Goal: Task Accomplishment & Management: Complete application form

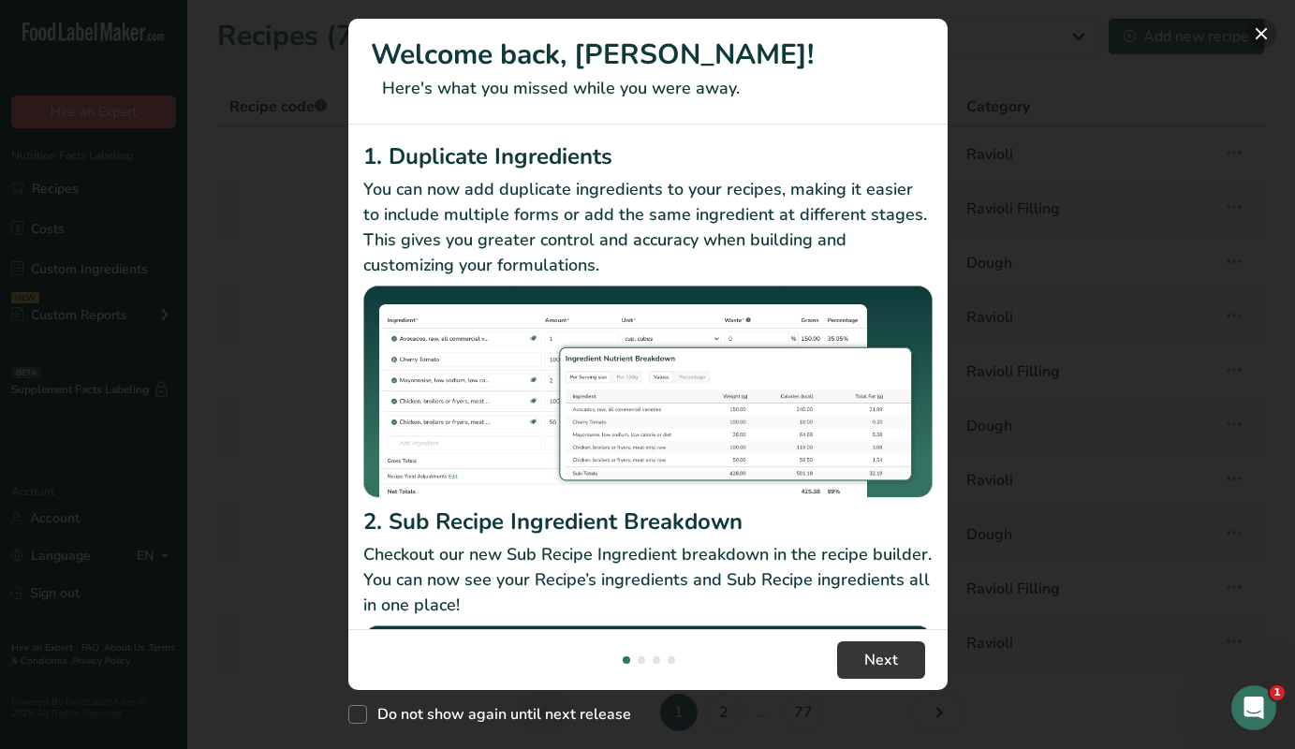
click at [1257, 33] on button "New Features" at bounding box center [1262, 34] width 30 height 30
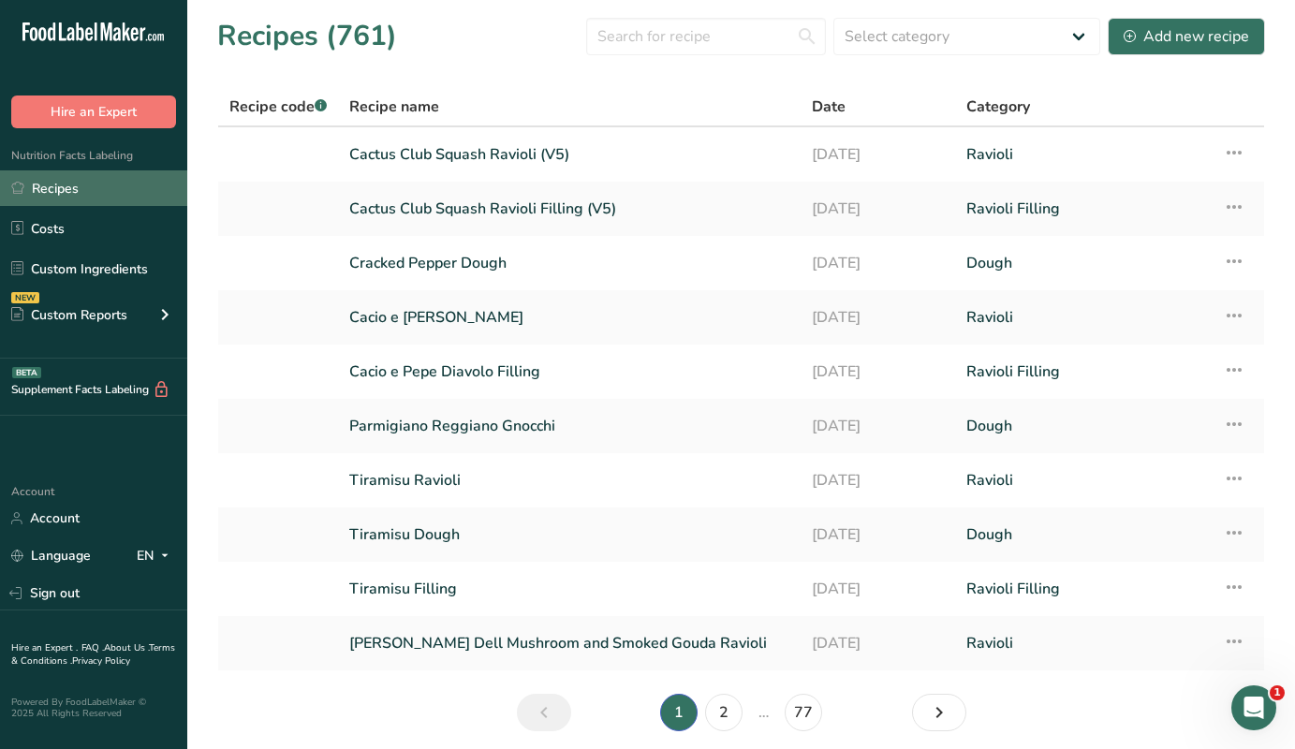
click at [76, 185] on link "Recipes" at bounding box center [93, 188] width 187 height 36
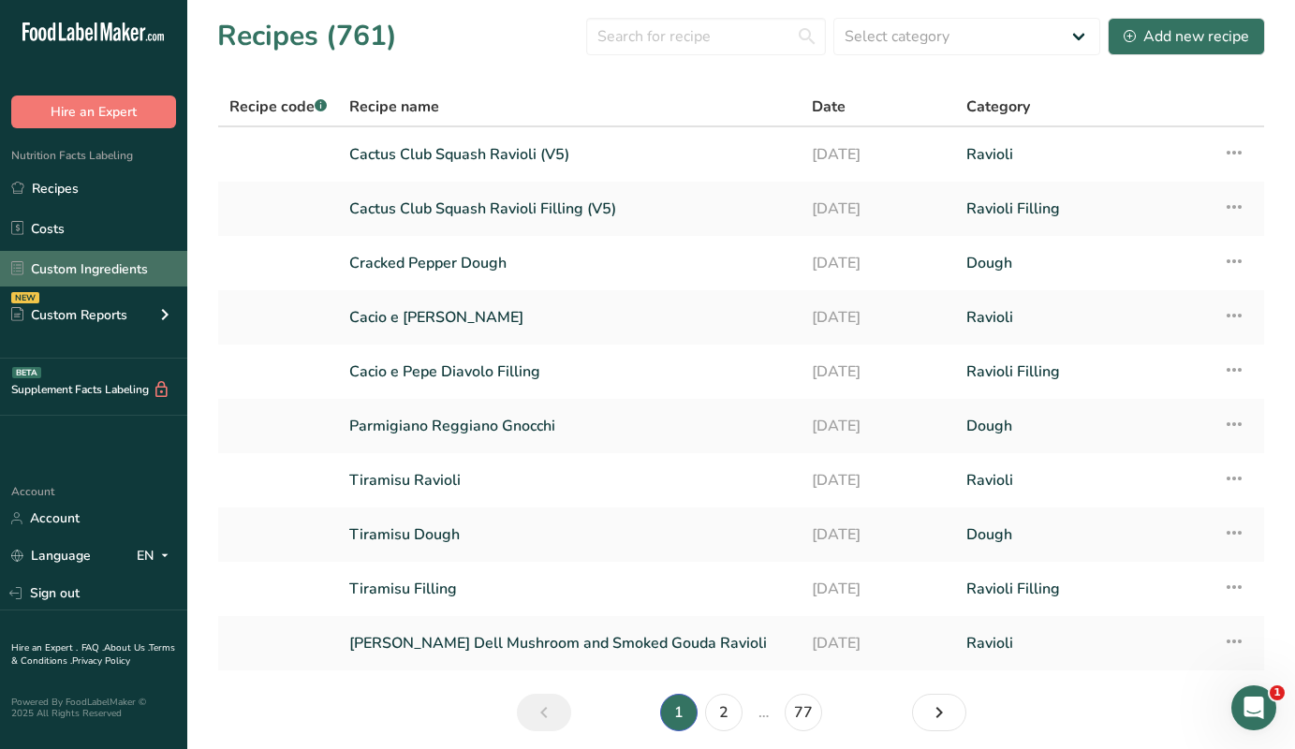
click at [69, 271] on link "Custom Ingredients" at bounding box center [93, 269] width 187 height 36
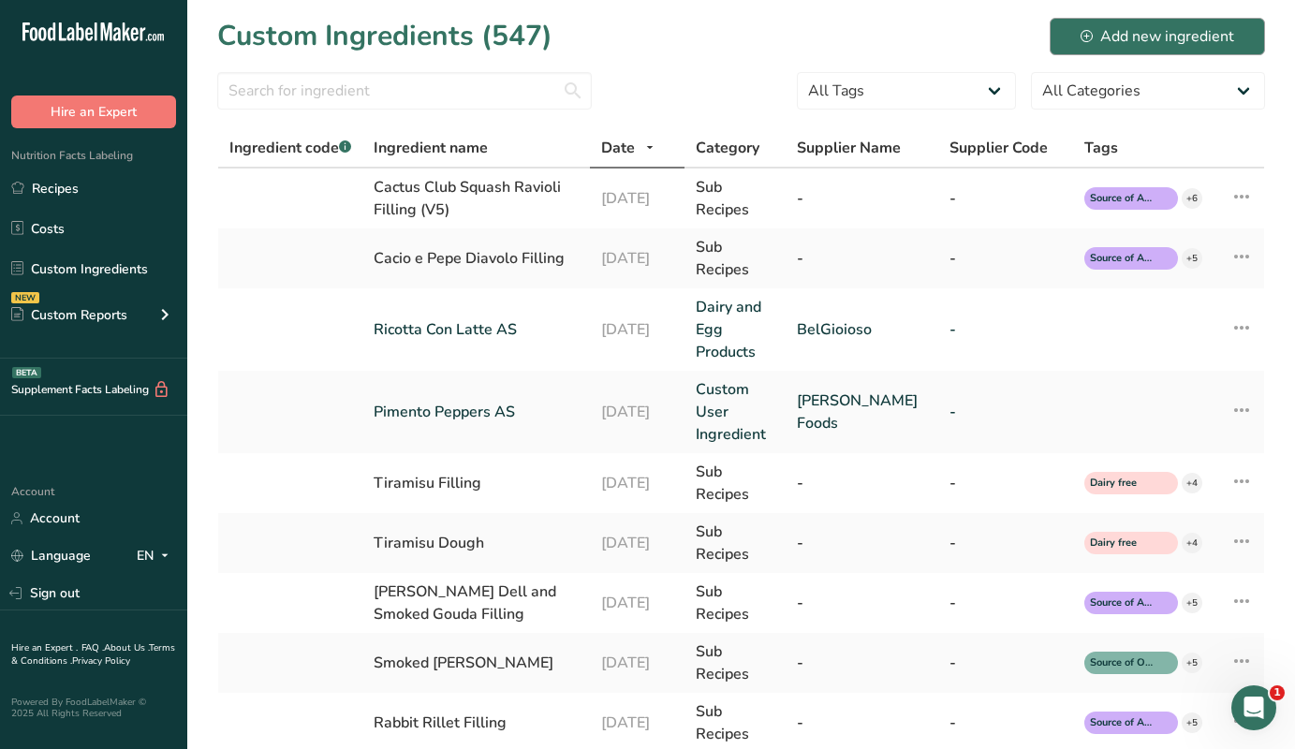
click at [1144, 43] on div "Add new ingredient" at bounding box center [1158, 36] width 154 height 22
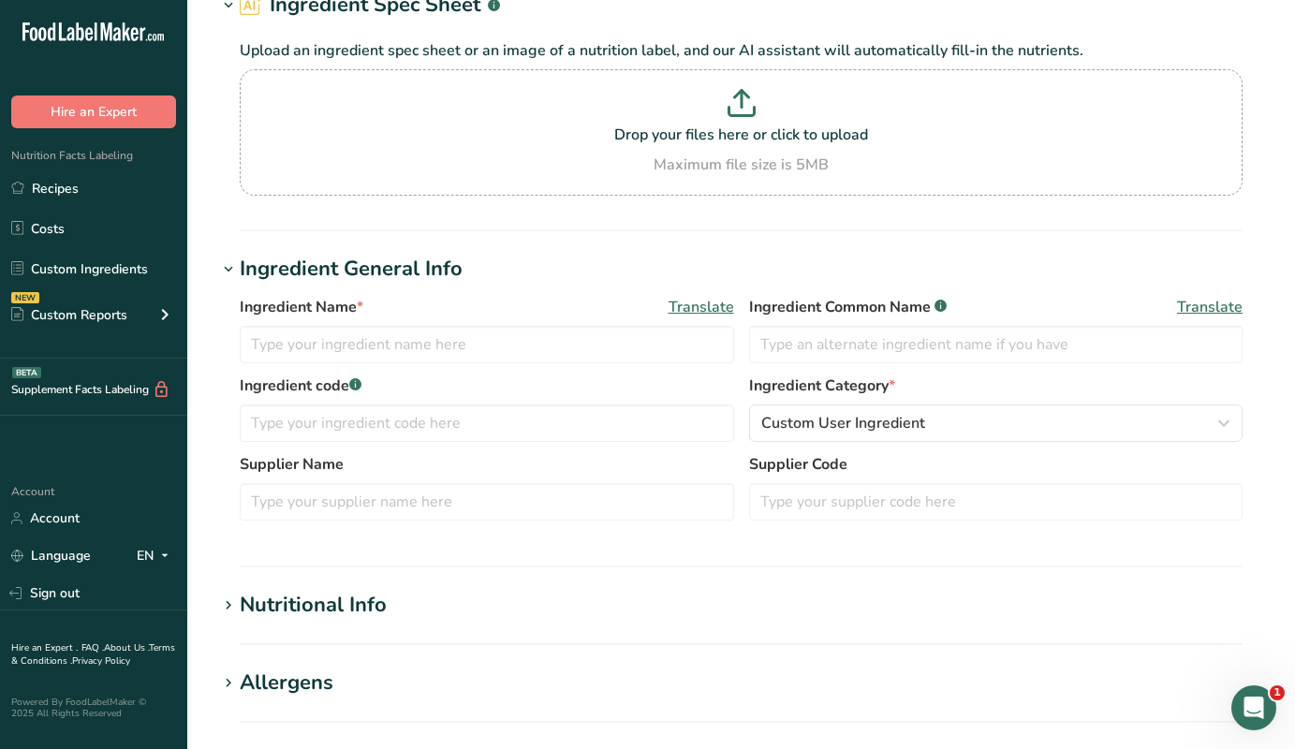
scroll to position [103, 0]
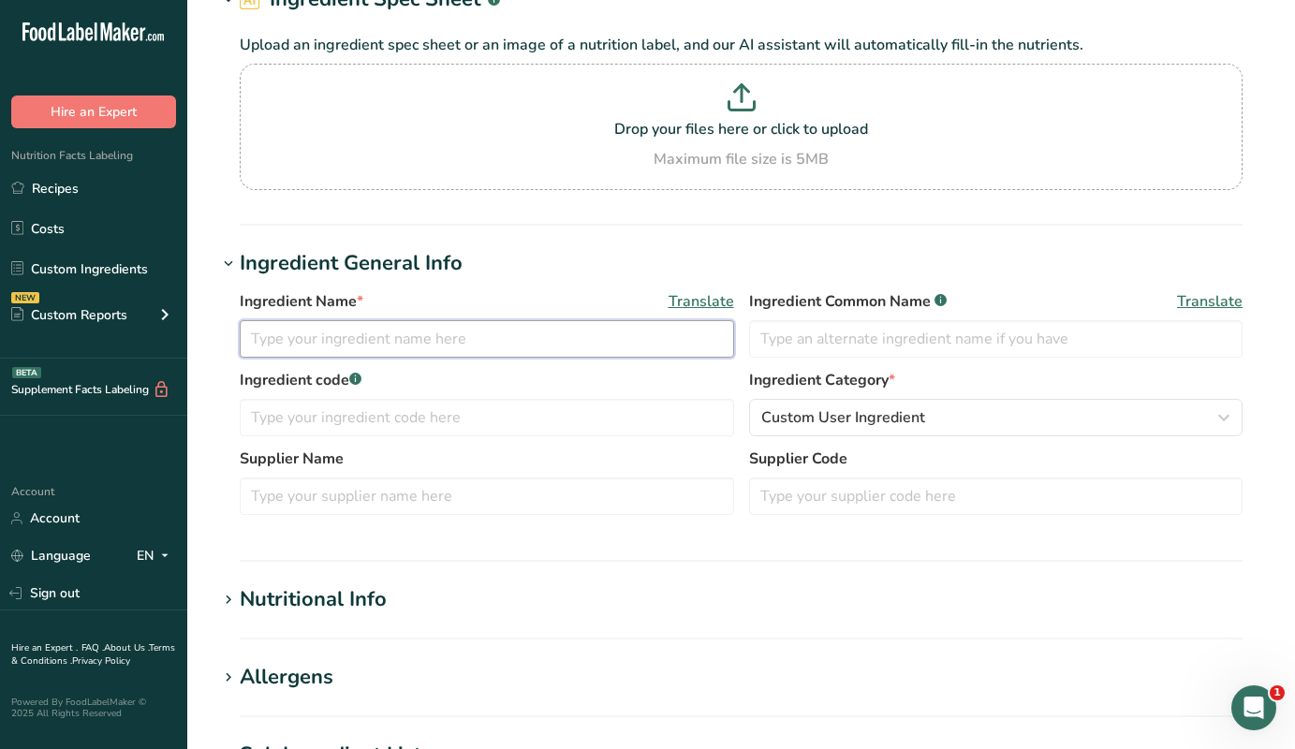
click at [346, 342] on input "text" at bounding box center [487, 338] width 495 height 37
type input "Cactus Club Squash (V2) Filling"
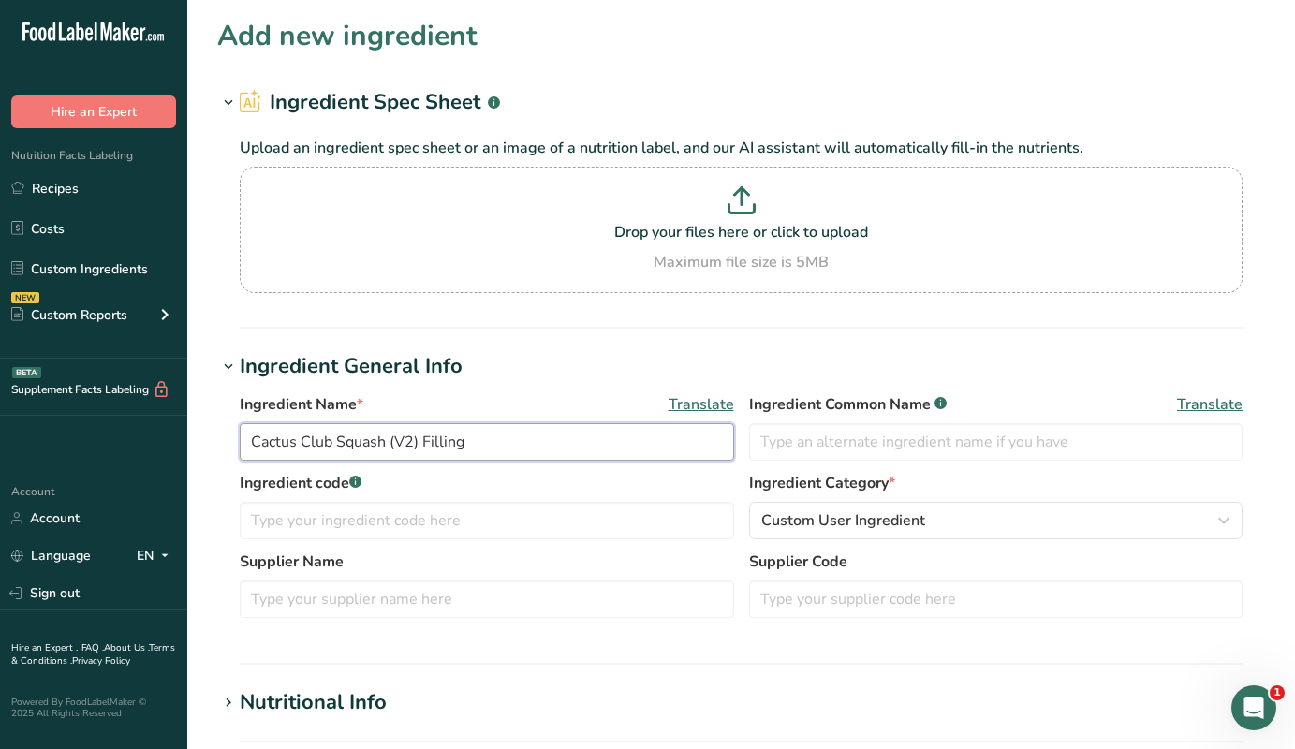
scroll to position [0, 0]
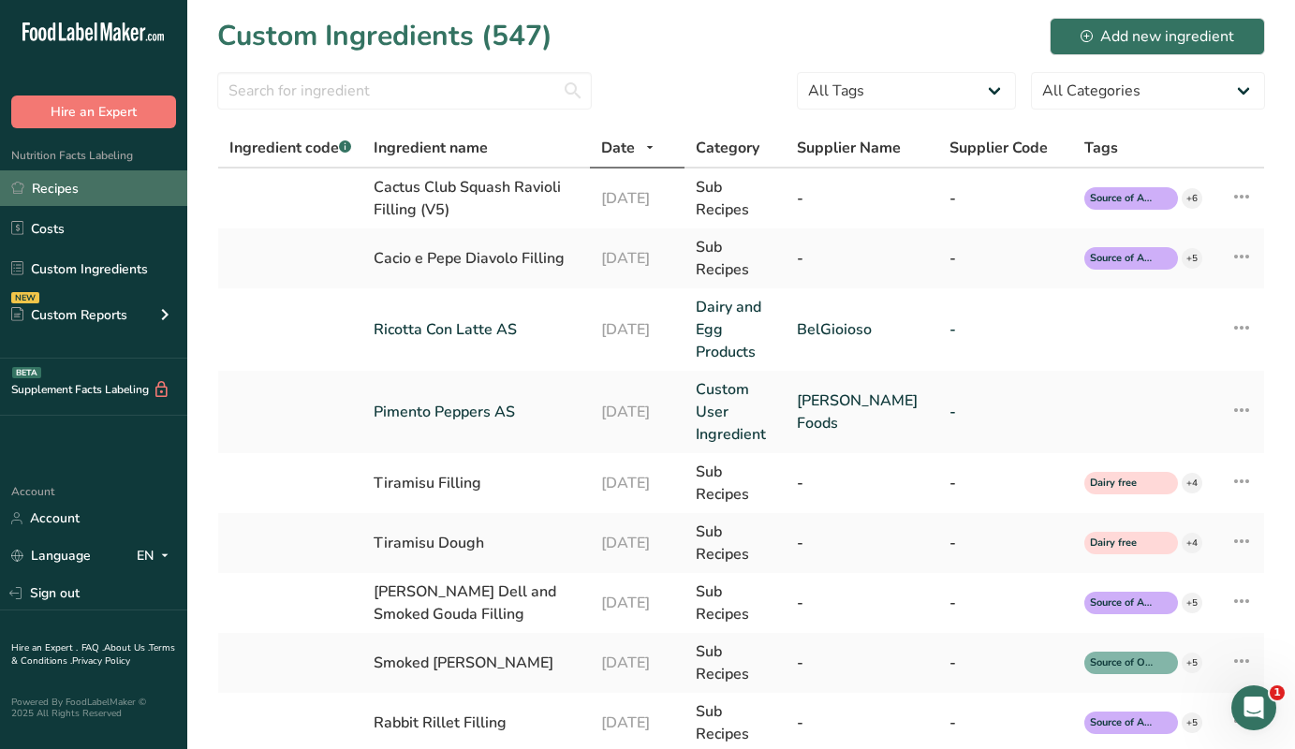
click at [41, 187] on link "Recipes" at bounding box center [93, 188] width 187 height 36
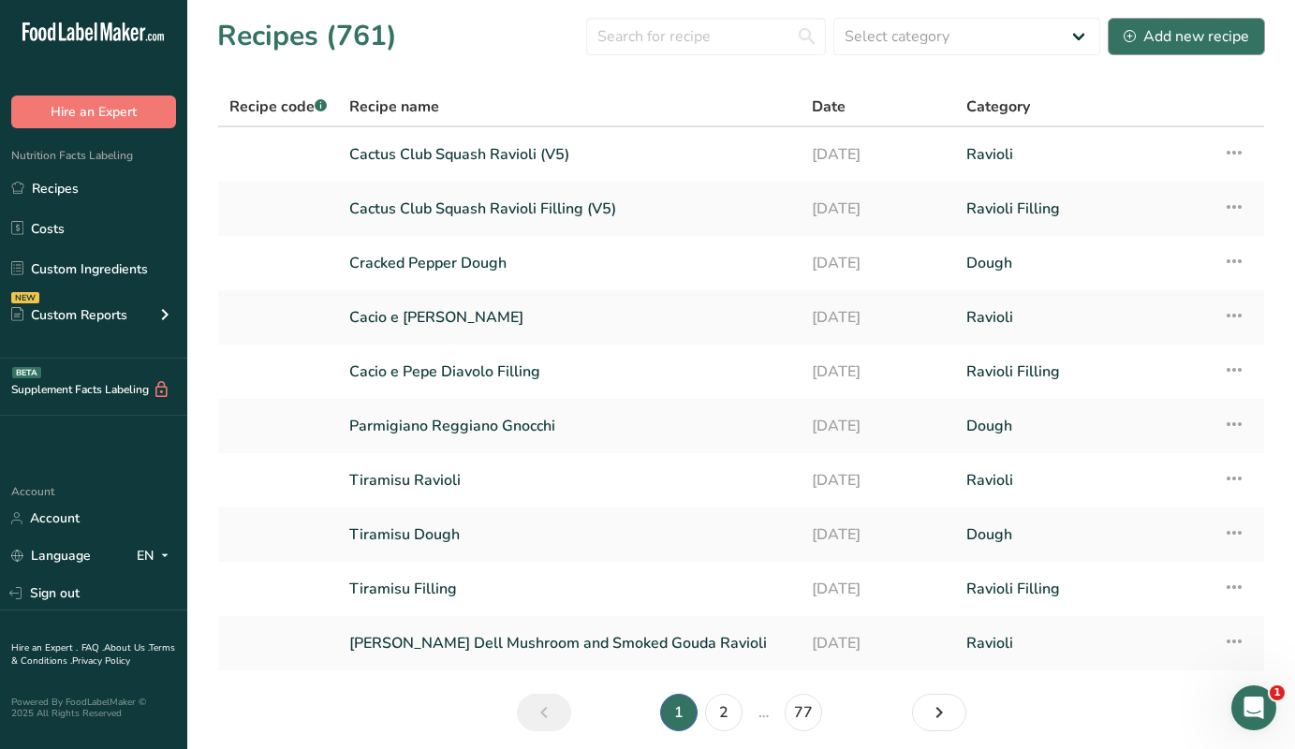
click at [1200, 51] on button "Add new recipe" at bounding box center [1186, 36] width 157 height 37
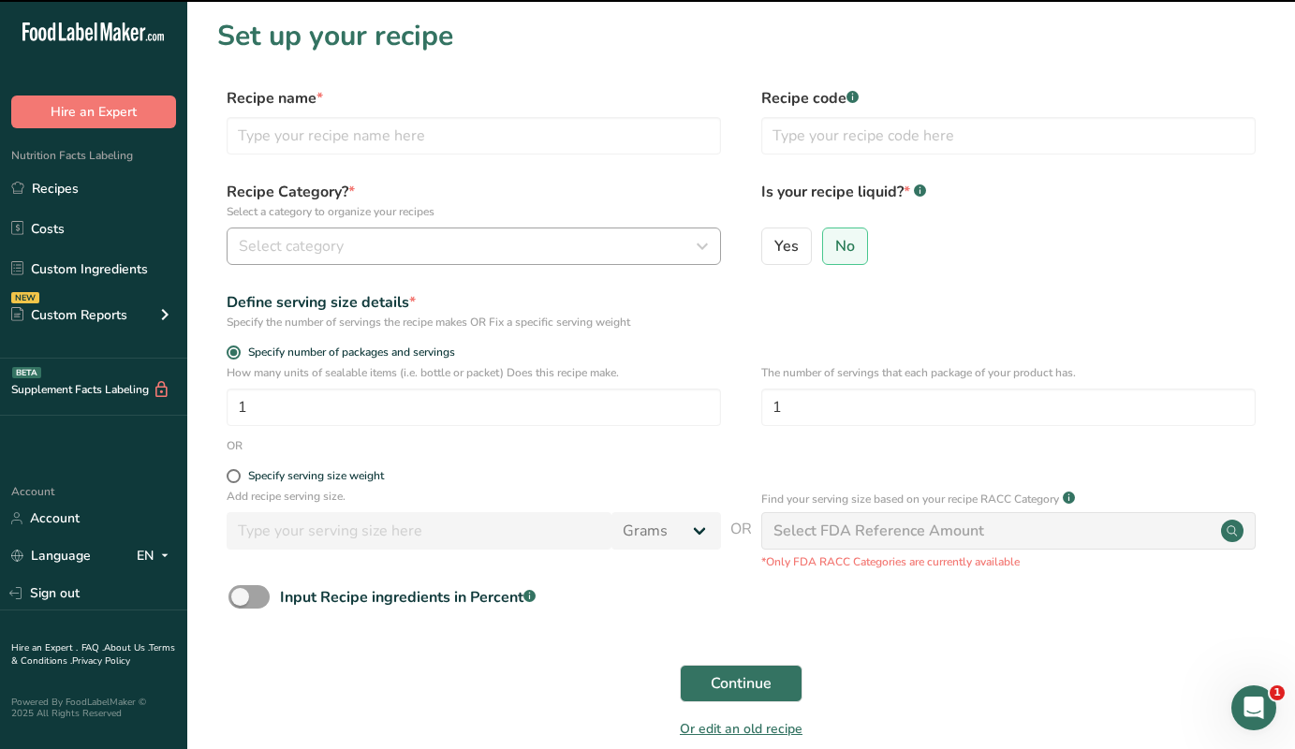
click at [354, 234] on button "Select category" at bounding box center [474, 246] width 495 height 37
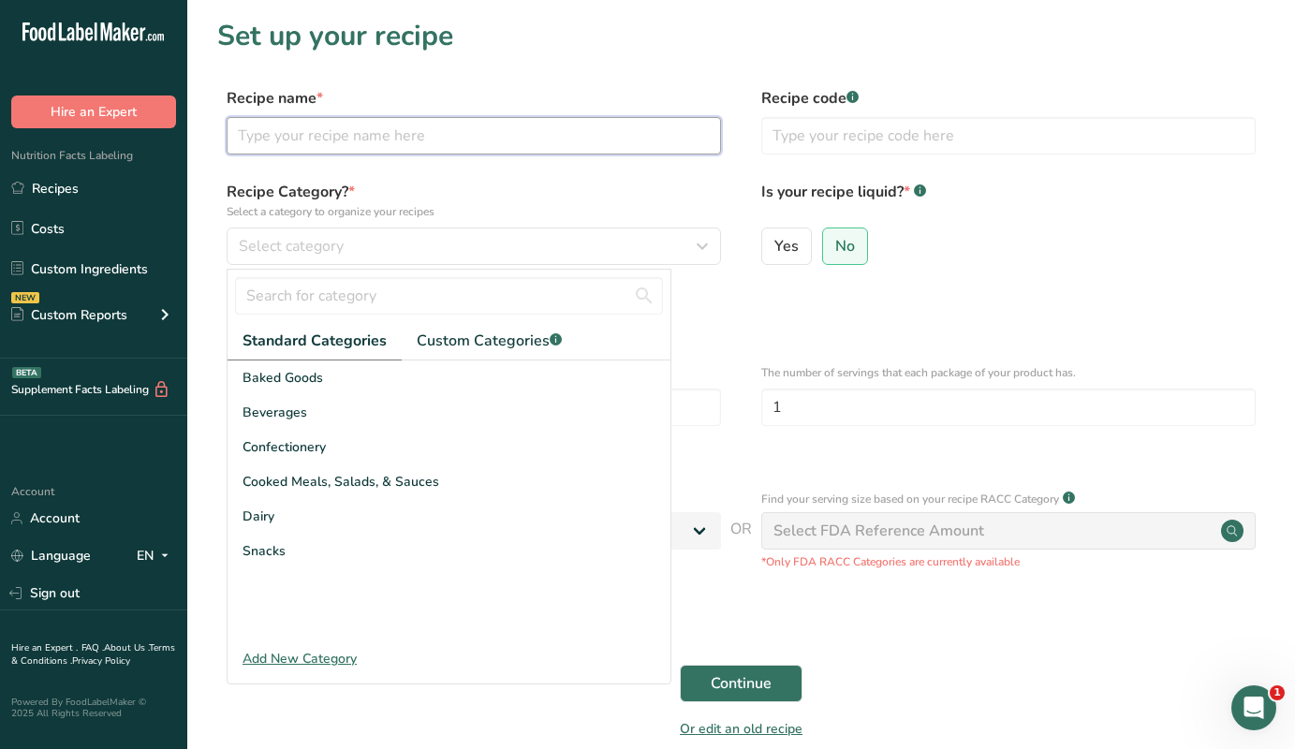
click at [347, 152] on input "text" at bounding box center [474, 135] width 495 height 37
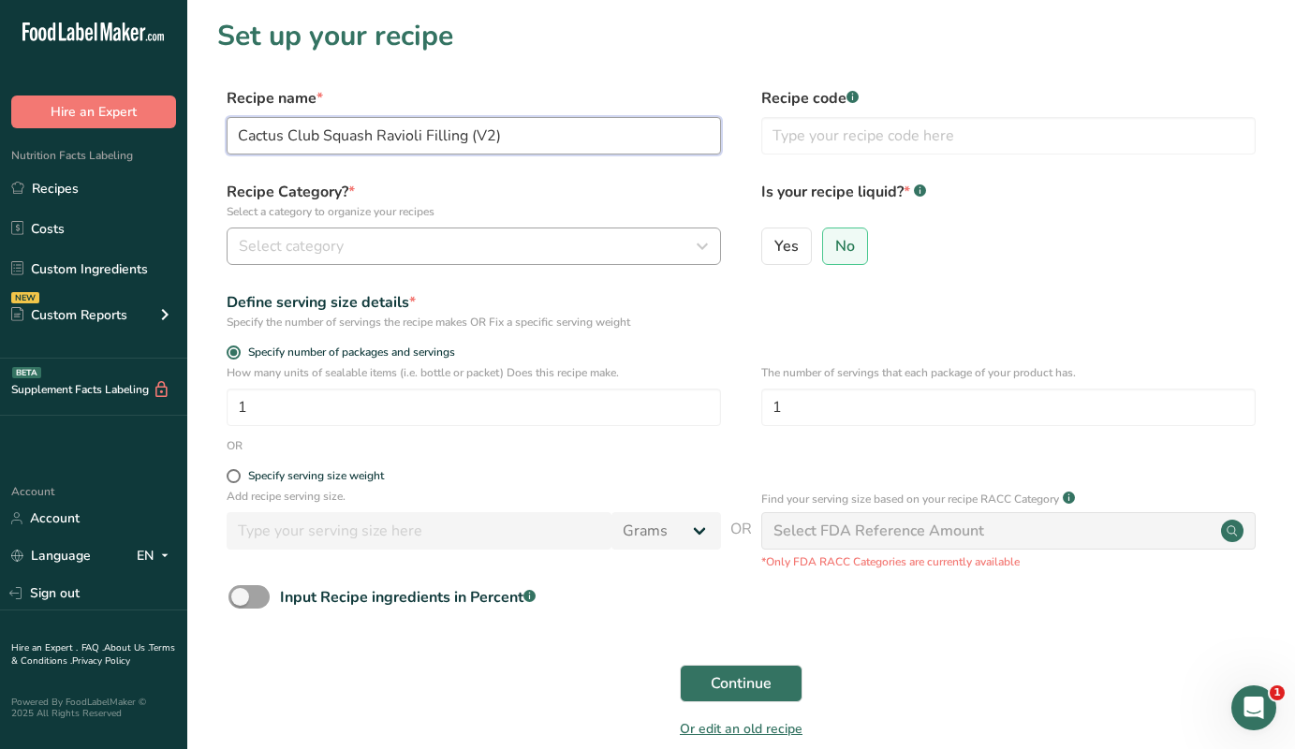
type input "Cactus Club Squash Ravioli Filling (V2)"
click at [317, 237] on span "Select category" at bounding box center [291, 246] width 105 height 22
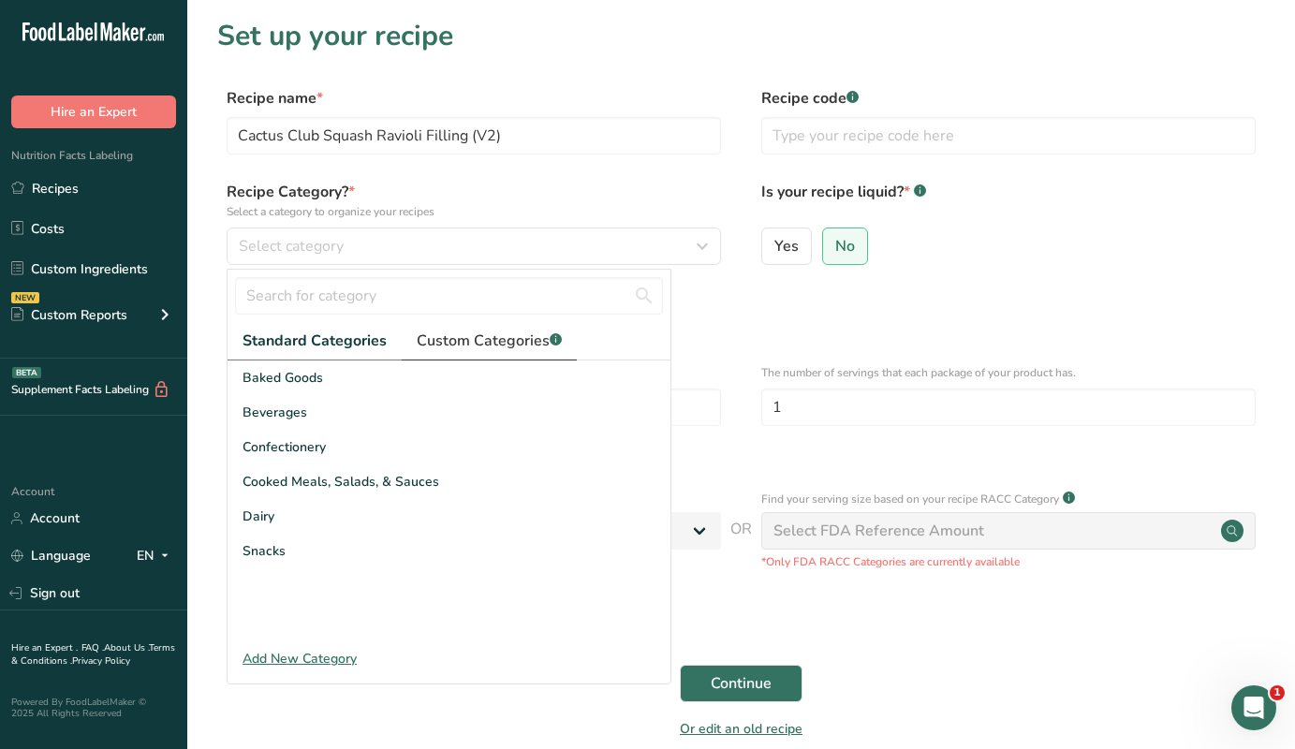
click at [474, 341] on span "Custom Categories .a-a{fill:#347362;}.b-a{fill:#fff;}" at bounding box center [489, 341] width 145 height 22
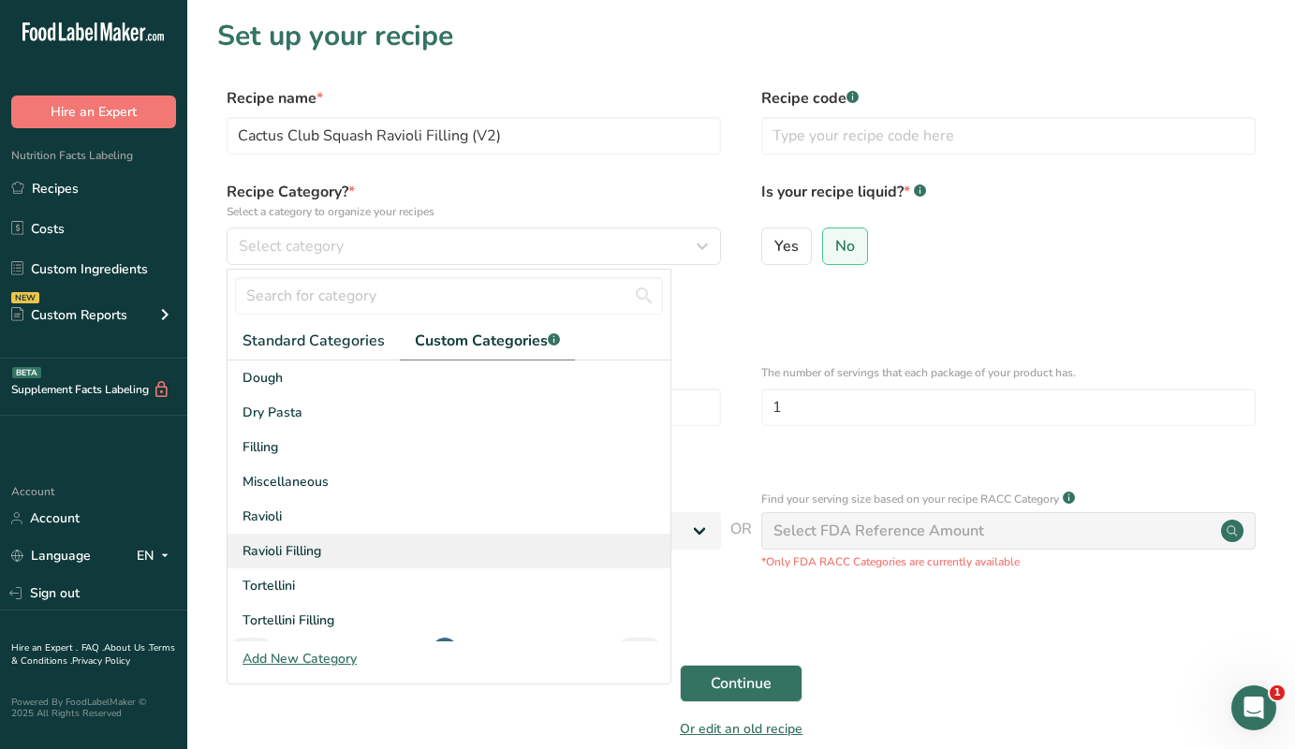
click at [279, 552] on span "Ravioli Filling" at bounding box center [282, 551] width 79 height 20
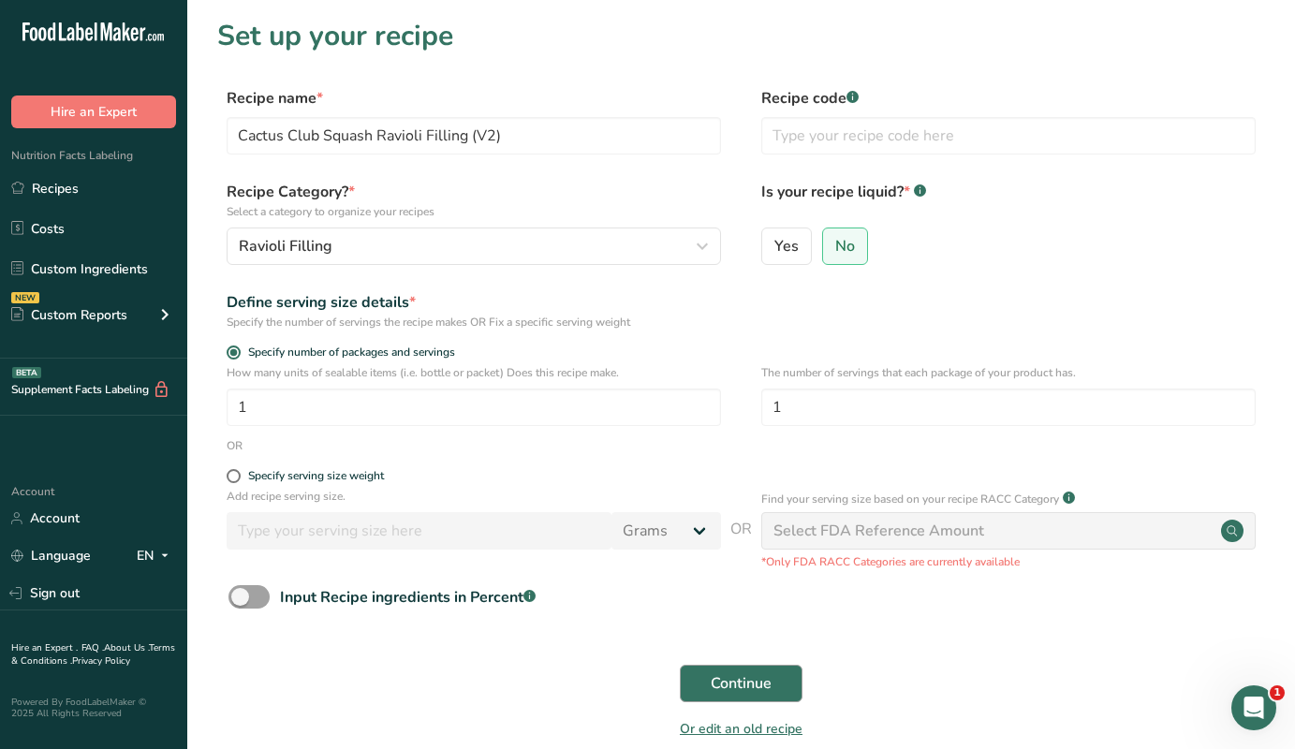
click at [700, 681] on button "Continue" at bounding box center [741, 683] width 123 height 37
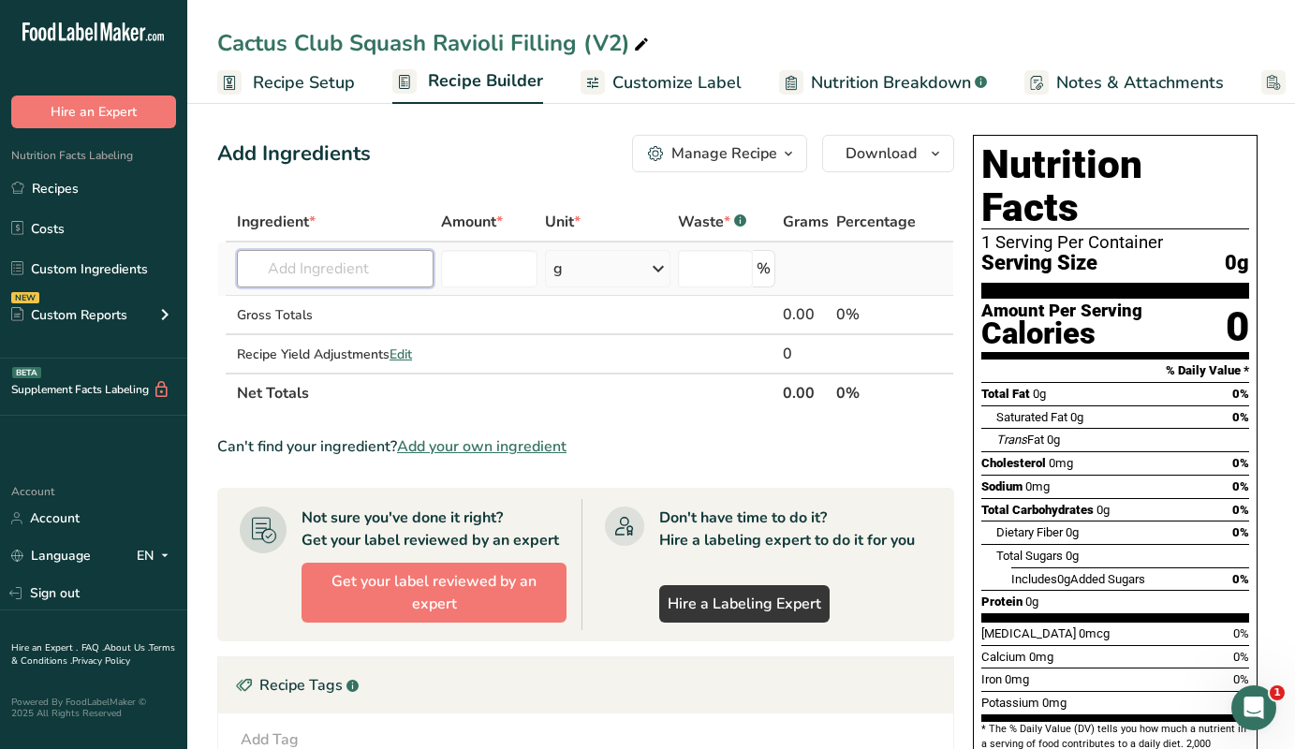
click at [311, 272] on input "text" at bounding box center [335, 268] width 197 height 37
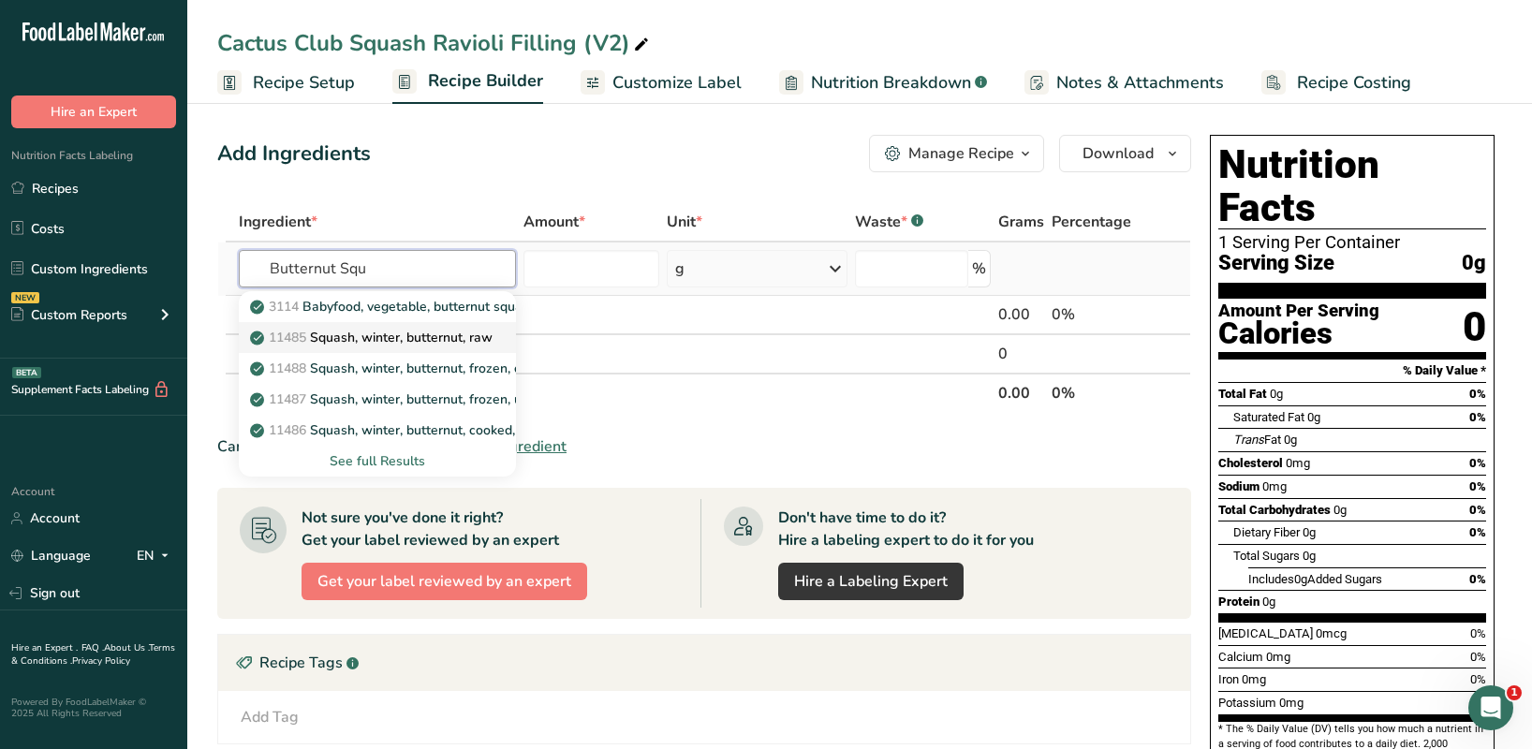
type input "Butternut Squ"
click at [405, 338] on p "11485 Squash, winter, butternut, raw" at bounding box center [373, 338] width 239 height 20
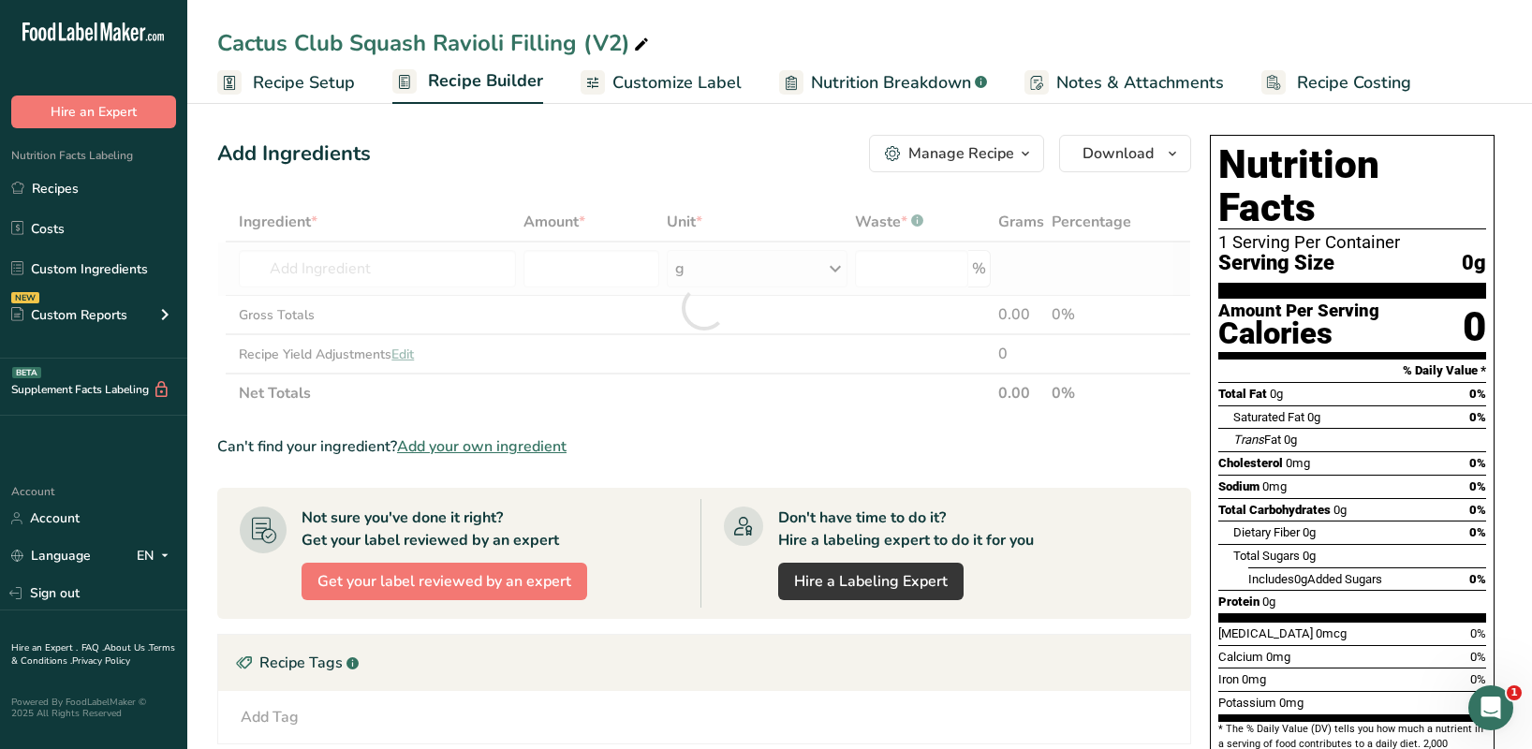
type input "Squash, winter, butternut, raw"
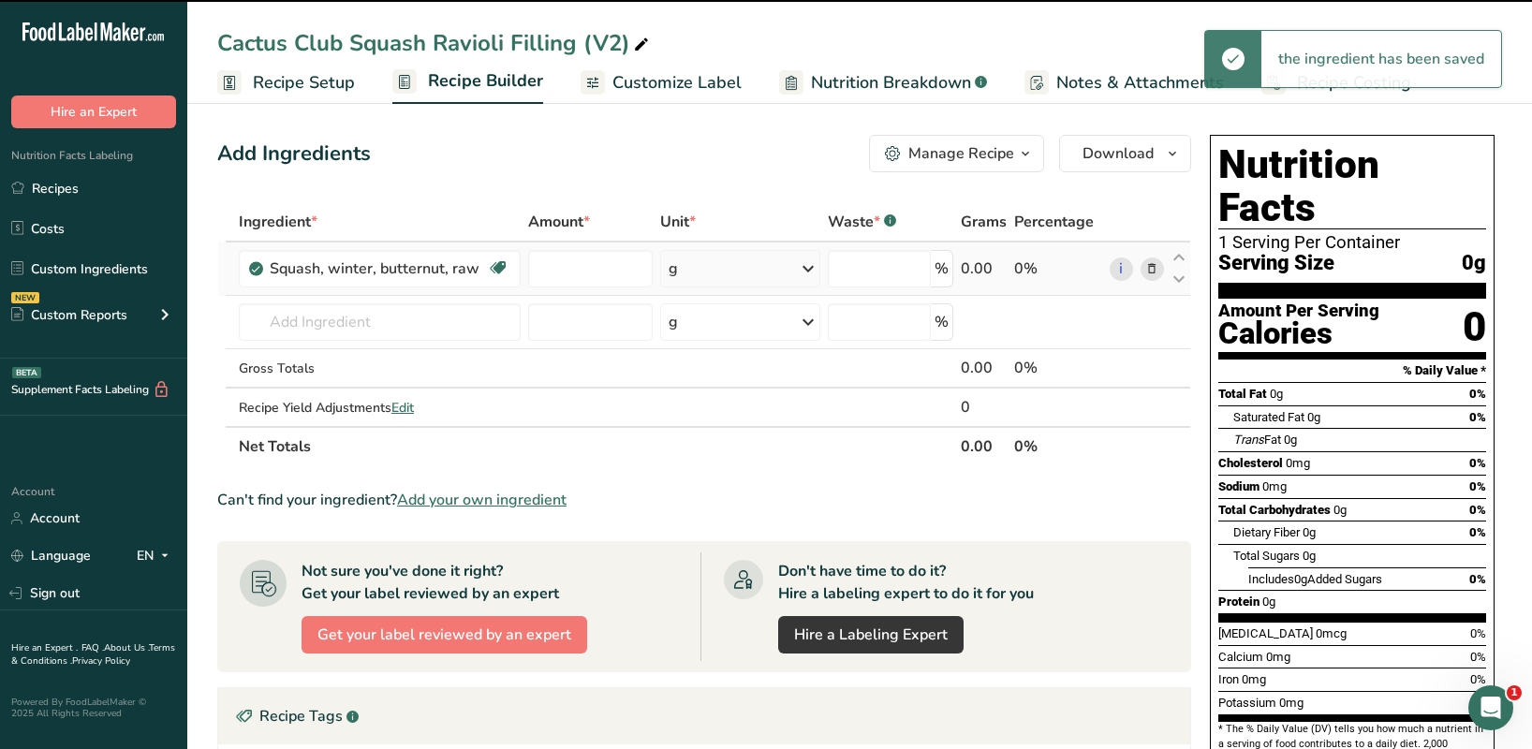
type input "0"
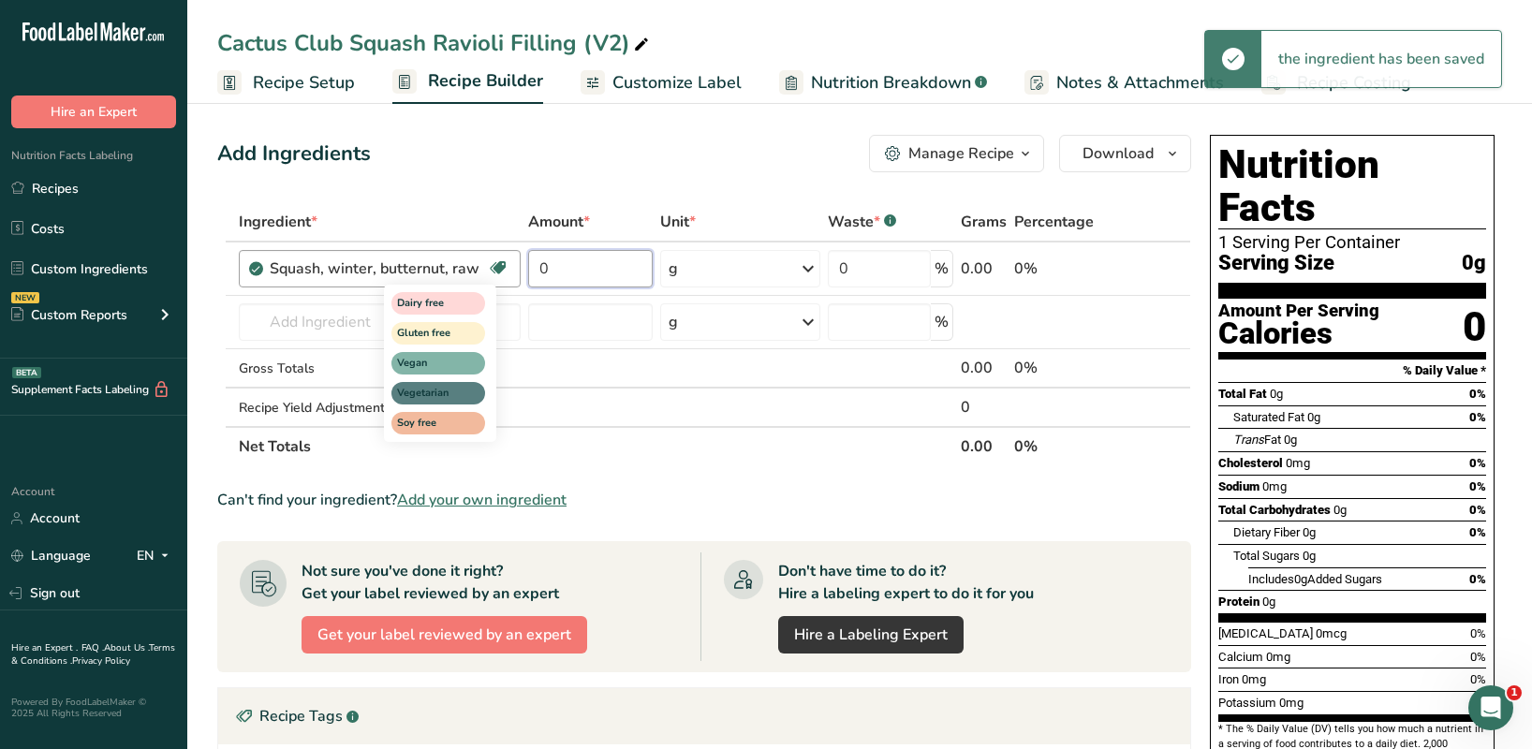
drag, startPoint x: 568, startPoint y: 265, endPoint x: 505, endPoint y: 265, distance: 63.7
click at [505, 265] on tr "Squash, winter, butternut, raw Dairy free Gluten free Vegan Vegetarian Soy free…" at bounding box center [704, 269] width 972 height 53
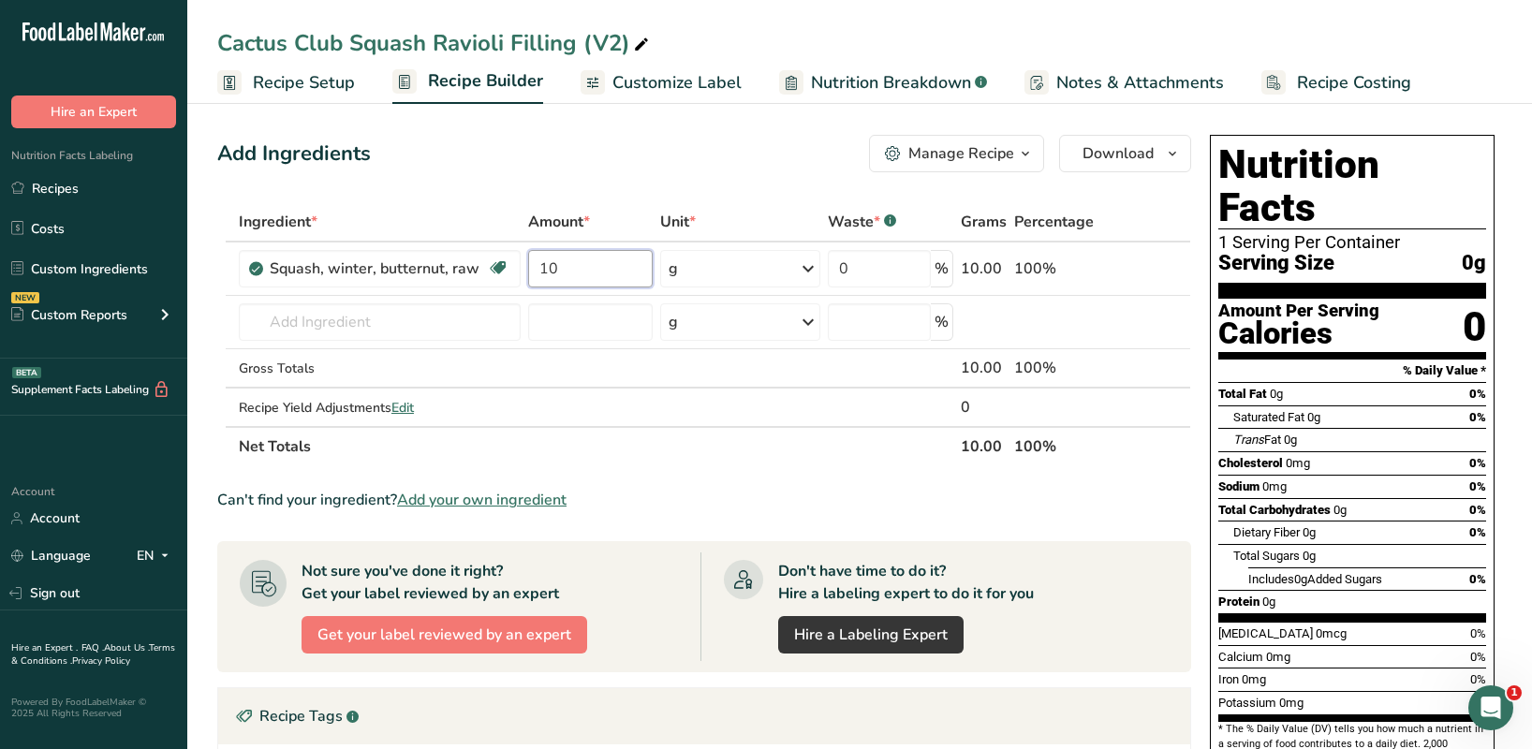
type input "10"
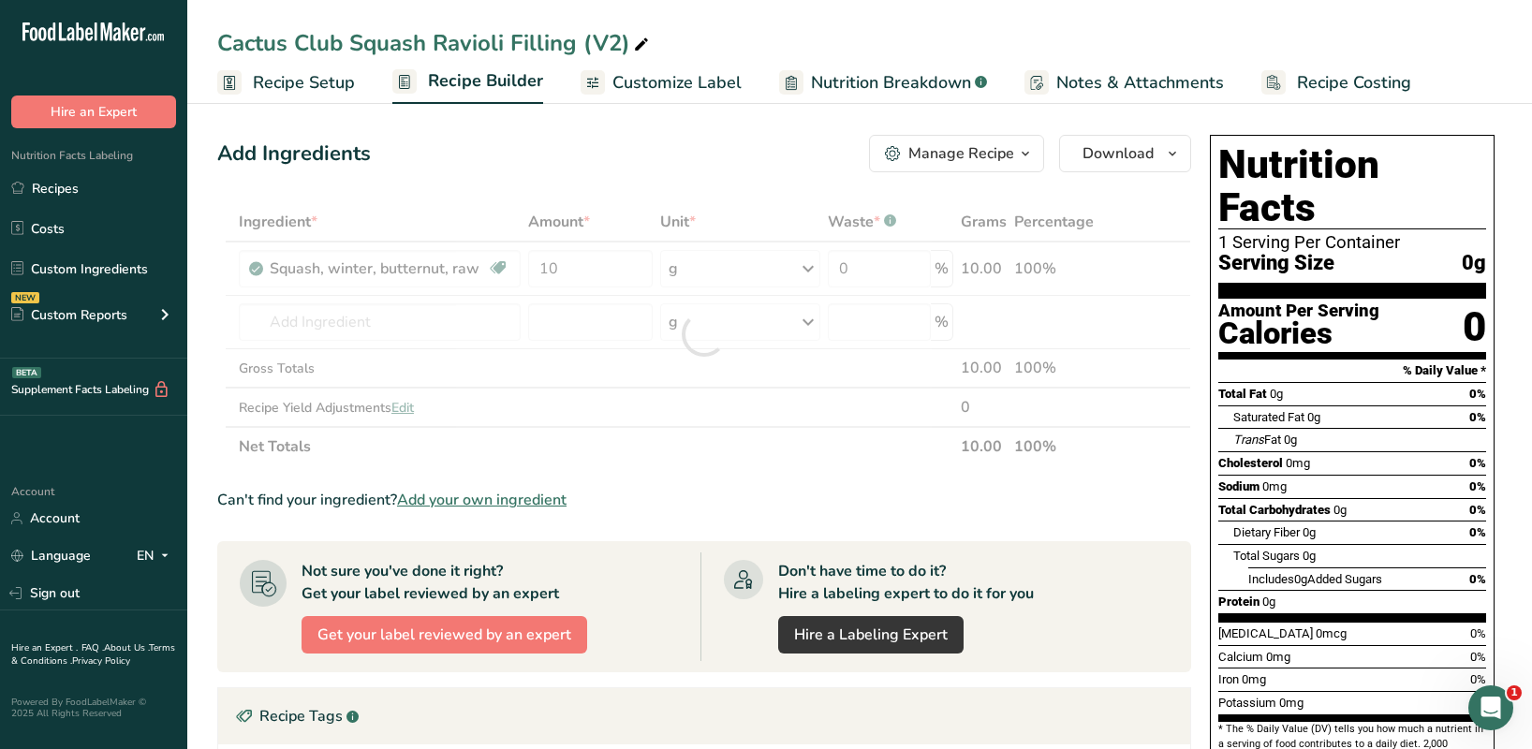
click at [716, 265] on div "Ingredient * Amount * Unit * Waste * .a-a{fill:#347362;}.b-a{fill:#fff;} Grams …" at bounding box center [704, 334] width 974 height 264
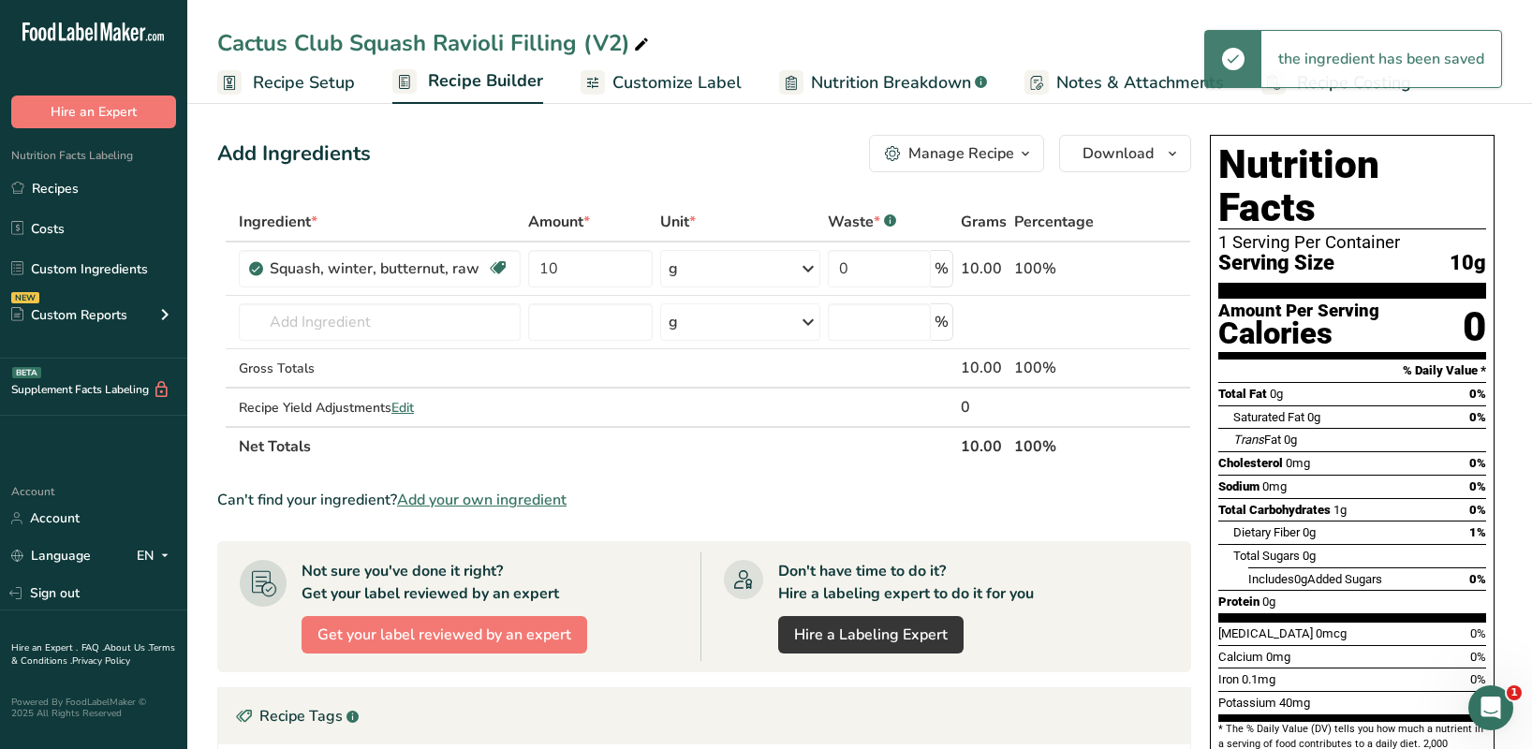
click at [733, 268] on div "g" at bounding box center [740, 268] width 160 height 37
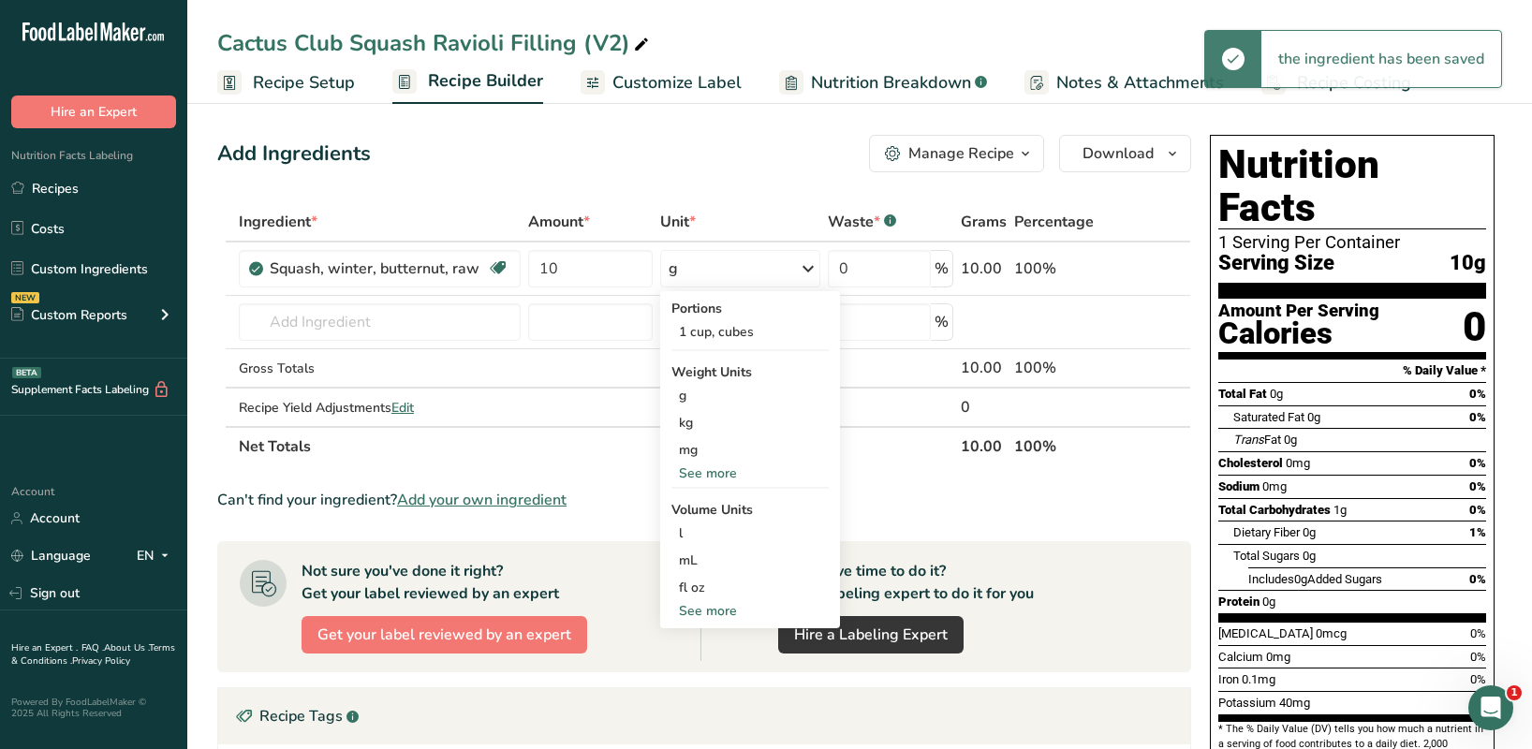
click at [706, 473] on div "See more" at bounding box center [750, 474] width 157 height 20
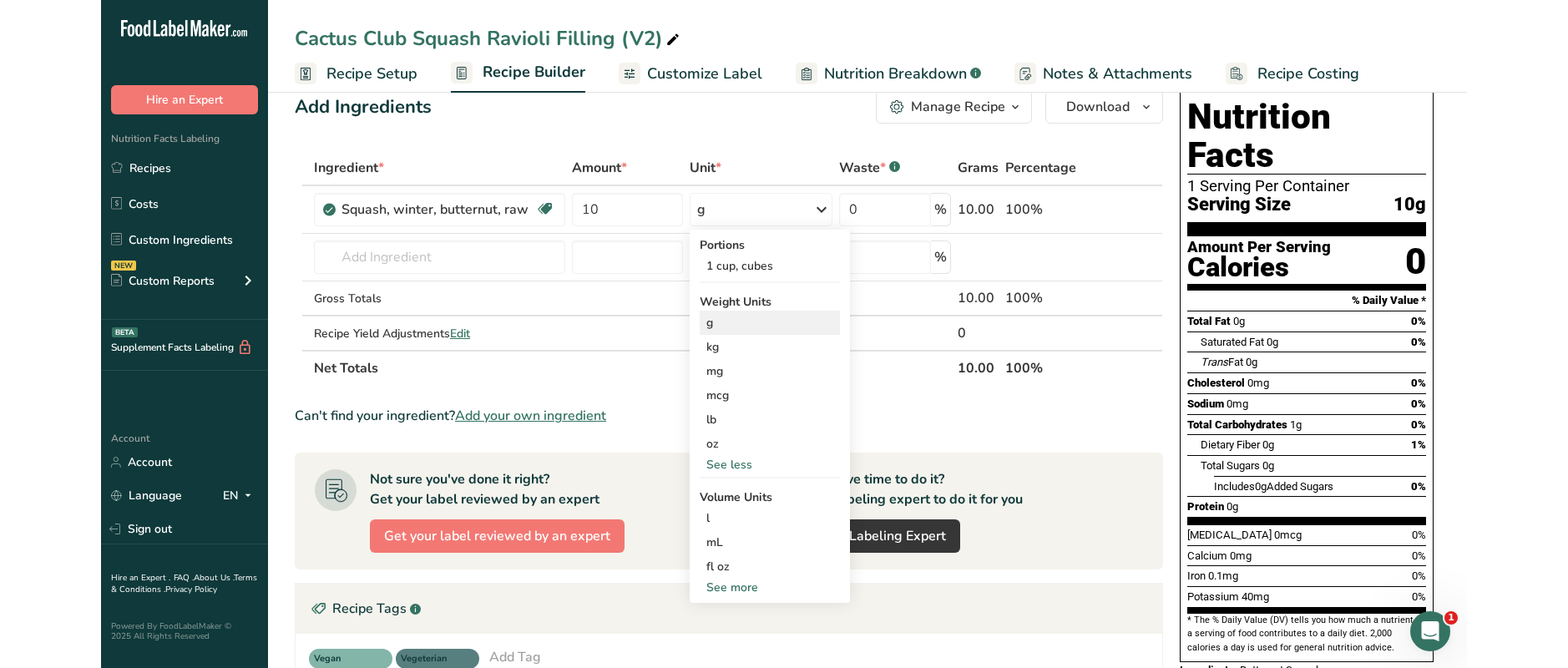
scroll to position [31, 0]
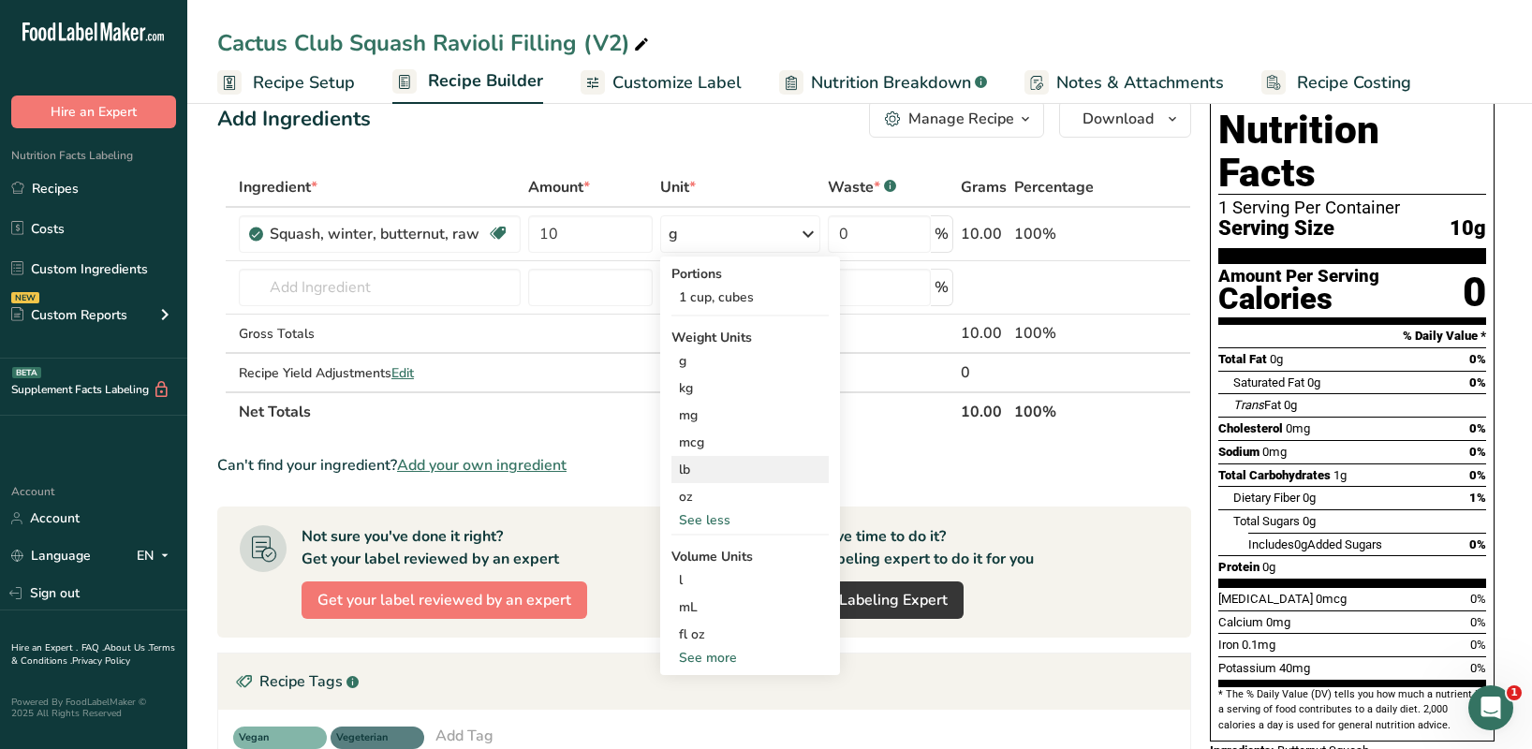
click at [689, 467] on div "lb" at bounding box center [750, 469] width 157 height 27
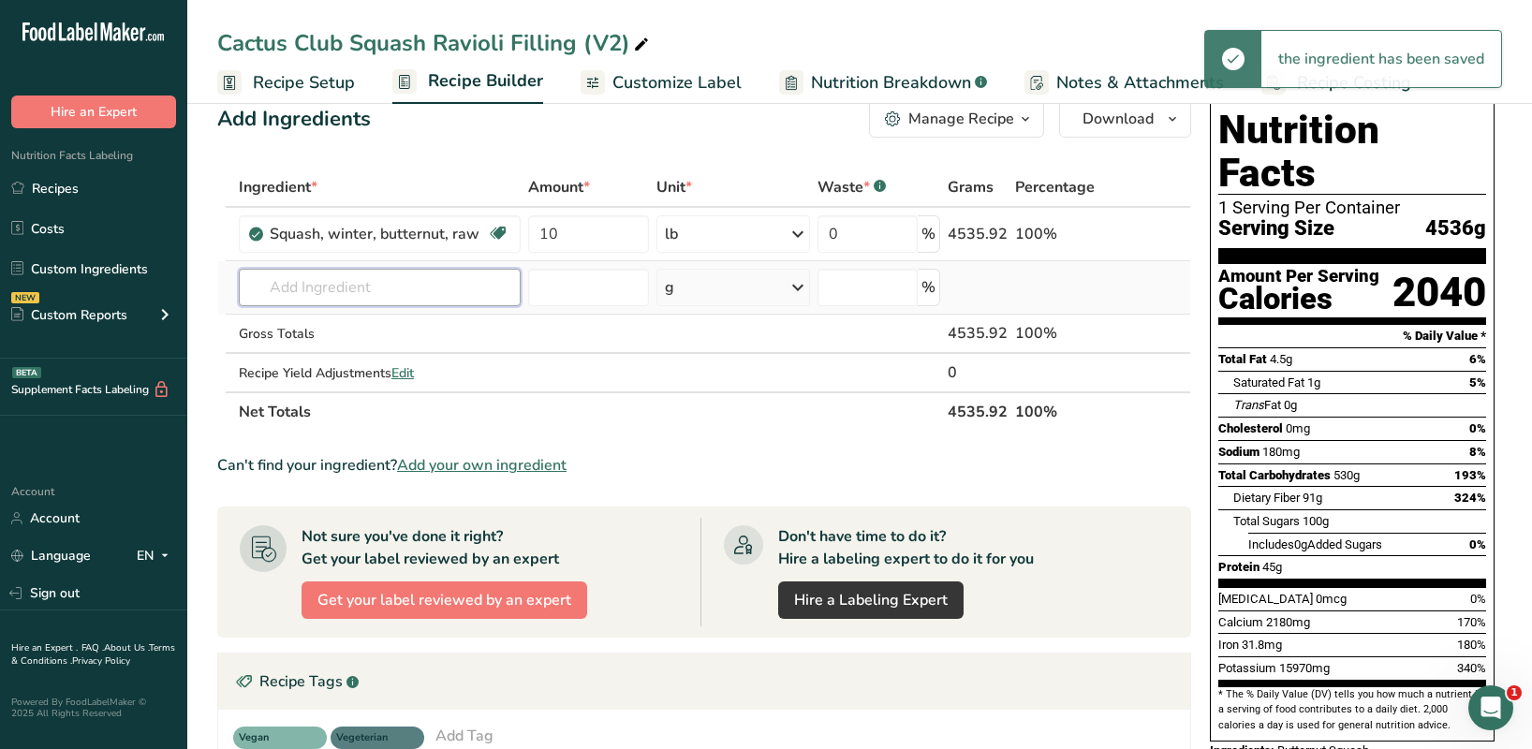
click at [305, 273] on input "text" at bounding box center [380, 287] width 282 height 37
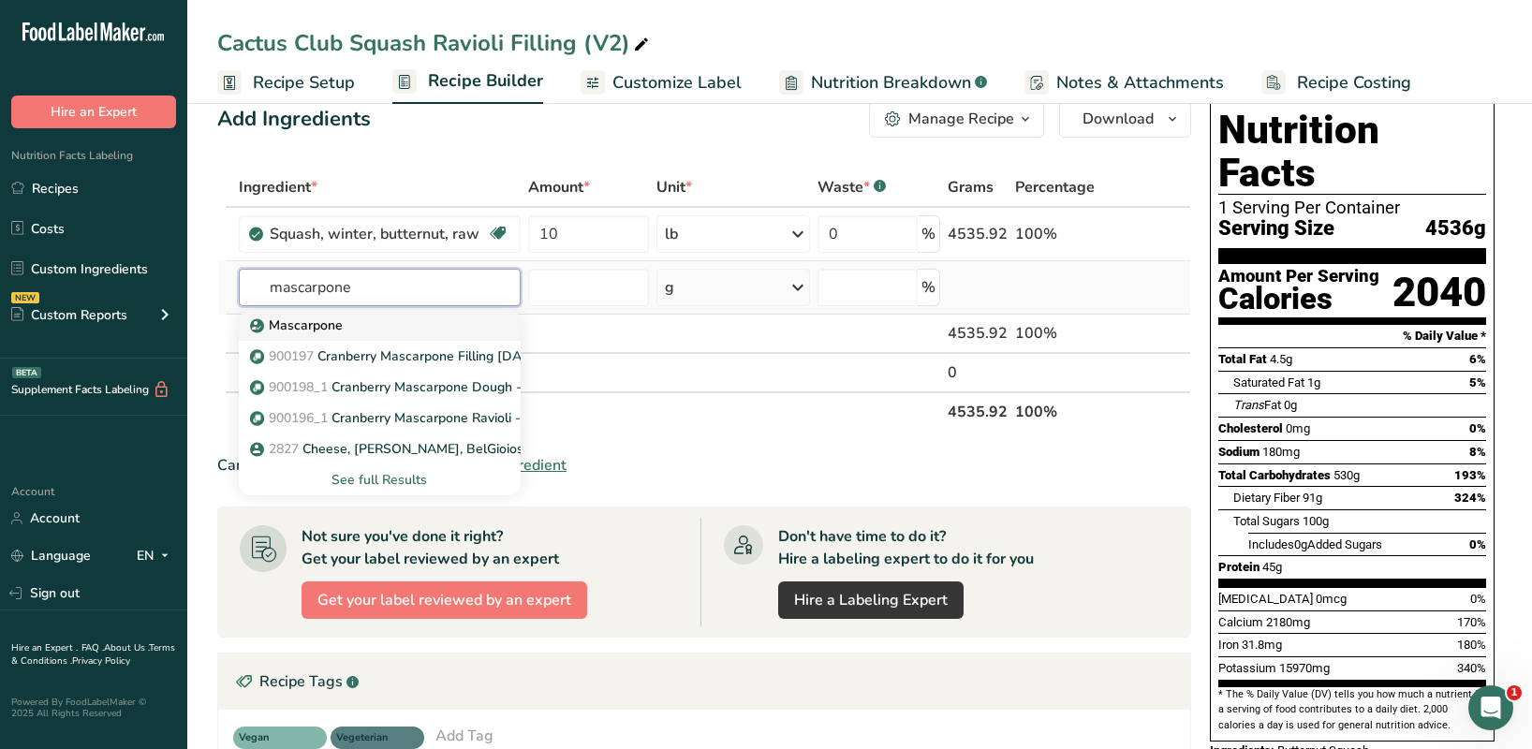
type input "mascarpone"
click at [377, 329] on div "Mascarpone" at bounding box center [365, 326] width 222 height 20
type input "Mascarpone"
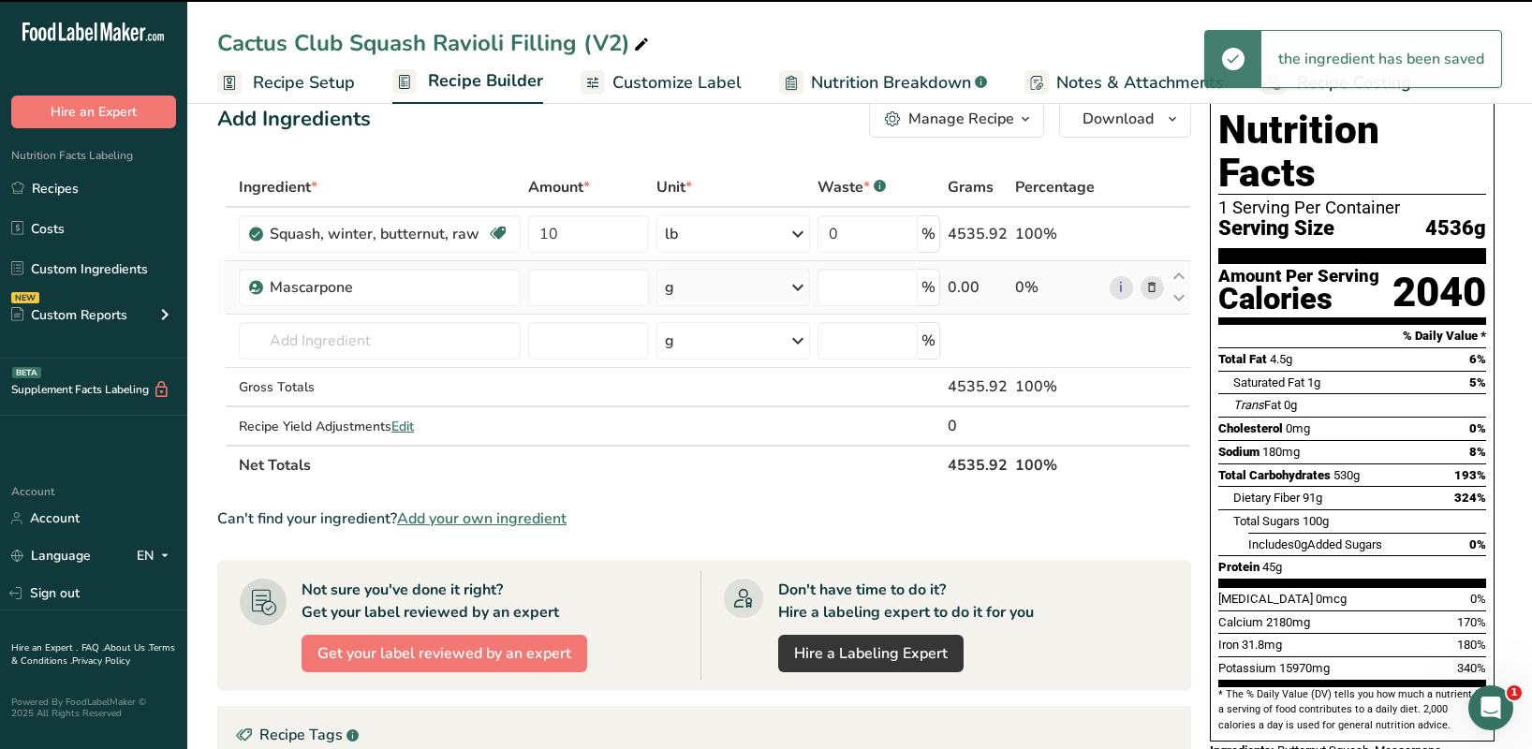
type input "0"
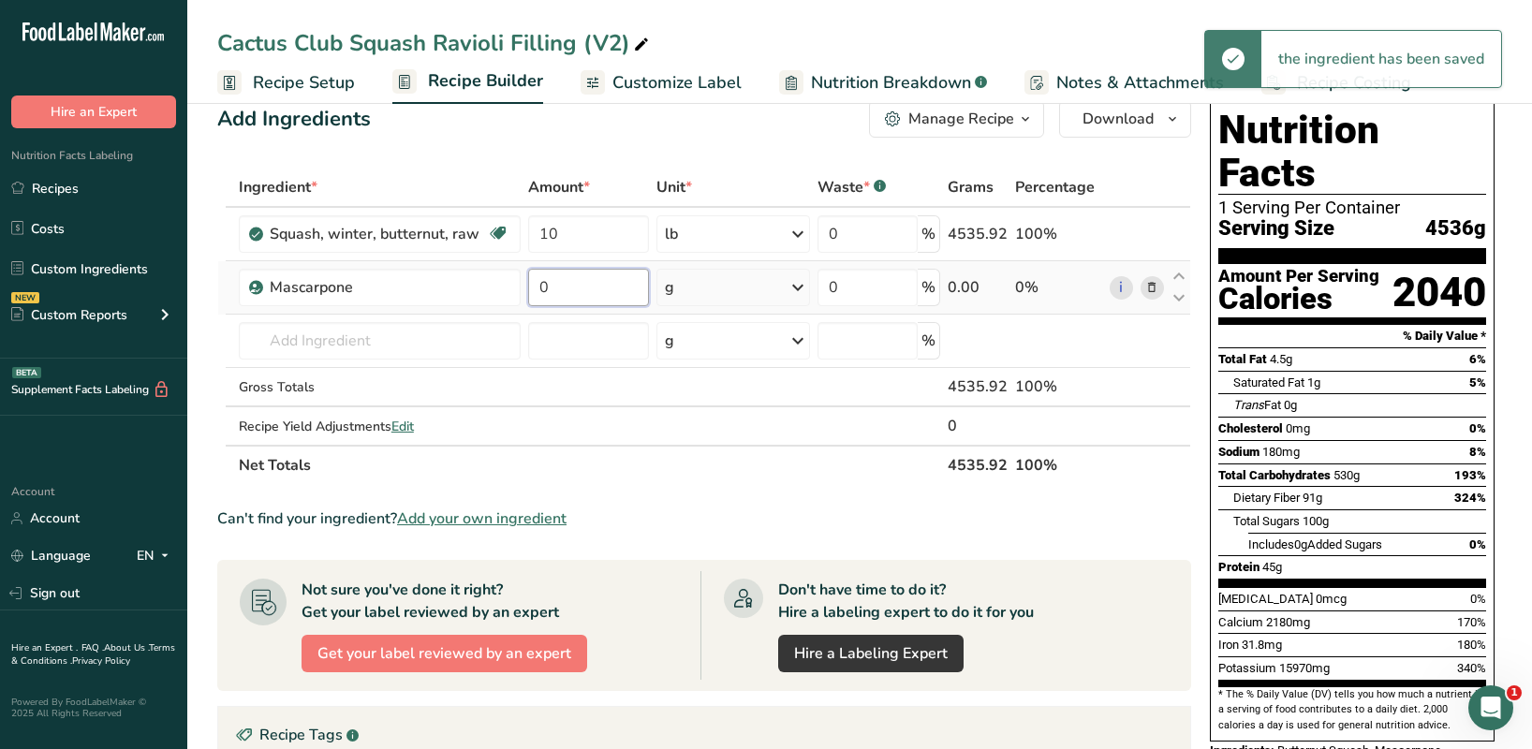
click at [572, 287] on input "0" at bounding box center [588, 287] width 121 height 37
type input "1.75"
click at [736, 290] on div "Ingredient * Amount * Unit * Waste * .a-a{fill:#347362;}.b-a{fill:#fff;} Grams …" at bounding box center [704, 326] width 974 height 317
click at [733, 281] on div "g" at bounding box center [734, 287] width 155 height 37
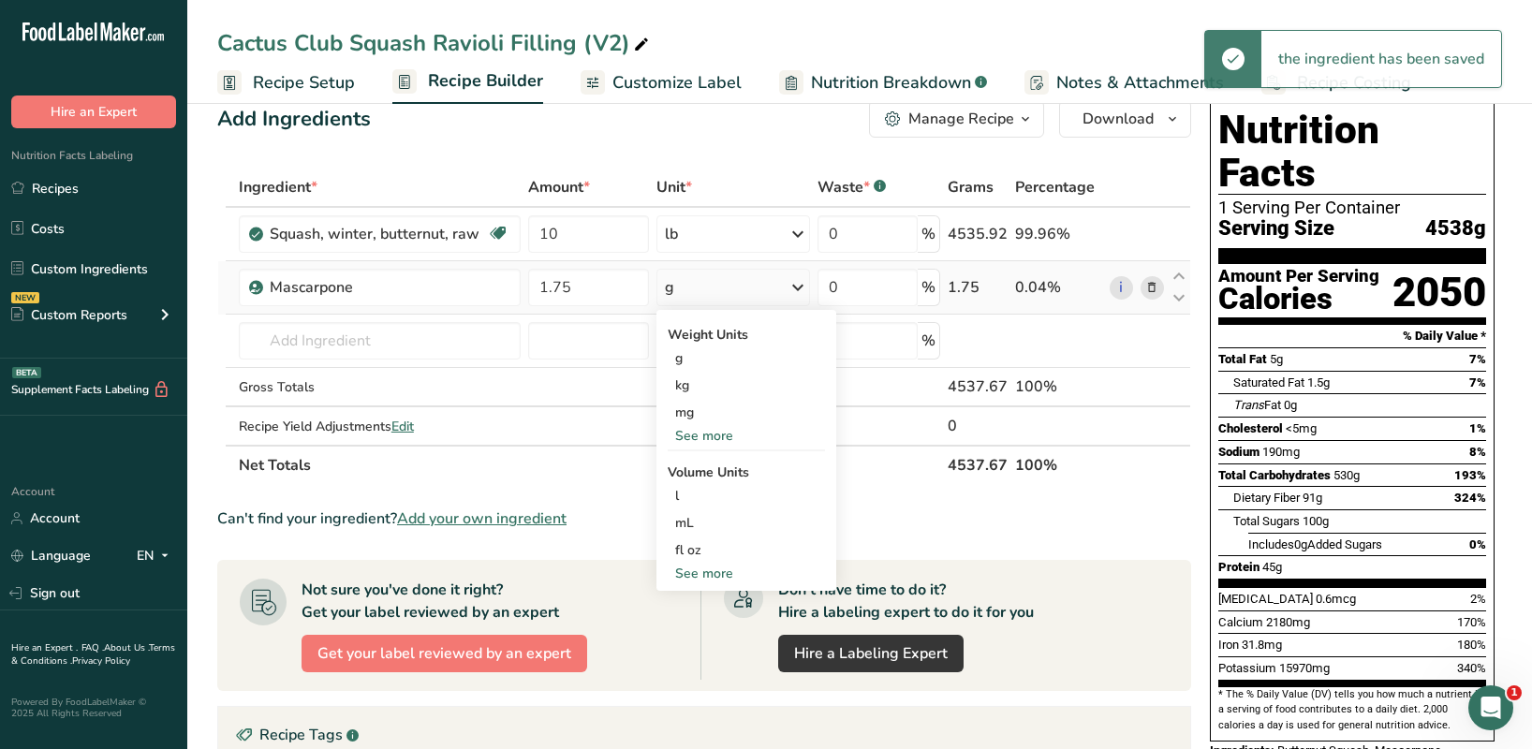
click at [698, 432] on div "See more" at bounding box center [746, 436] width 157 height 20
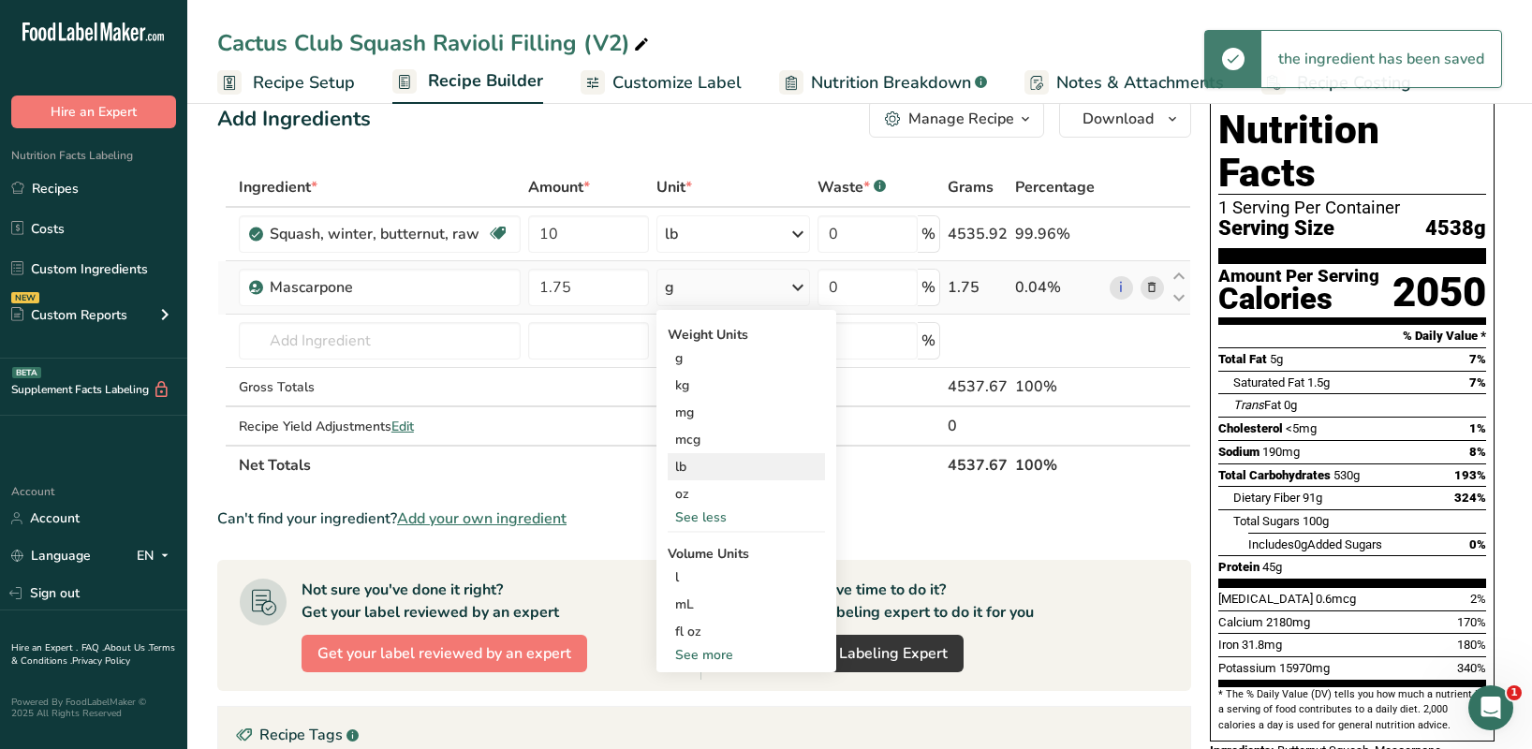
click at [699, 464] on div "lb" at bounding box center [746, 466] width 157 height 27
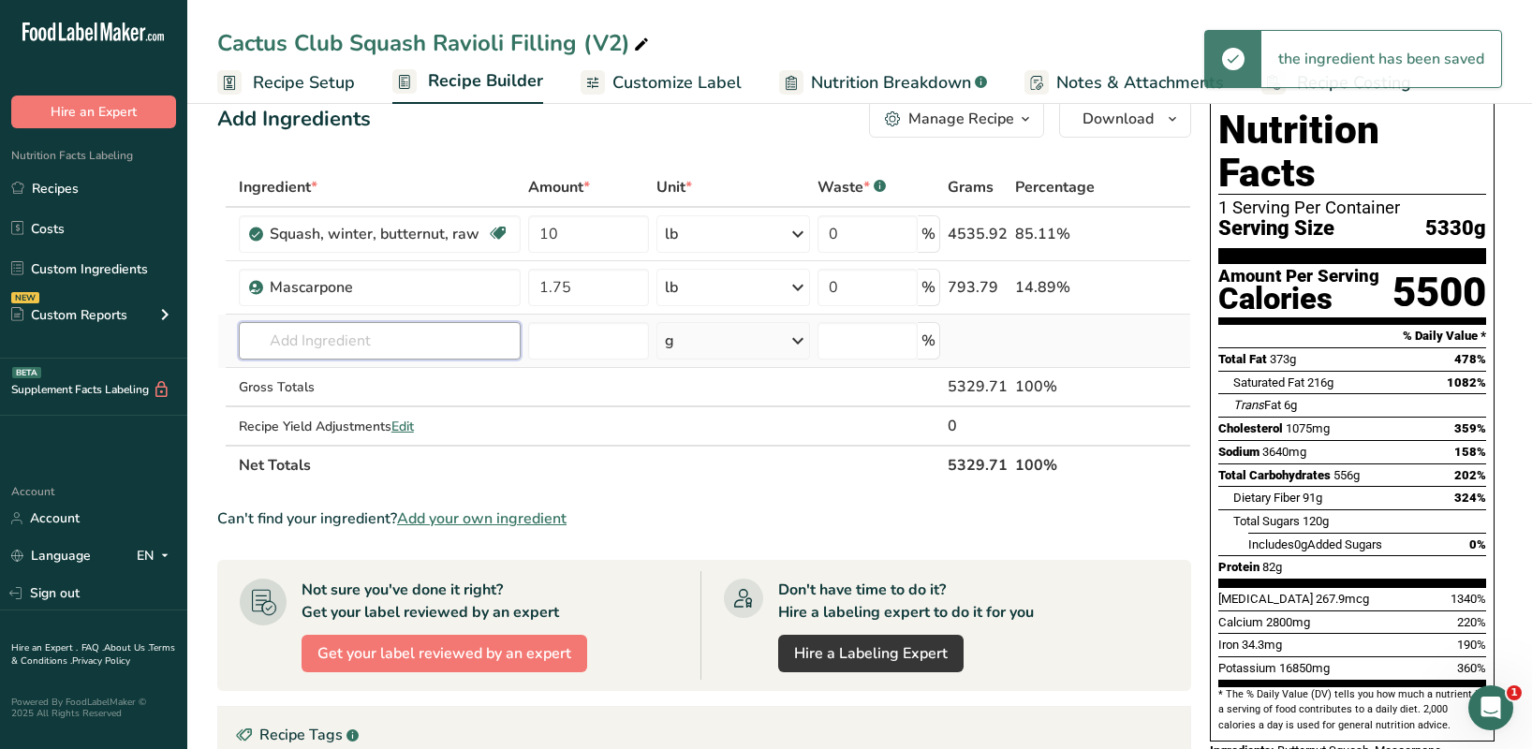
click at [341, 335] on input "text" at bounding box center [380, 340] width 282 height 37
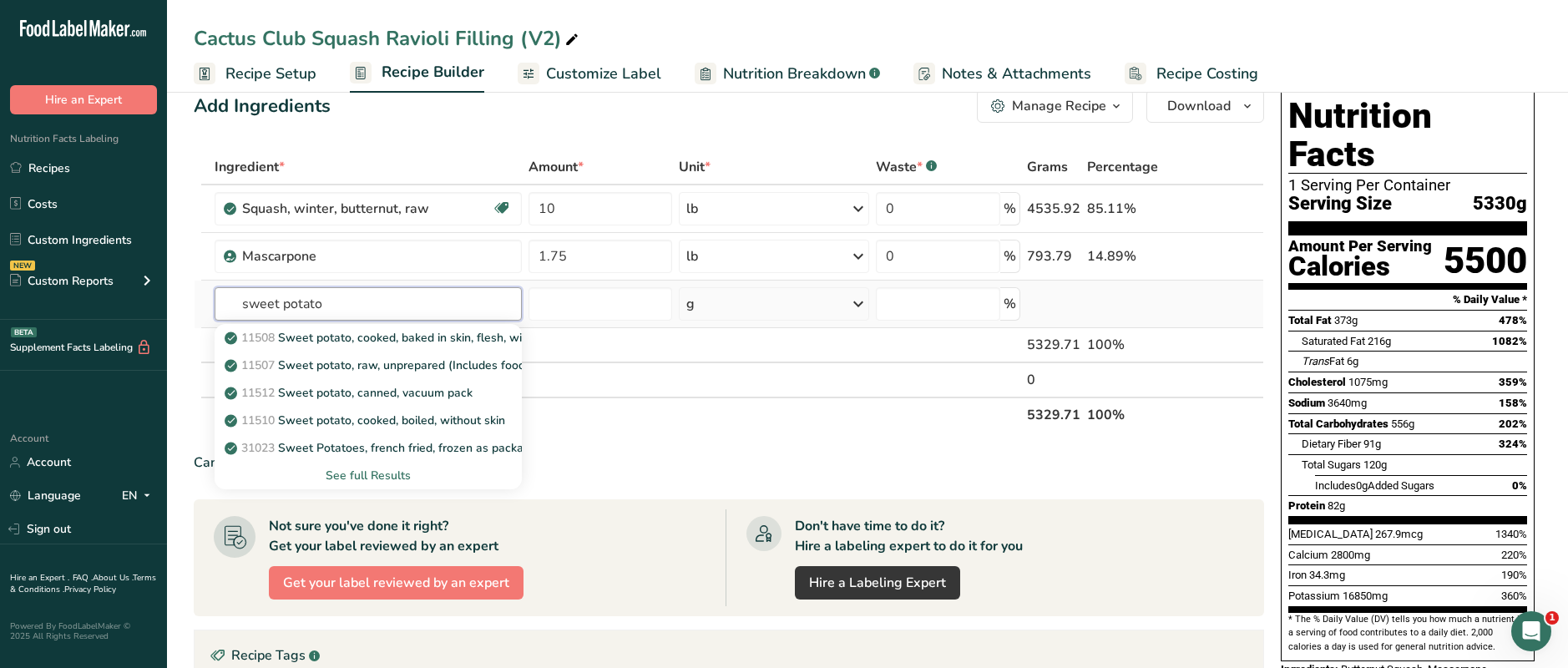
type input "sweet potato"
click at [371, 477] on div "See full Results" at bounding box center [368, 476] width 281 height 18
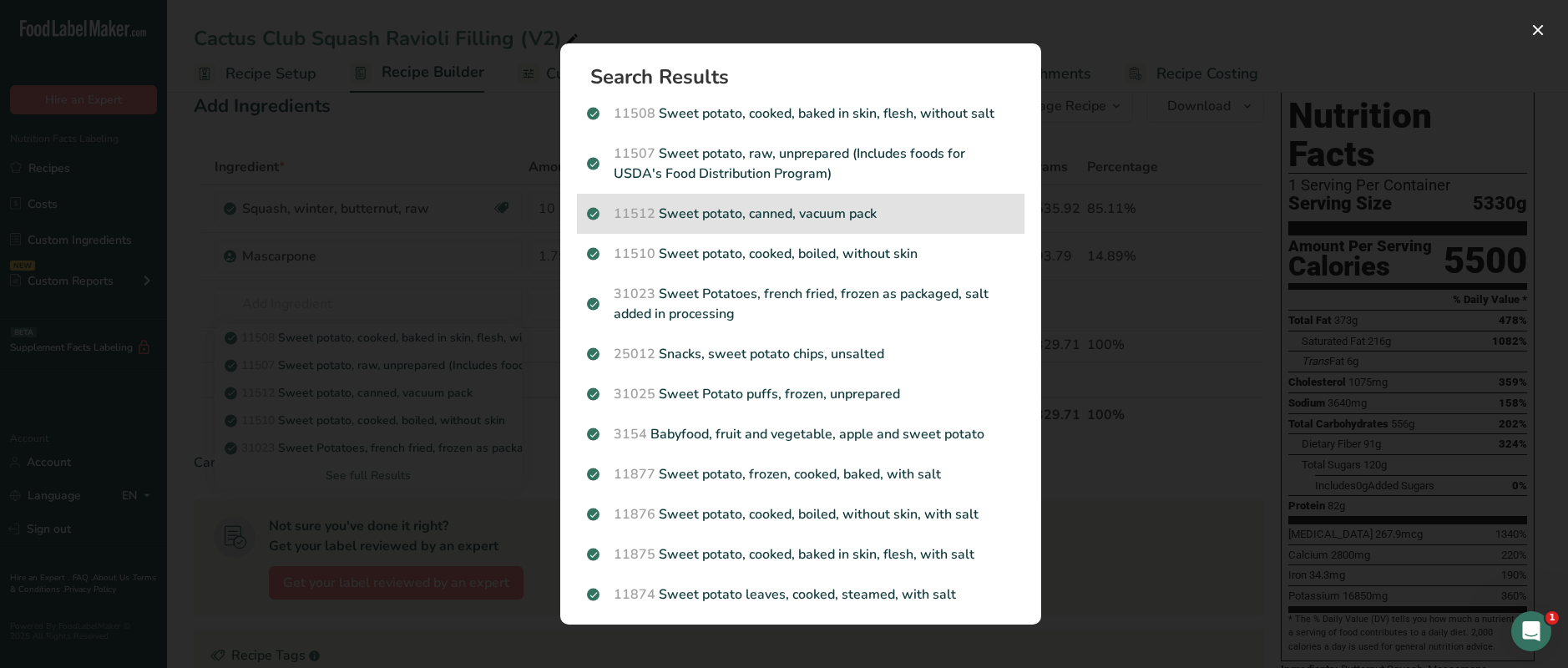
click at [758, 215] on p "11512 Sweet potato, canned, vacuum pack" at bounding box center [800, 214] width 428 height 20
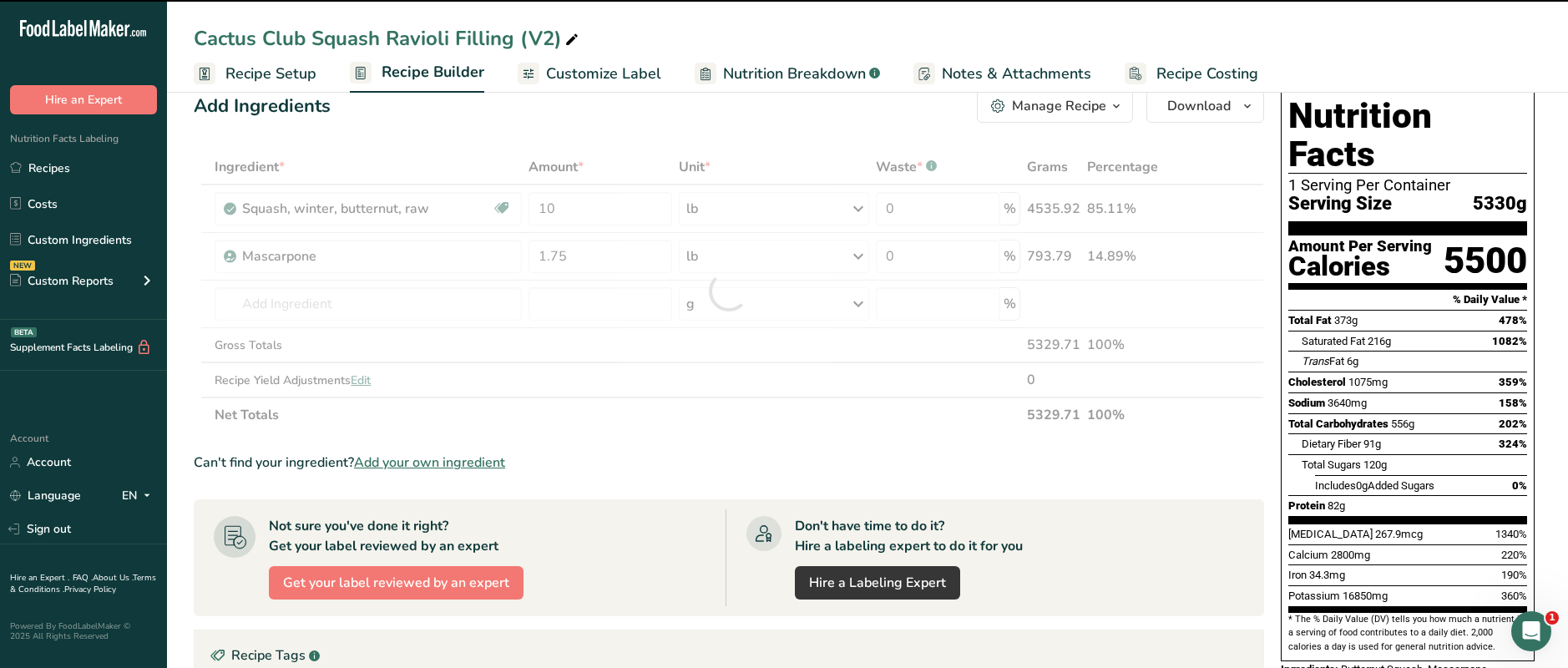
type input "0"
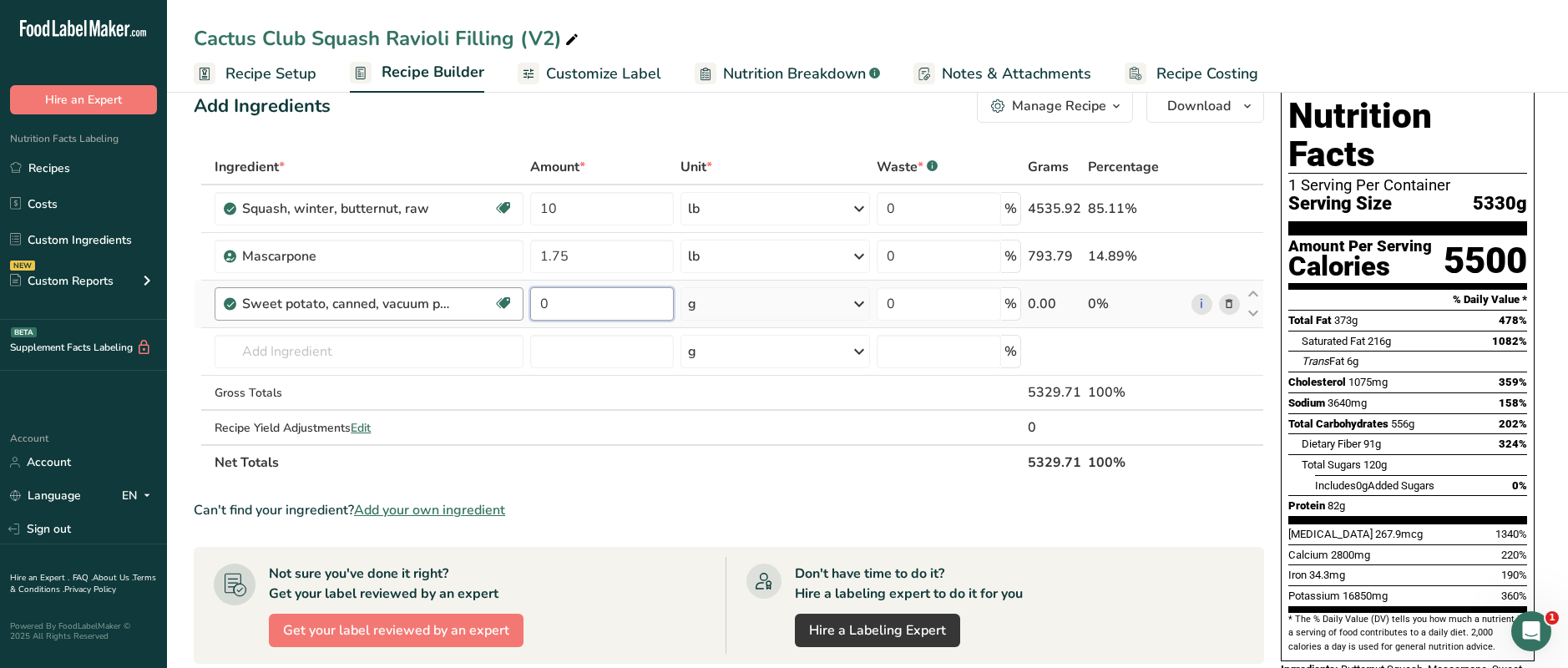
drag, startPoint x: 578, startPoint y: 306, endPoint x: 505, endPoint y: 306, distance: 73.0
click at [505, 306] on tr "Sweet potato, canned, vacuum pack Dairy free Gluten free Vegan Vegetarian Soy f…" at bounding box center [728, 304] width 1069 height 47
type input "1.5"
click at [838, 310] on div "Ingredient * Amount * Unit * Waste * .a-a{fill:#347362;}.b-a{fill:#fff;} Grams …" at bounding box center [728, 315] width 1071 height 331
click at [841, 301] on div "g" at bounding box center [775, 303] width 190 height 33
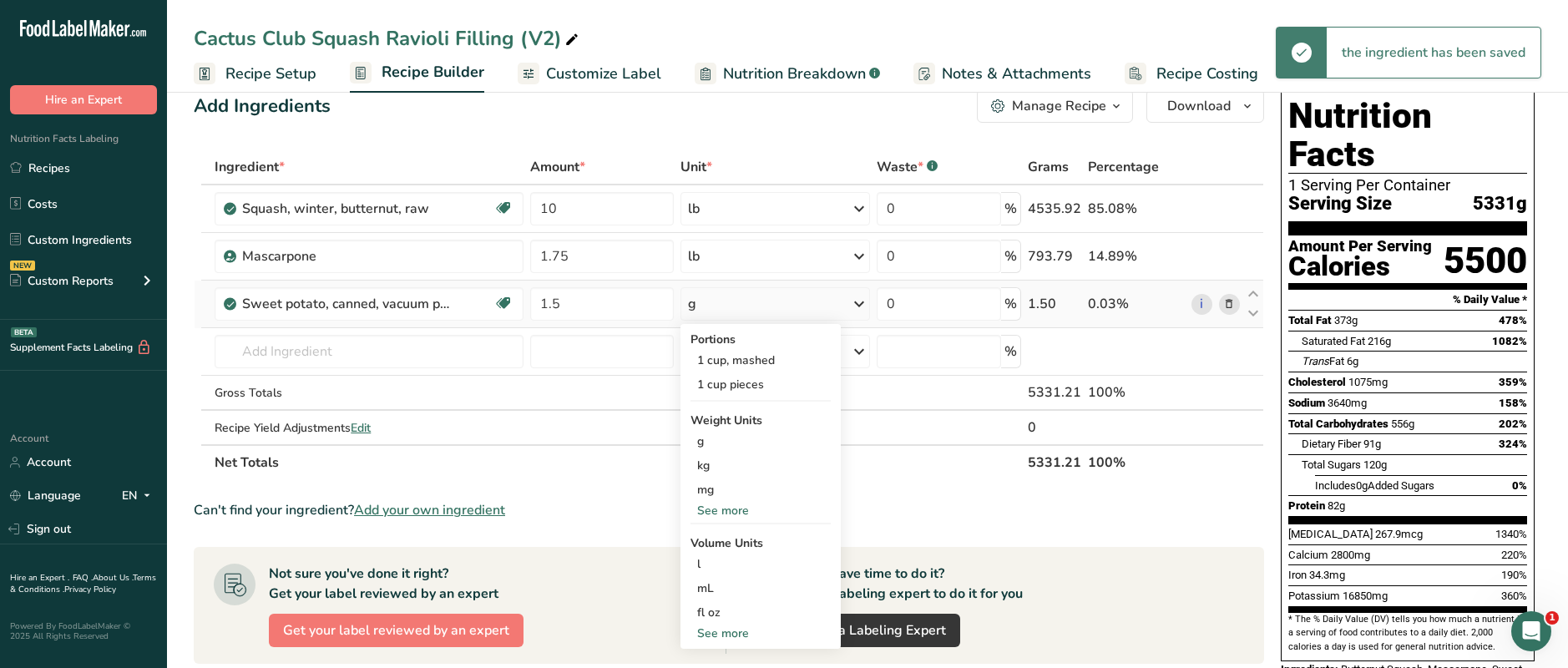
click at [727, 513] on div "See more" at bounding box center [760, 511] width 140 height 18
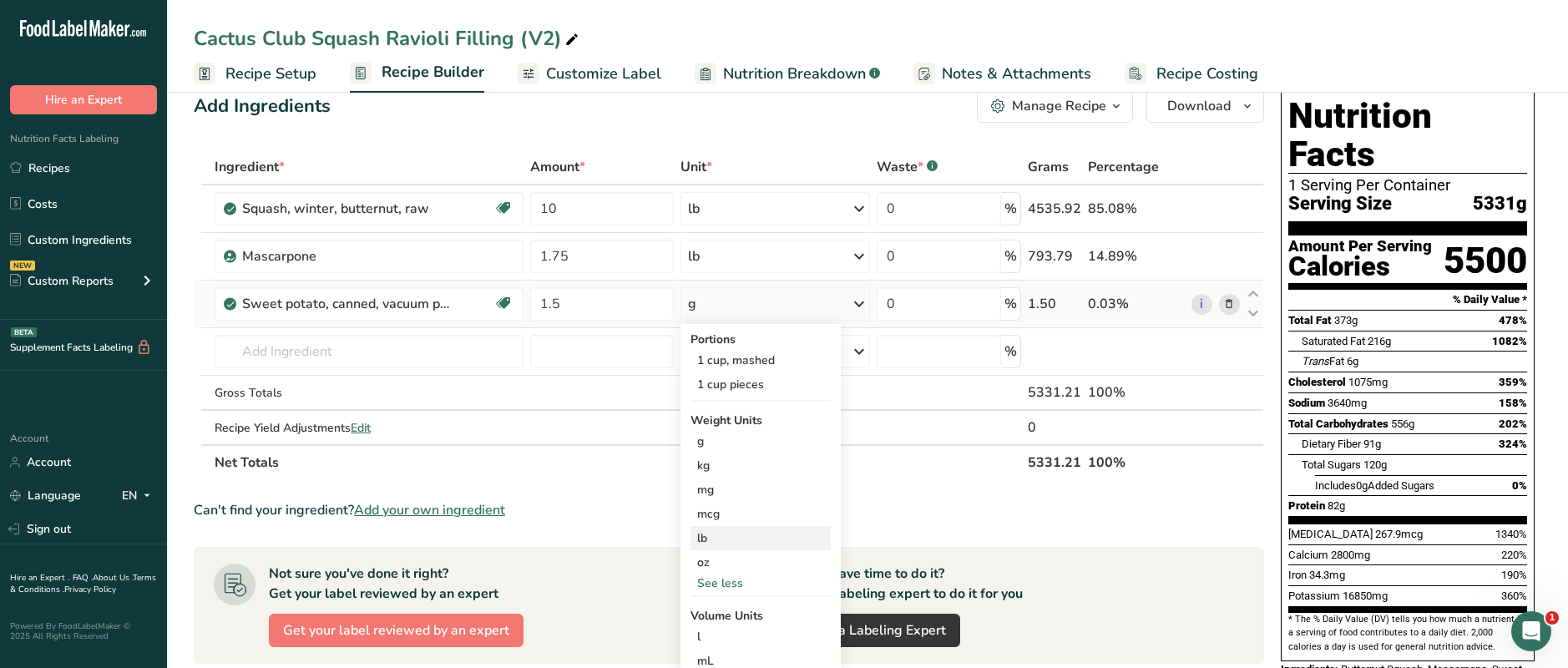
click at [707, 540] on div "lb" at bounding box center [760, 538] width 140 height 24
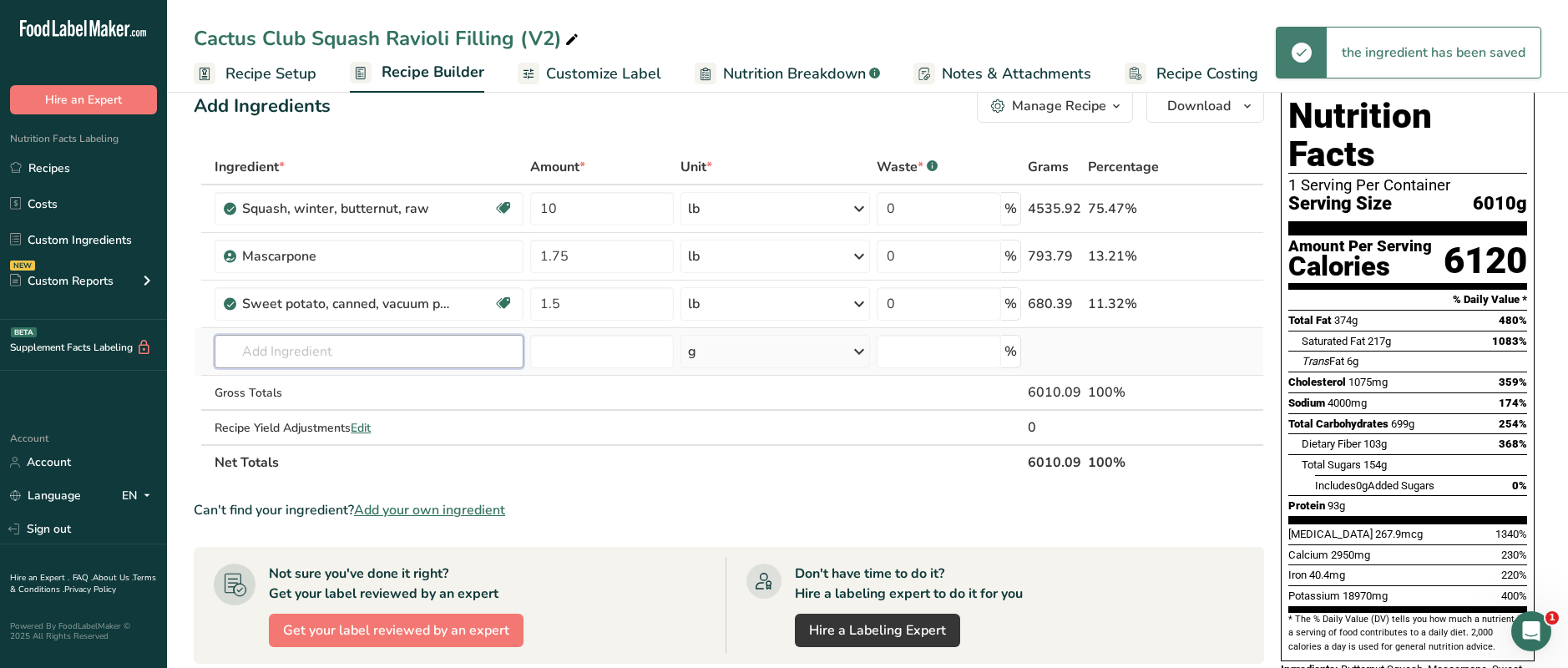
click at [295, 347] on input "text" at bounding box center [369, 351] width 309 height 33
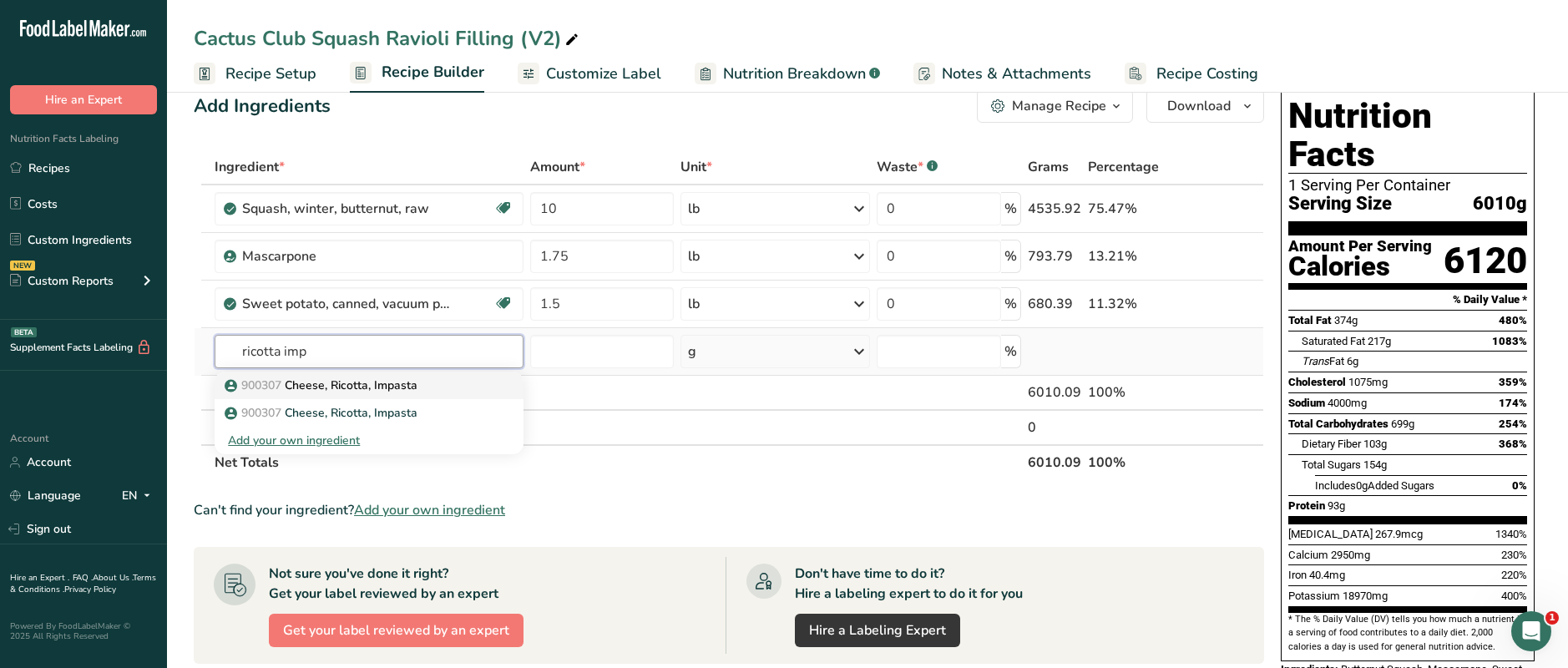
type input "ricotta imp"
click at [306, 387] on p "900307 Cheese, Ricotta, Impasta" at bounding box center [323, 385] width 190 height 18
type input "Cheese, Ricotta, Impasta"
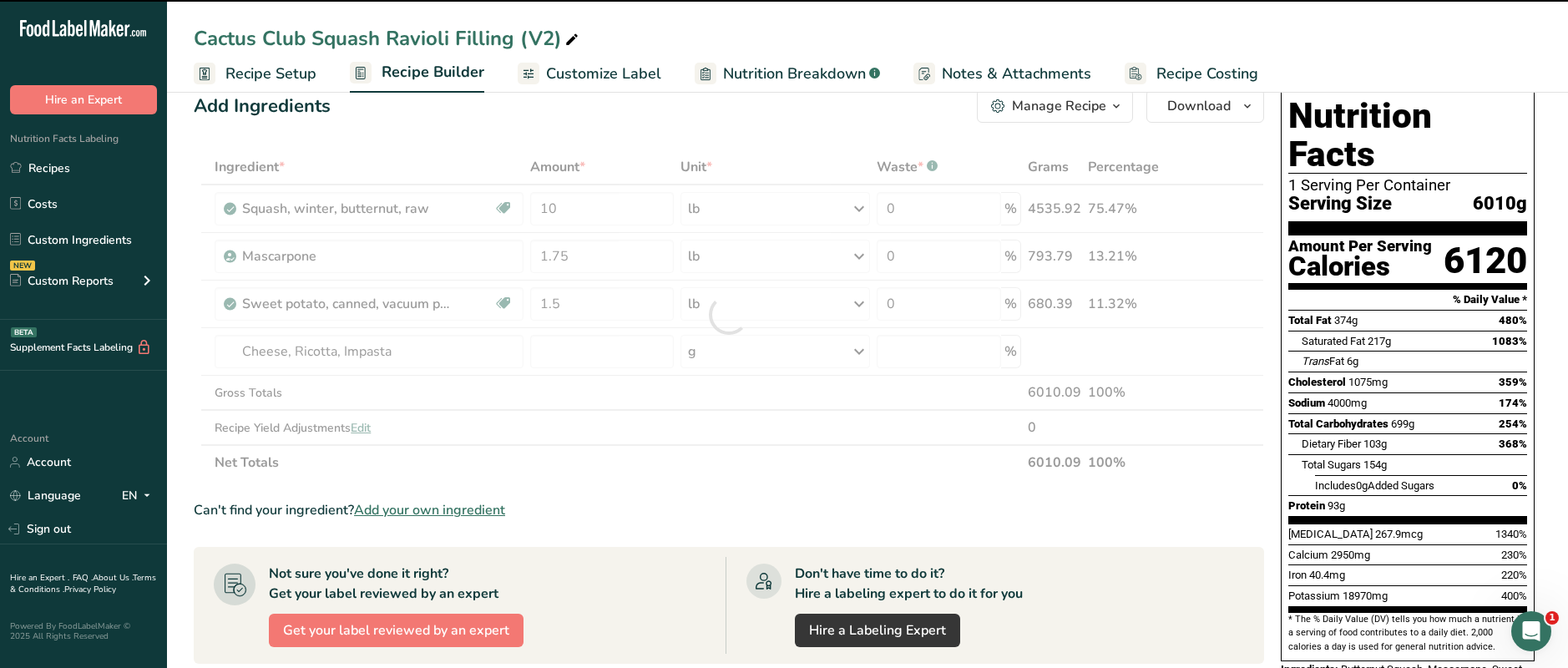
type input "0"
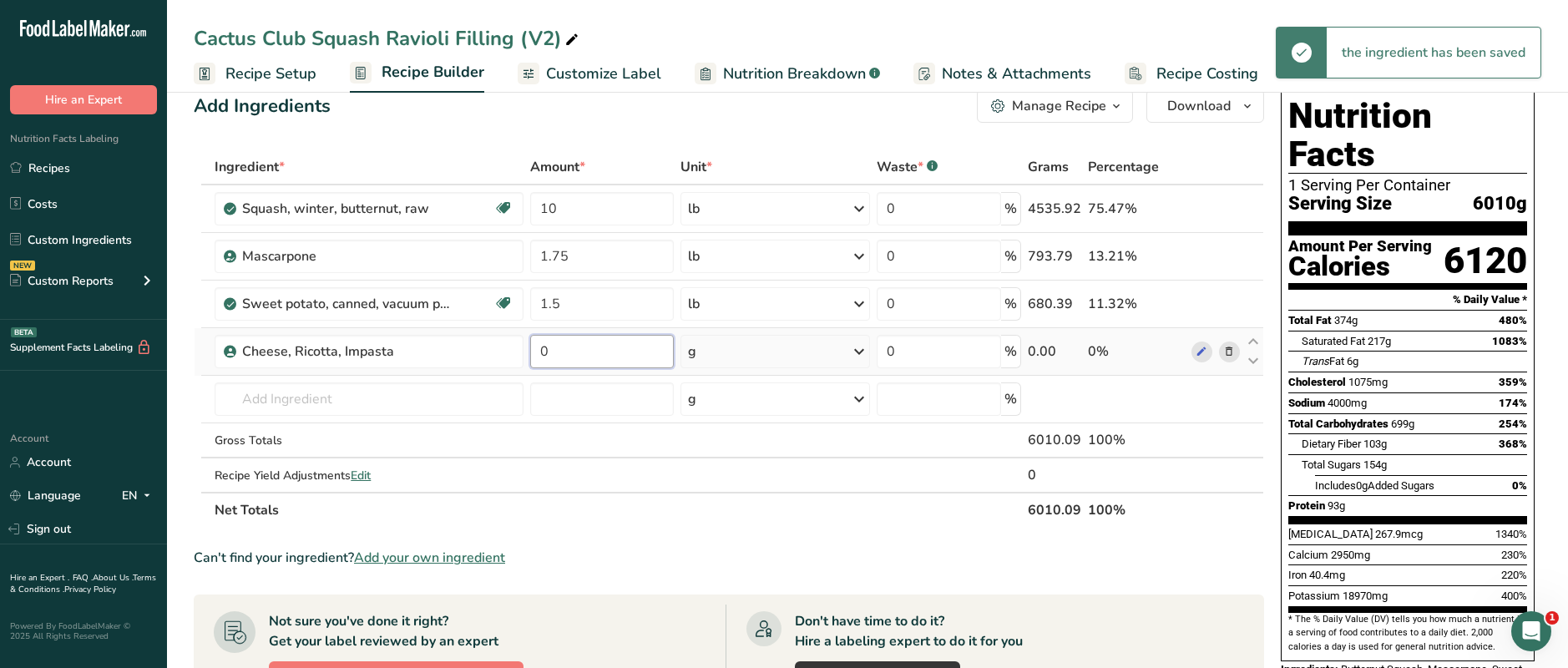
click at [575, 352] on input "0" at bounding box center [602, 351] width 144 height 33
type input "1"
click at [716, 353] on div "Ingredient * Amount * Unit * Waste * .a-a{fill:#347362;}.b-a{fill:#fff;} Grams …" at bounding box center [728, 339] width 1071 height 378
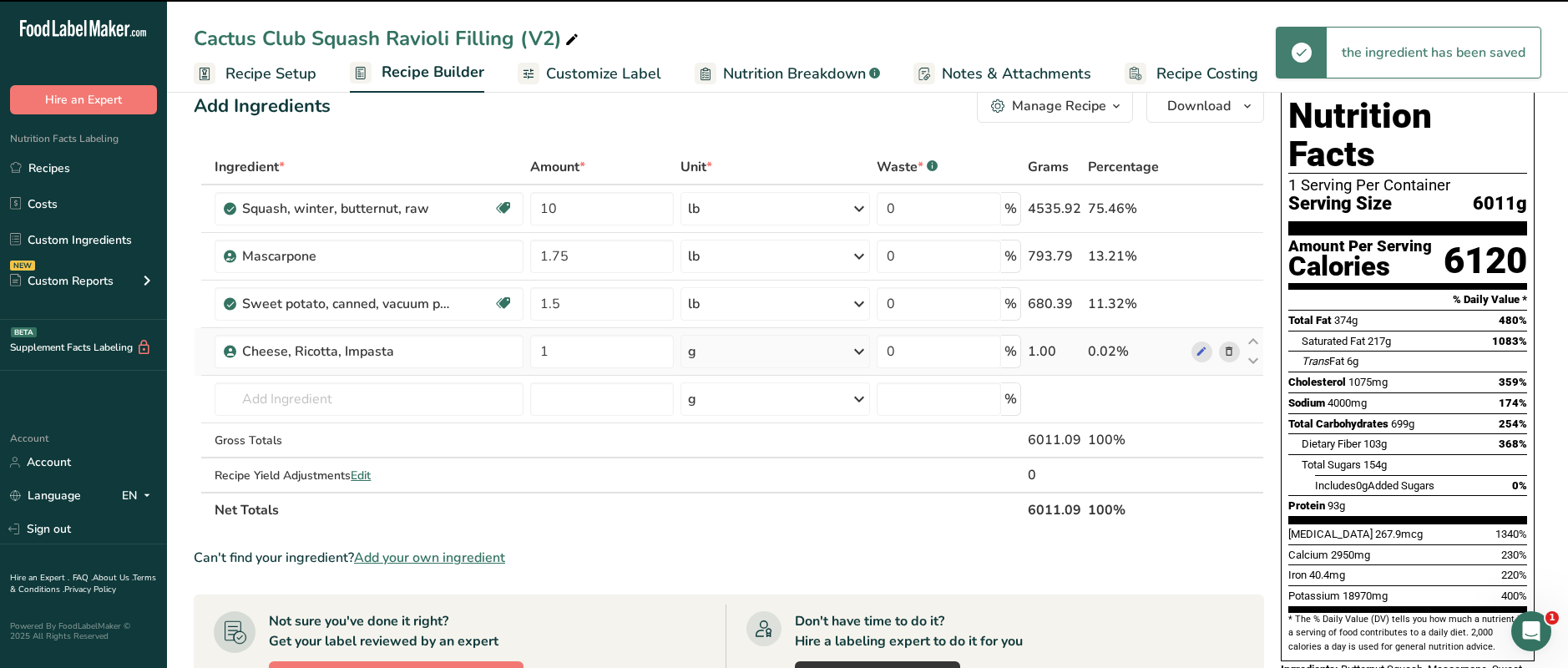
click at [714, 352] on div "g" at bounding box center [775, 351] width 190 height 33
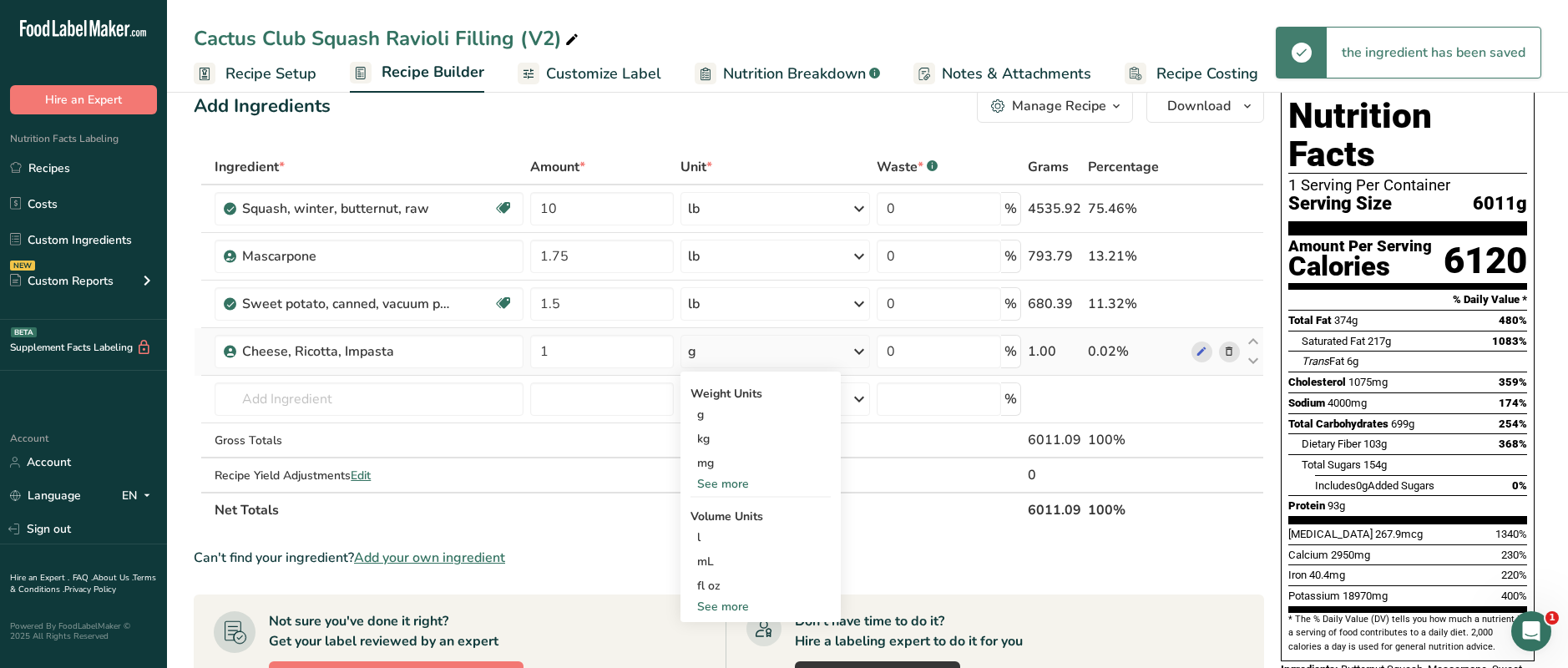
click at [723, 484] on div "See more" at bounding box center [760, 484] width 140 height 18
click at [705, 513] on div "lb" at bounding box center [760, 511] width 140 height 24
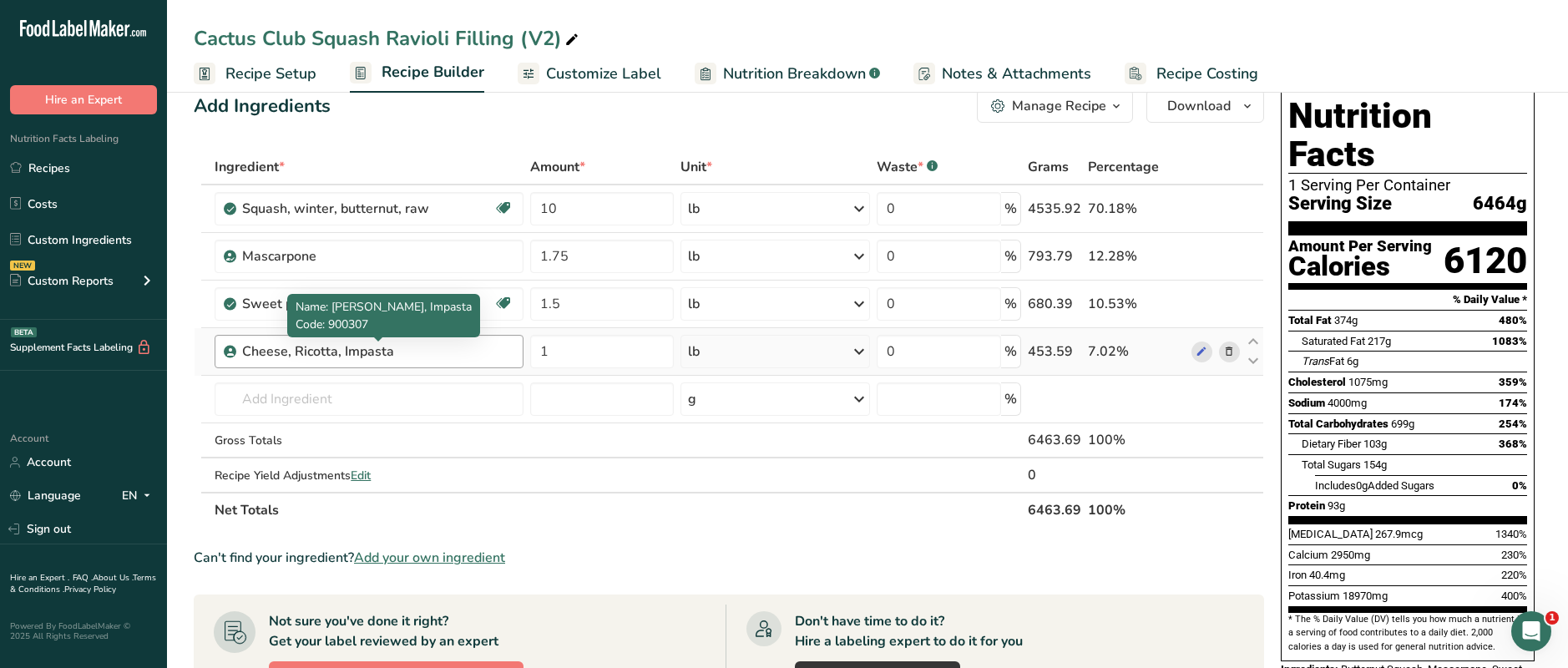
click at [332, 361] on div "Cheese, Ricotta, Impasta" at bounding box center [347, 351] width 209 height 20
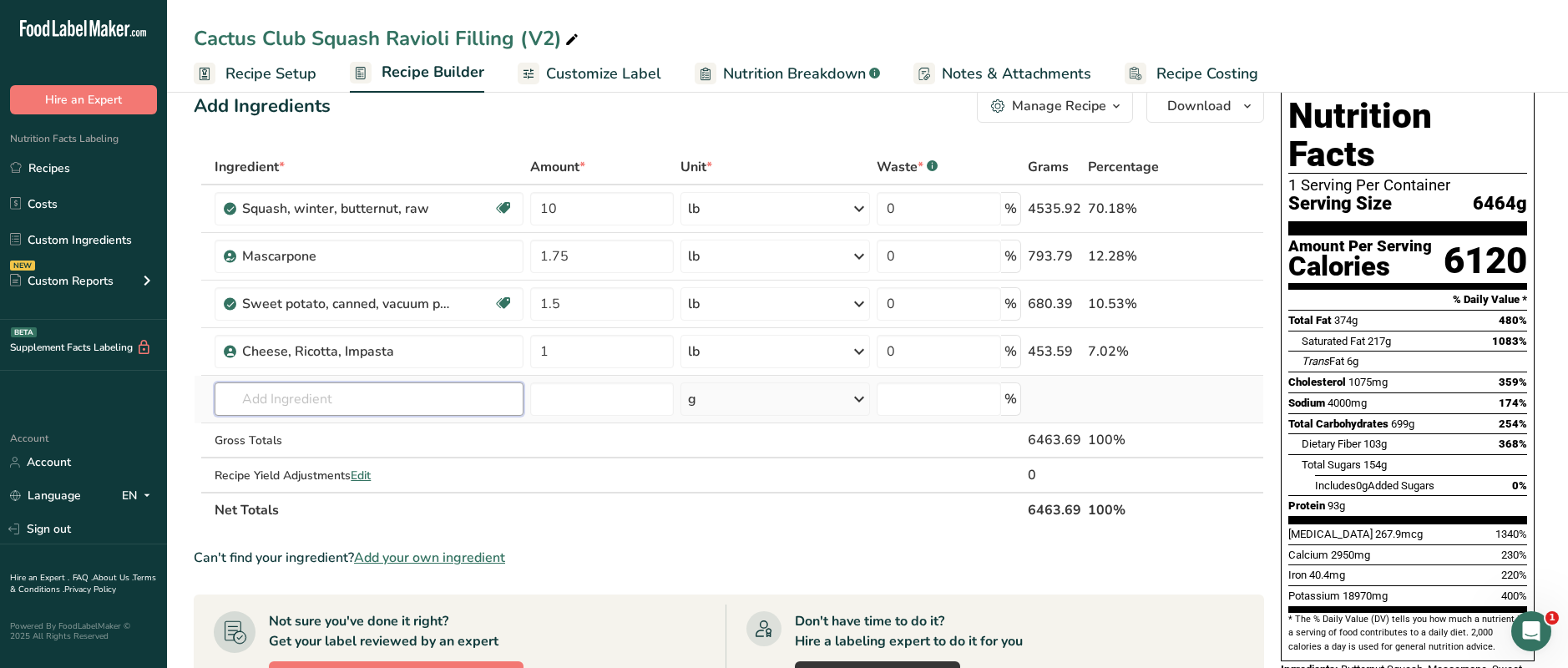
click at [306, 399] on input "text" at bounding box center [369, 399] width 309 height 33
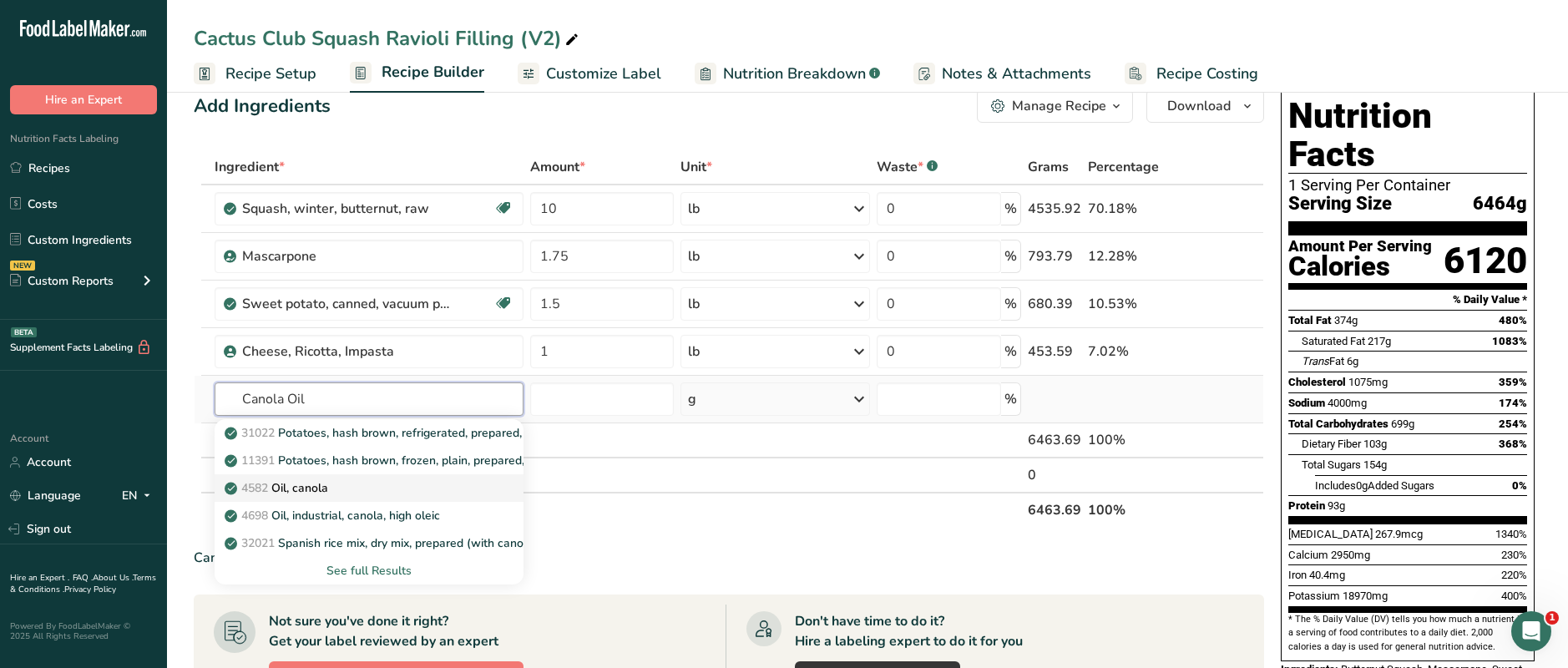
type input "Canola Oil"
click at [308, 494] on p "4582 Oil, canola" at bounding box center [278, 489] width 100 height 18
type input "Oil, canola"
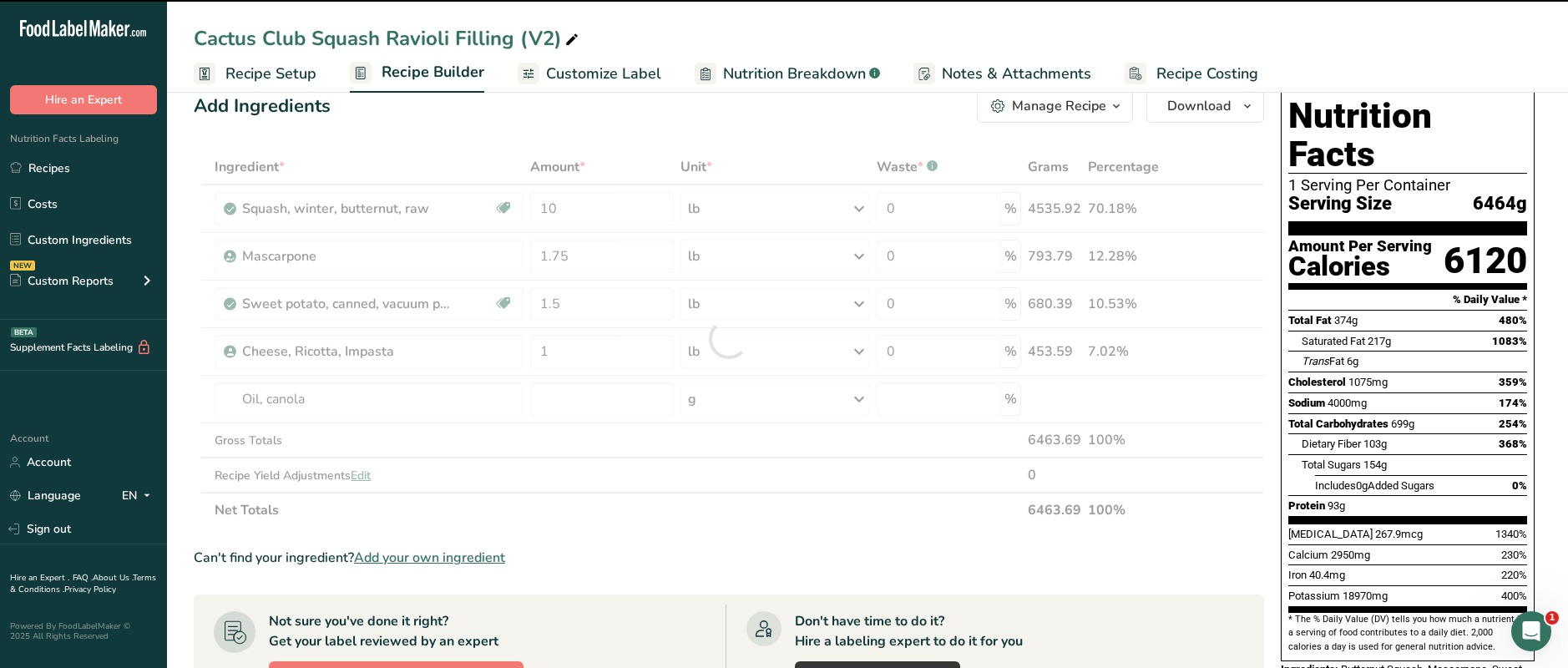
type input "0"
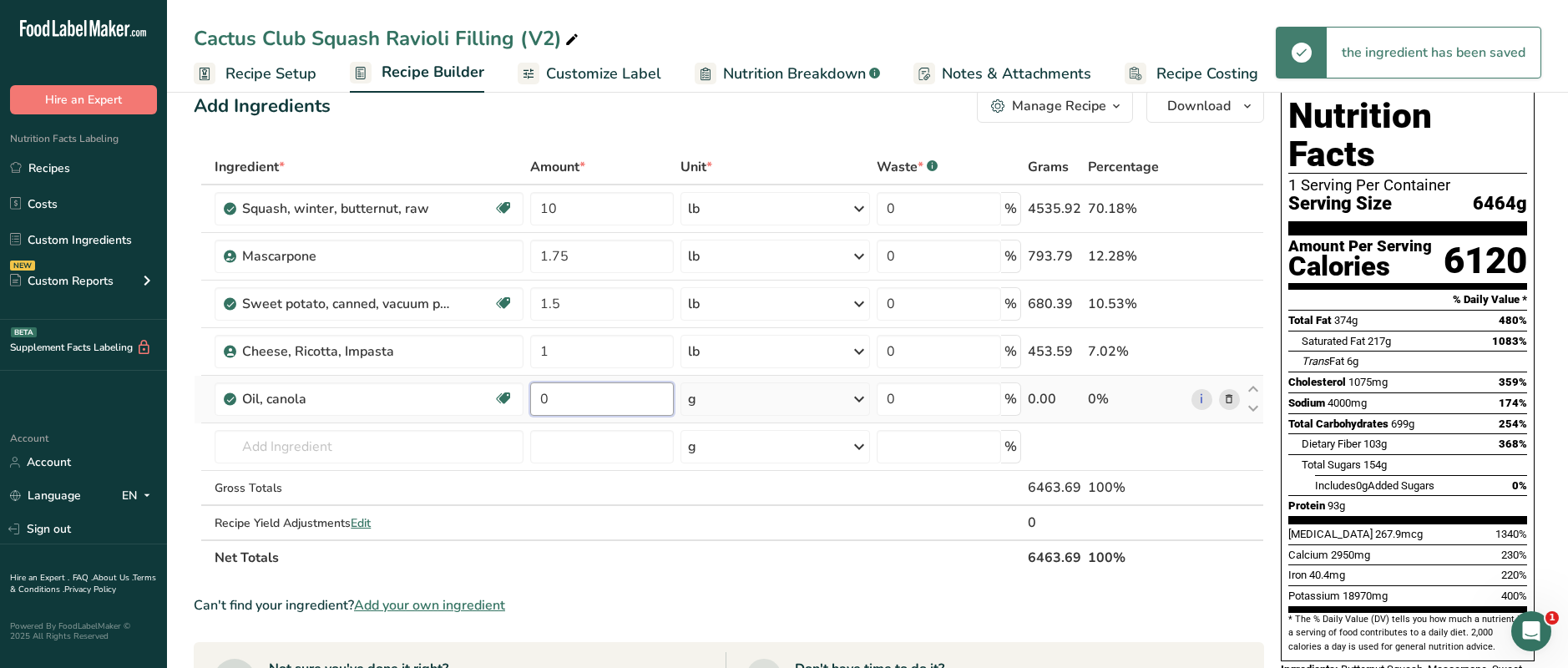
drag, startPoint x: 569, startPoint y: 400, endPoint x: 536, endPoint y: 401, distance: 33.0
click at [536, 401] on input "0" at bounding box center [602, 399] width 144 height 33
type input "1"
click at [722, 409] on div "Ingredient * Amount * Unit * Waste * .a-a{fill:#347362;}.b-a{fill:#fff;} Grams …" at bounding box center [728, 363] width 1071 height 426
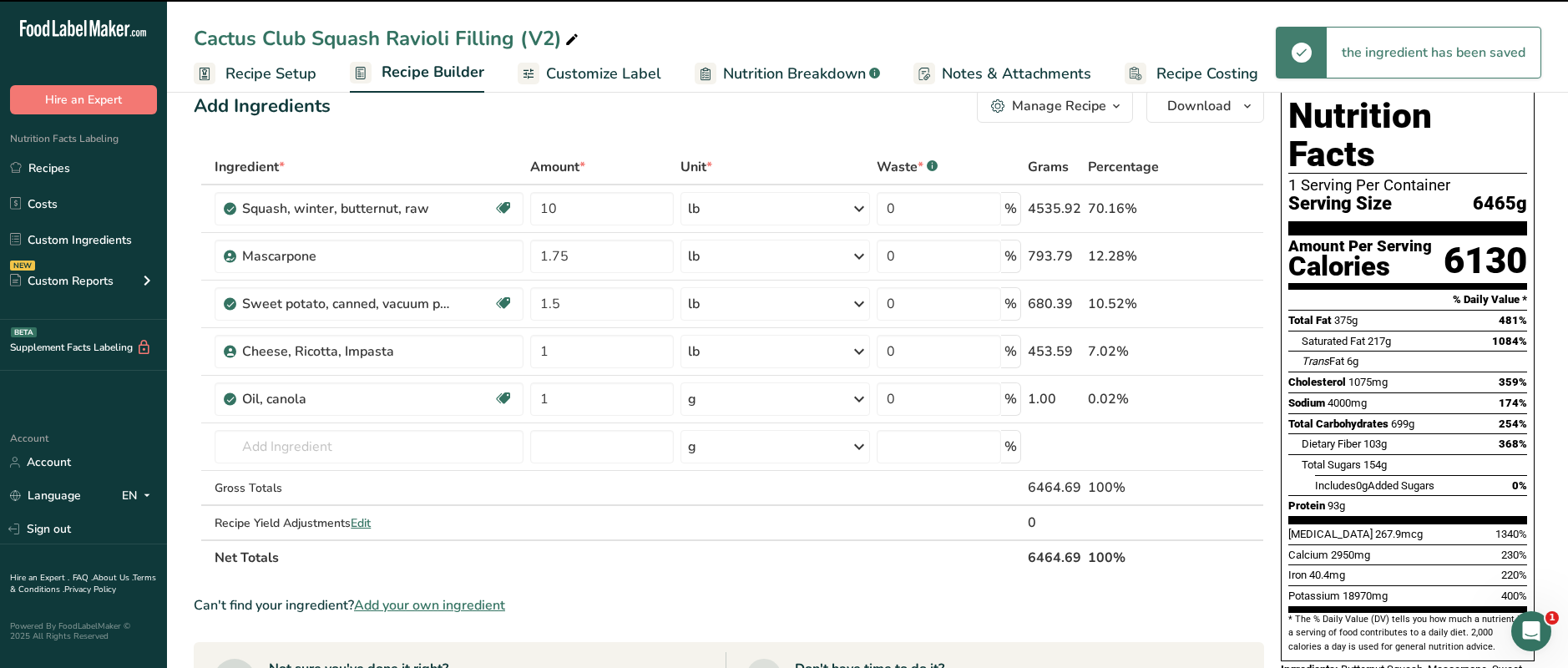
click at [724, 409] on div "g" at bounding box center [775, 399] width 190 height 33
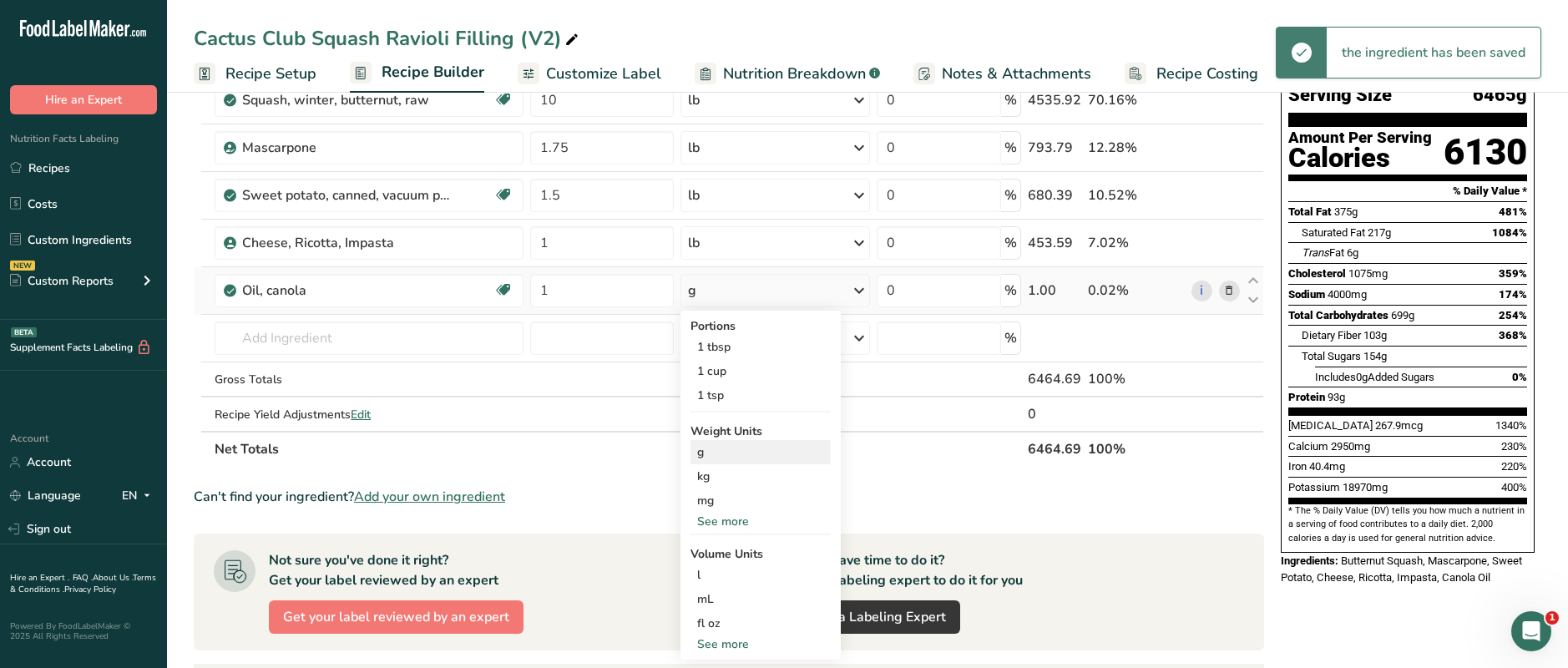
scroll to position [141, 0]
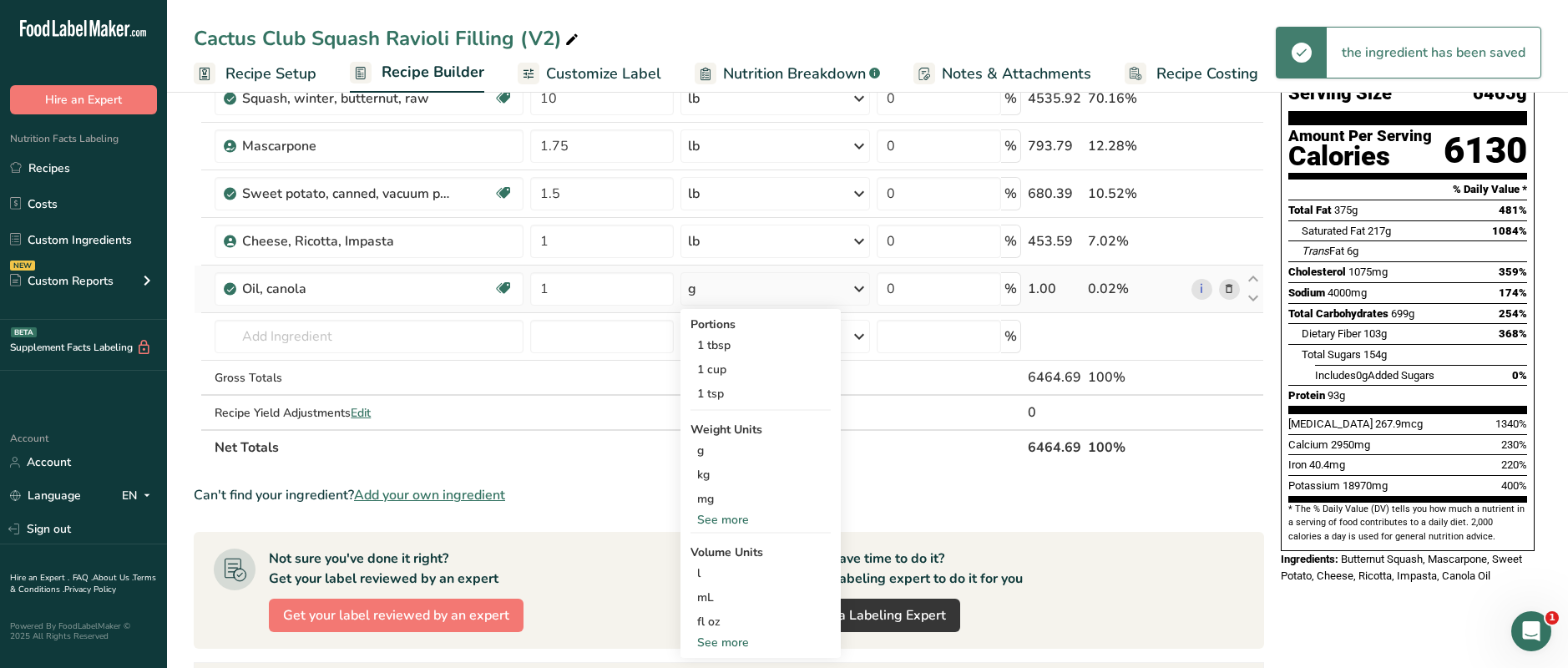
click at [717, 521] on div "See more" at bounding box center [760, 520] width 140 height 18
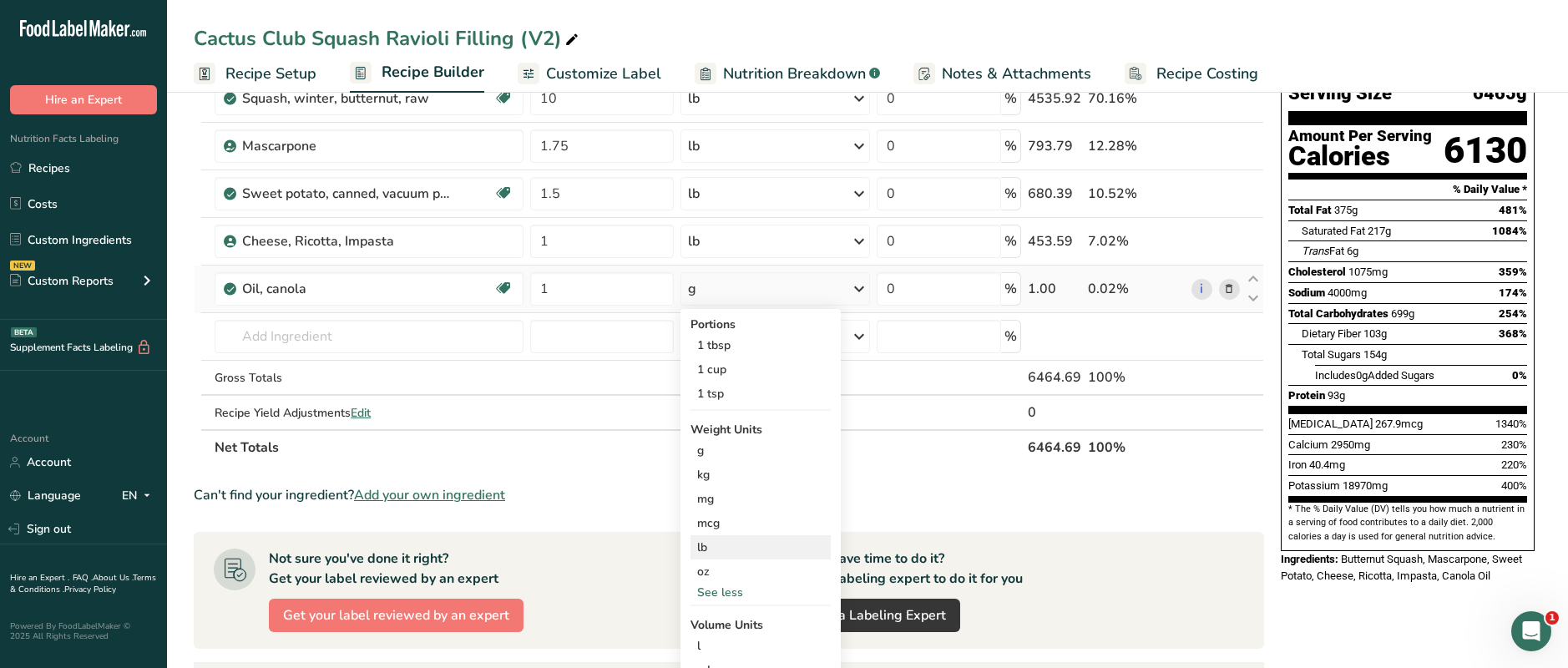
click at [718, 546] on div "lb" at bounding box center [760, 547] width 140 height 24
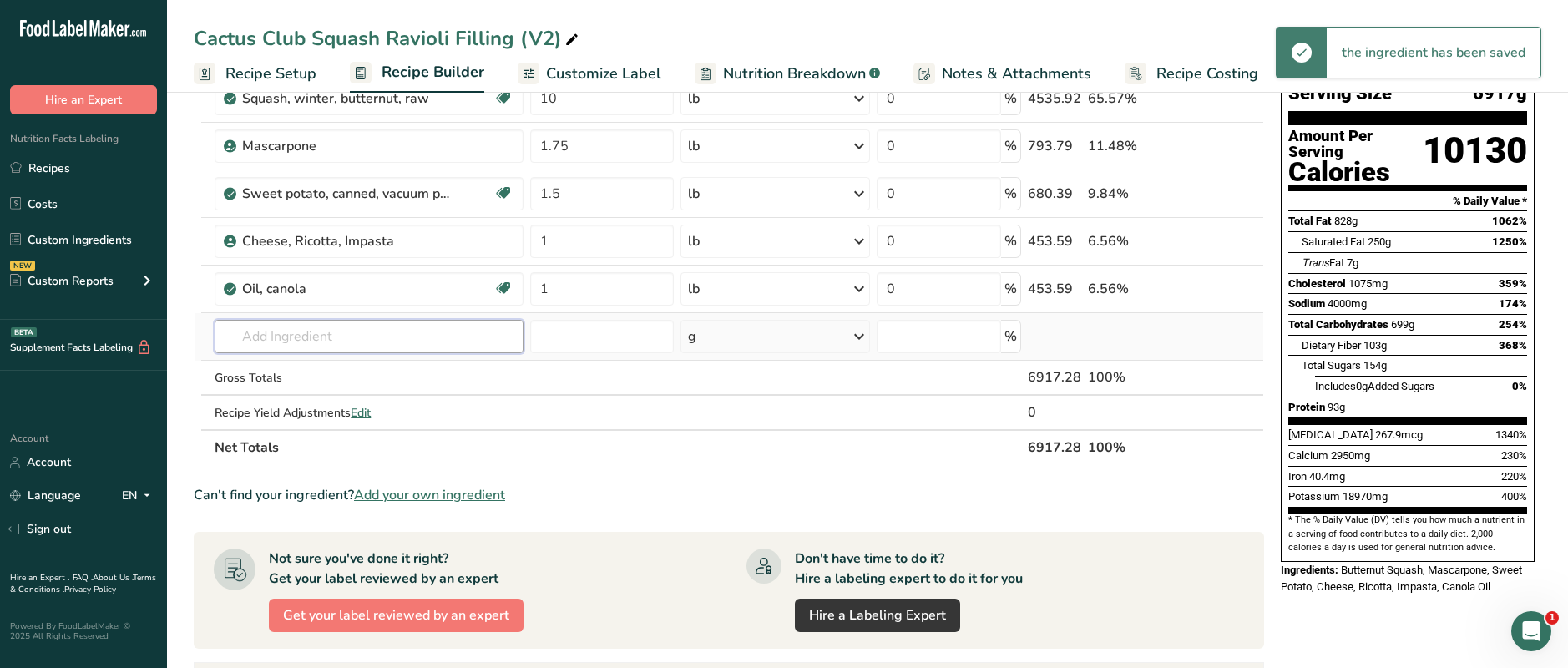
click at [305, 337] on input "text" at bounding box center [369, 336] width 309 height 33
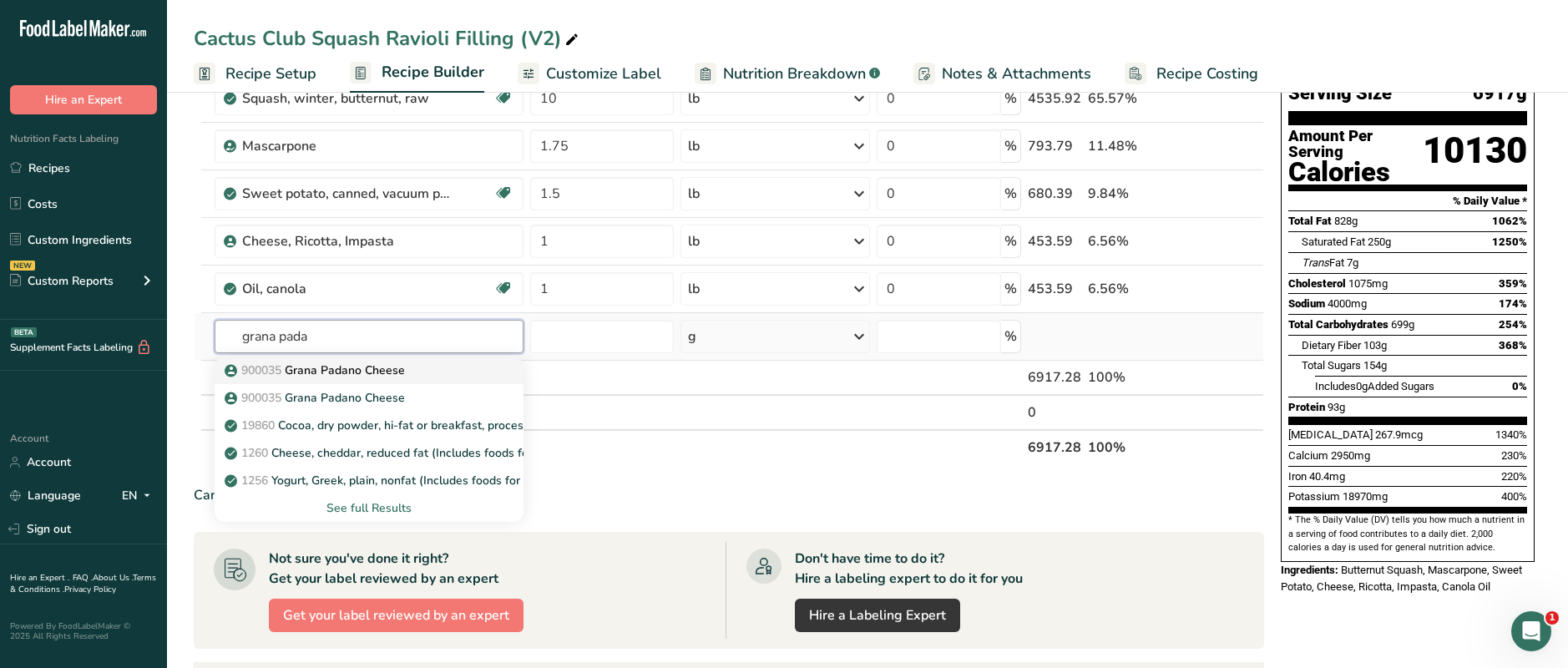
type input "grana pada"
click at [296, 375] on p "900035 Grana Padano Cheese" at bounding box center [316, 371] width 177 height 18
type input "Grana Padano Cheese"
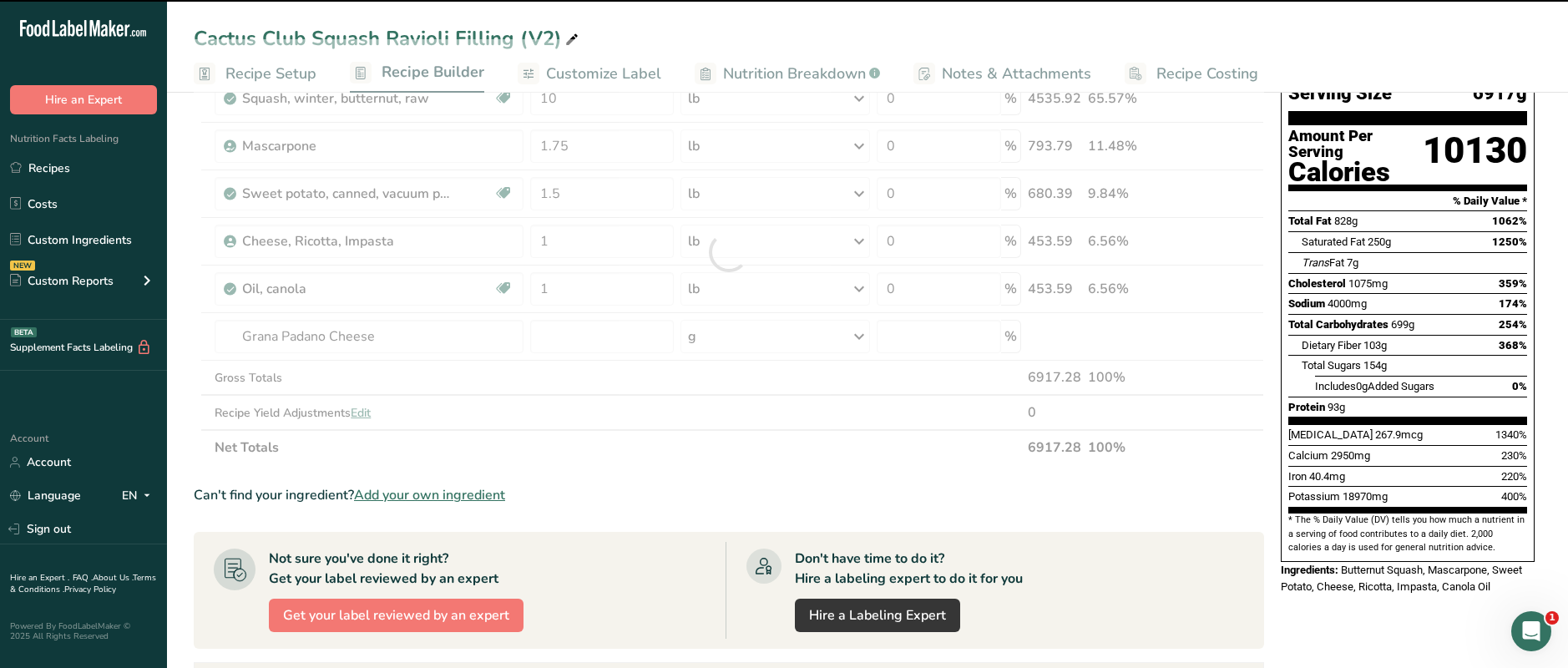
type input "0"
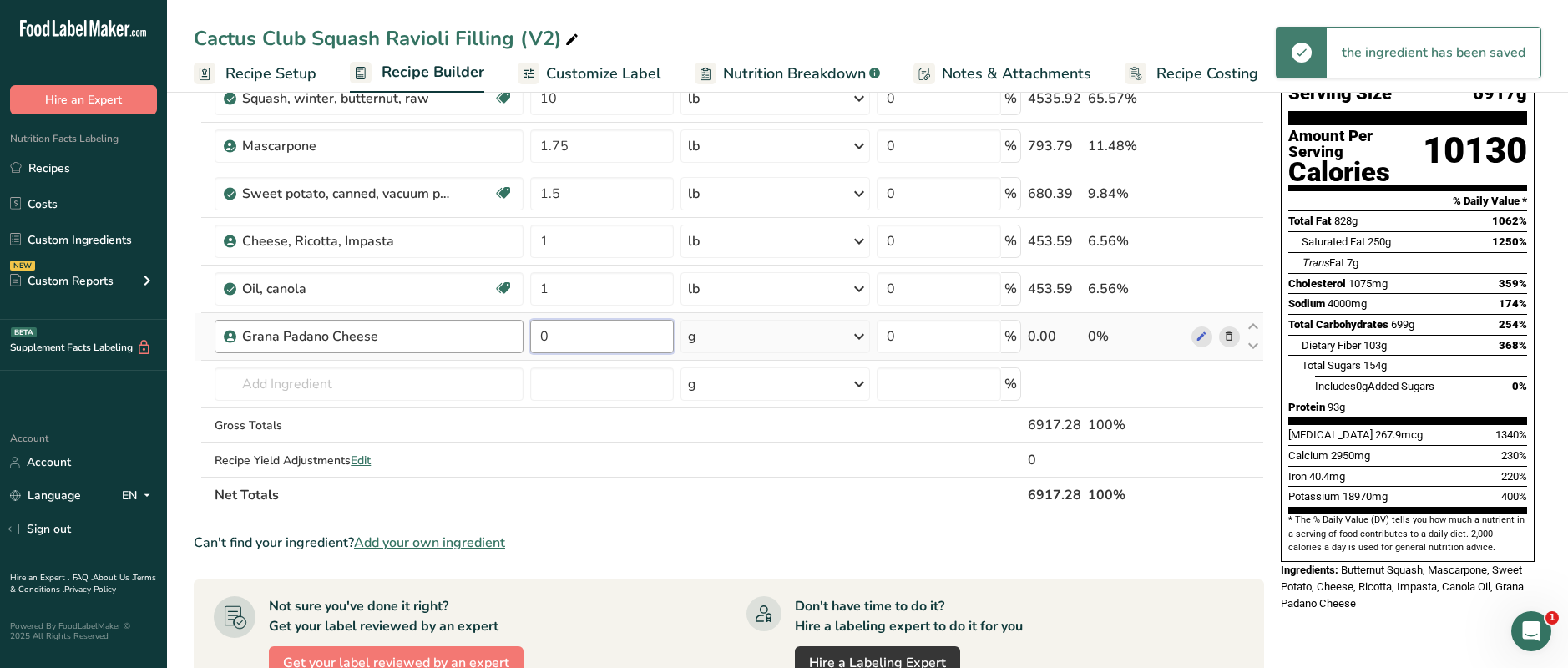
drag, startPoint x: 569, startPoint y: 342, endPoint x: 495, endPoint y: 339, distance: 74.1
click at [495, 339] on tr "Grana Padano Cheese 0 g Weight Units g kg mg See more Volume Units l Volume uni…" at bounding box center [728, 336] width 1069 height 47
type input "0.7"
click at [736, 335] on div "Ingredient * Amount * Unit * Waste * .a-a{fill:#347362;}.b-a{fill:#fff;} Grams …" at bounding box center [728, 276] width 1071 height 474
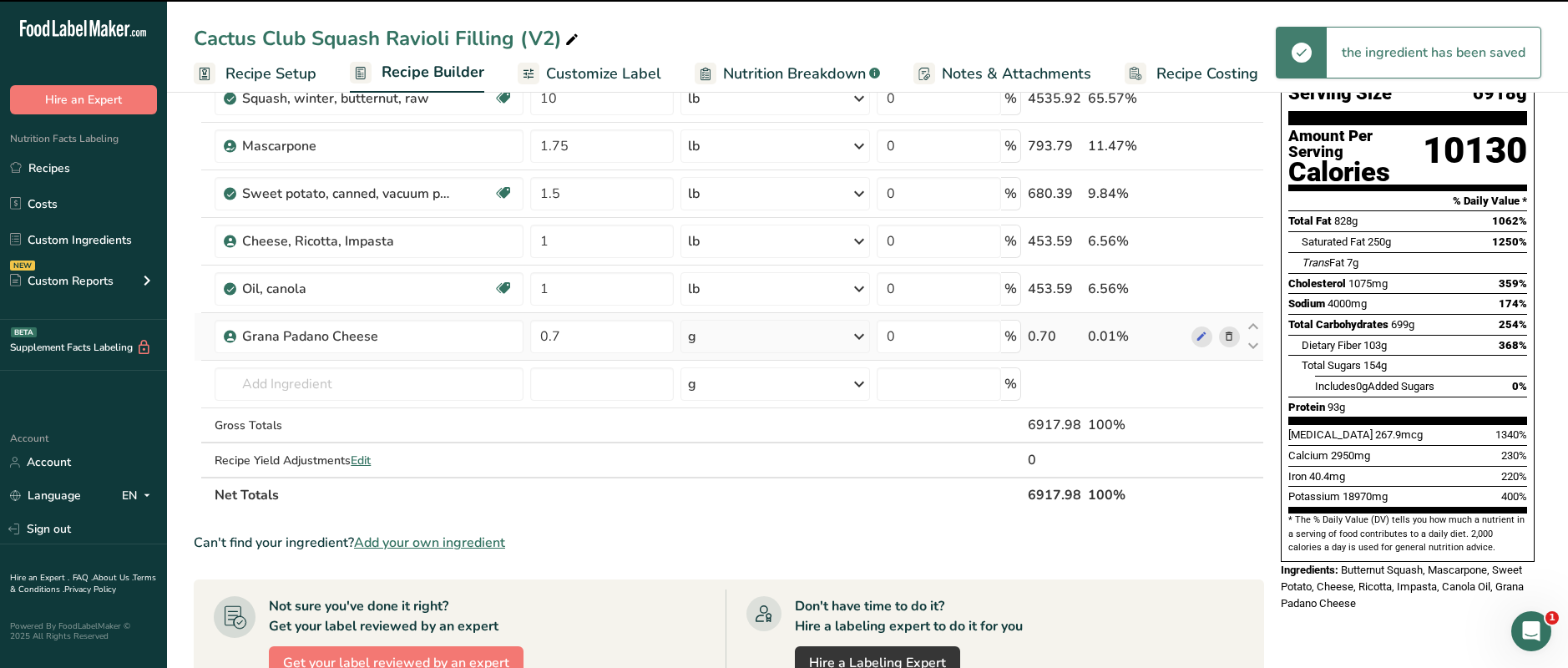
click at [754, 338] on div "g" at bounding box center [775, 336] width 190 height 33
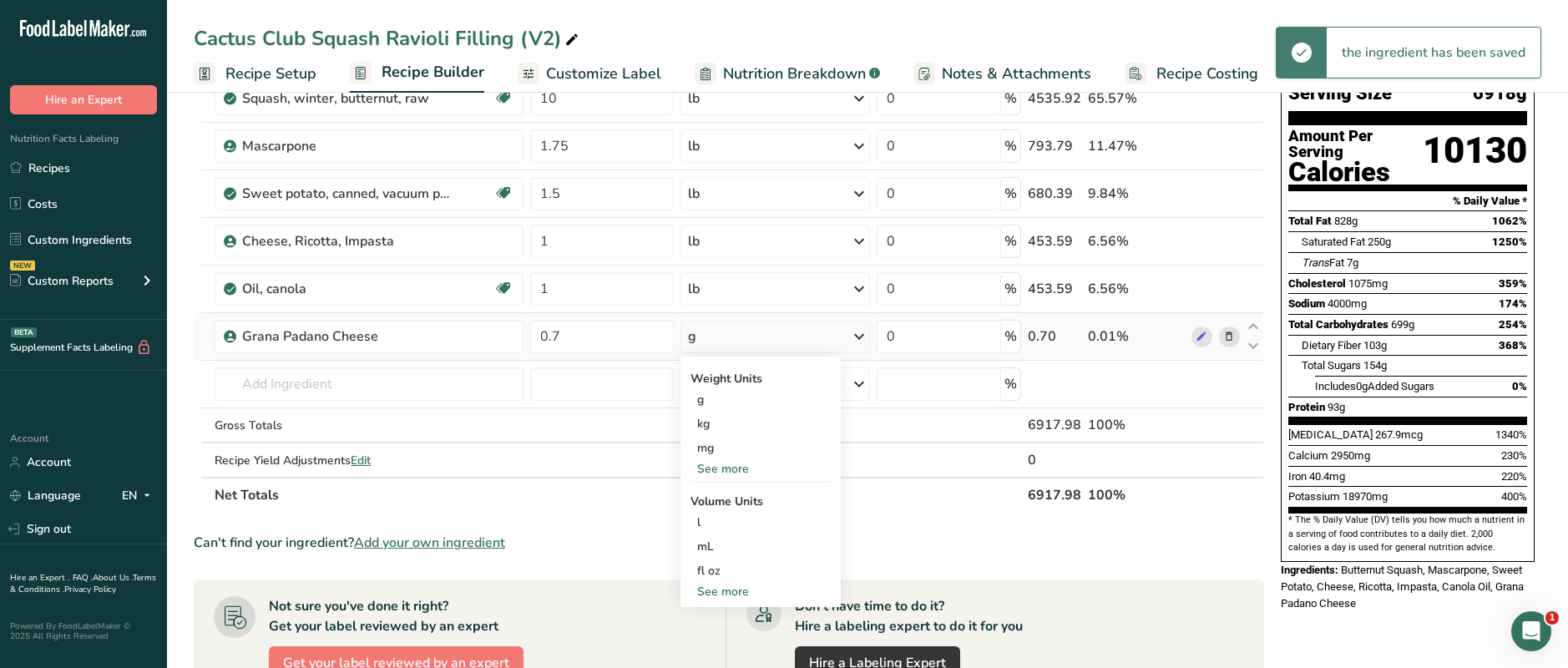
click at [725, 467] on div "See more" at bounding box center [760, 469] width 140 height 18
click at [717, 490] on div "lb" at bounding box center [760, 496] width 140 height 24
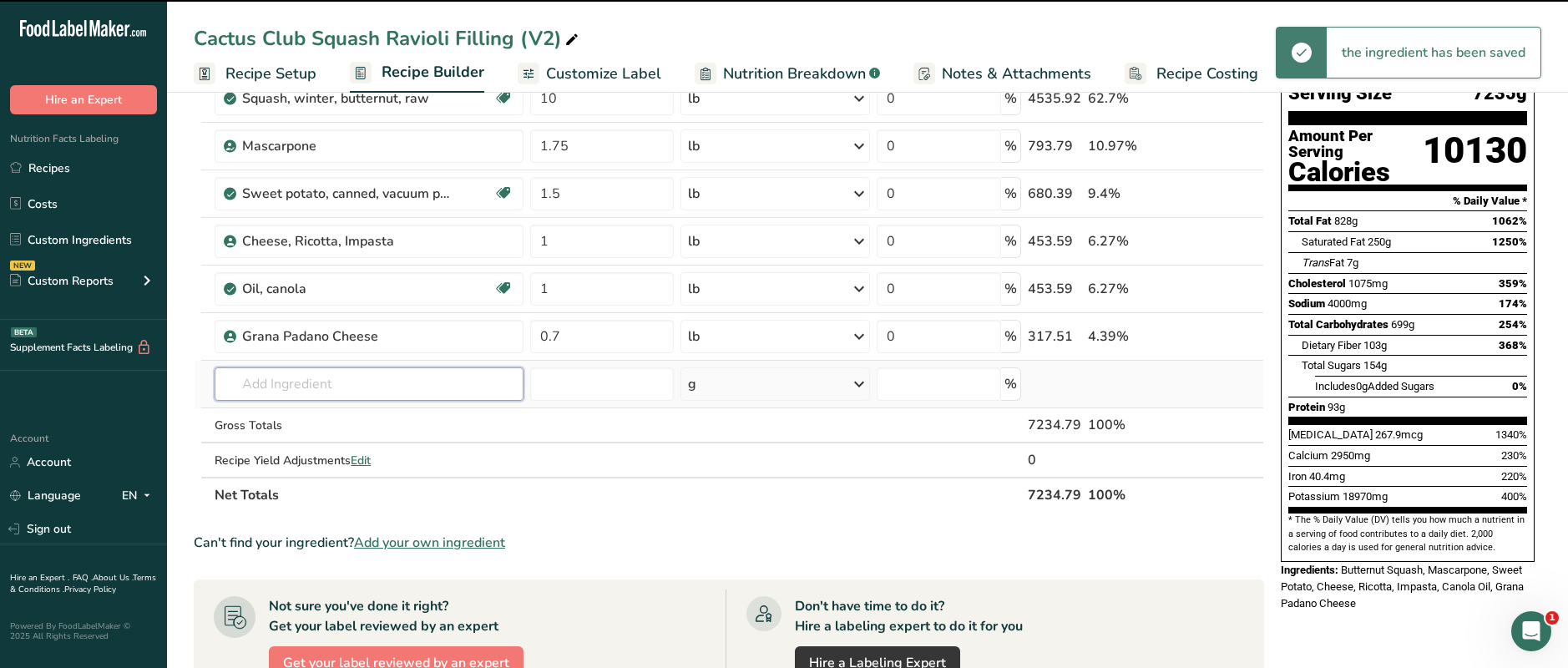
click at [276, 378] on input "text" at bounding box center [369, 383] width 309 height 33
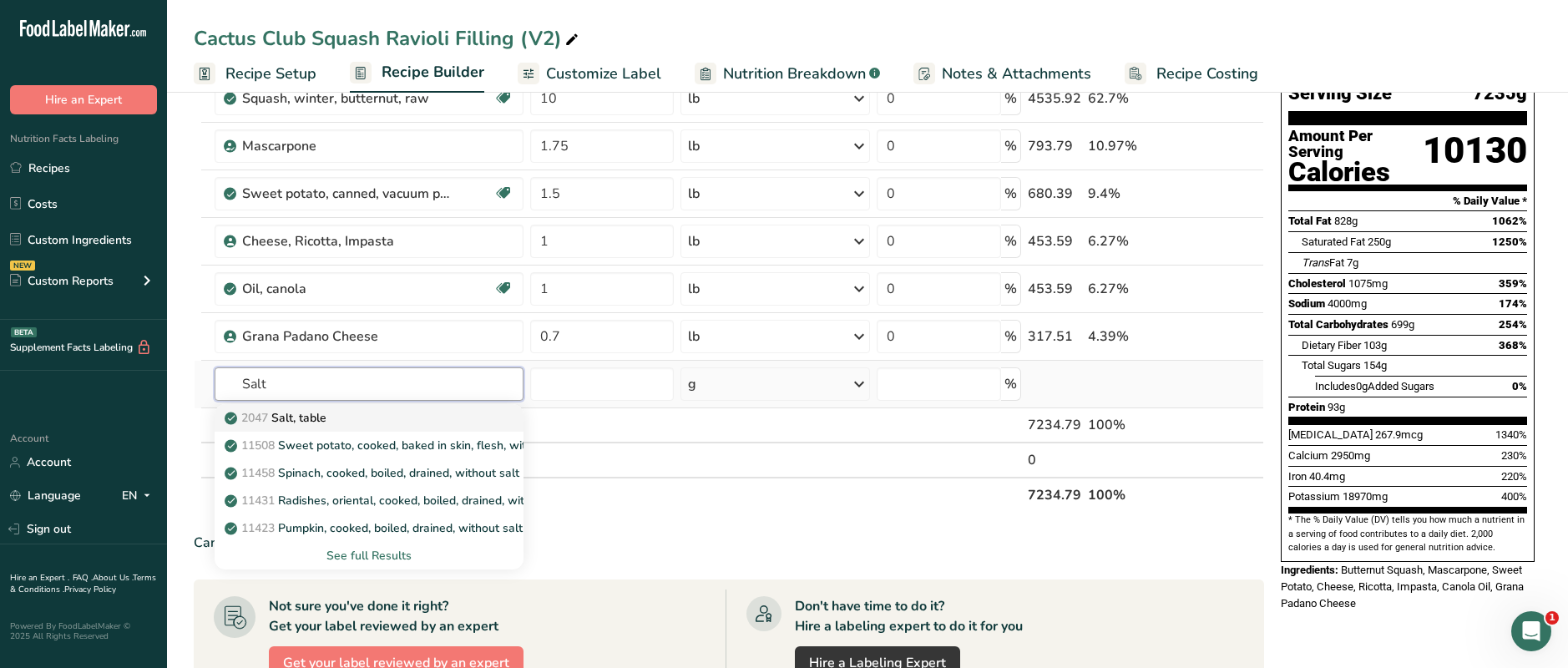
type input "Salt"
click at [282, 422] on p "2047 Salt, table" at bounding box center [277, 418] width 99 height 18
type input "Salt, table"
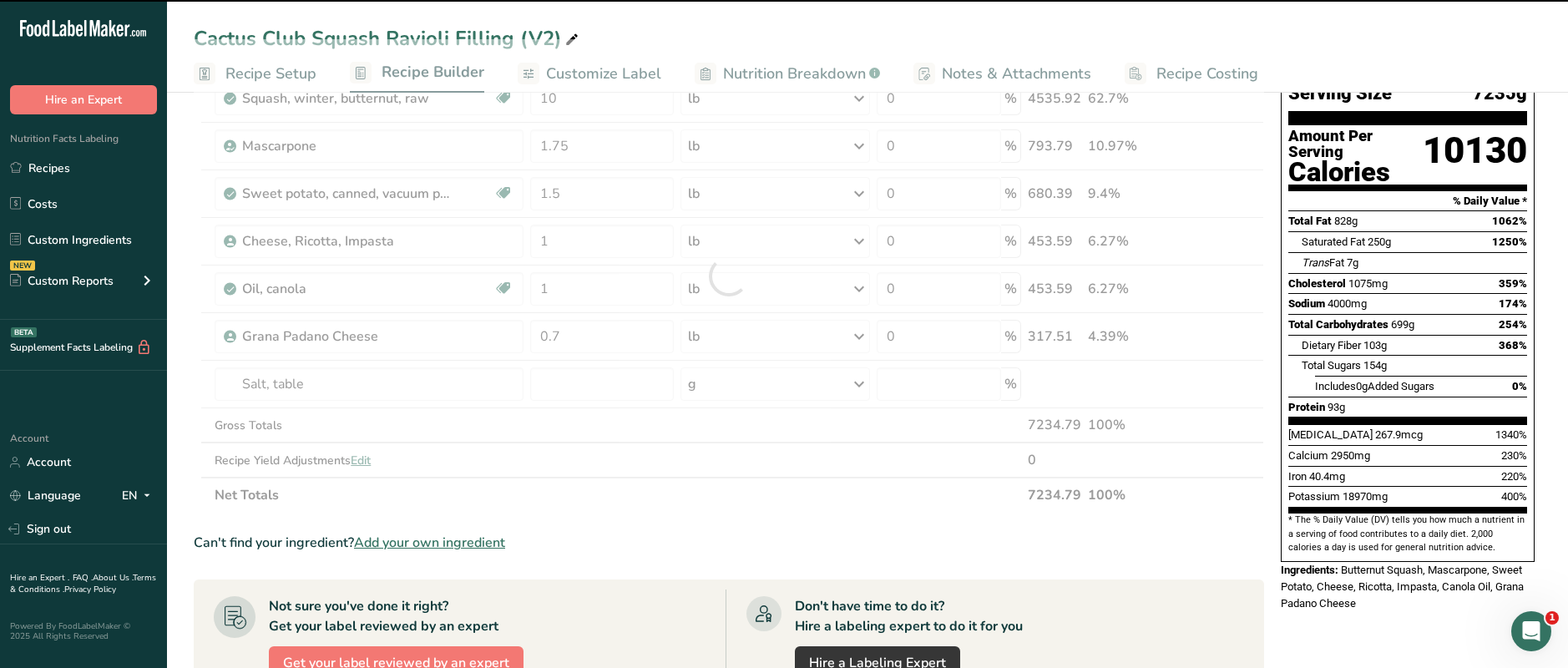
type input "0"
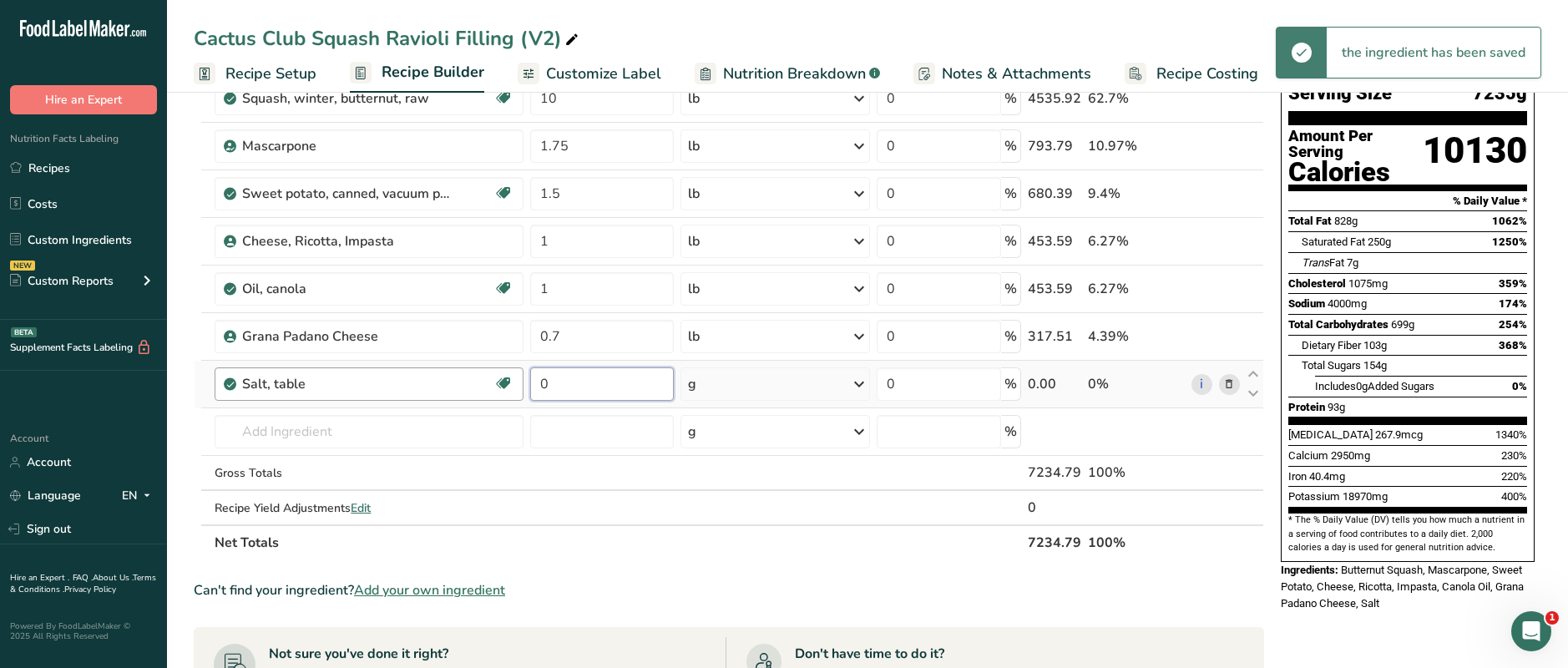
drag, startPoint x: 569, startPoint y: 384, endPoint x: 521, endPoint y: 384, distance: 48.0
click at [521, 384] on tr "Salt, table Dairy free Gluten free Vegan Vegetarian Soy free 0 g Portions 1 tsp…" at bounding box center [728, 384] width 1069 height 47
type input "0.5"
click at [713, 386] on div "Ingredient * Amount * Unit * Waste * .a-a{fill:#347362;}.b-a{fill:#fff;} Grams …" at bounding box center [728, 300] width 1071 height 521
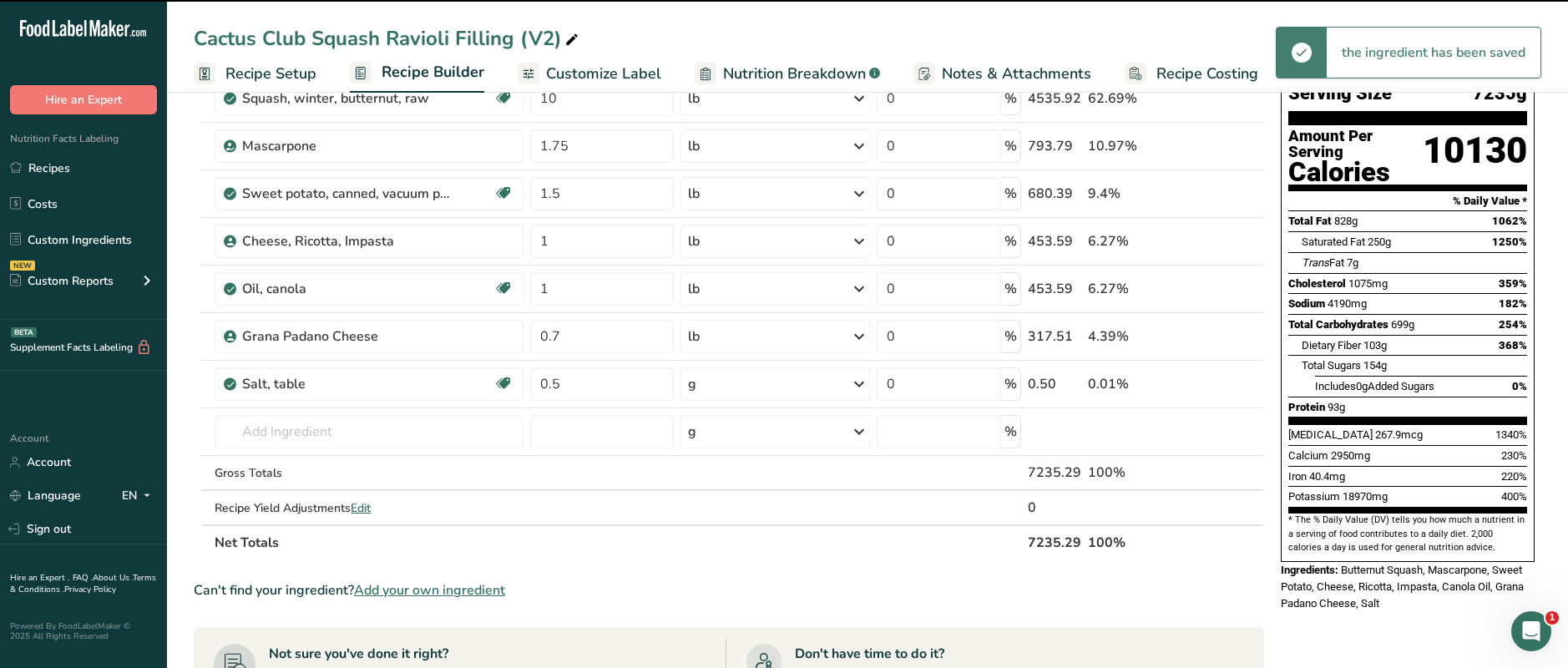
click at [721, 389] on div "g" at bounding box center [775, 383] width 190 height 33
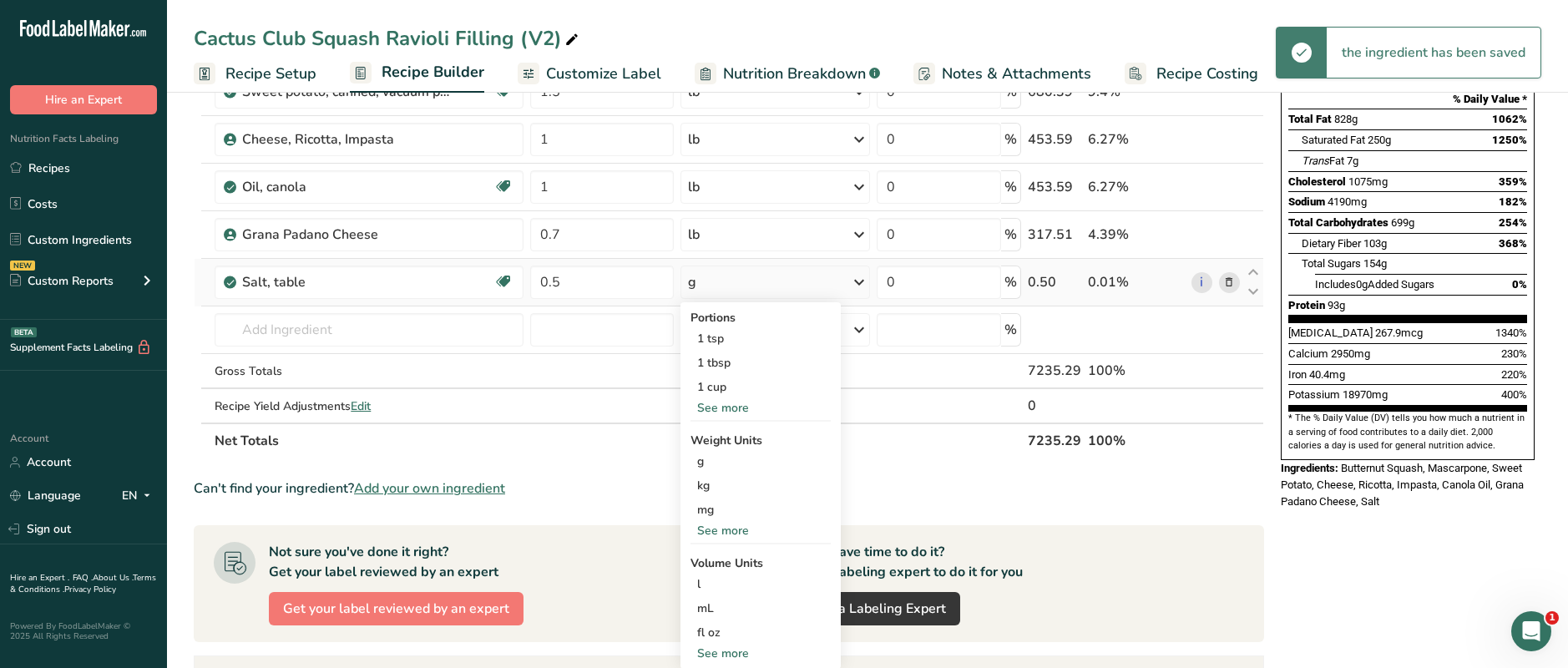
scroll to position [246, 0]
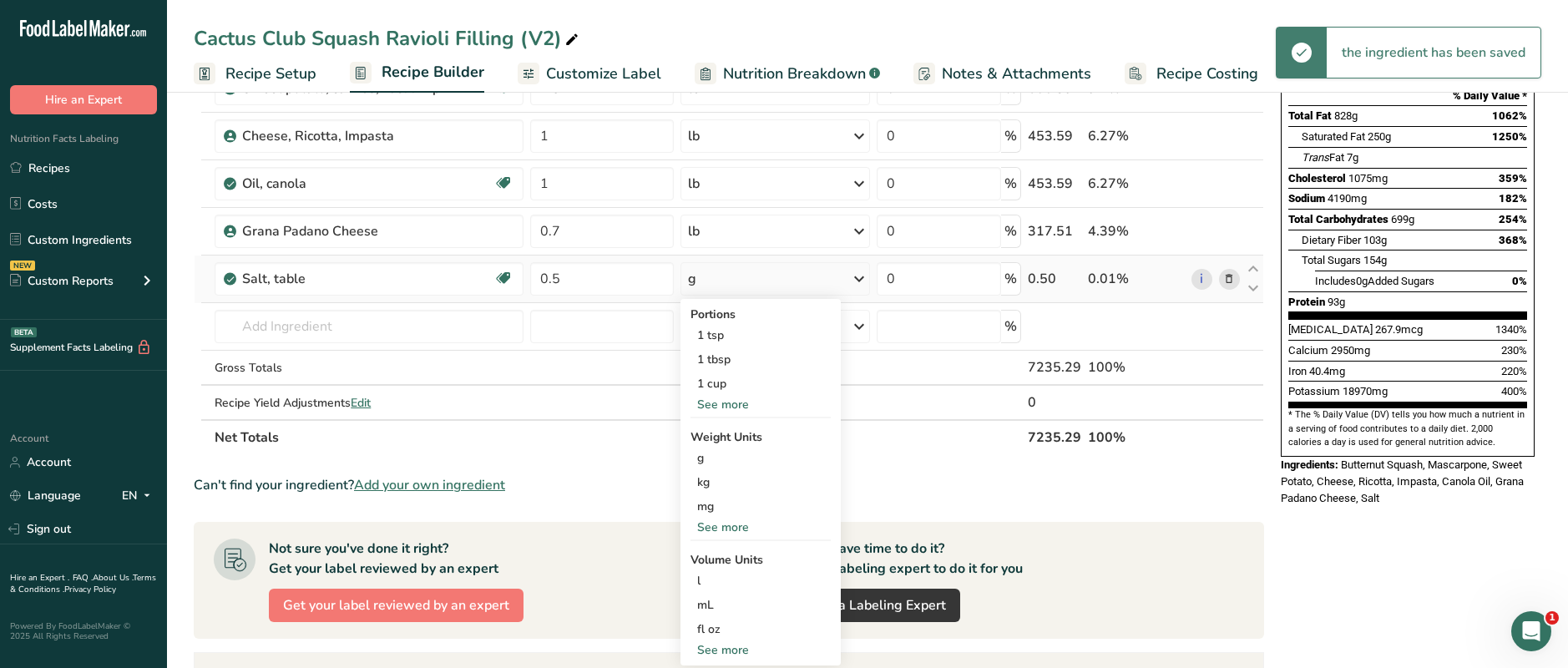
click at [718, 527] on div "See more" at bounding box center [760, 528] width 140 height 18
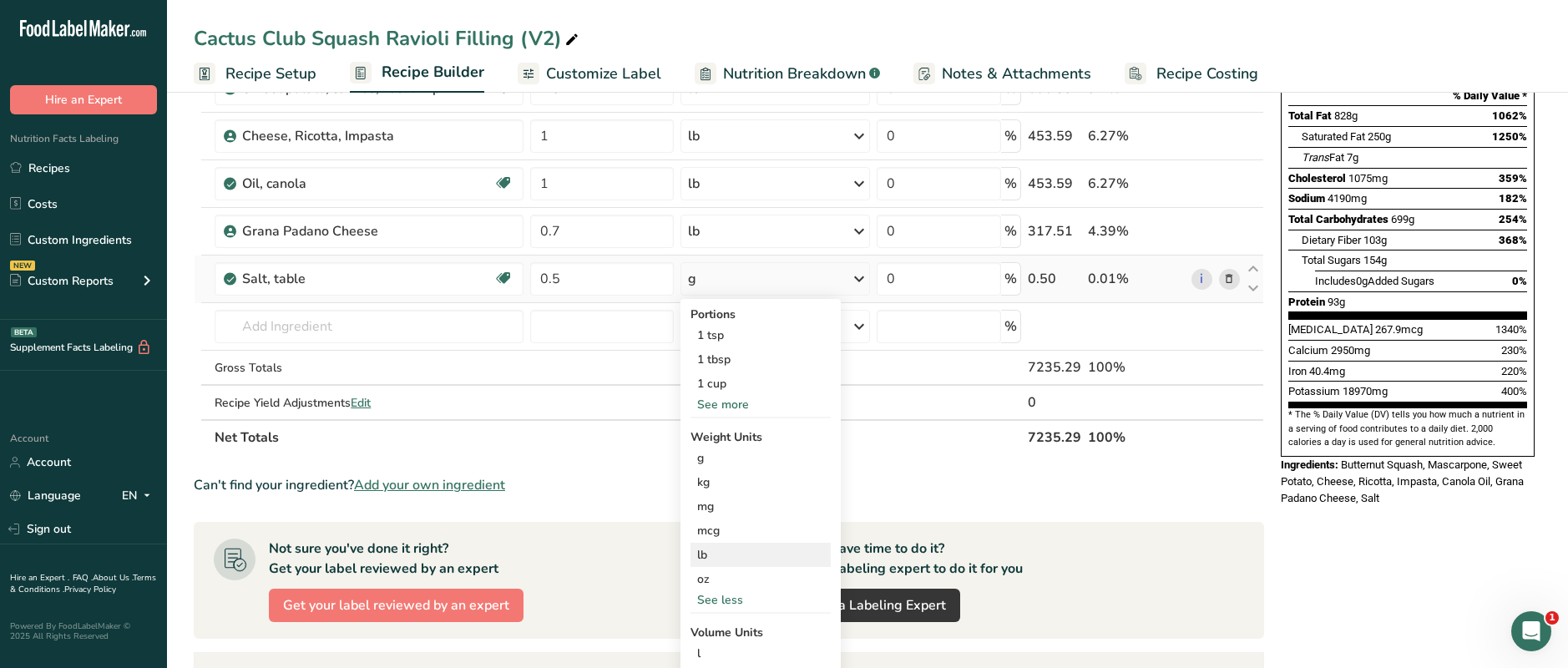
scroll to position [266, 0]
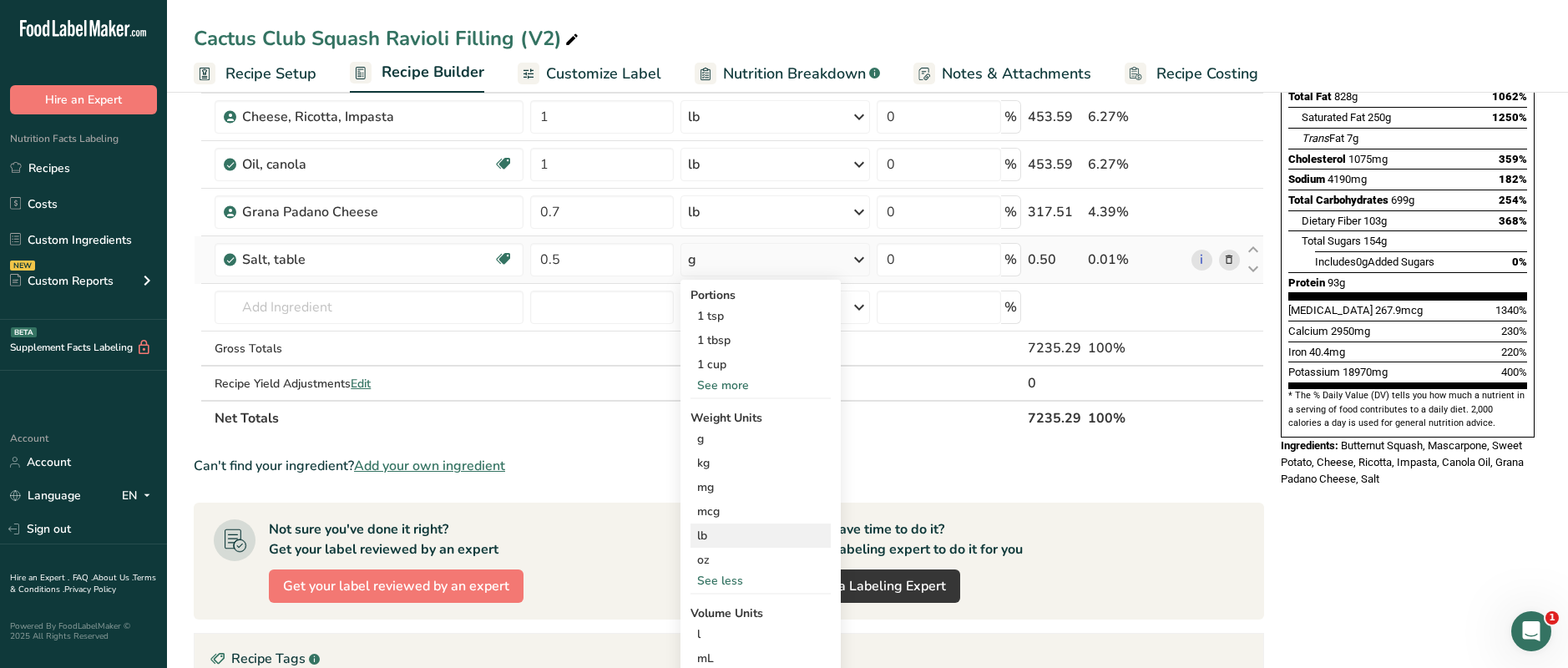
click at [702, 537] on div "lb" at bounding box center [760, 535] width 140 height 24
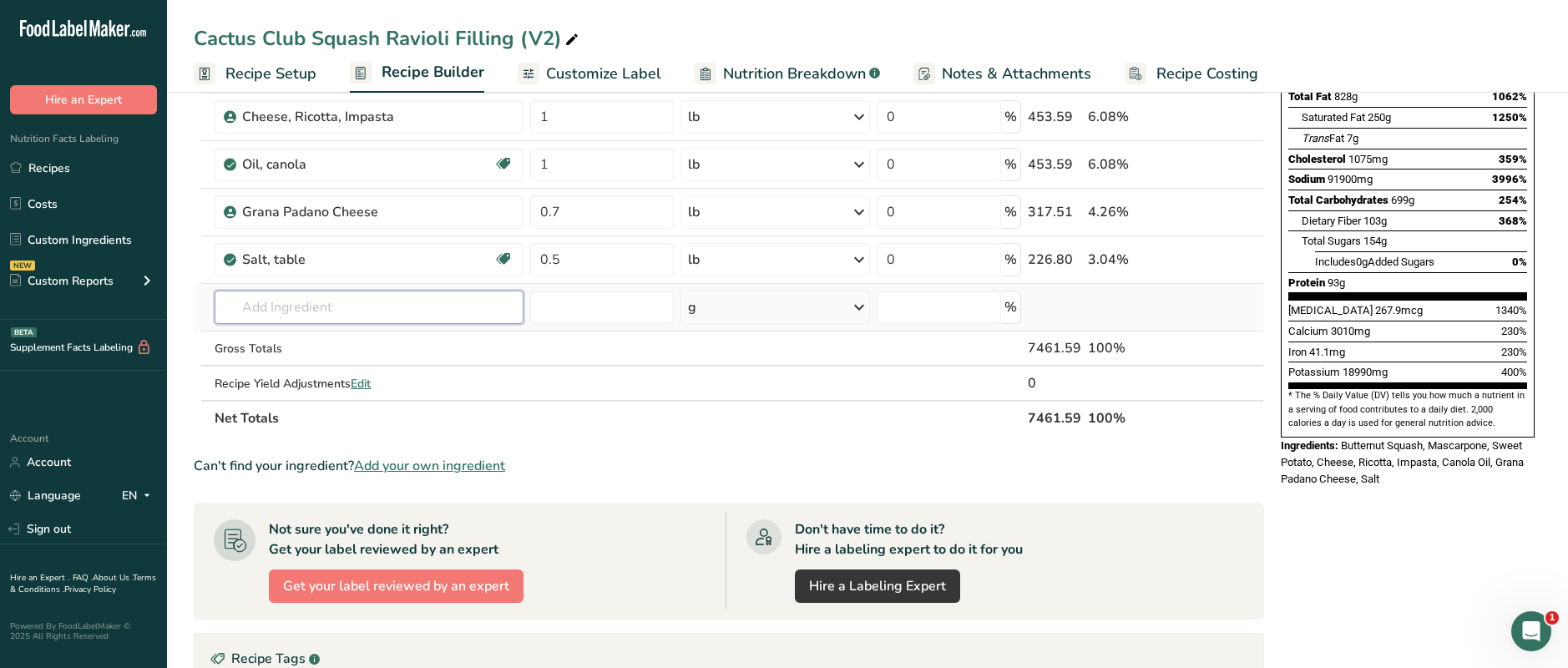
click at [323, 312] on input "text" at bounding box center [369, 307] width 309 height 33
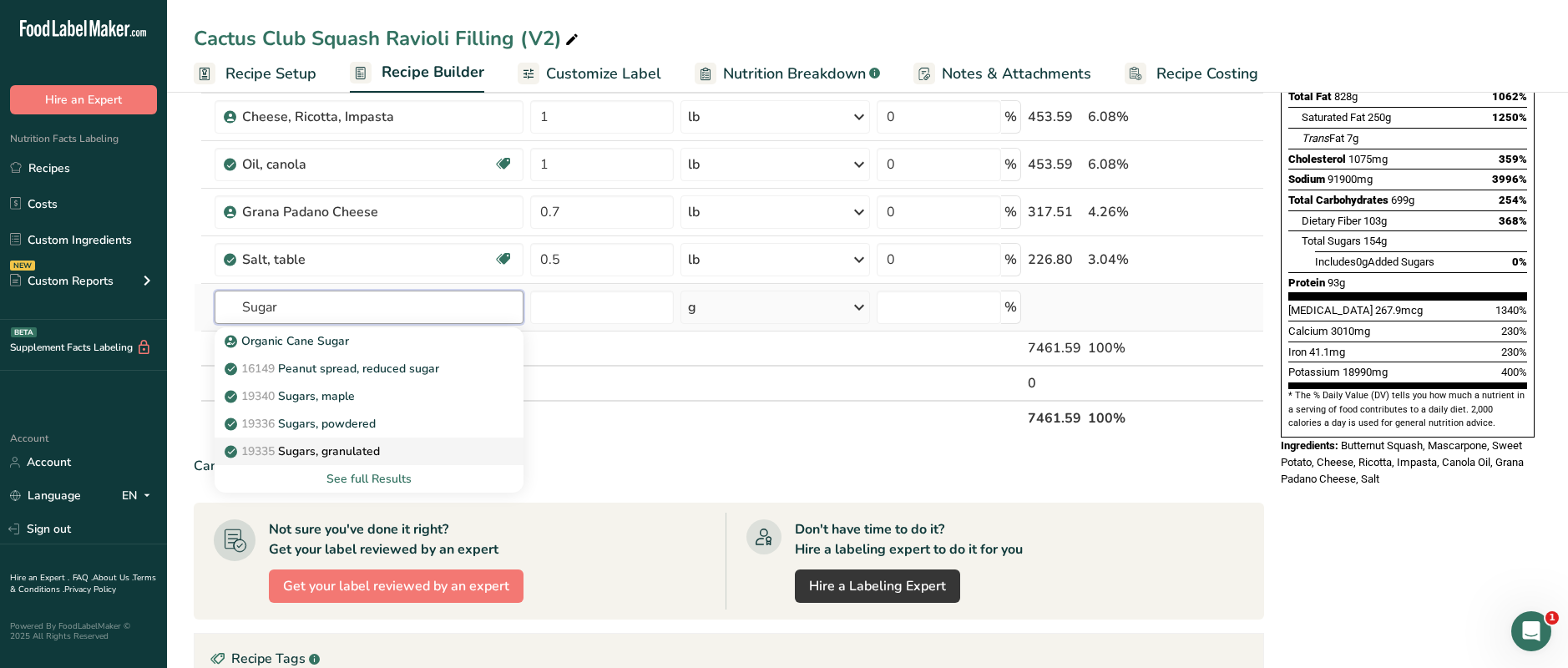
type input "Sugar"
click at [368, 450] on p "19335 [GEOGRAPHIC_DATA], granulated" at bounding box center [304, 451] width 152 height 18
type input "Sugars, granulated"
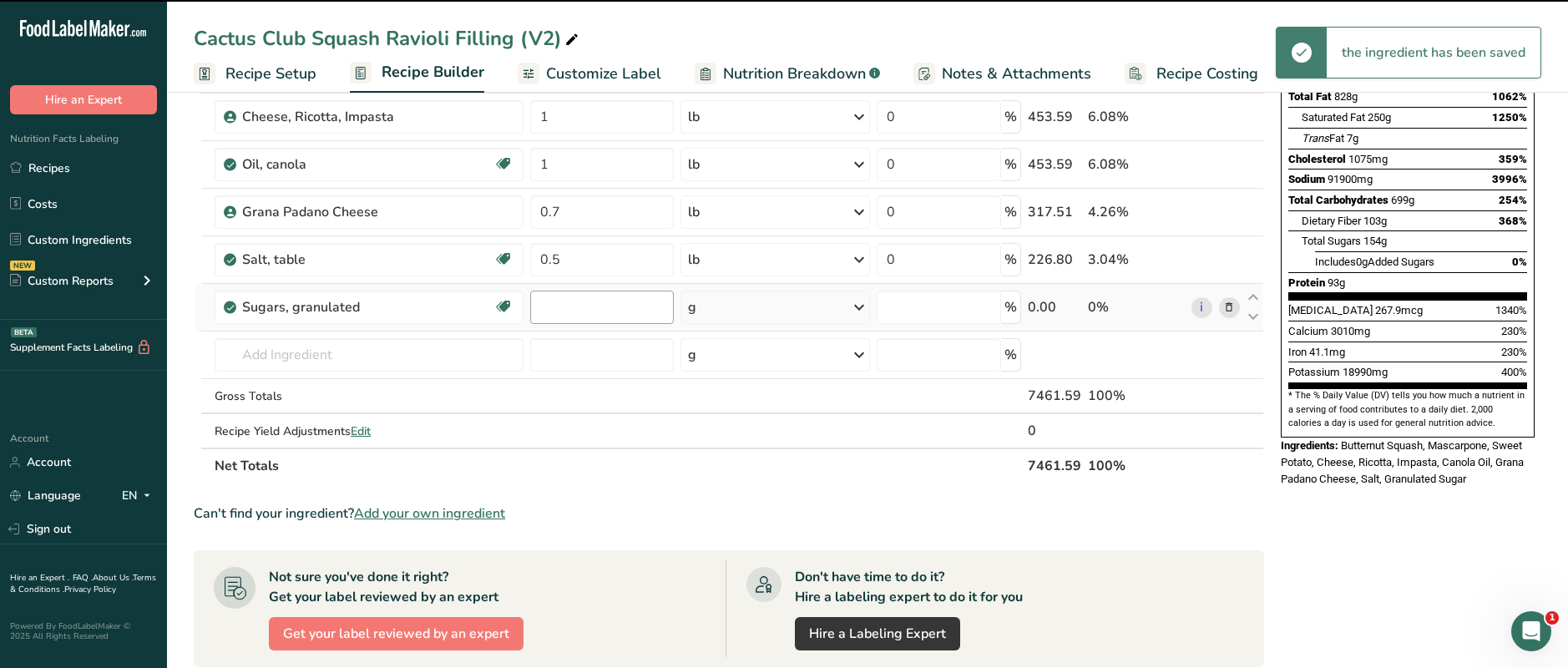
type input "0"
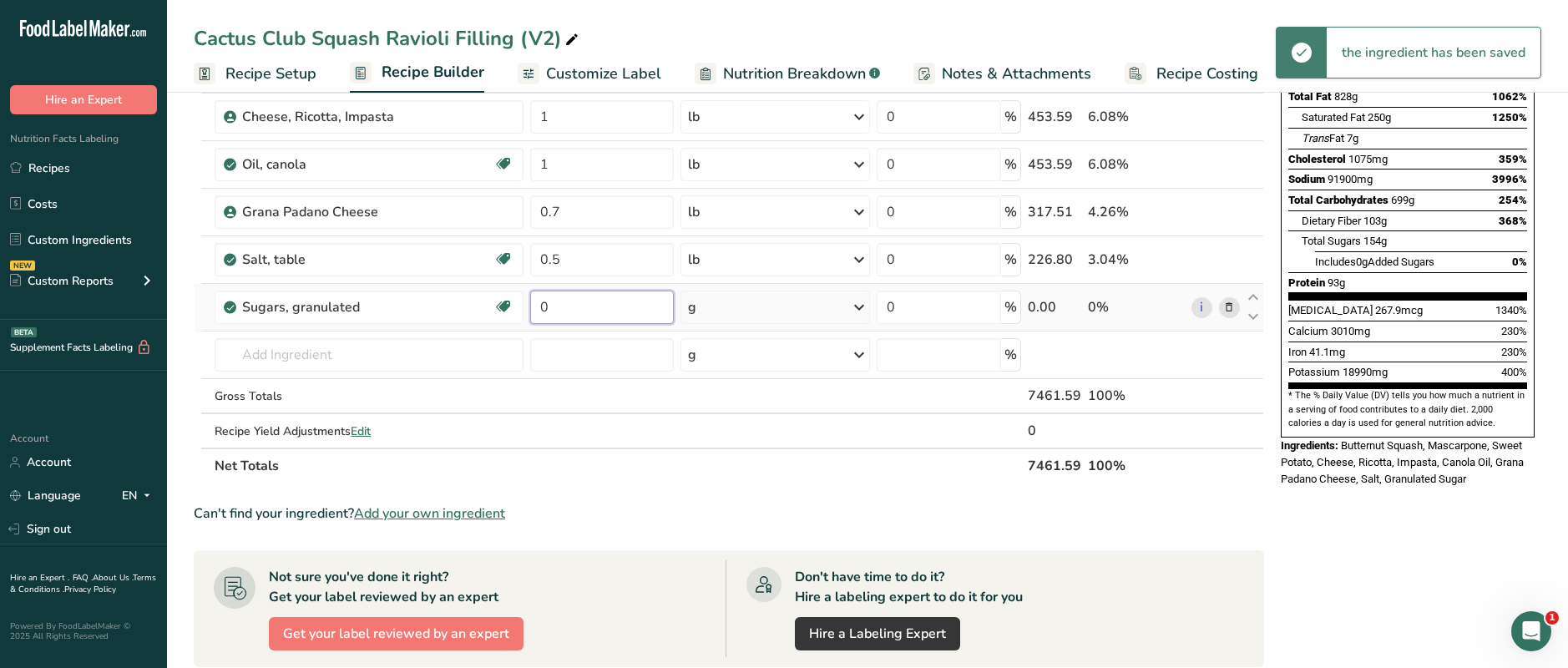
drag, startPoint x: 557, startPoint y: 313, endPoint x: 528, endPoint y: 307, distance: 29.6
click at [528, 307] on td "0" at bounding box center [602, 307] width 151 height 47
type input "0.5"
click at [711, 309] on div "Ingredient * Amount * Unit * Waste * .a-a{fill:#347362;}.b-a{fill:#fff;} Grams …" at bounding box center [728, 199] width 1071 height 569
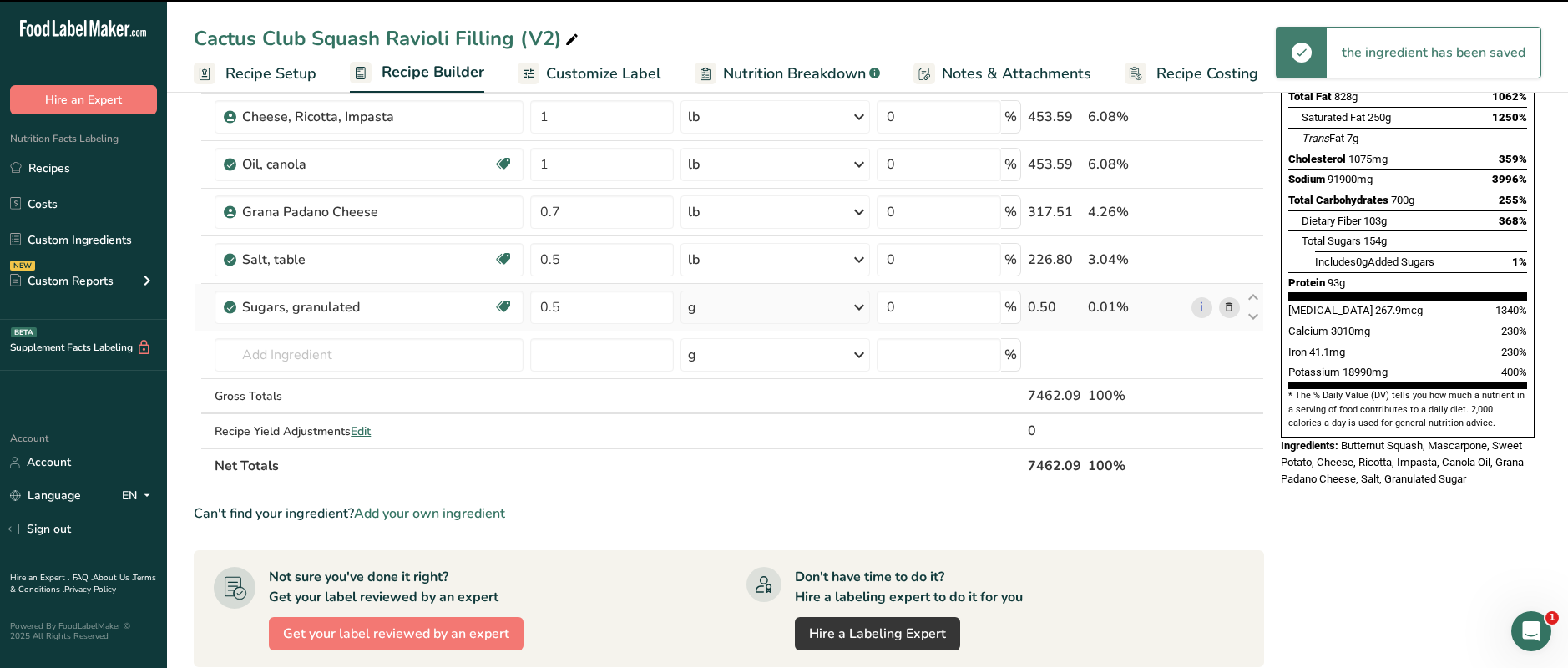
click at [730, 312] on div "g" at bounding box center [775, 307] width 190 height 33
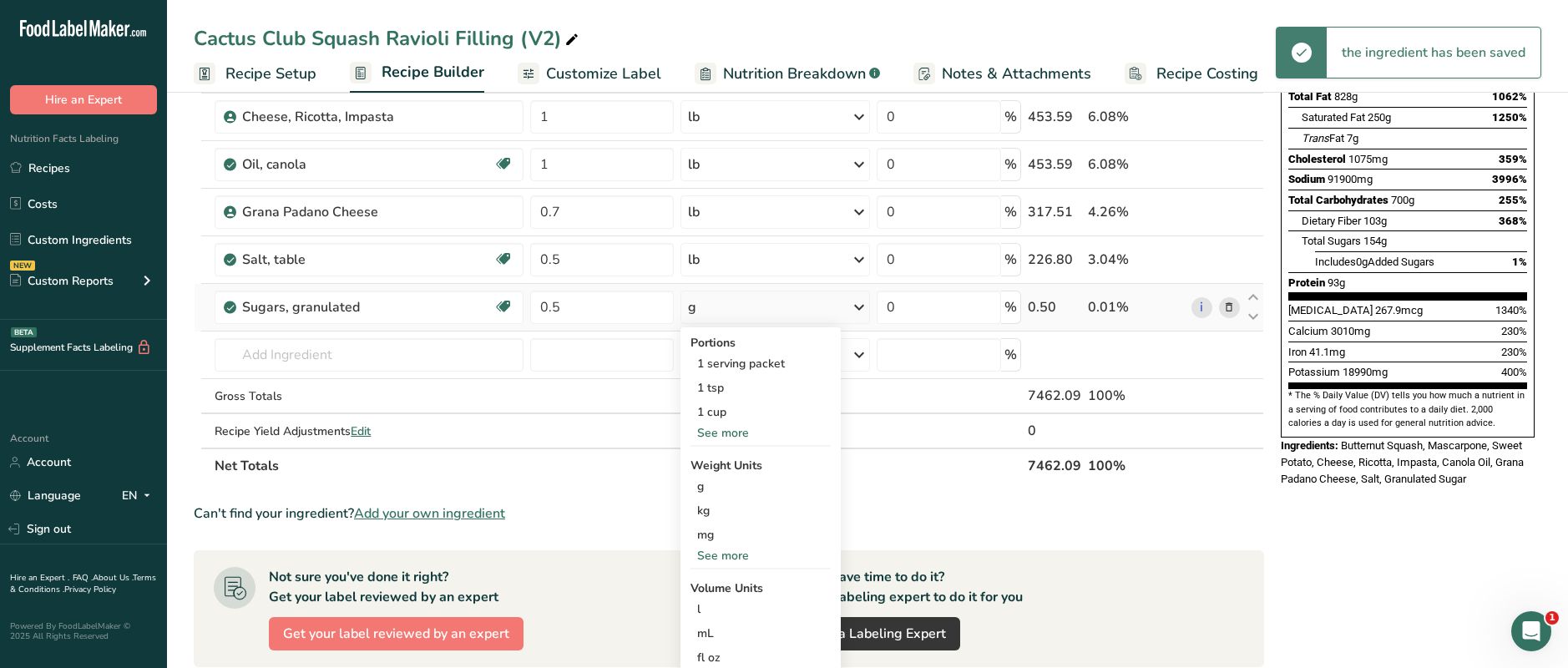
click at [708, 553] on div "See more" at bounding box center [760, 556] width 140 height 18
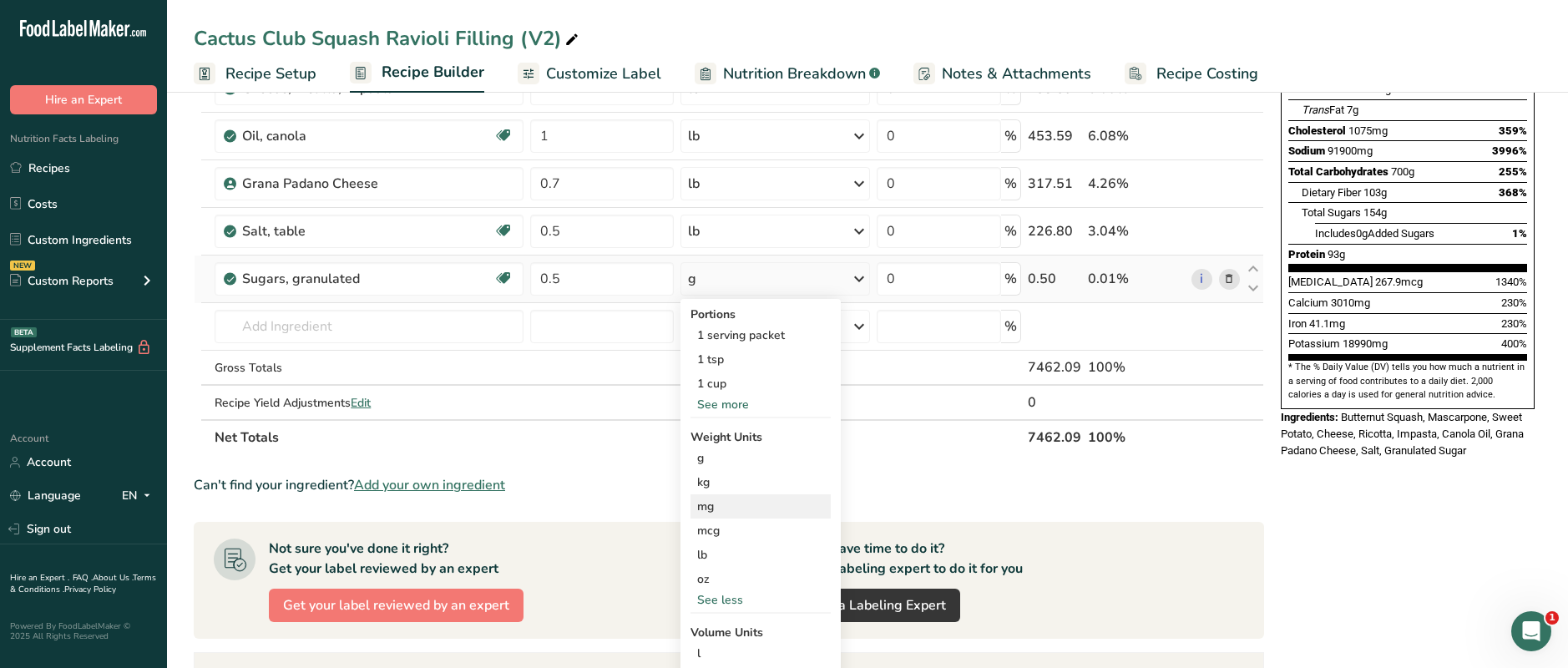
scroll to position [295, 0]
click at [705, 549] on div "lb" at bounding box center [760, 554] width 140 height 24
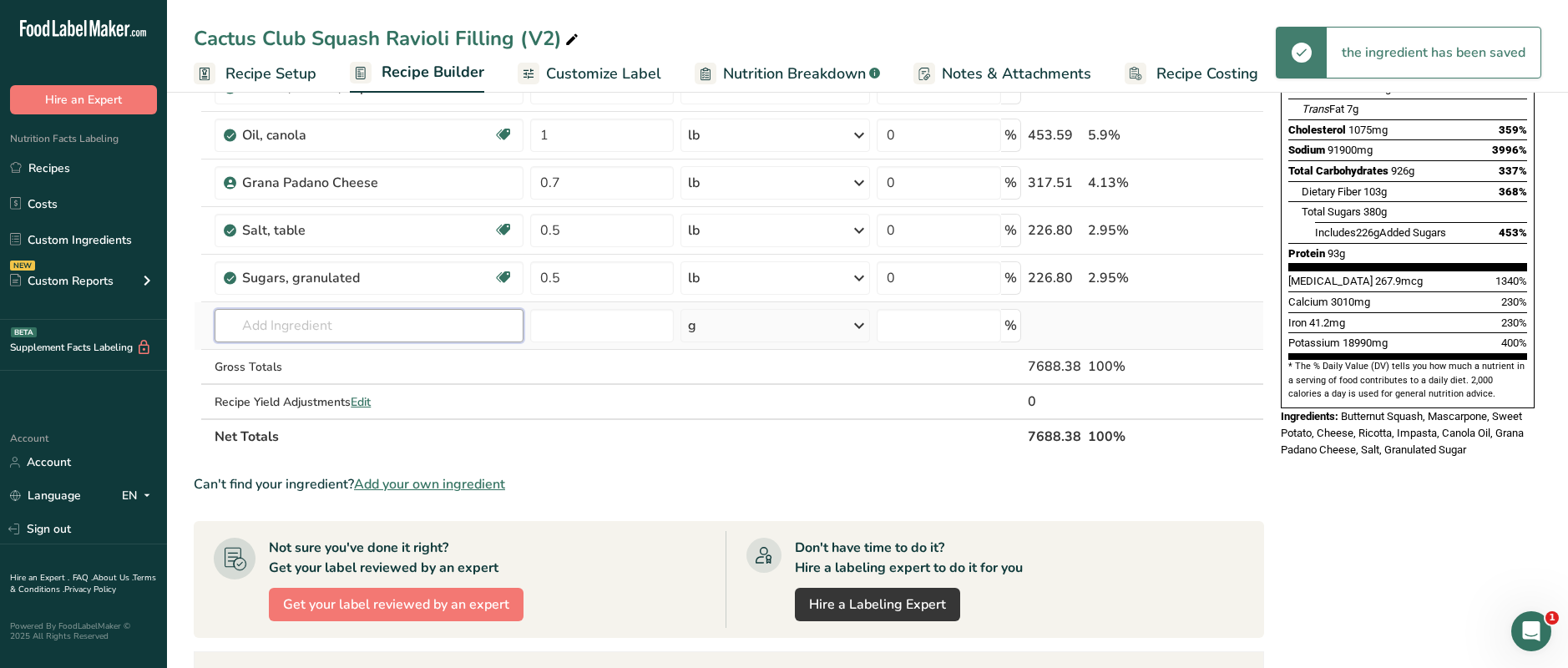
click at [323, 323] on input "text" at bounding box center [369, 326] width 309 height 33
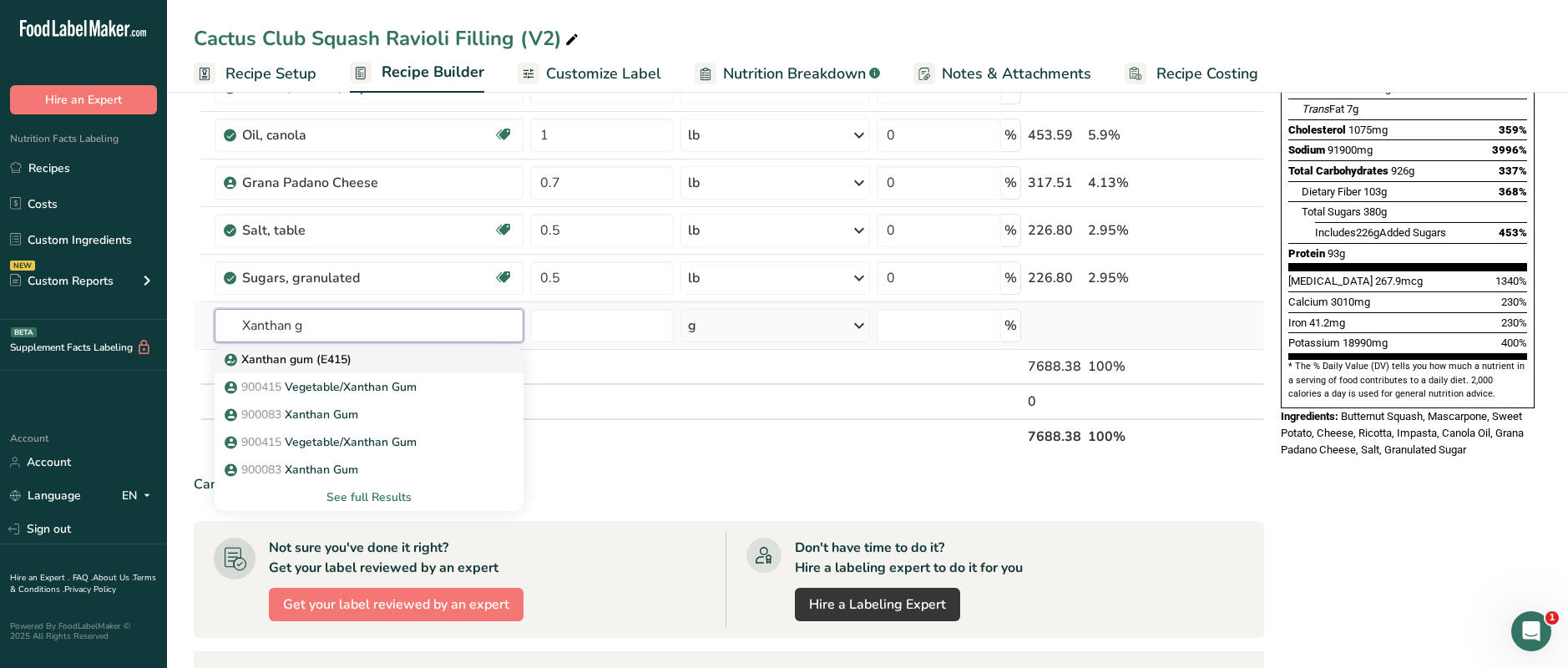
type input "Xanthan g"
click at [323, 358] on p "Xanthan gum (E415)" at bounding box center [290, 359] width 124 height 18
type input "Xanthan gum (E415)"
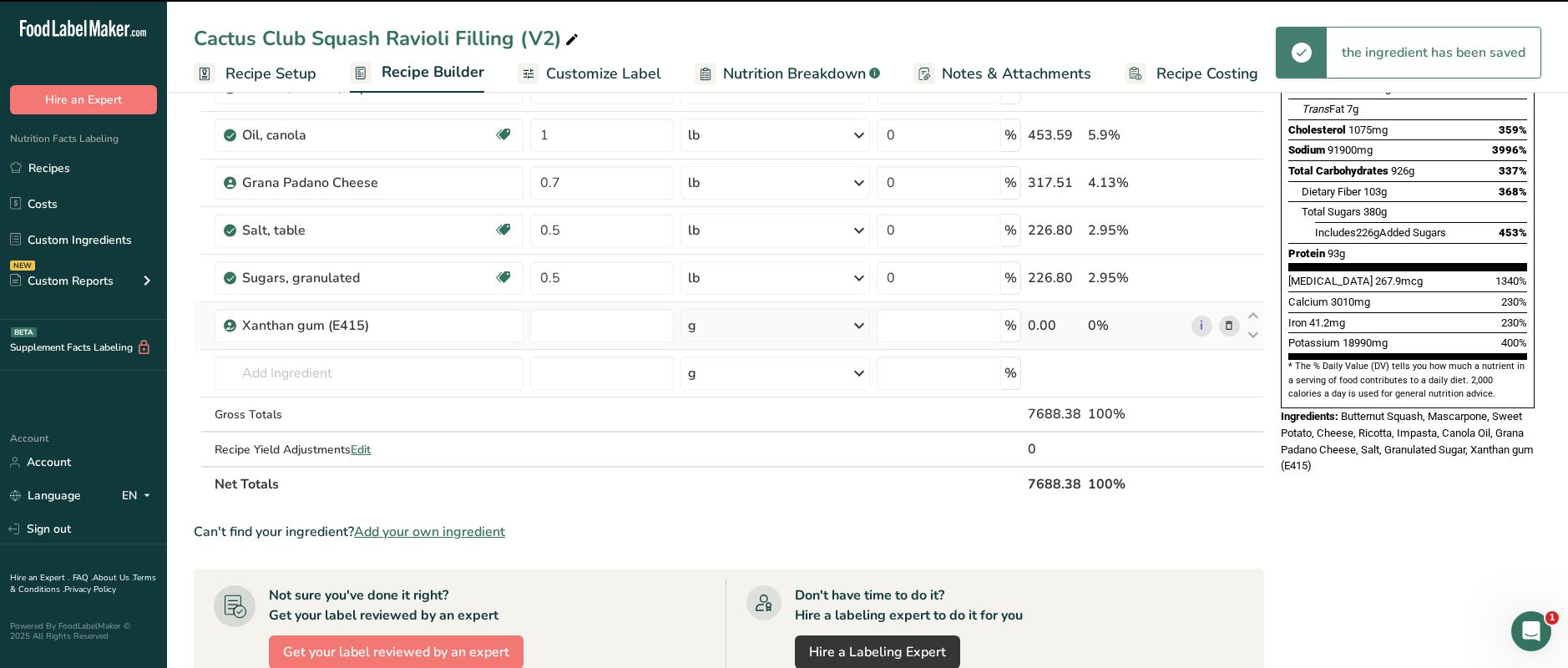
type input "0"
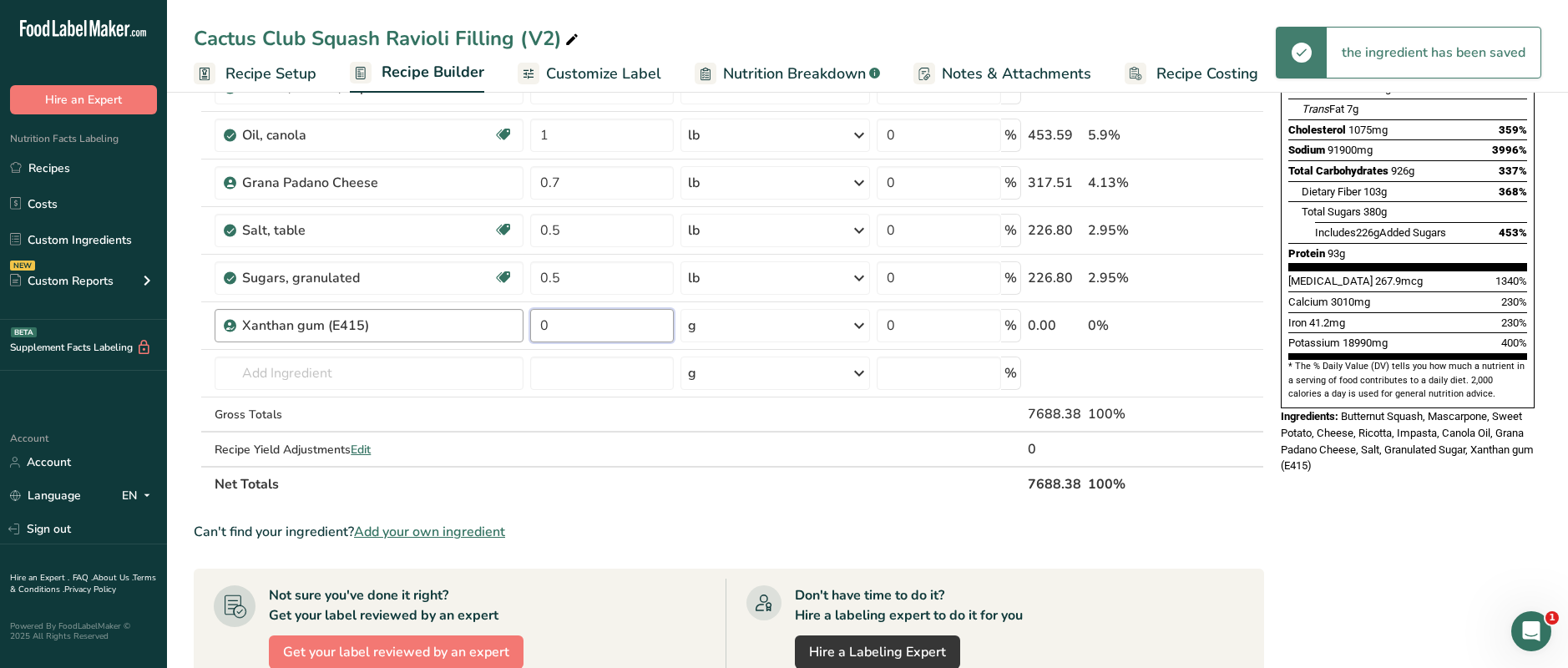
drag, startPoint x: 560, startPoint y: 332, endPoint x: 521, endPoint y: 327, distance: 39.3
click at [521, 327] on tr "Xanthan gum (E415) 0 g Portions 100 gram Weight Units g kg mg See more Volume U…" at bounding box center [728, 326] width 1069 height 47
type input "1"
click at [736, 326] on div "Ingredient * Amount * Unit * Waste * .a-a{fill:#347362;}.b-a{fill:#fff;} Grams …" at bounding box center [728, 194] width 1071 height 616
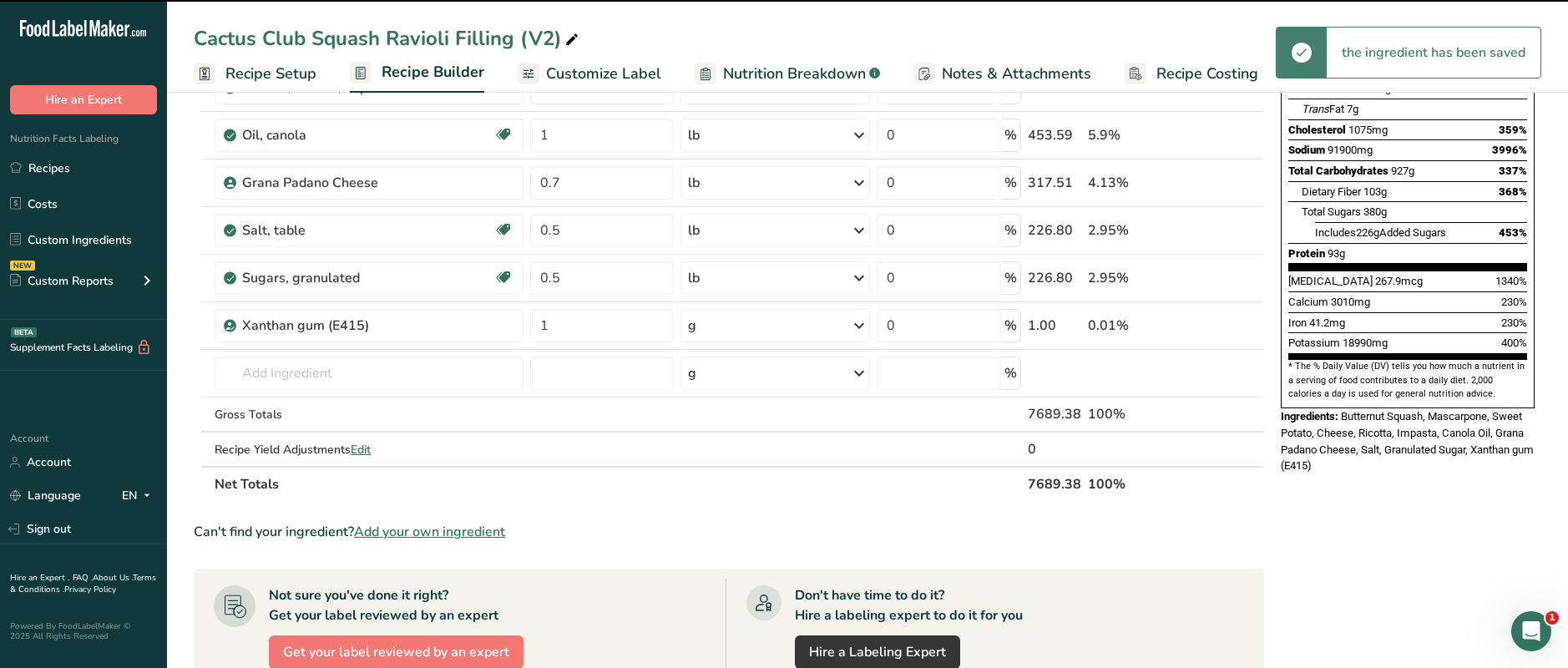
click at [800, 330] on div "g" at bounding box center [775, 326] width 190 height 33
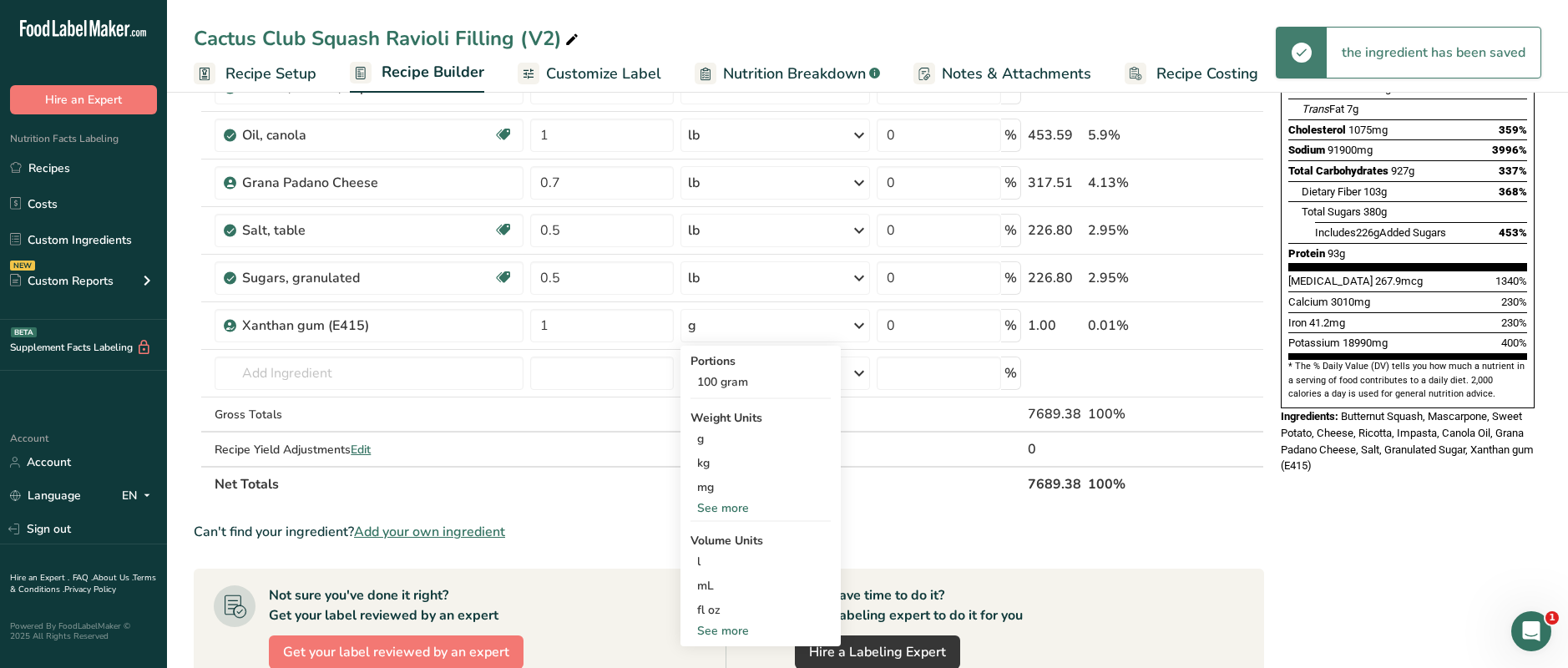
click at [718, 507] on div "See more" at bounding box center [760, 508] width 140 height 18
click at [713, 554] on div "oz" at bounding box center [760, 559] width 140 height 24
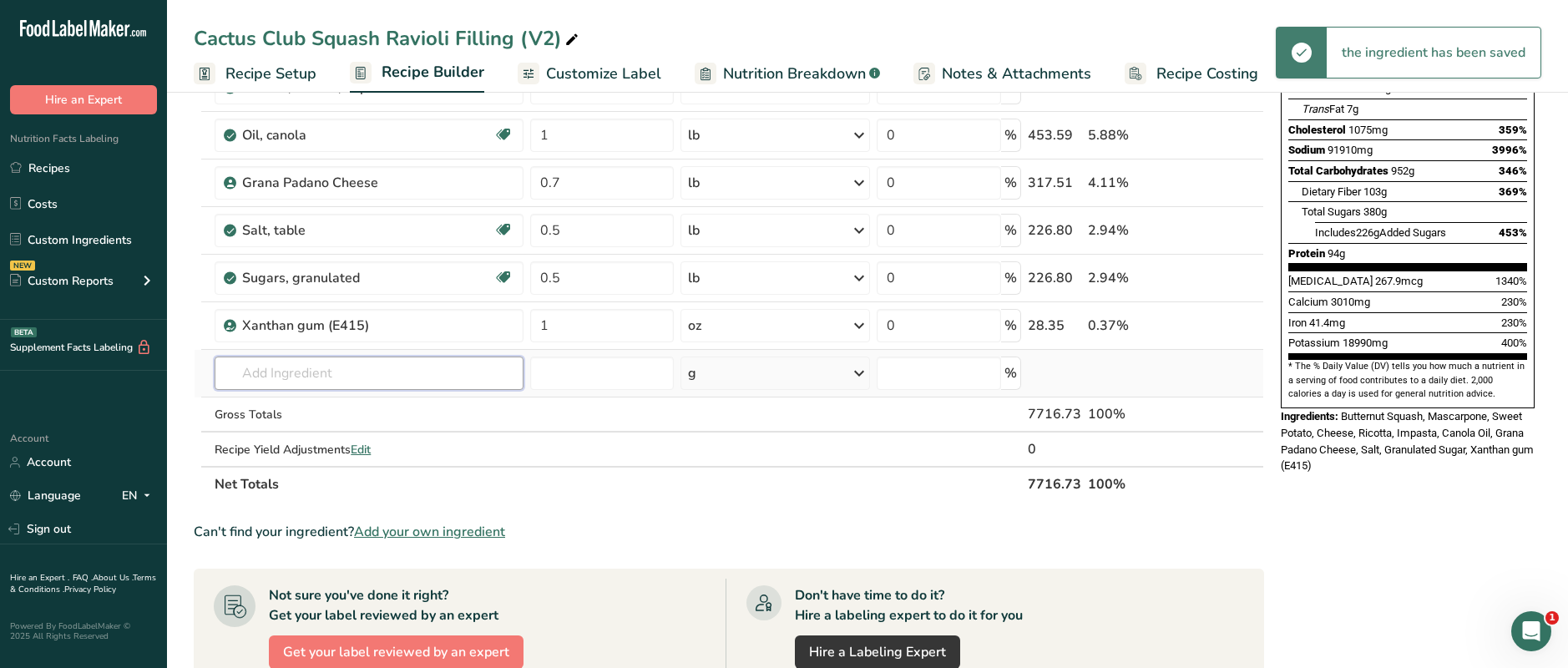
click at [299, 370] on input "text" at bounding box center [369, 373] width 309 height 33
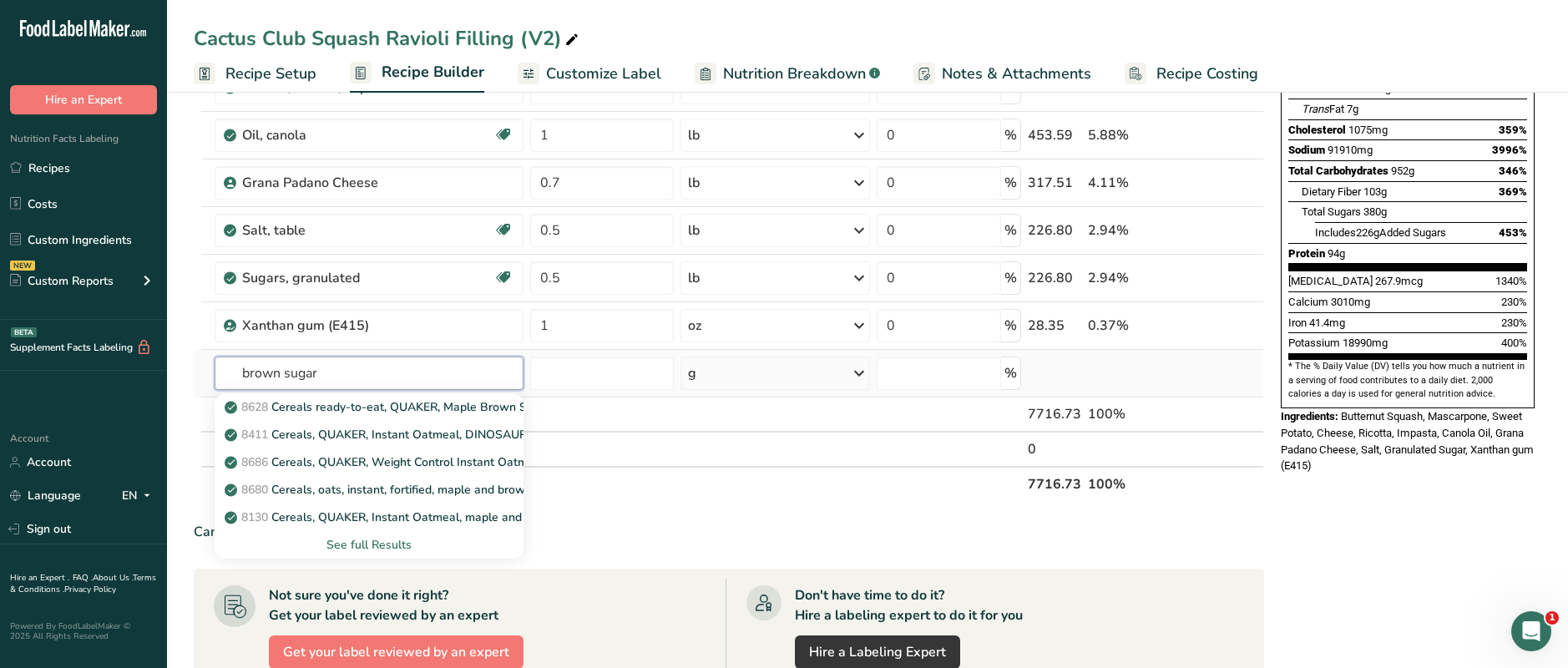
type input "brown sugar"
click at [351, 549] on div "See full Results" at bounding box center [369, 545] width 283 height 18
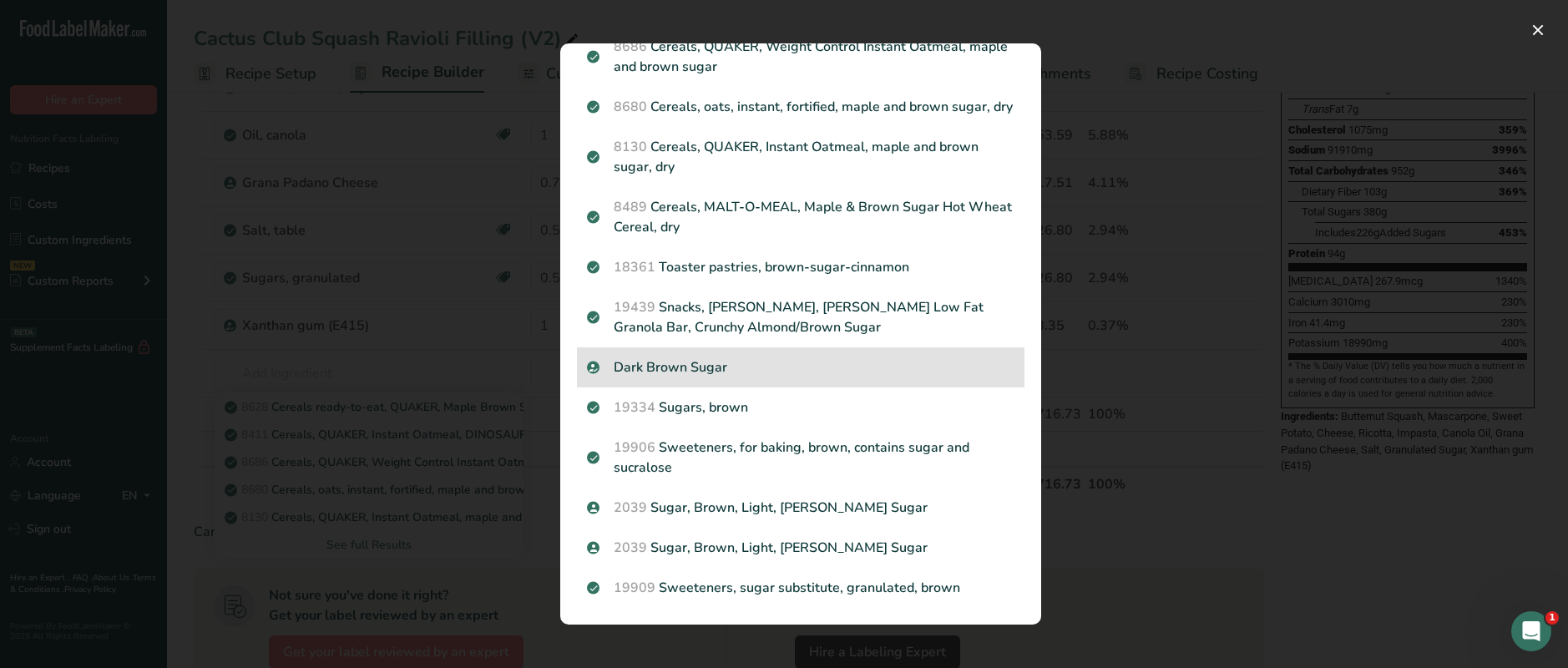
scroll to position [187, 0]
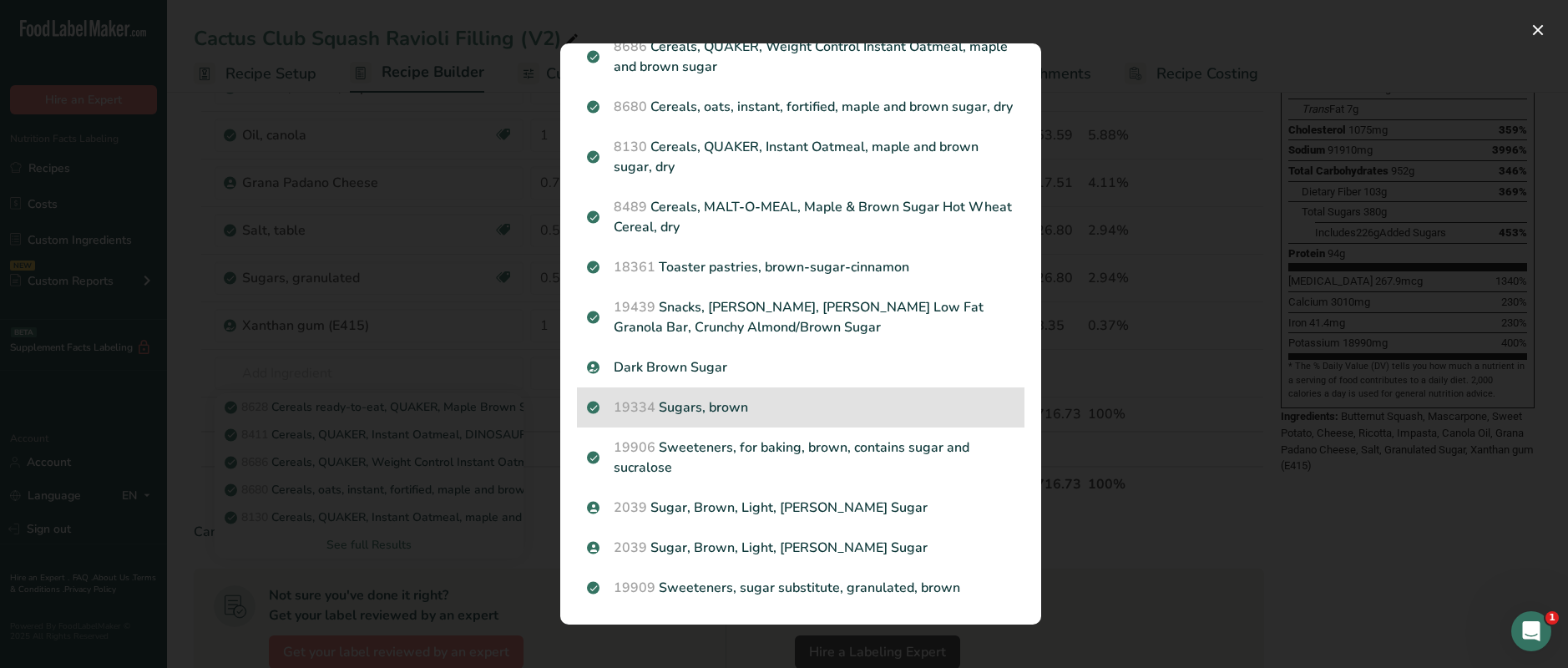
click at [694, 415] on p "19334 Sugars, brown" at bounding box center [800, 408] width 428 height 20
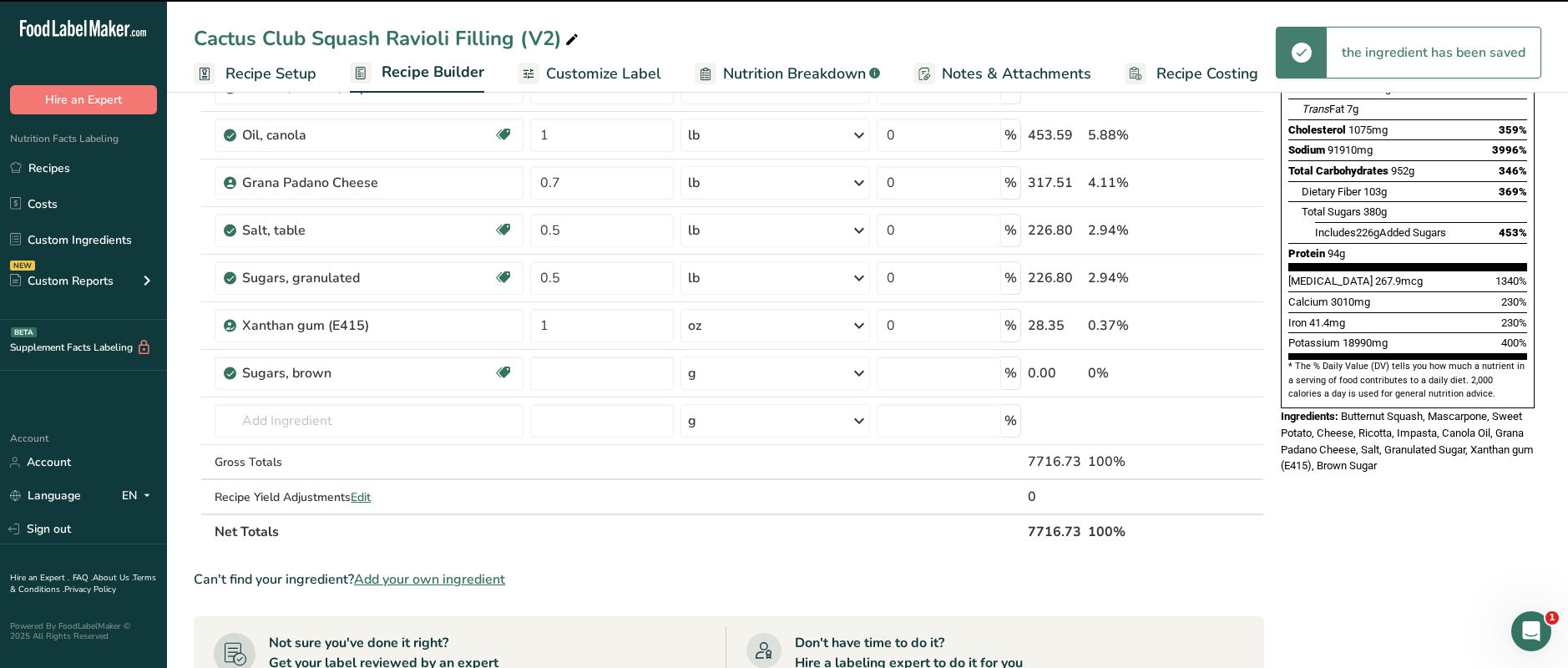
type input "0"
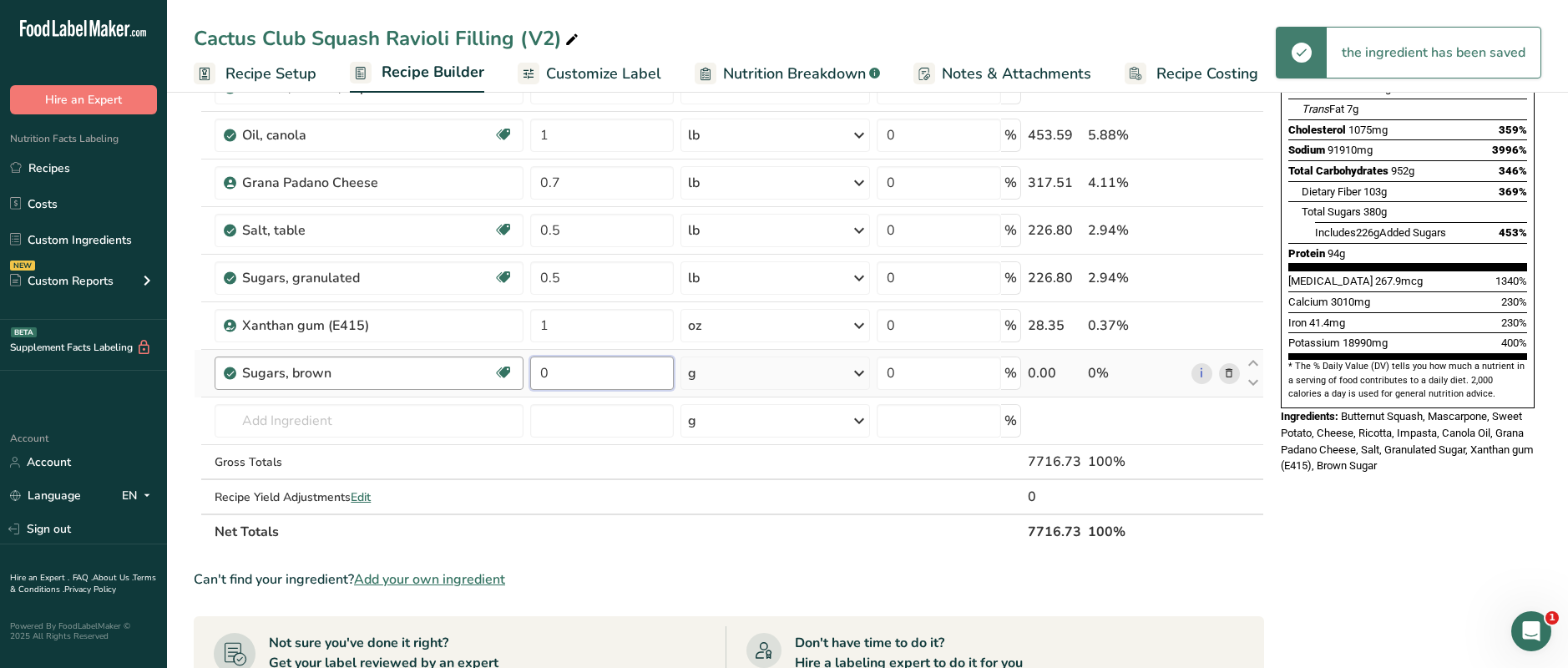
drag, startPoint x: 575, startPoint y: 374, endPoint x: 475, endPoint y: 374, distance: 100.0
click at [475, 374] on tr "Sugars, brown Dairy free Gluten free Vegan Vegetarian Soy free 0 g Portions 1 t…" at bounding box center [728, 373] width 1069 height 47
type input "0.5"
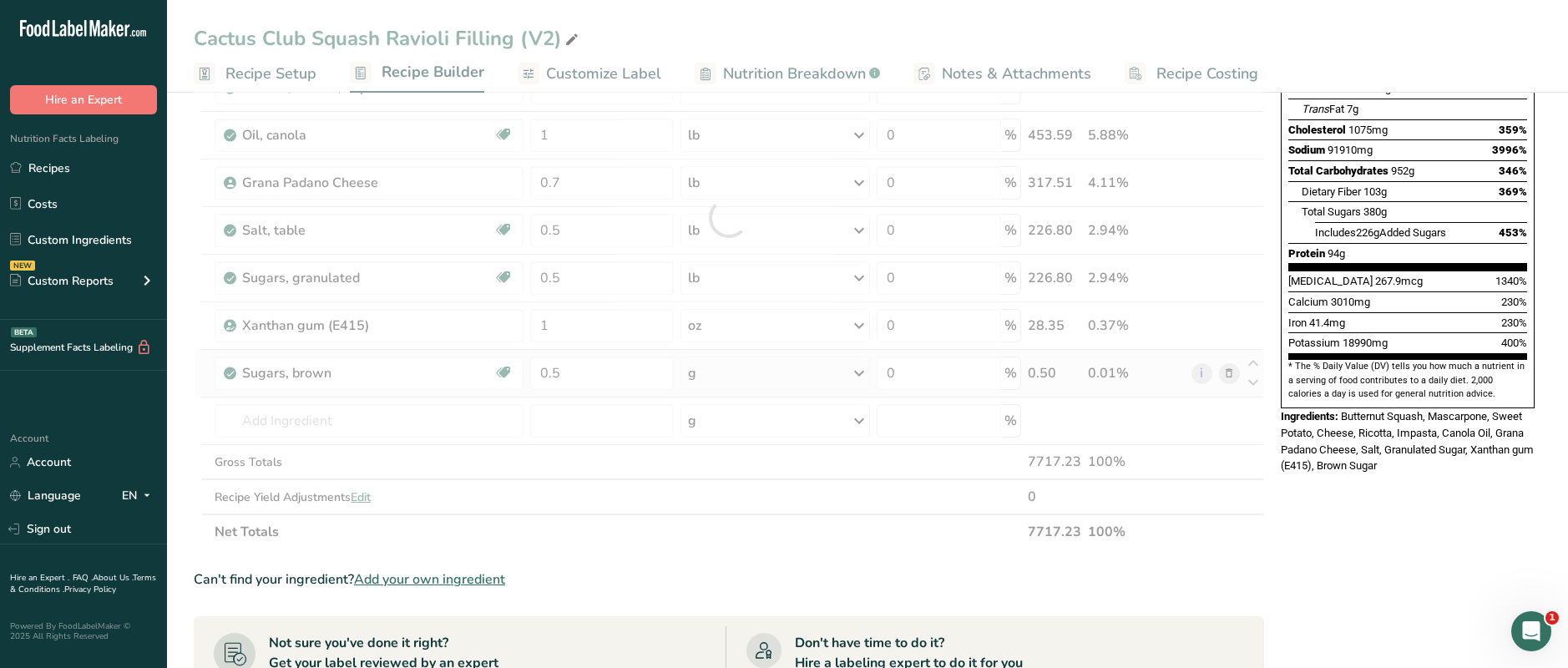
click at [727, 372] on div "Ingredient * Amount * Unit * Waste * .a-a{fill:#347362;}.b-a{fill:#fff;} Grams …" at bounding box center [728, 218] width 1071 height 664
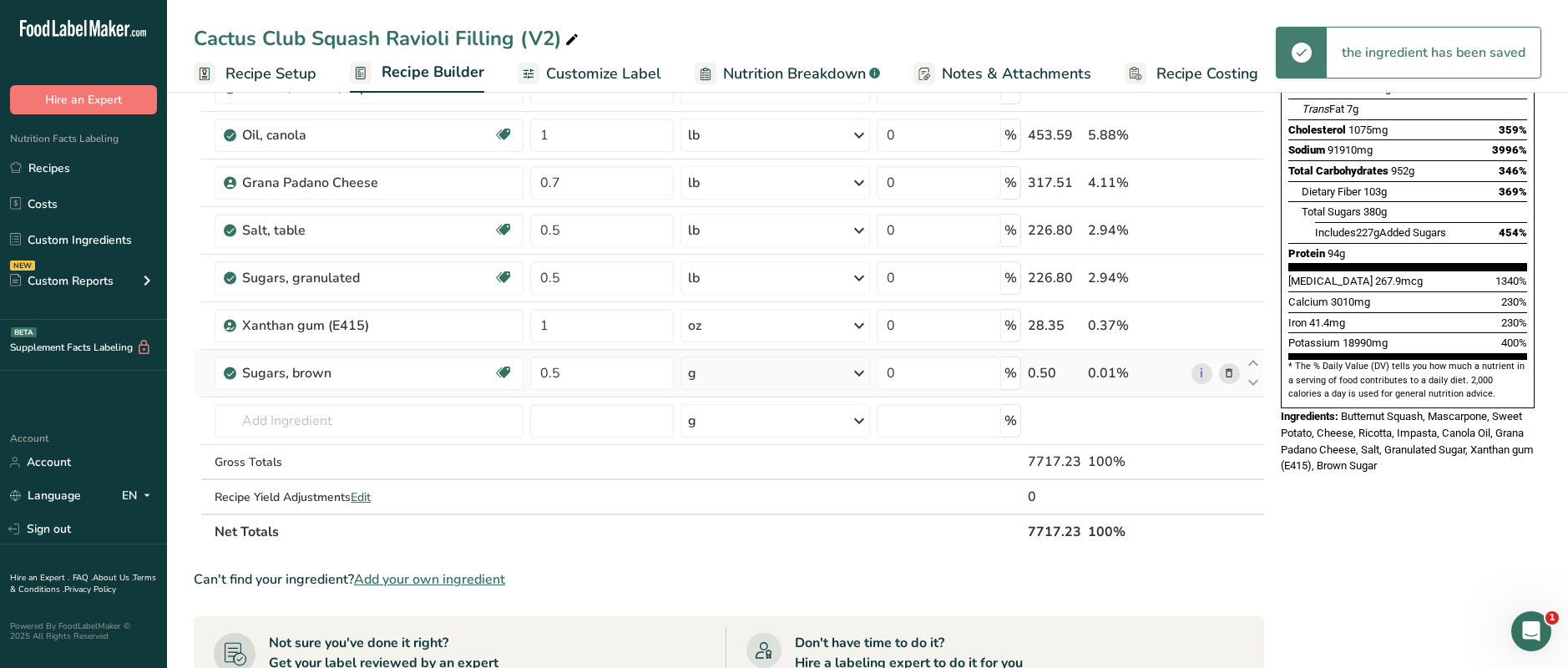
click at [725, 369] on div "g" at bounding box center [775, 373] width 190 height 33
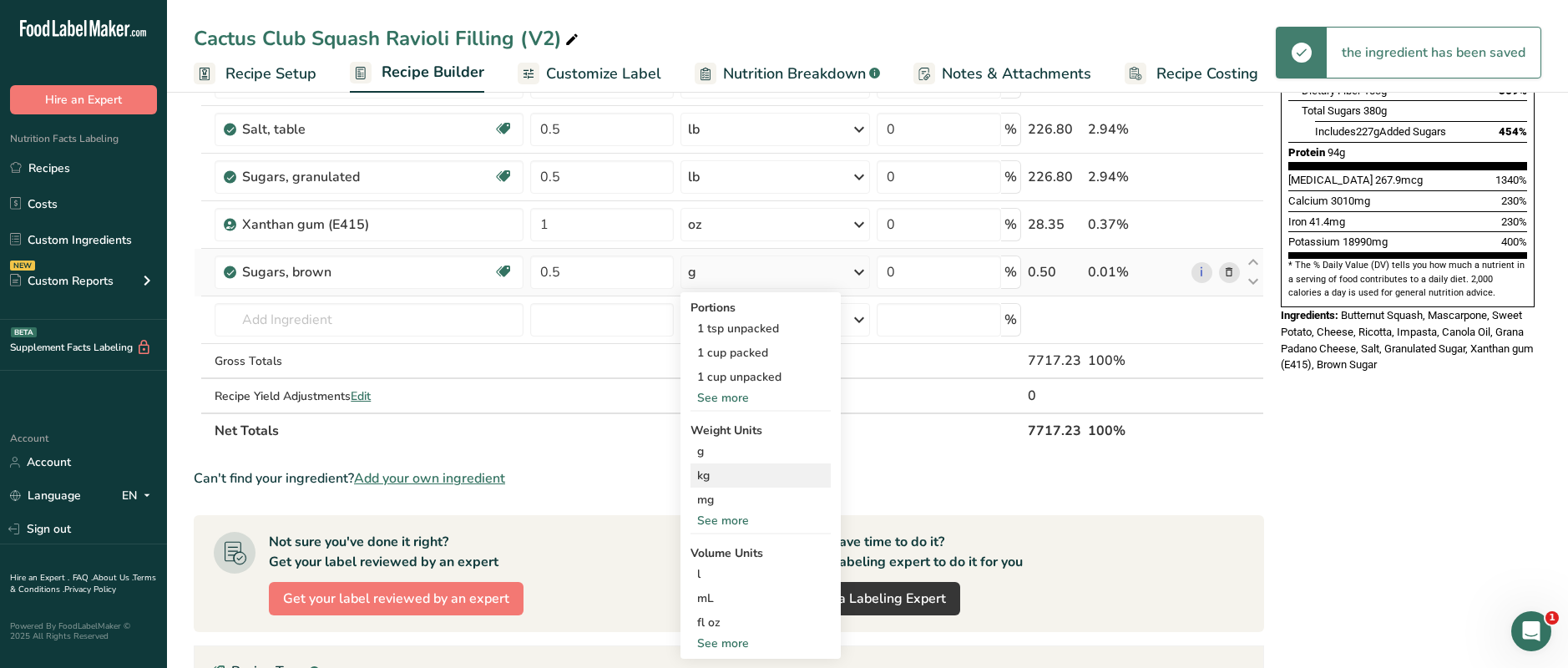
scroll to position [427, 0]
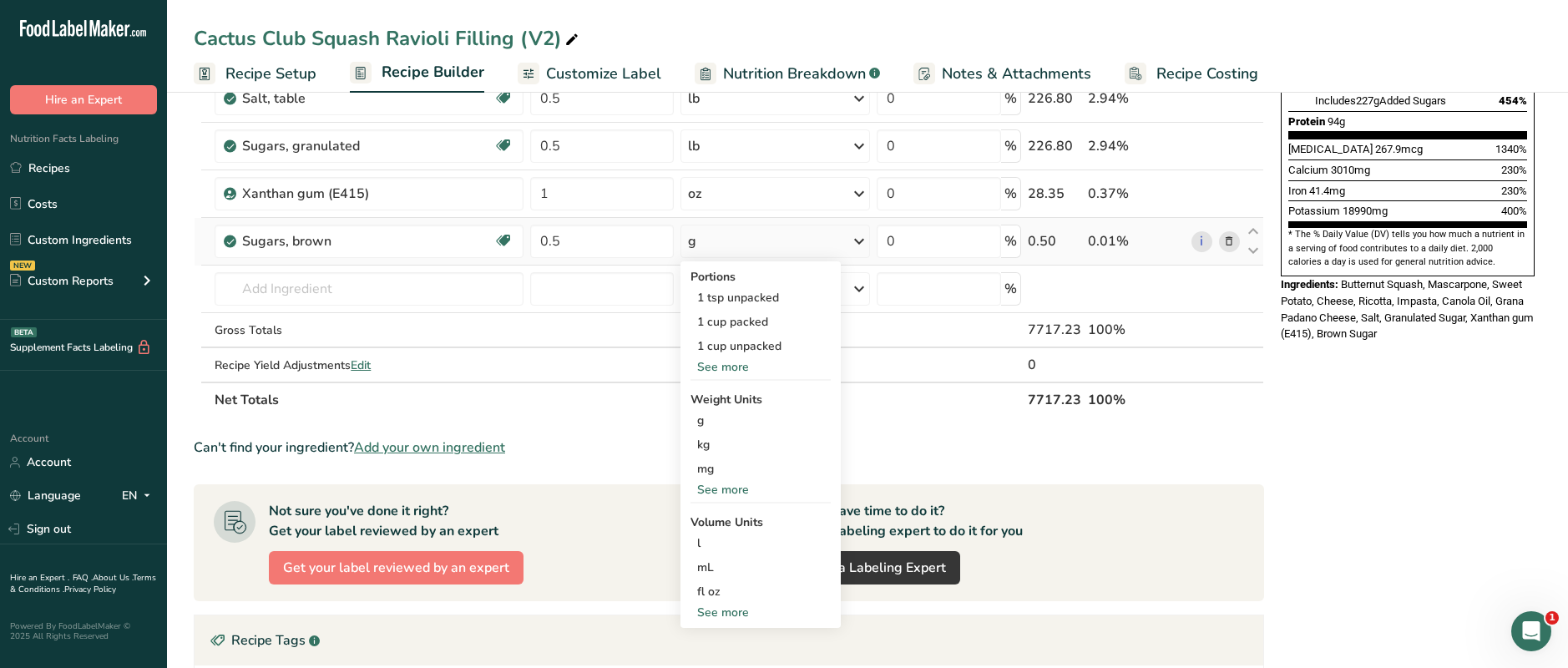
click at [729, 495] on div "See more" at bounding box center [760, 490] width 140 height 18
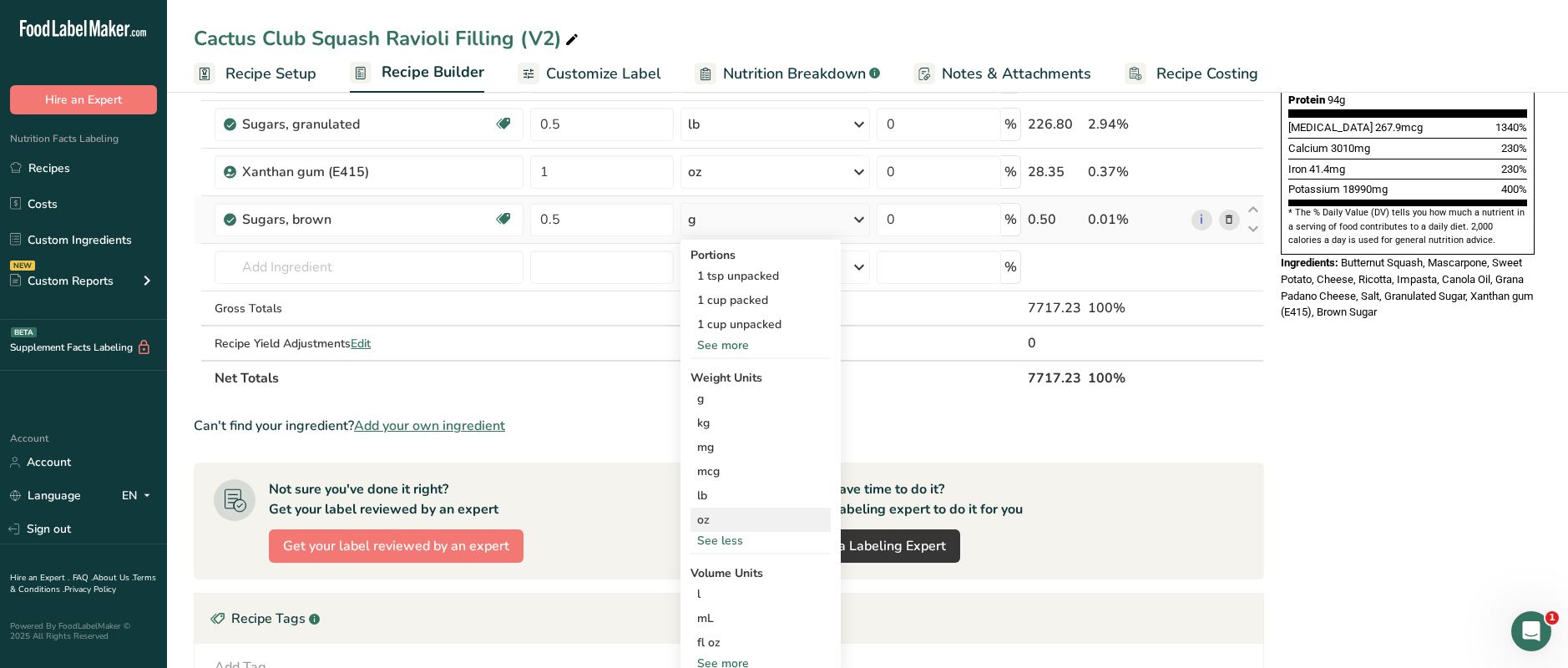
click at [718, 516] on div "oz" at bounding box center [760, 519] width 140 height 24
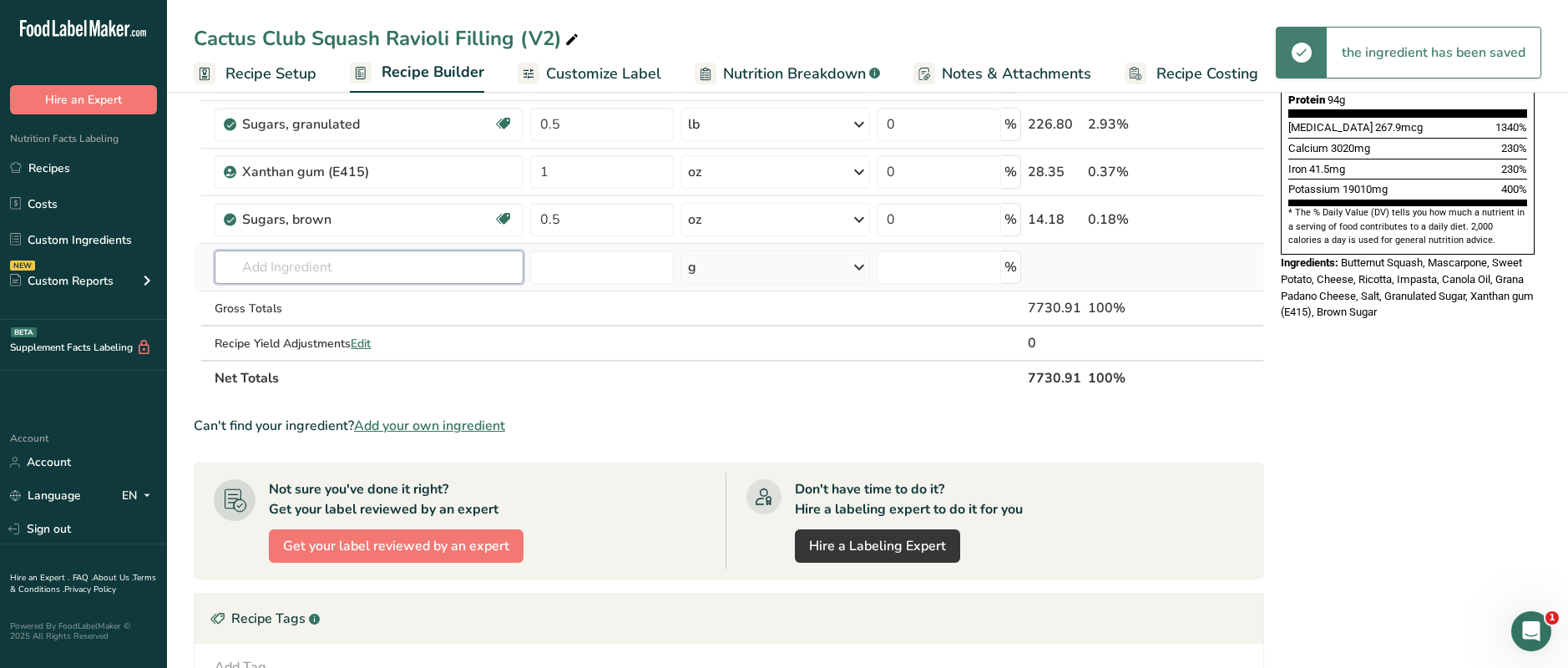
click at [311, 261] on input "text" at bounding box center [369, 267] width 309 height 33
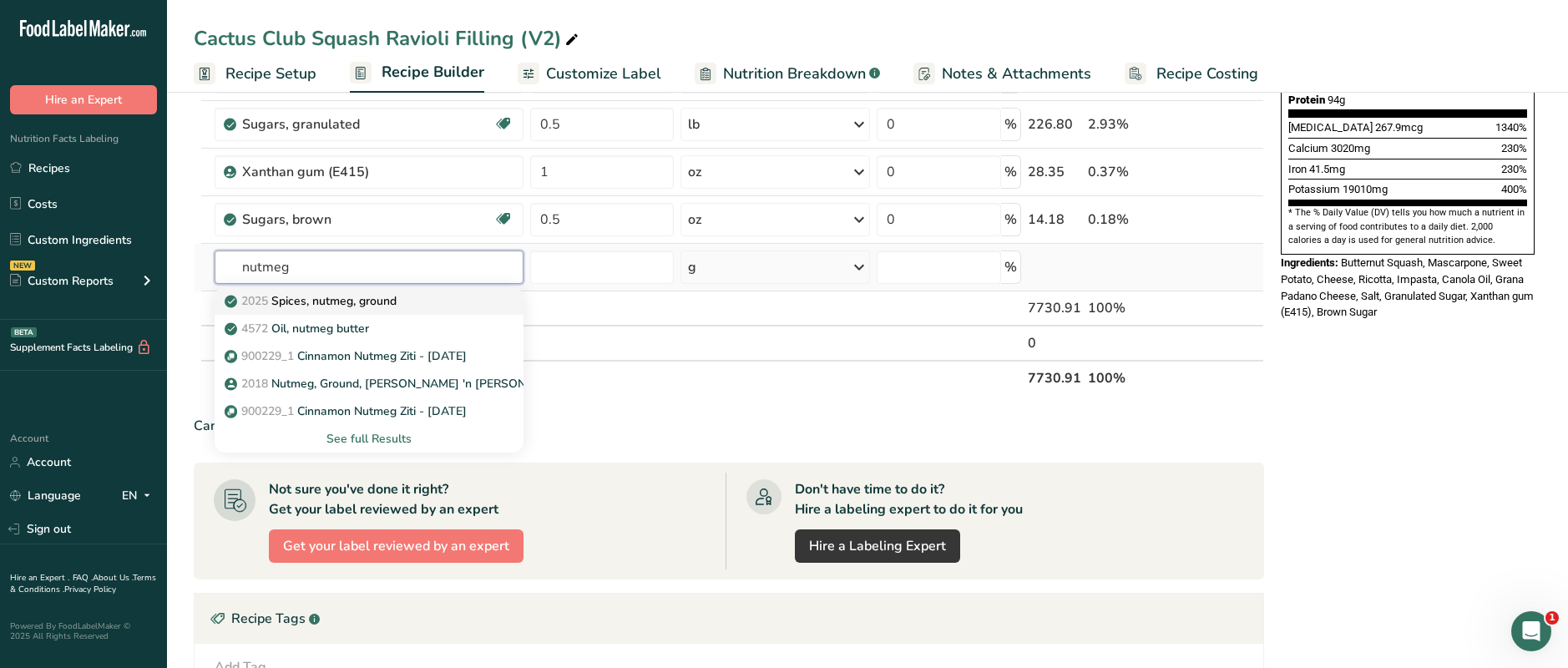
type input "nutmeg"
click at [323, 305] on p "2025 Spices, nutmeg, ground" at bounding box center [312, 301] width 168 height 18
type input "Spices, nutmeg, ground"
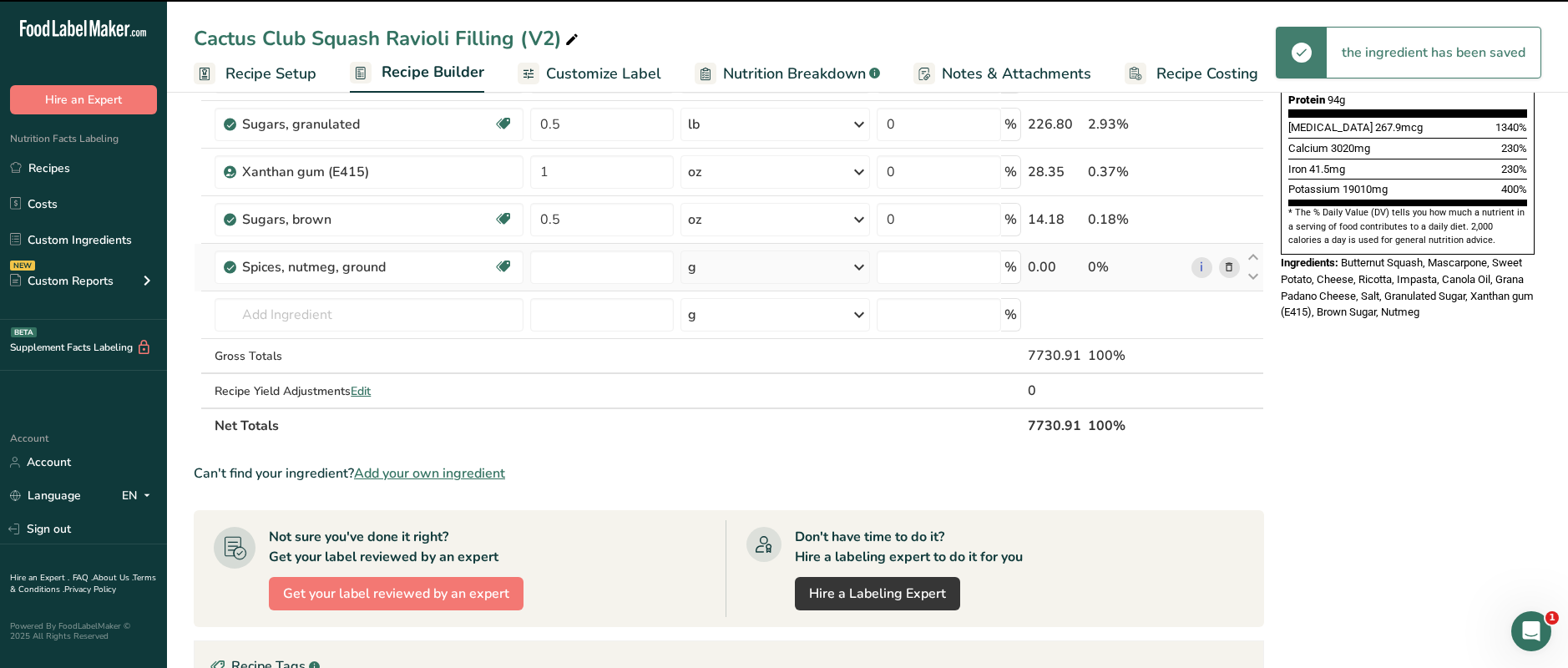
type input "0"
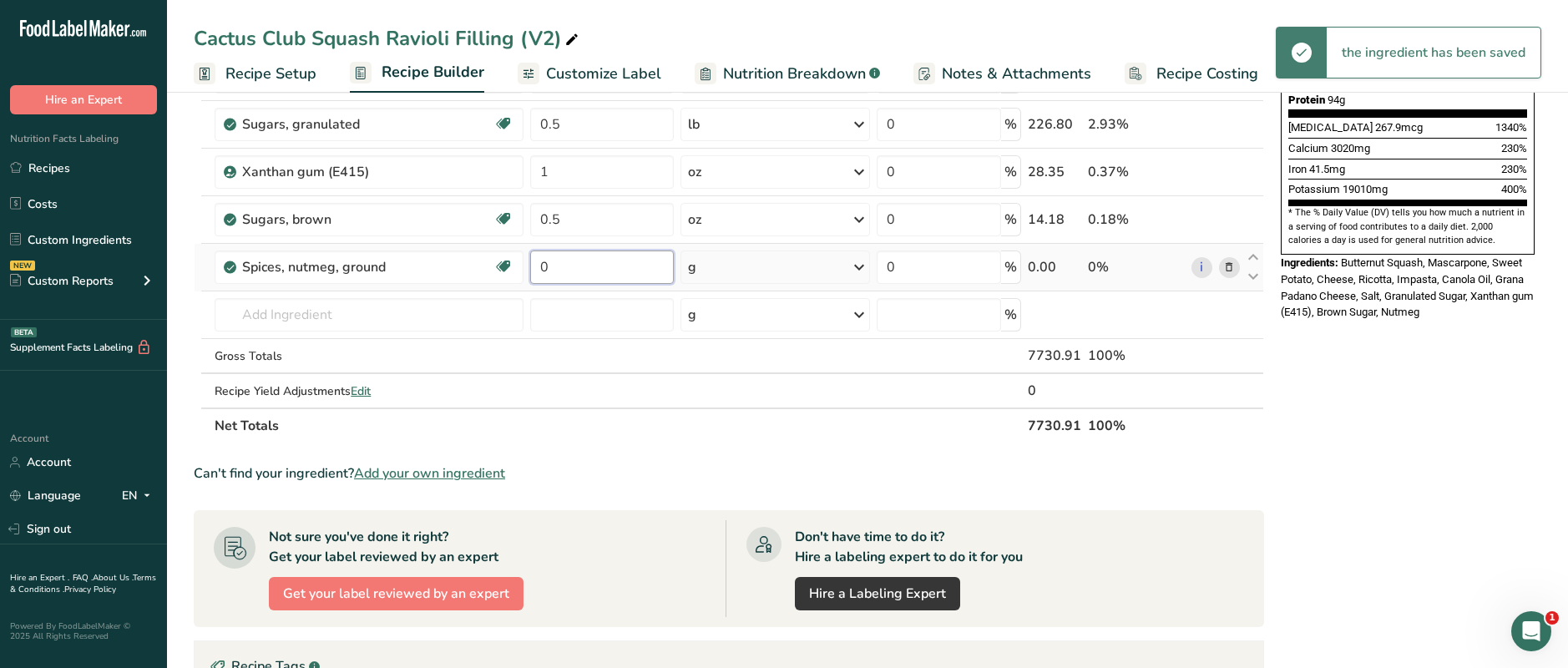
drag, startPoint x: 563, startPoint y: 270, endPoint x: 527, endPoint y: 270, distance: 36.0
click at [527, 270] on td "0" at bounding box center [602, 267] width 151 height 47
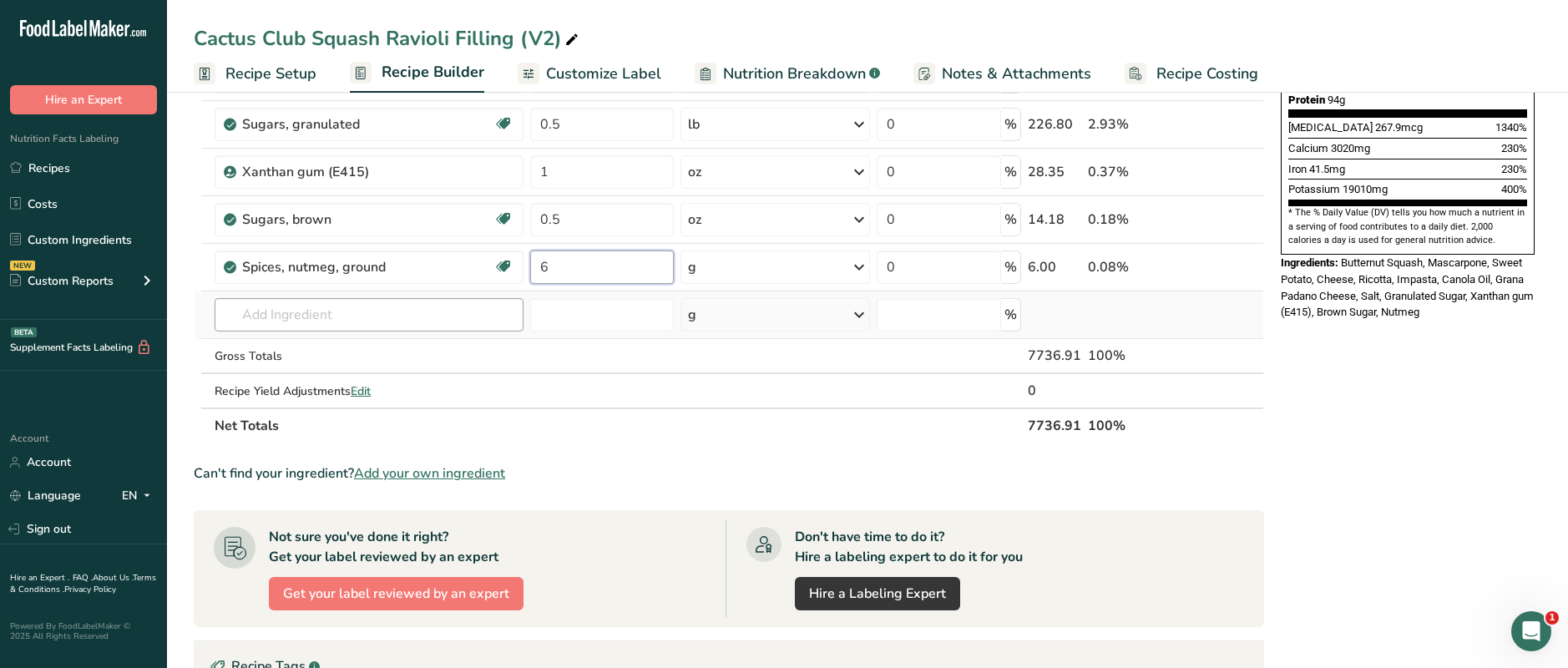
type input "6"
click at [375, 316] on div "Ingredient * Amount * Unit * Waste * .a-a{fill:#347362;}.b-a{fill:#fff;} Grams …" at bounding box center [728, 87] width 1071 height 712
drag, startPoint x: 312, startPoint y: 317, endPoint x: 115, endPoint y: 317, distance: 197.0
click at [115, 317] on div ".a-20{fill:#fff;} Hire an Expert Nutrition Facts Labeling Recipes Costs Custom …" at bounding box center [784, 342] width 1568 height 1580
type input "M"
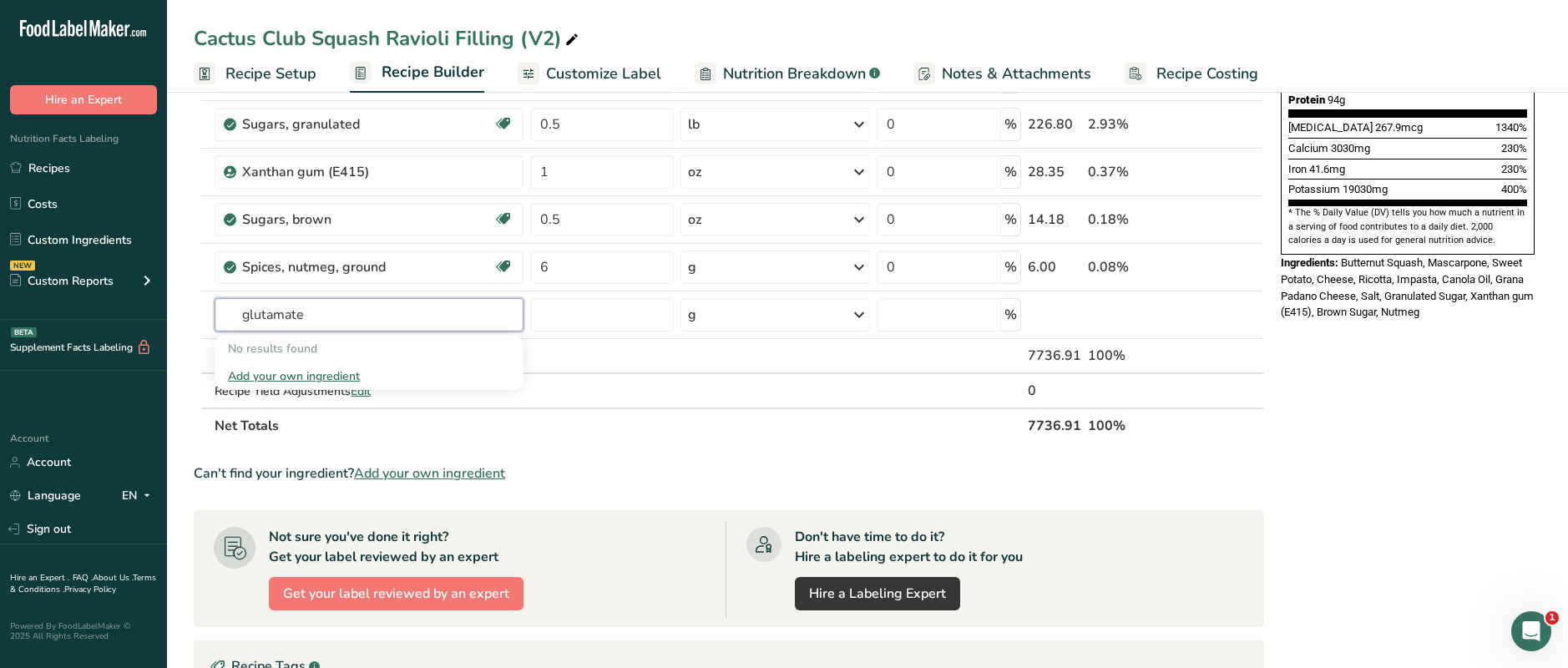
type input "glutamate"
click at [190, 213] on section "Add Ingredients Manage Recipe Delete Recipe Duplicate Recipe Scale Recipe Save …" at bounding box center [867, 384] width 1401 height 1494
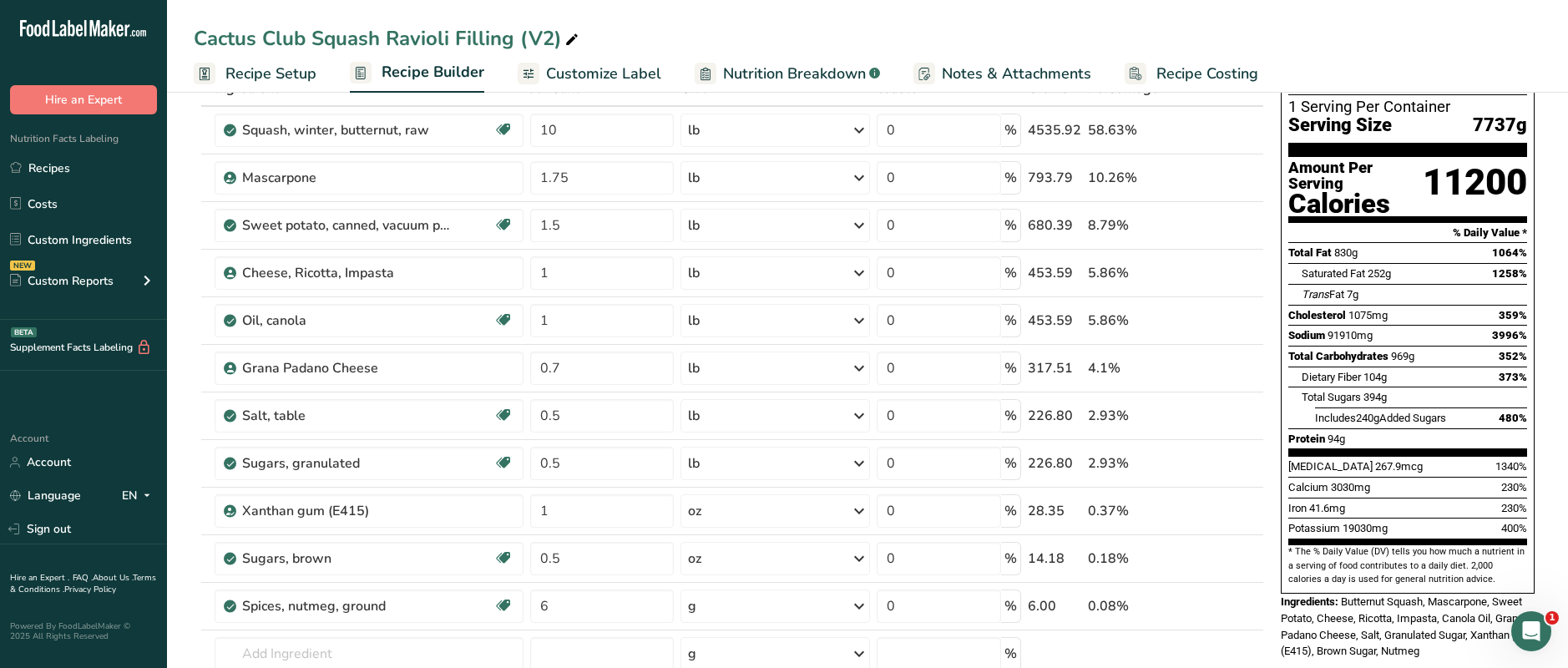
scroll to position [110, 0]
click at [285, 62] on span "Recipe Setup" at bounding box center [271, 73] width 91 height 22
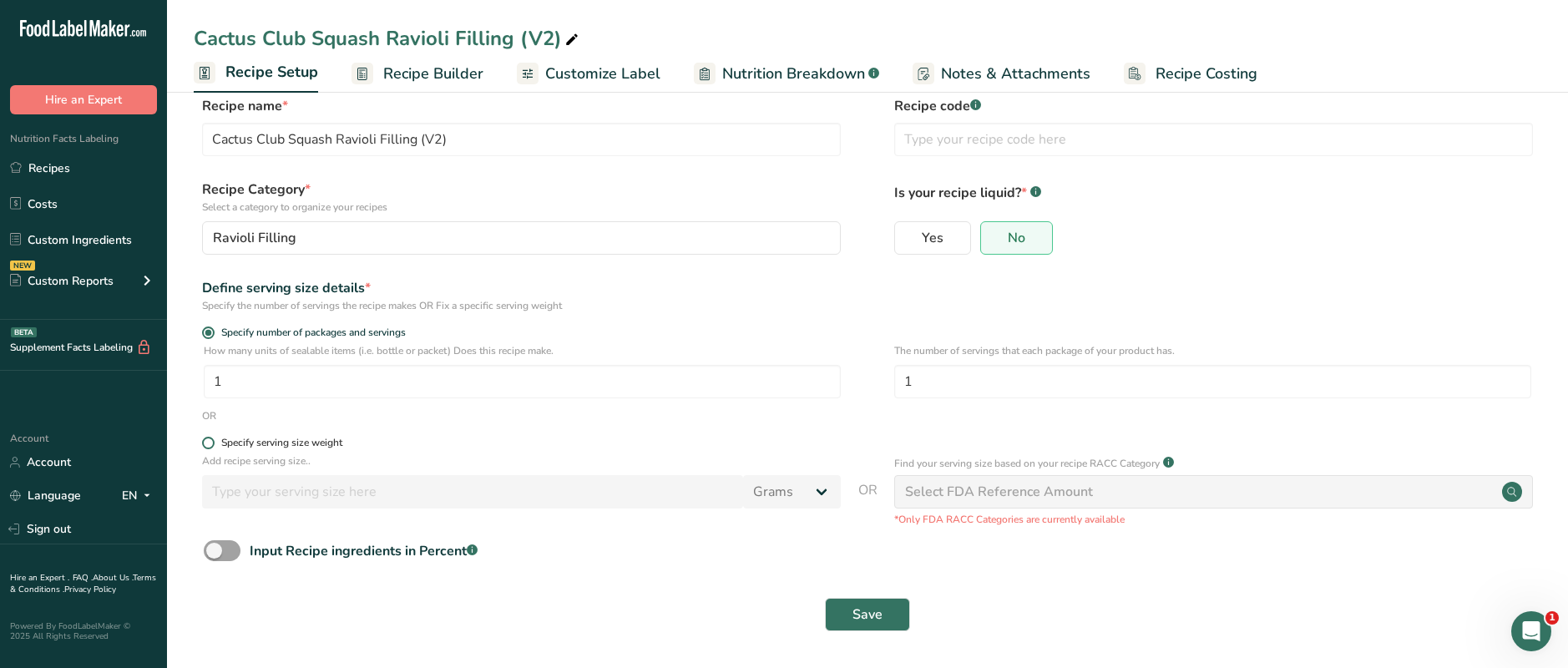
scroll to position [23, 0]
click at [206, 443] on span at bounding box center [209, 444] width 12 height 12
click at [206, 443] on input "Specify serving size weight" at bounding box center [208, 444] width 11 height 11
radio input "true"
radio input "false"
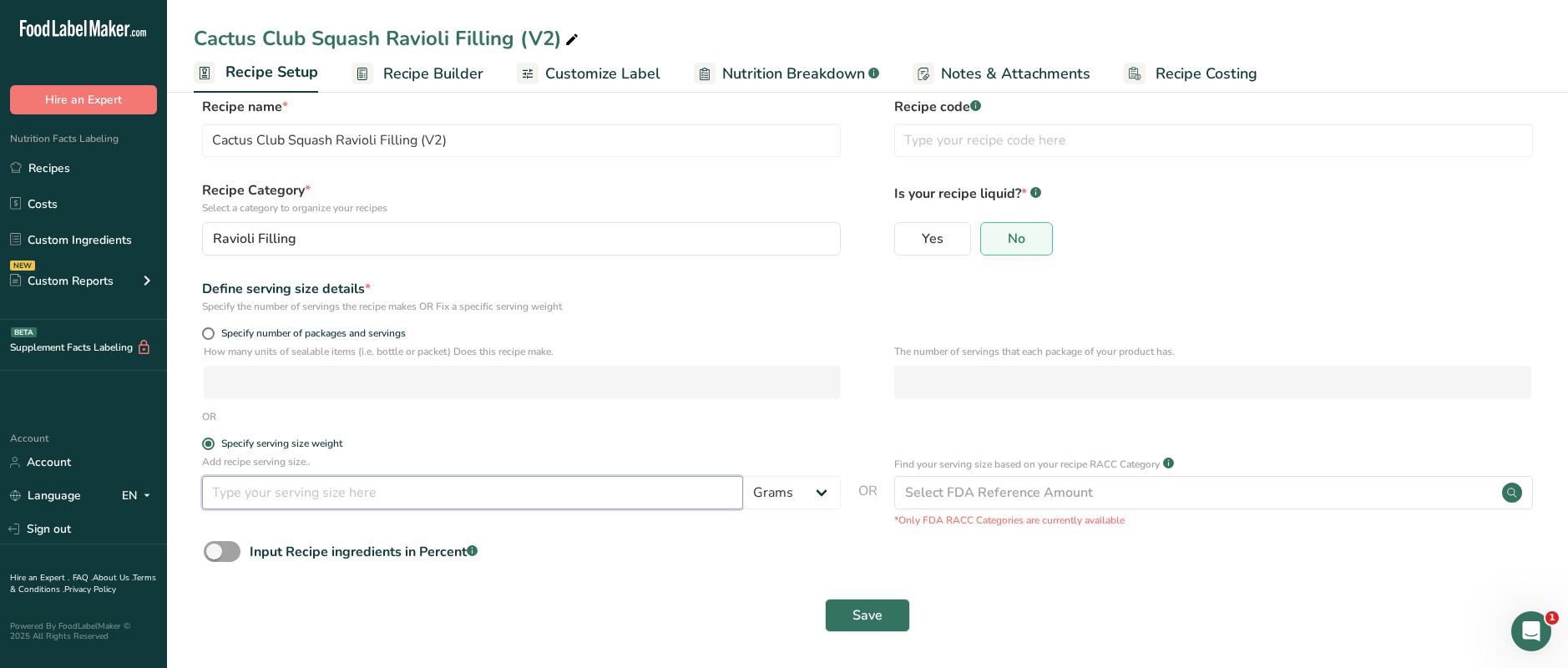
click at [282, 490] on input "number" at bounding box center [472, 492] width 541 height 33
type input "113"
click at [630, 437] on form "Recipe name * Cactus Club Squash Ravioli Filling (V2) Recipe code .a-a{fill:#34…" at bounding box center [867, 370] width 1348 height 546
click at [438, 73] on span "Recipe Builder" at bounding box center [433, 73] width 100 height 22
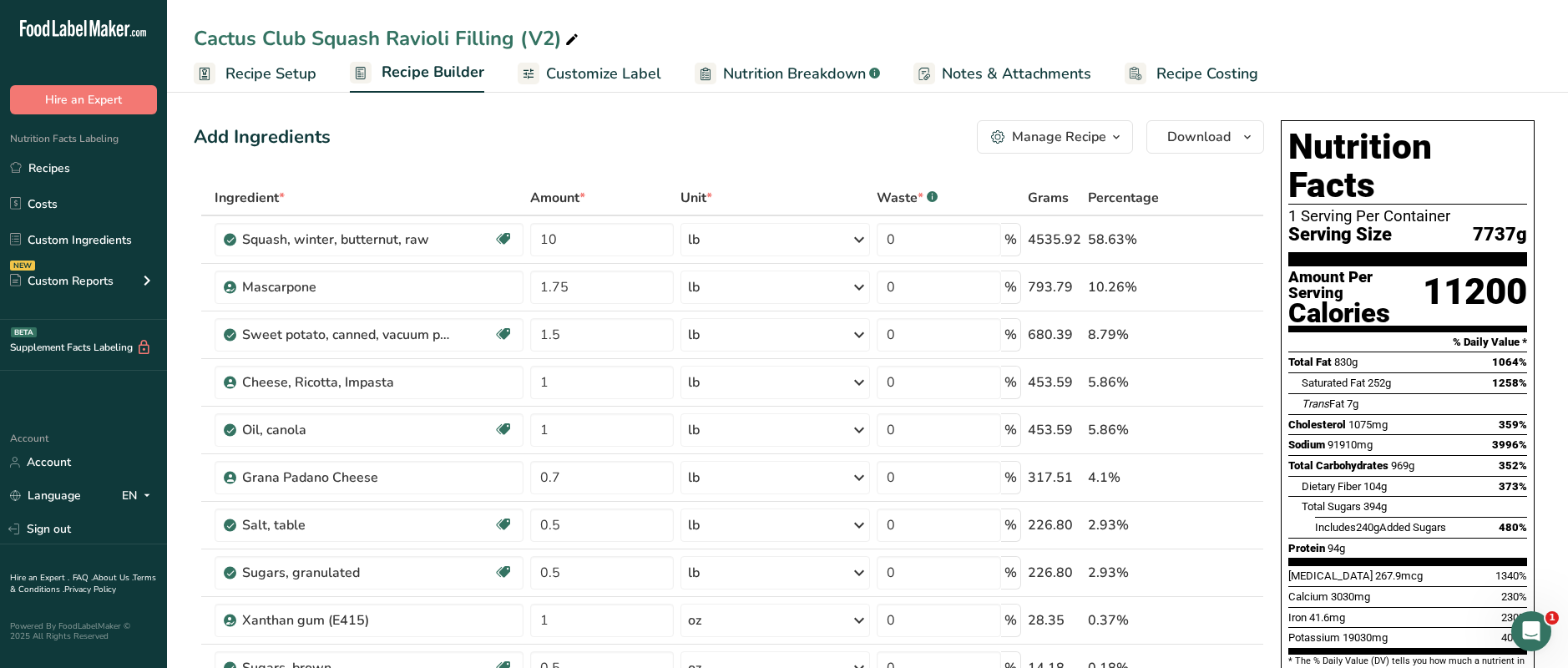
click at [595, 72] on span "Customize Label" at bounding box center [603, 73] width 115 height 22
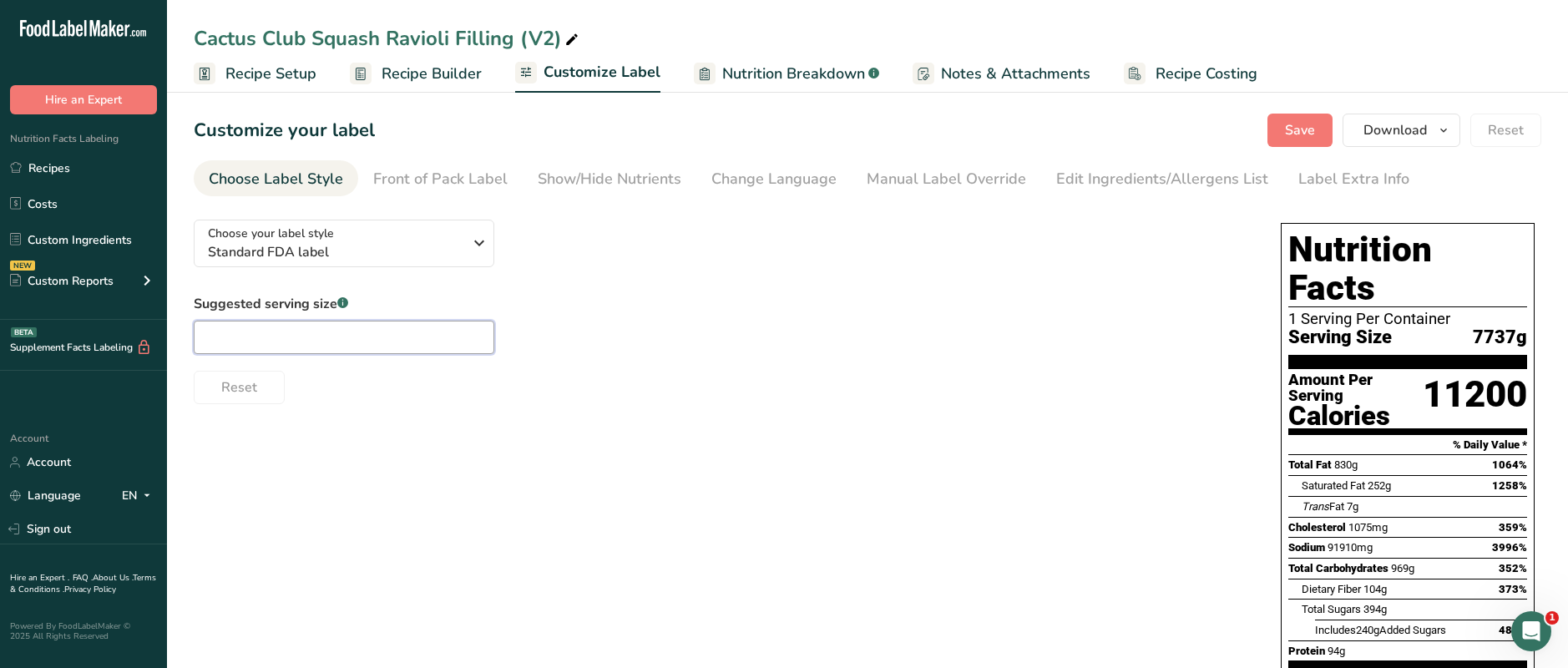
click at [327, 336] on input "text" at bounding box center [343, 337] width 300 height 33
type input "4 oz"
click at [407, 72] on span "Recipe Builder" at bounding box center [431, 73] width 100 height 22
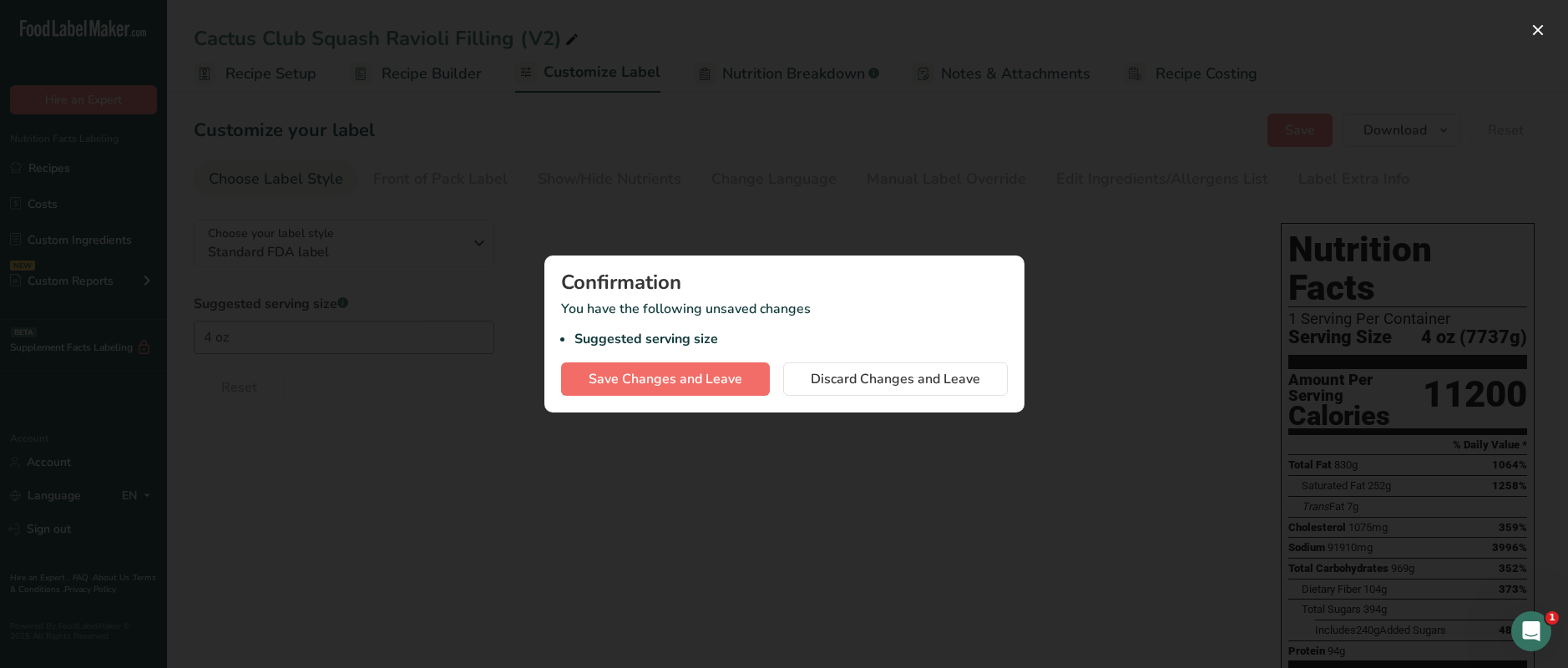
click at [702, 375] on span "Save Changes and Leave" at bounding box center [665, 379] width 153 height 20
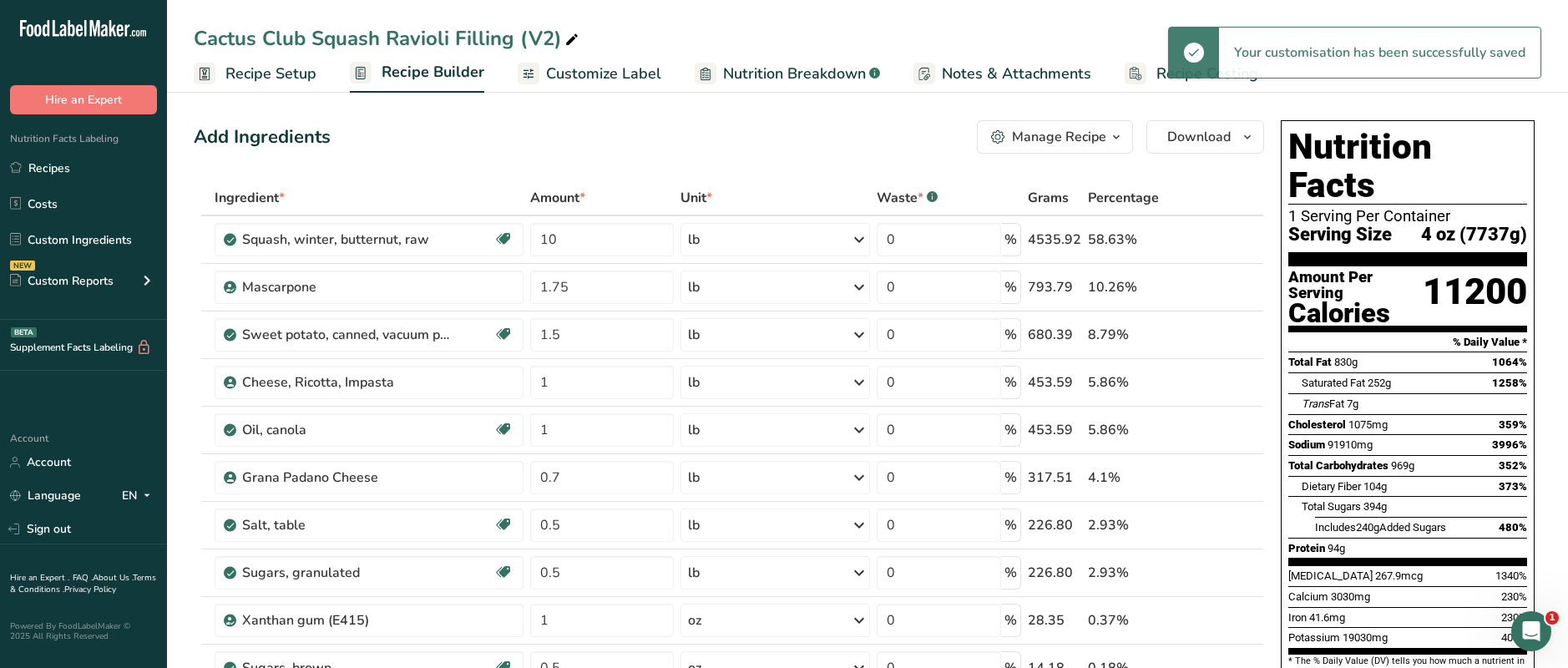
click at [301, 77] on span "Recipe Setup" at bounding box center [271, 73] width 91 height 22
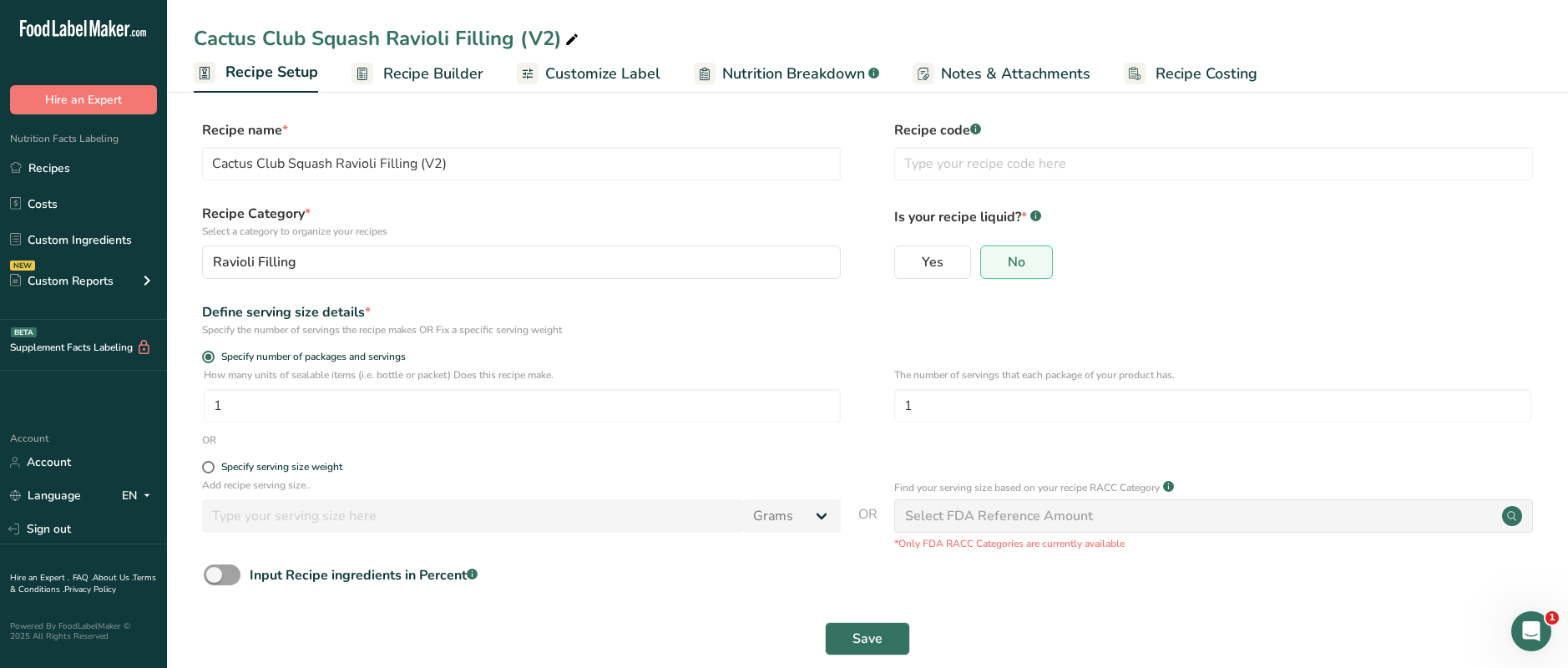
click at [426, 63] on span "Recipe Builder" at bounding box center [433, 73] width 100 height 22
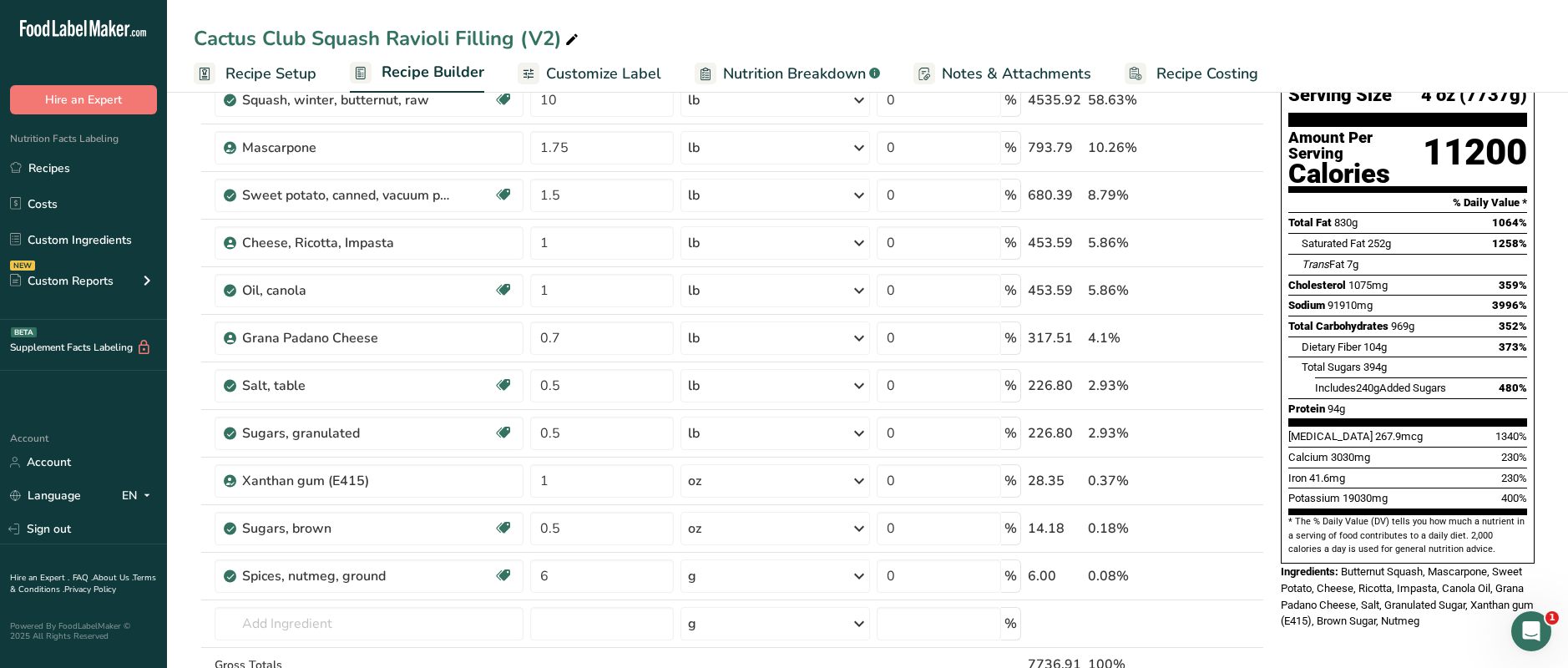
scroll to position [146, 0]
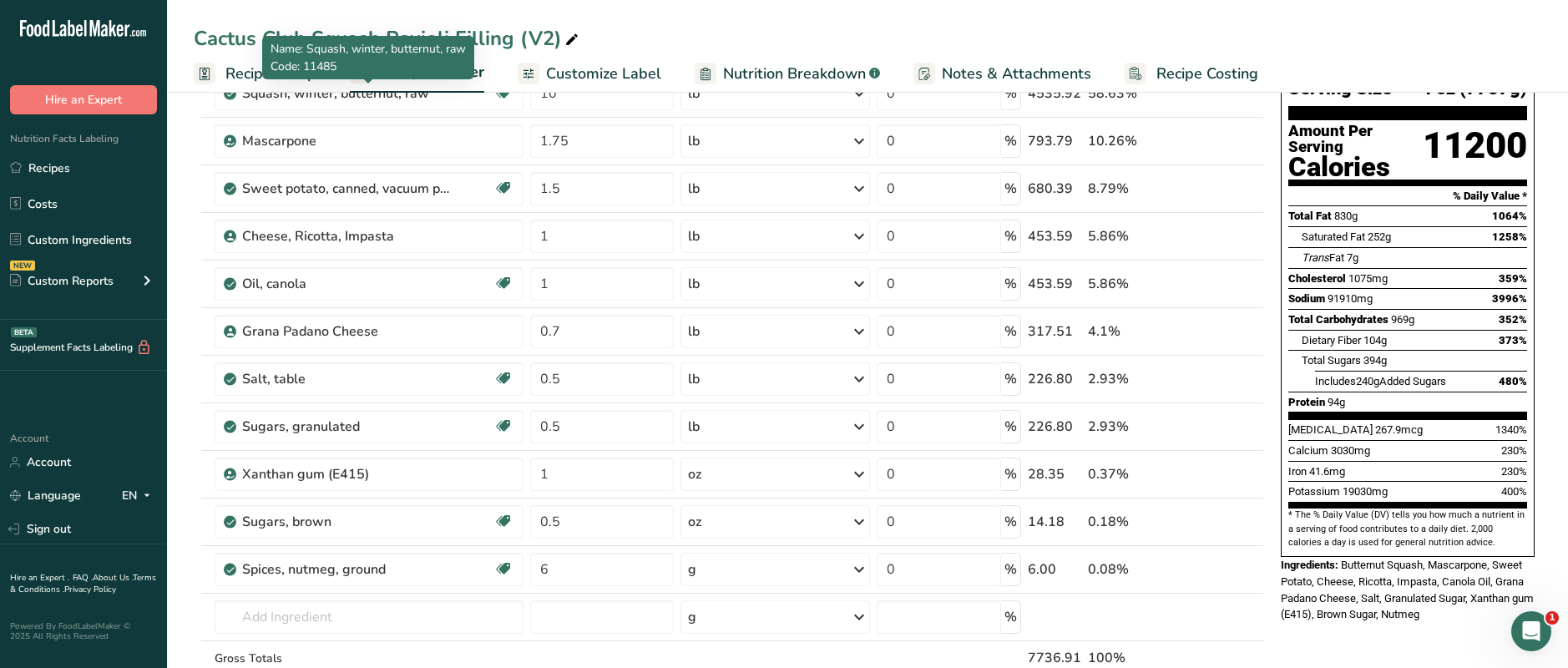
click at [288, 74] on p "Code: 11485" at bounding box center [367, 67] width 195 height 18
click at [246, 78] on span "Recipe Setup" at bounding box center [271, 73] width 91 height 22
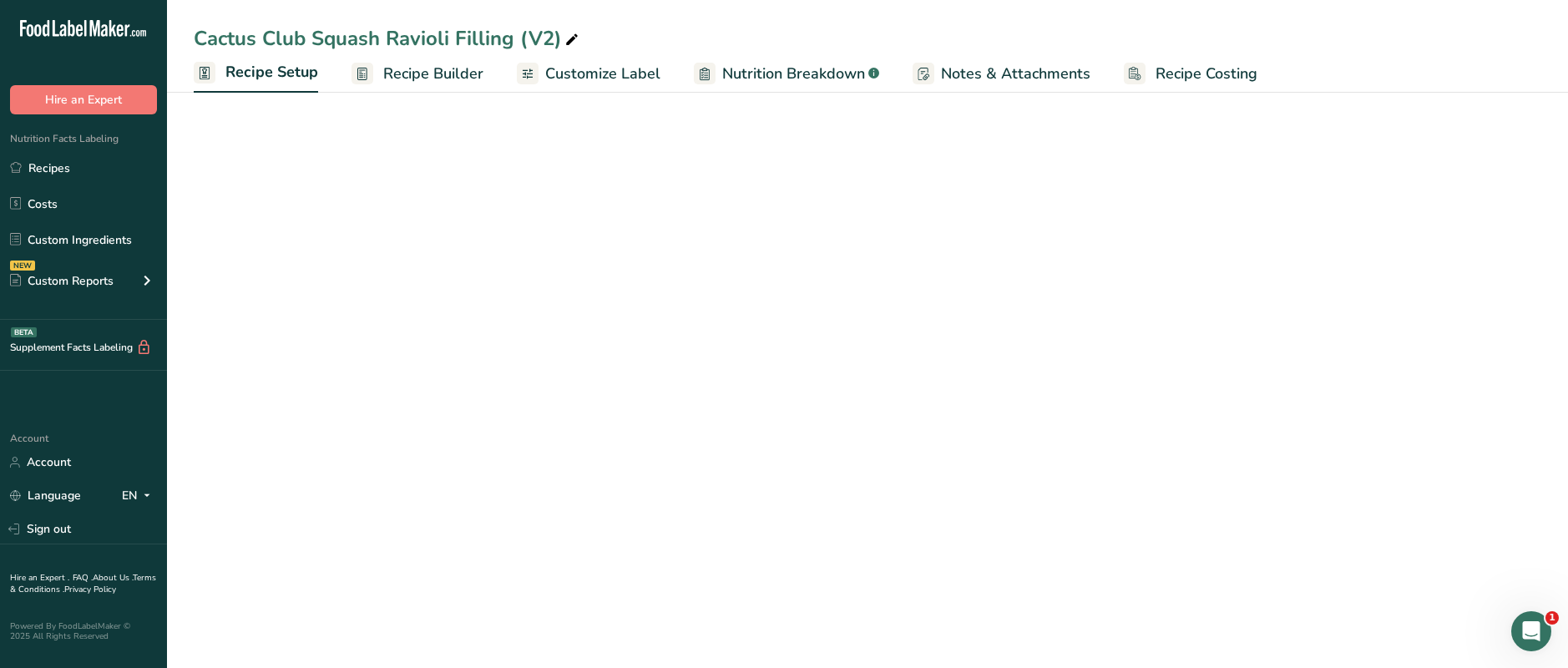
scroll to position [23, 0]
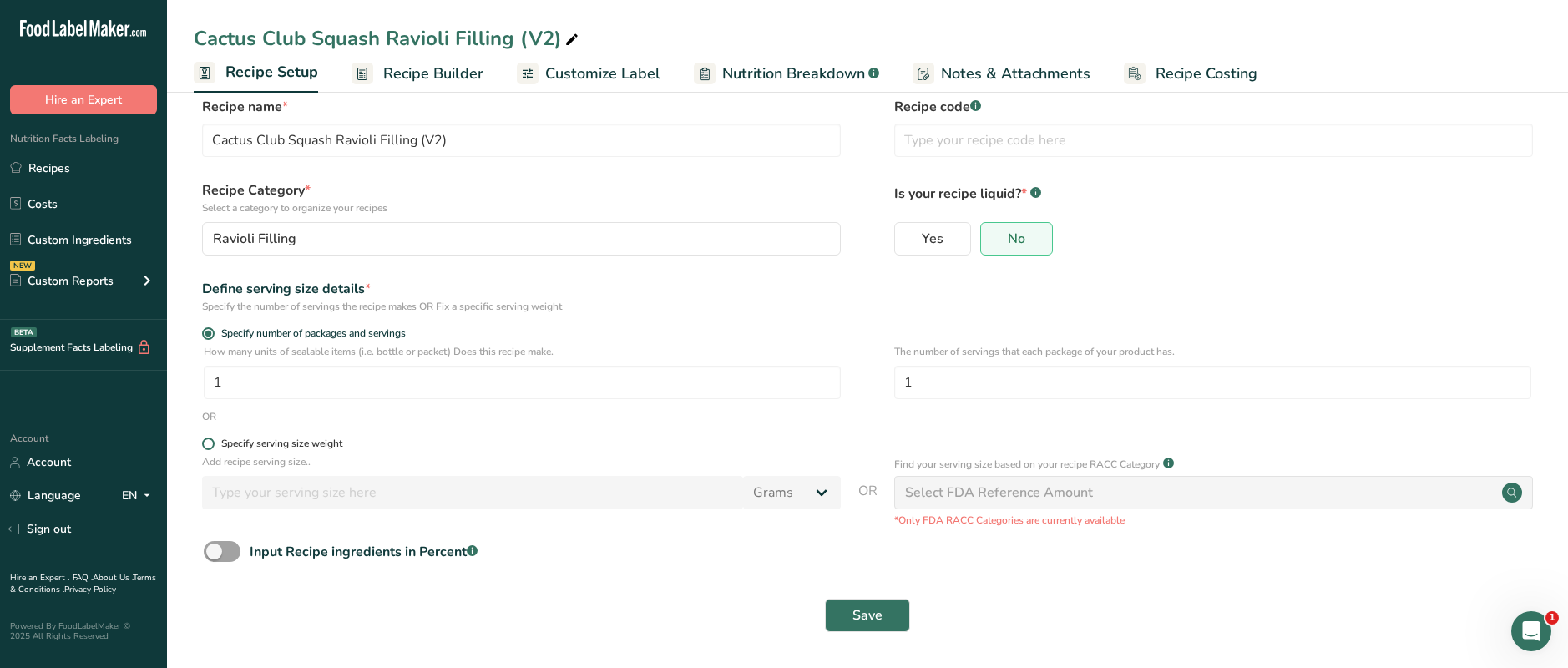
click at [206, 445] on span at bounding box center [209, 444] width 12 height 12
click at [206, 445] on input "Specify serving size weight" at bounding box center [208, 444] width 11 height 11
radio input "true"
radio input "false"
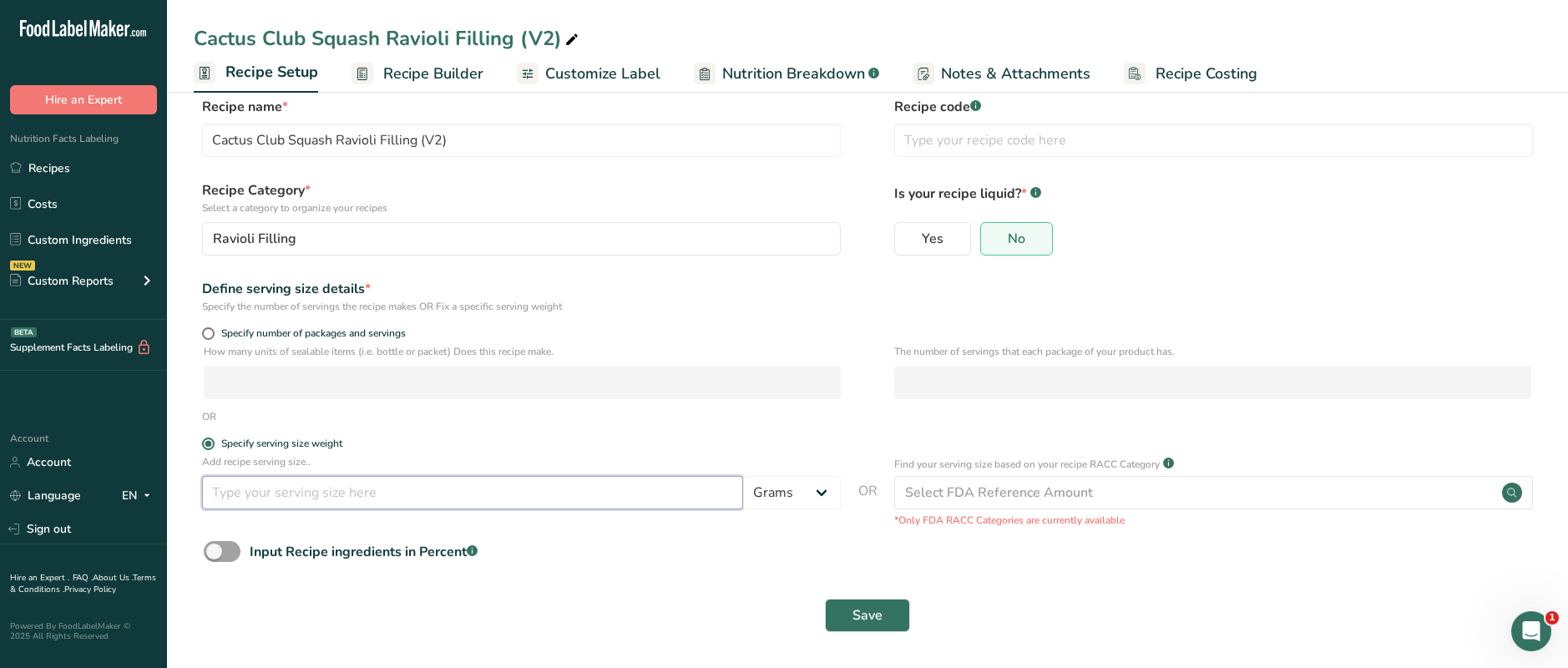
click at [245, 486] on input "number" at bounding box center [472, 492] width 541 height 33
type input "113"
click at [611, 319] on form "Recipe name * Cactus Club Squash Ravioli Filling (V2) Recipe code .a-a{fill:#34…" at bounding box center [867, 370] width 1348 height 546
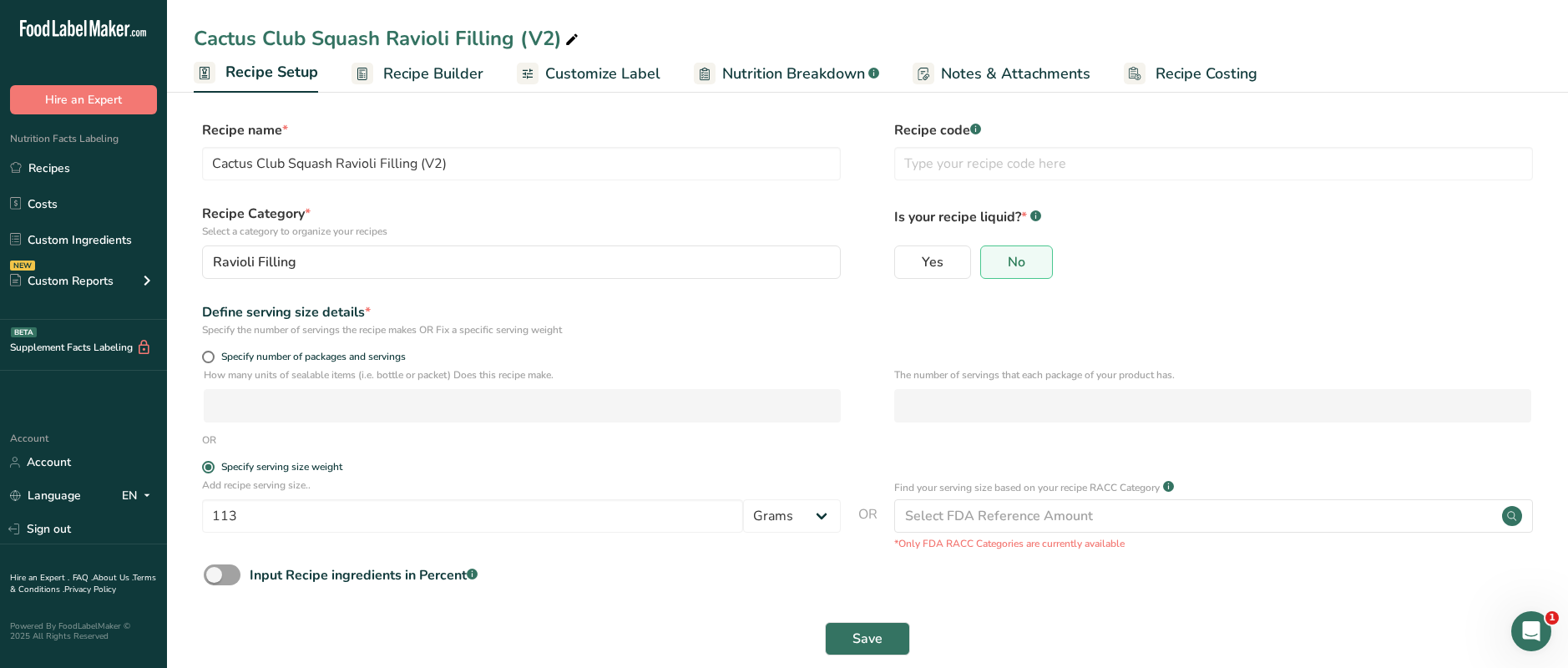
scroll to position [0, 0]
click at [434, 73] on span "Recipe Builder" at bounding box center [433, 73] width 100 height 22
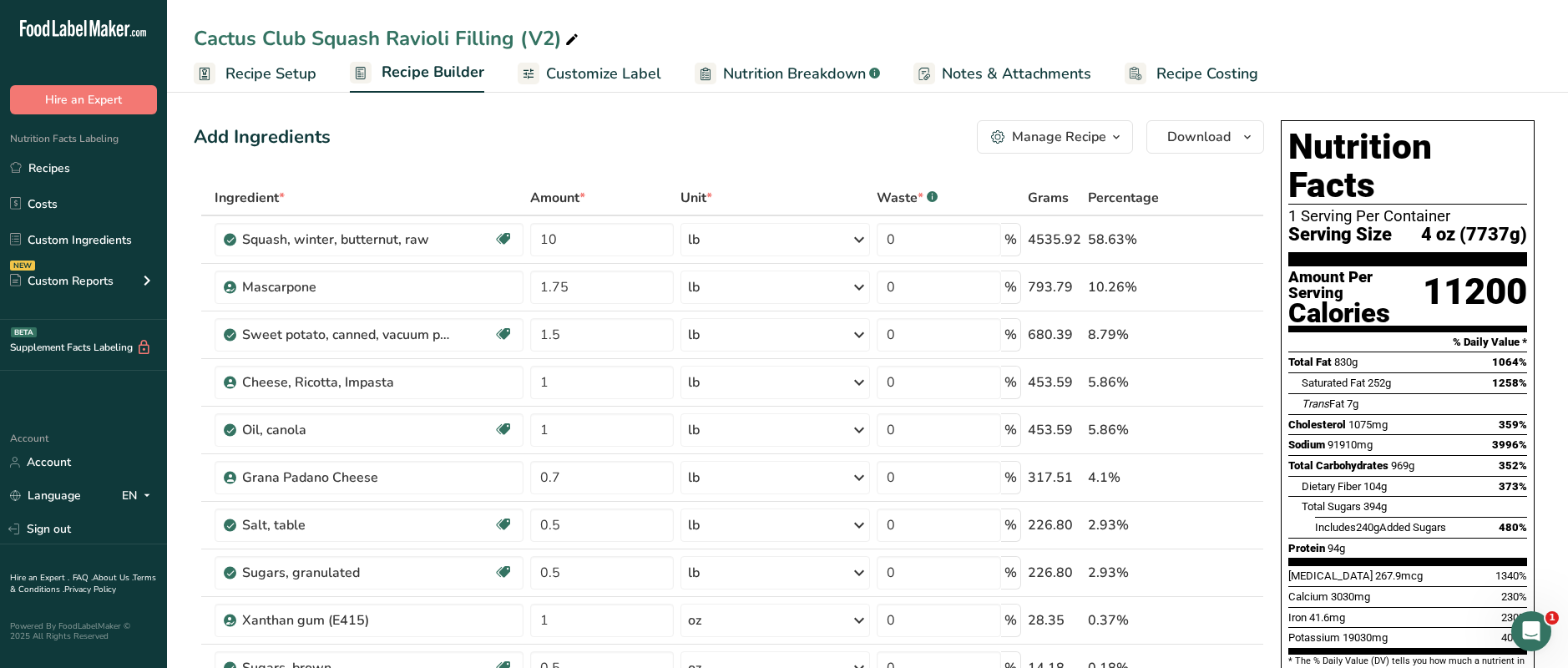
click at [295, 79] on span "Recipe Setup" at bounding box center [271, 73] width 91 height 22
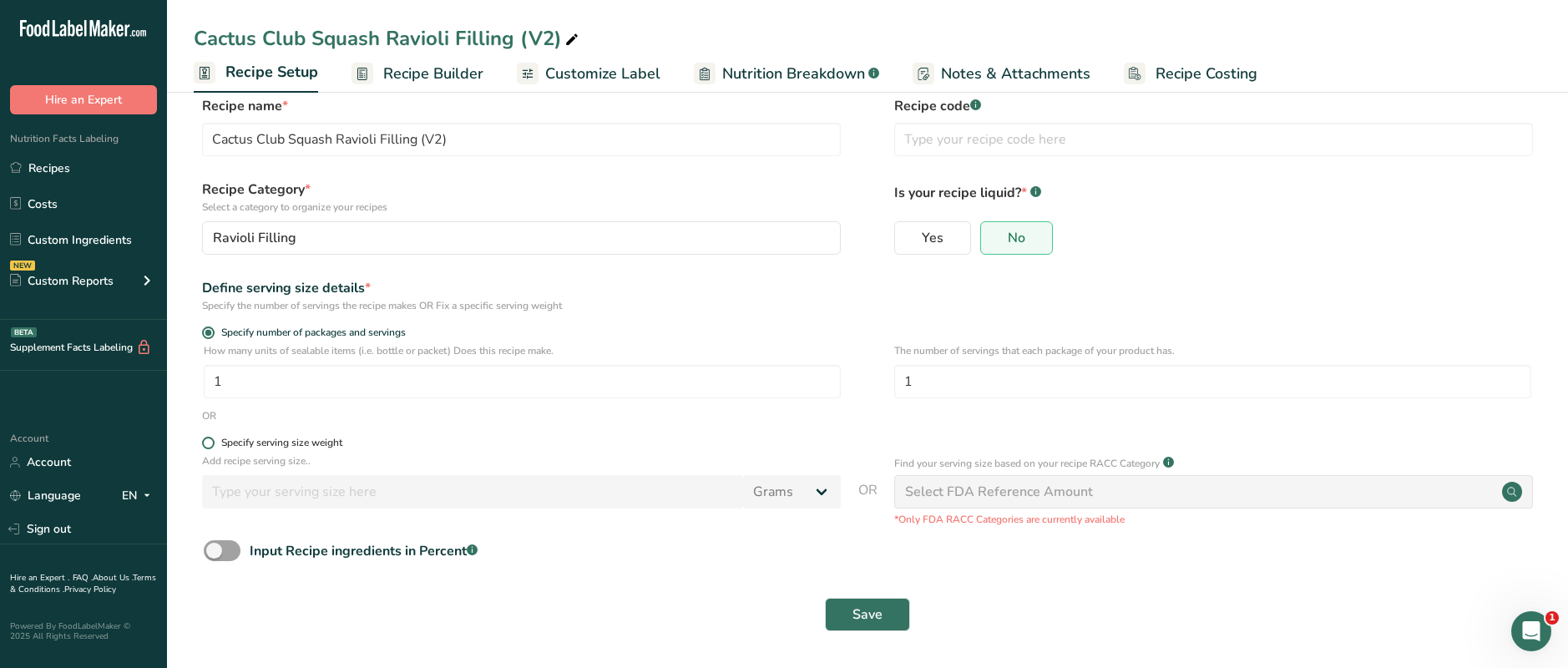
scroll to position [23, 0]
click at [209, 444] on span at bounding box center [209, 444] width 12 height 12
click at [209, 444] on input "Specify serving size weight" at bounding box center [208, 444] width 11 height 11
radio input "true"
radio input "false"
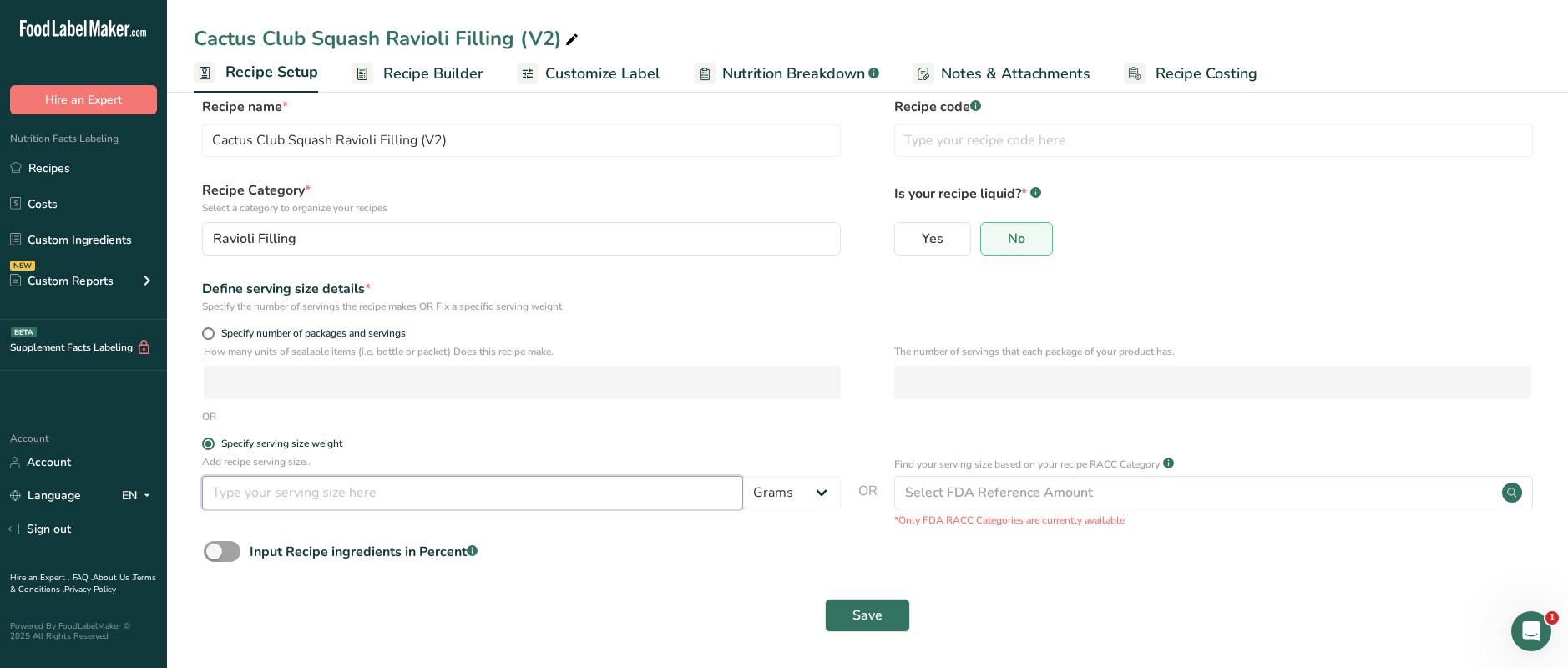
click at [289, 504] on input "number" at bounding box center [472, 492] width 541 height 33
type input "113"
click at [543, 554] on div "Input Recipe ingredients in Percent .a-a{fill:#347362;}.b-a{fill:#fff;}" at bounding box center [867, 558] width 1348 height 34
click at [871, 623] on span "Save" at bounding box center [867, 615] width 30 height 20
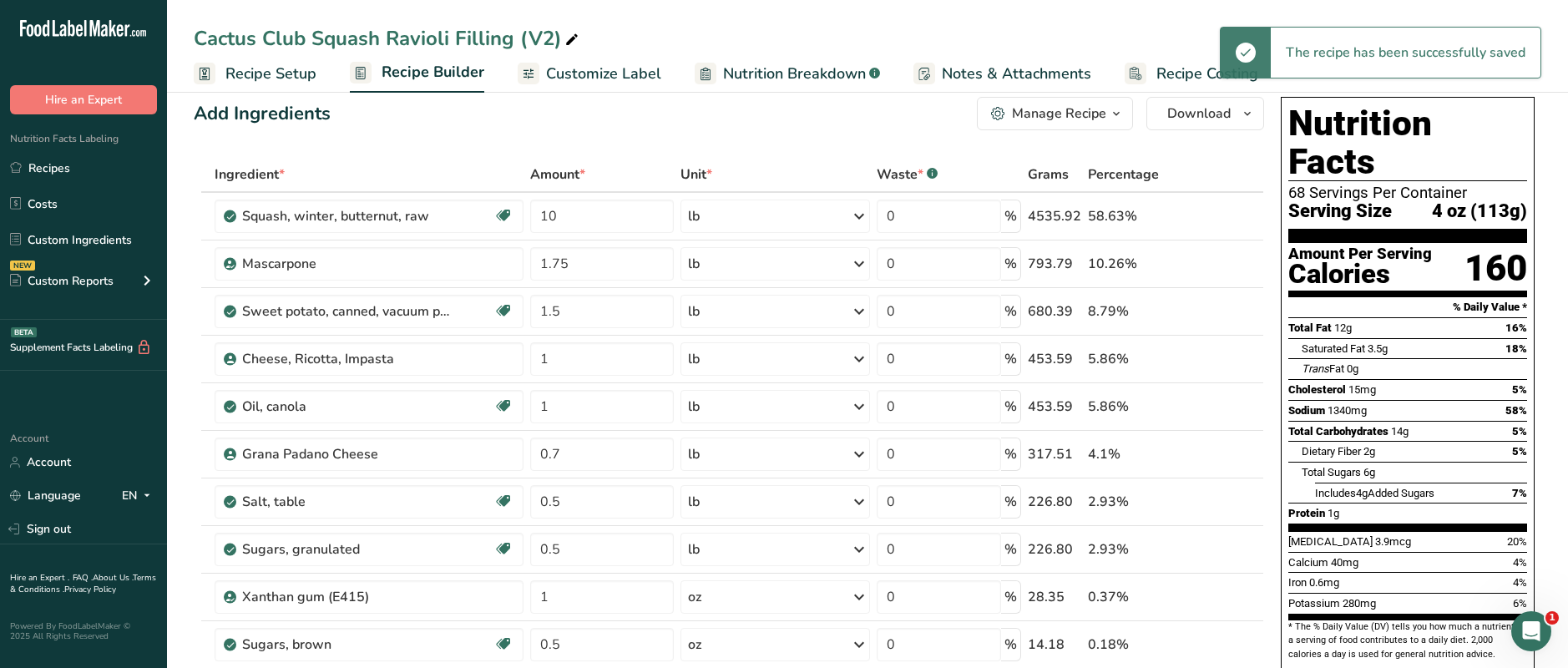
click at [409, 76] on span "Recipe Builder" at bounding box center [432, 71] width 103 height 22
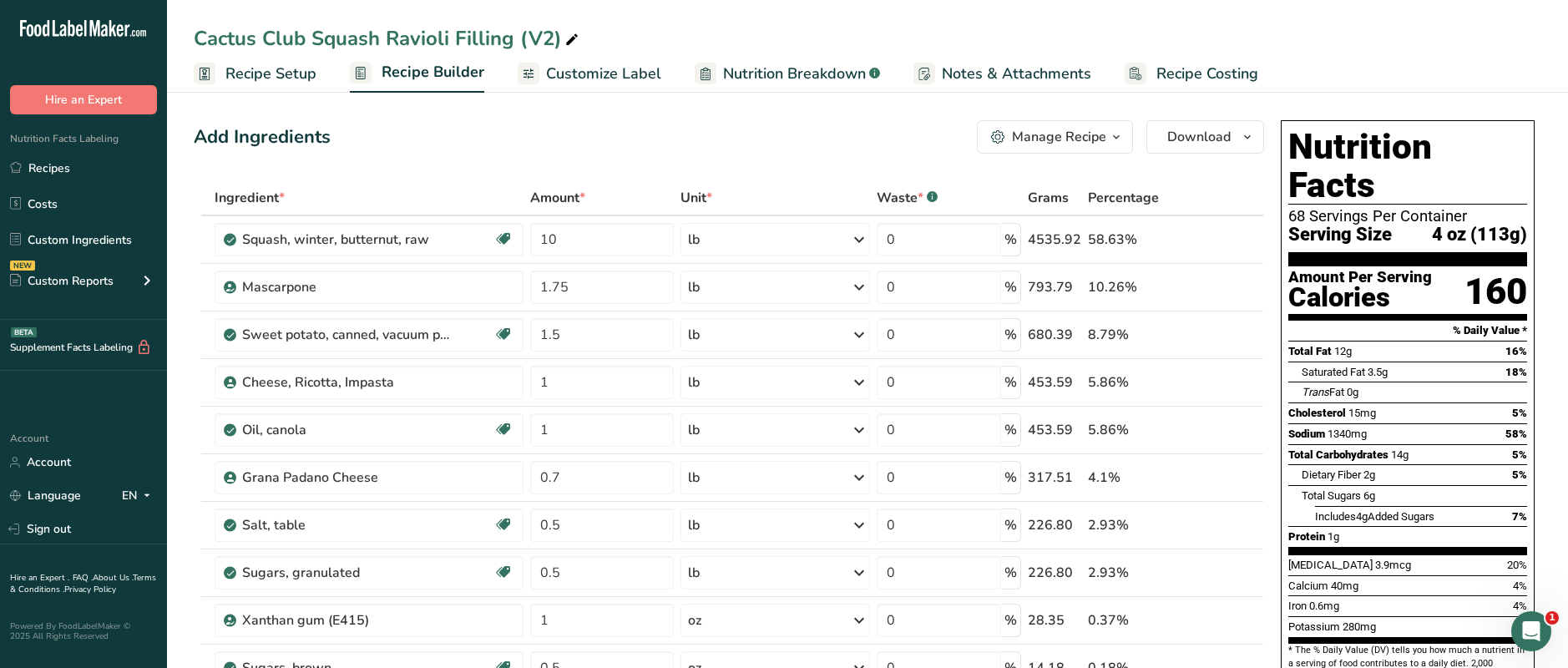
click at [1127, 145] on button "Manage Recipe" at bounding box center [1055, 136] width 156 height 33
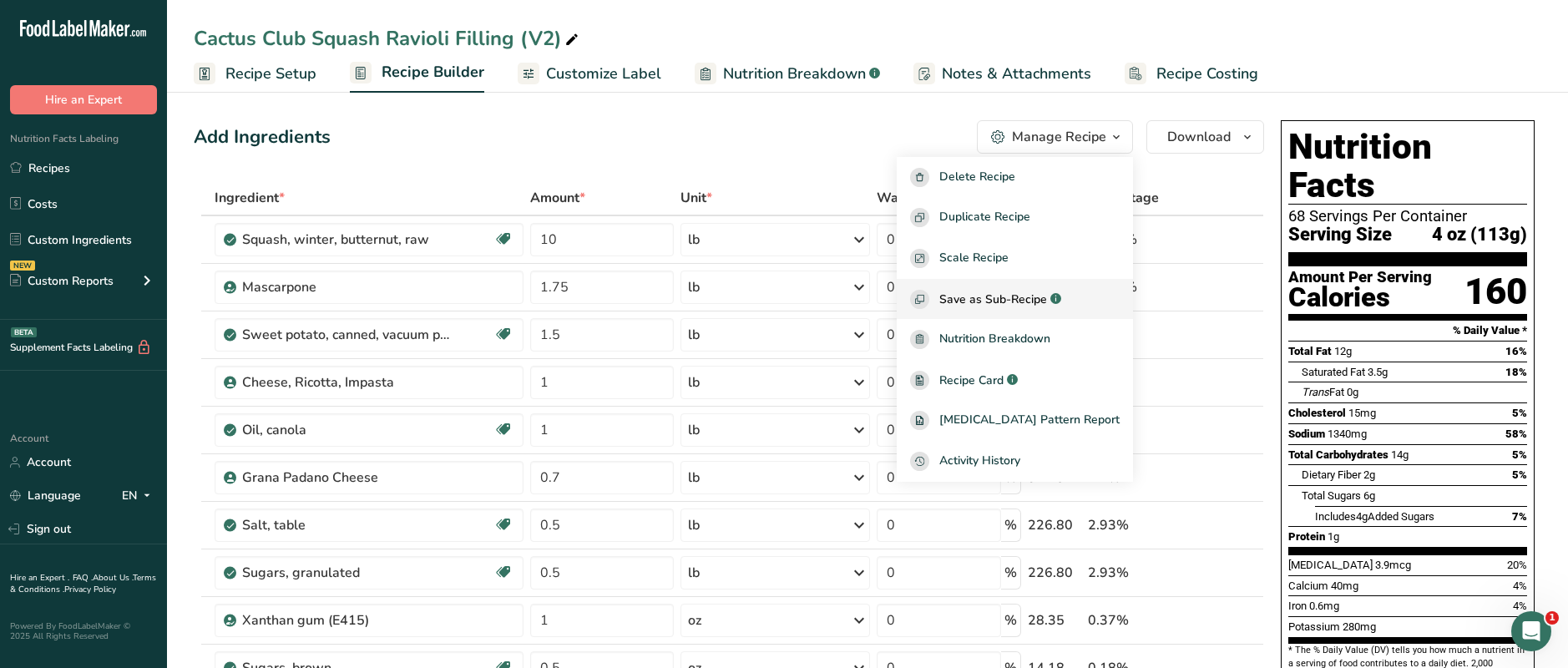
click at [1020, 296] on span "Save as Sub-Recipe" at bounding box center [993, 300] width 108 height 18
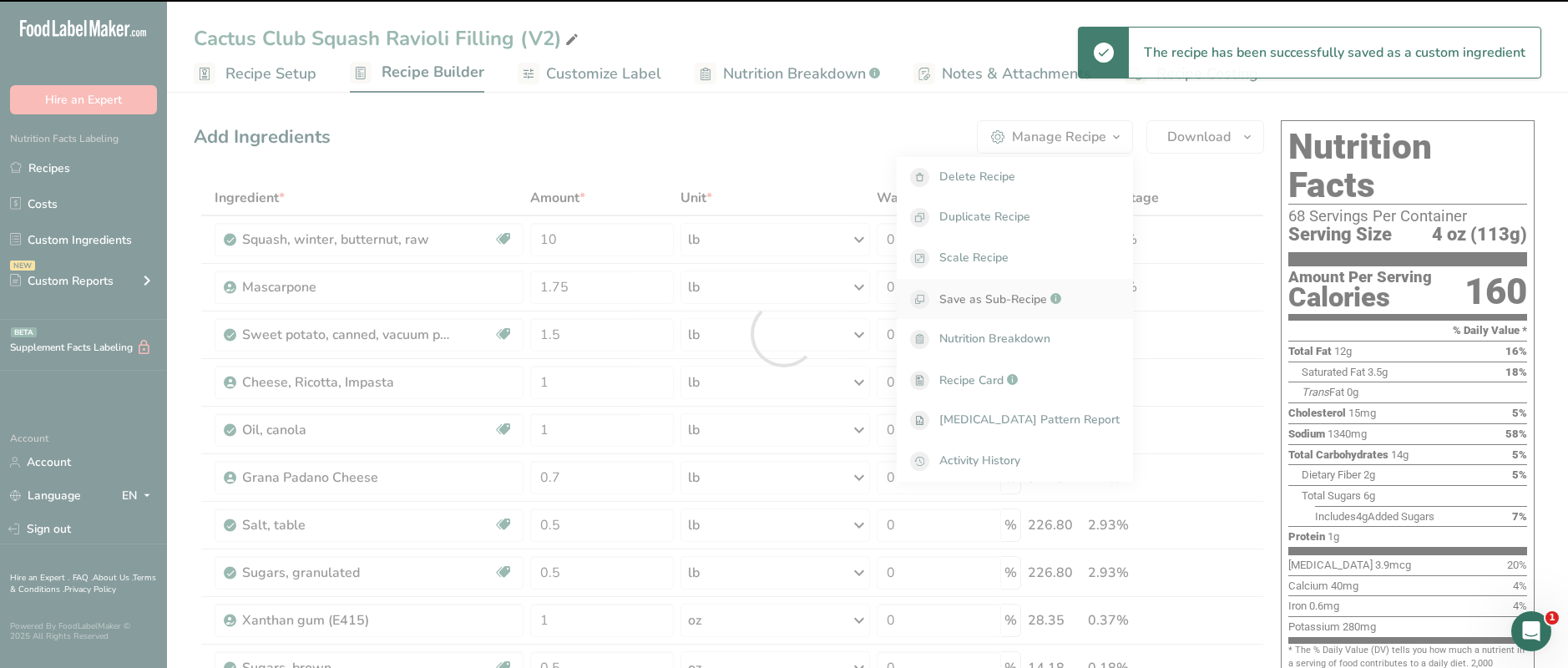
select select "30"
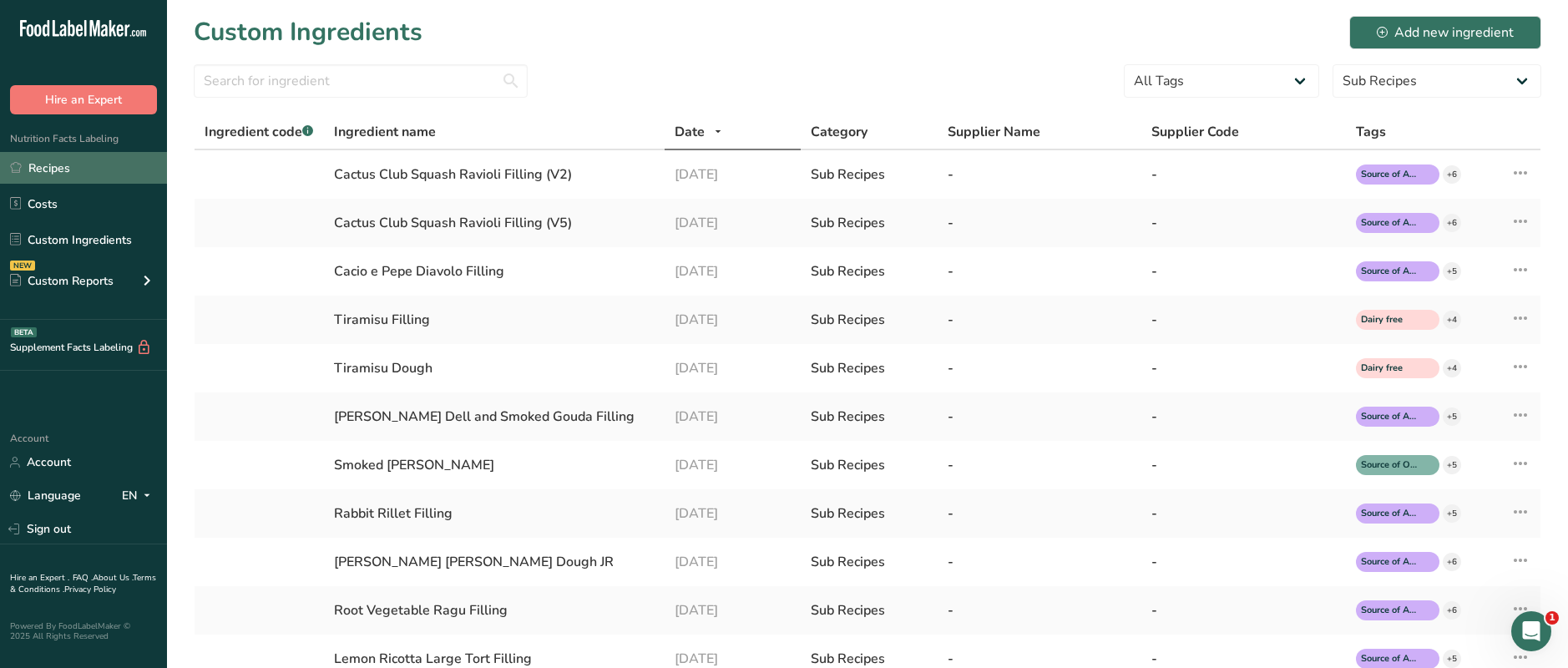
click at [49, 171] on link "Recipes" at bounding box center [83, 168] width 167 height 32
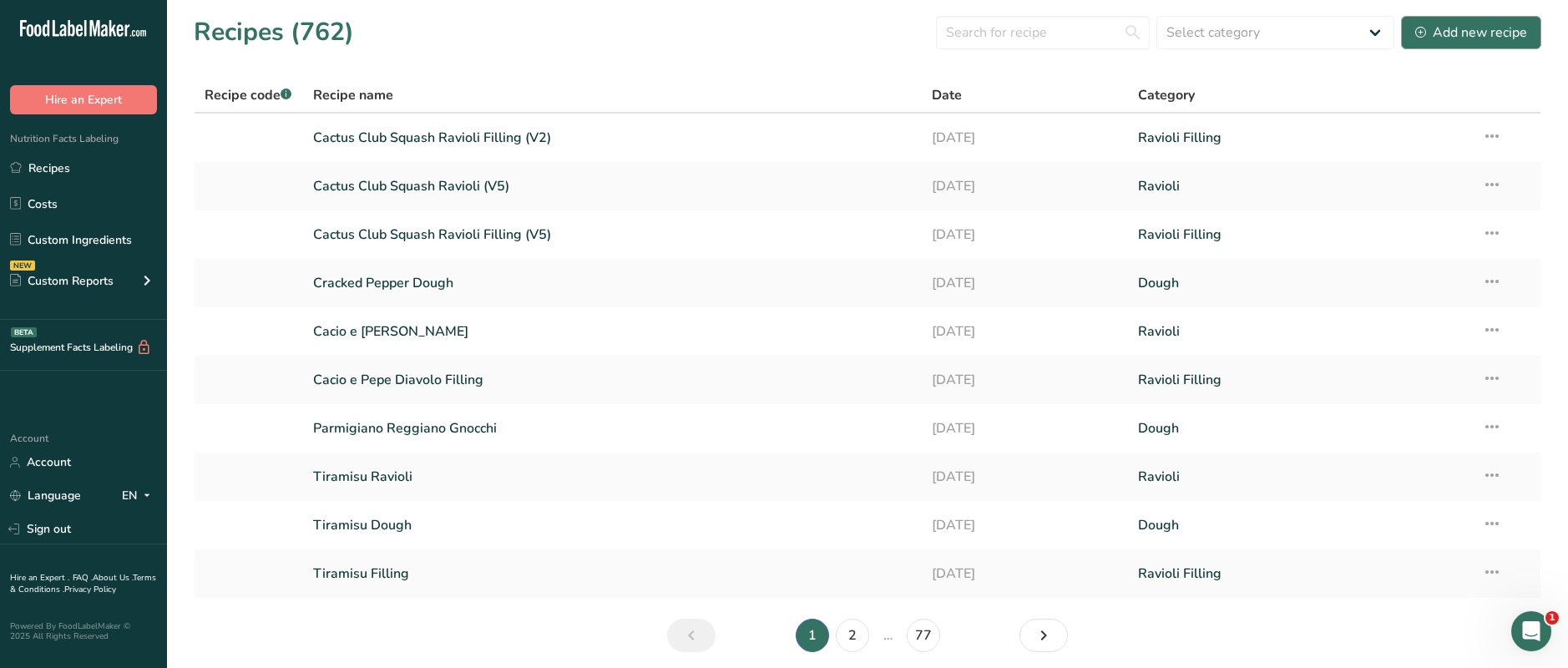
click at [1153, 39] on div "Add new recipe" at bounding box center [1470, 32] width 111 height 20
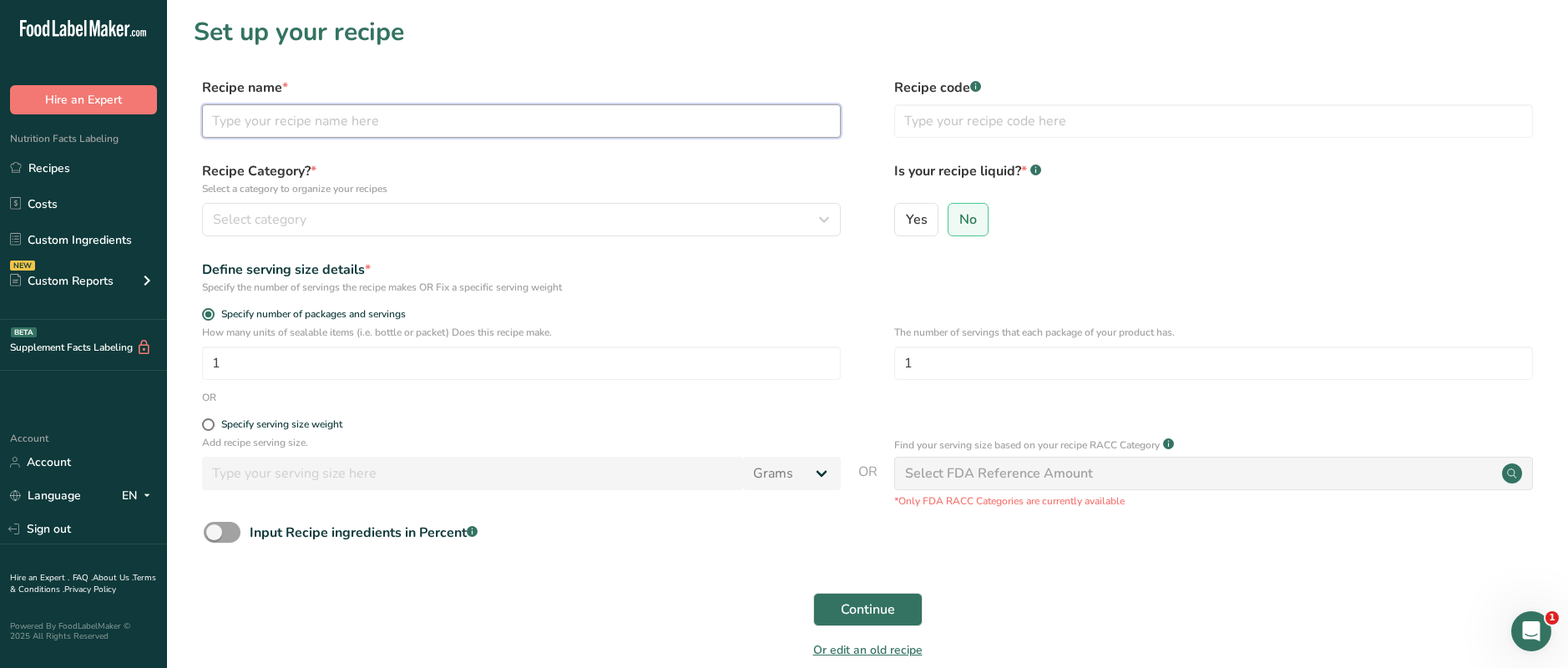
click at [270, 121] on input "text" at bounding box center [521, 120] width 638 height 33
type input "Cactus Club Squash Ravioli (V2)"
click at [247, 227] on span "Select category" at bounding box center [259, 219] width 94 height 20
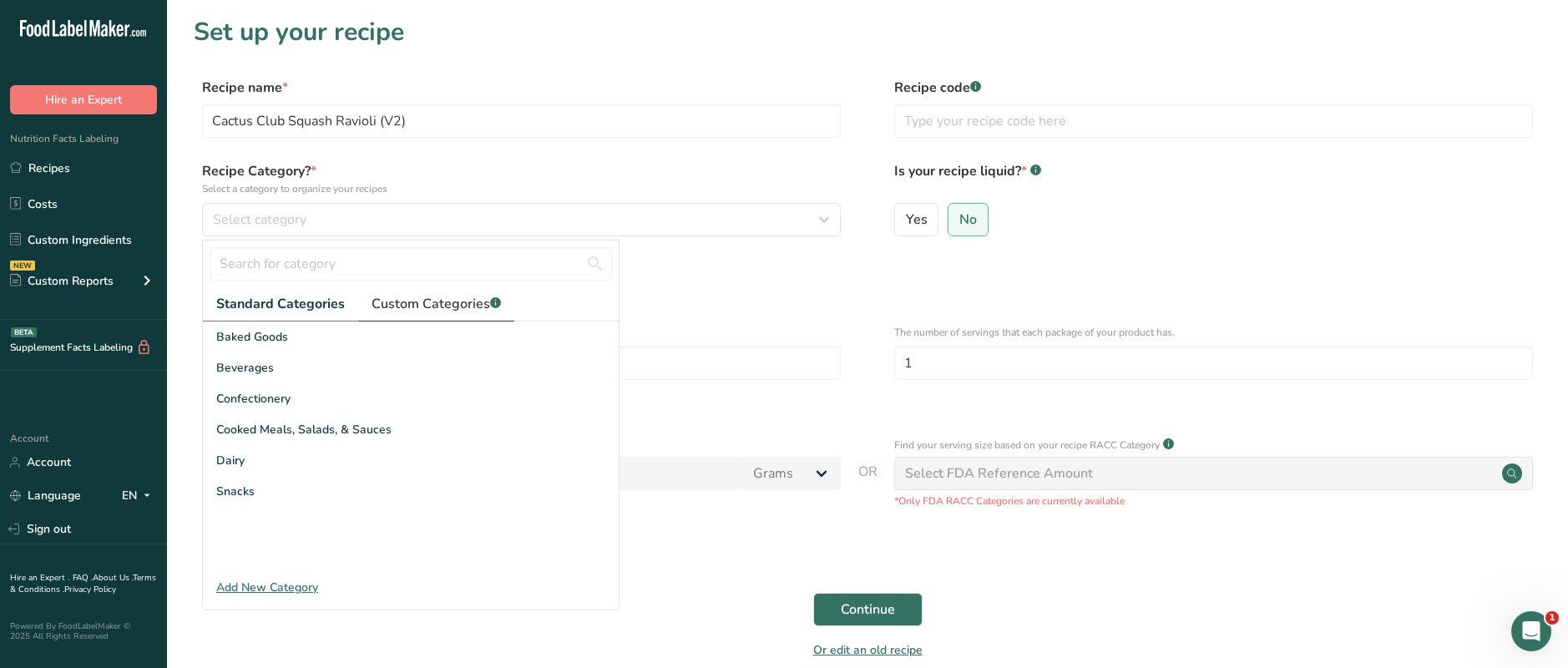
click at [400, 295] on span "Custom Categories .a-a{fill:#347362;}.b-a{fill:#fff;}" at bounding box center [436, 304] width 129 height 20
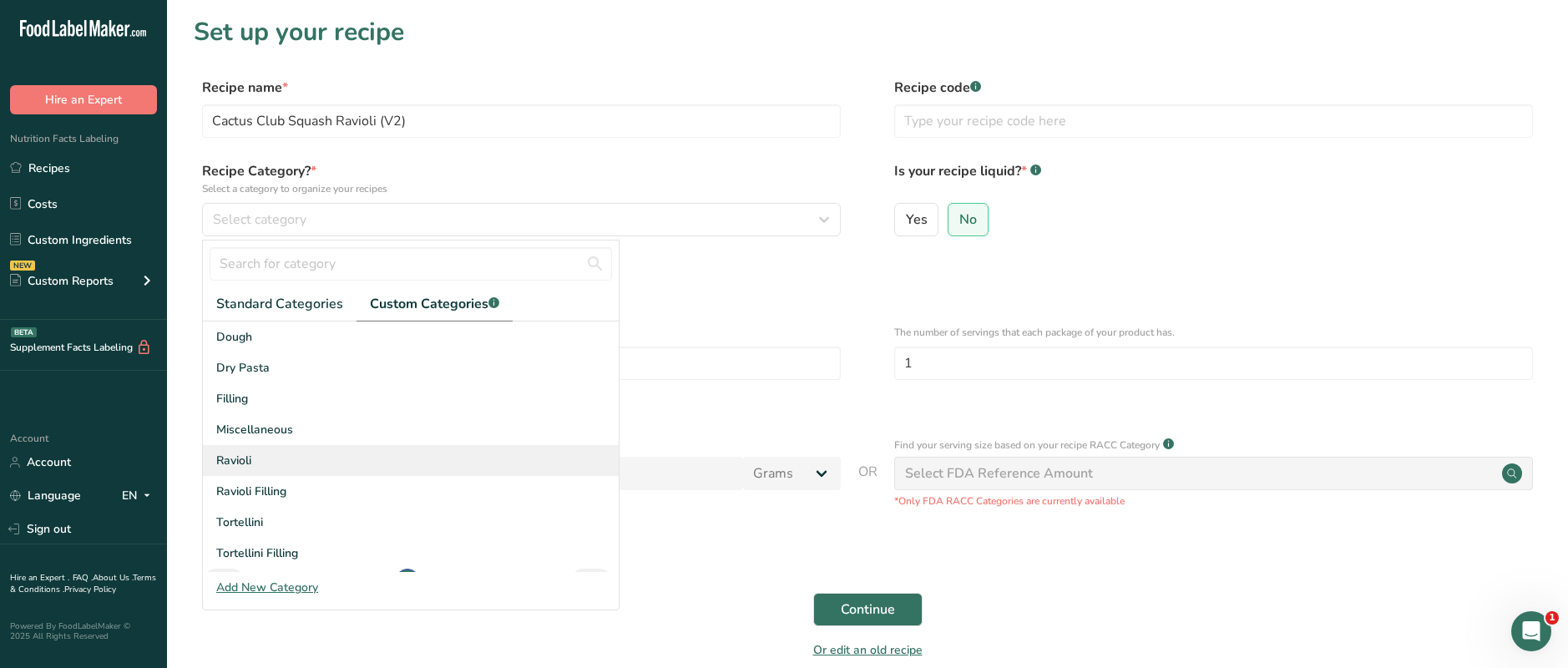
click at [248, 466] on span "Ravioli" at bounding box center [234, 461] width 35 height 18
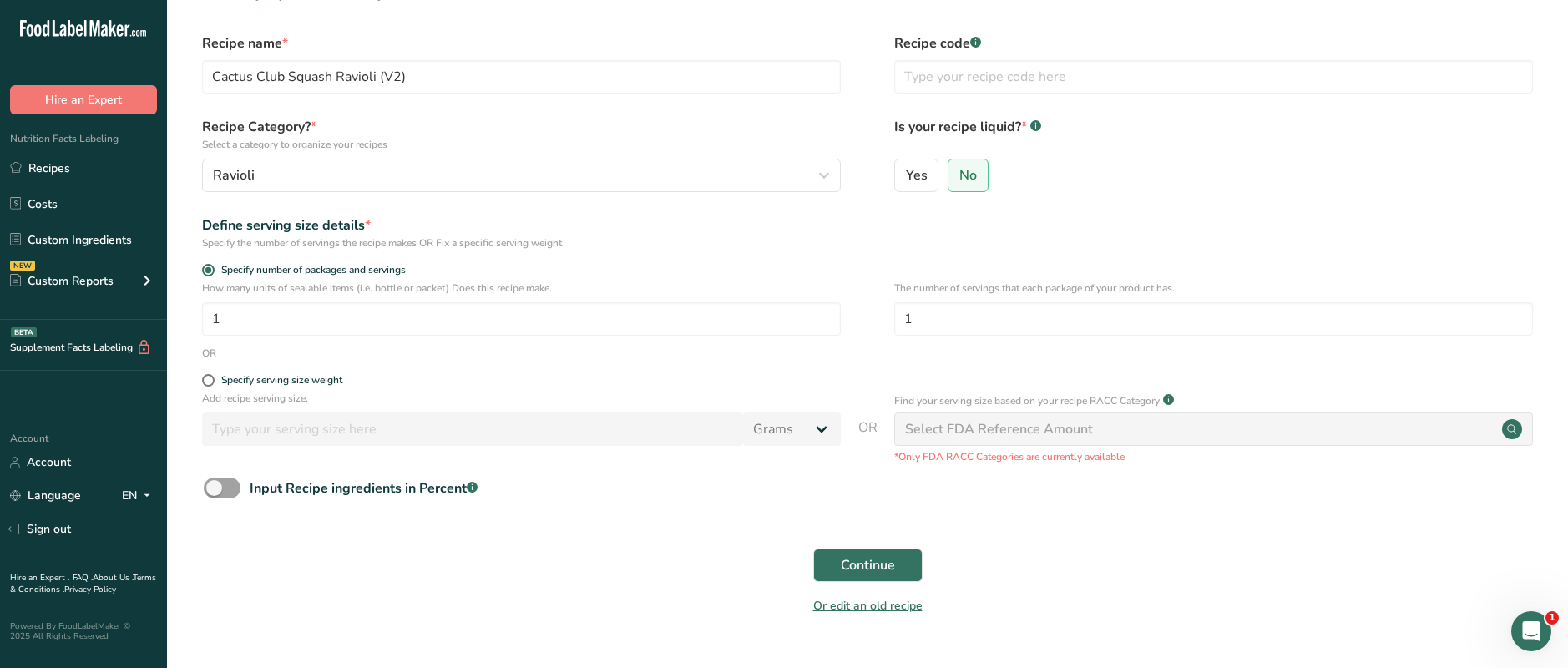
scroll to position [46, 0]
click at [208, 375] on span at bounding box center [209, 379] width 12 height 12
click at [208, 375] on input "Specify serving size weight" at bounding box center [208, 379] width 11 height 11
radio input "true"
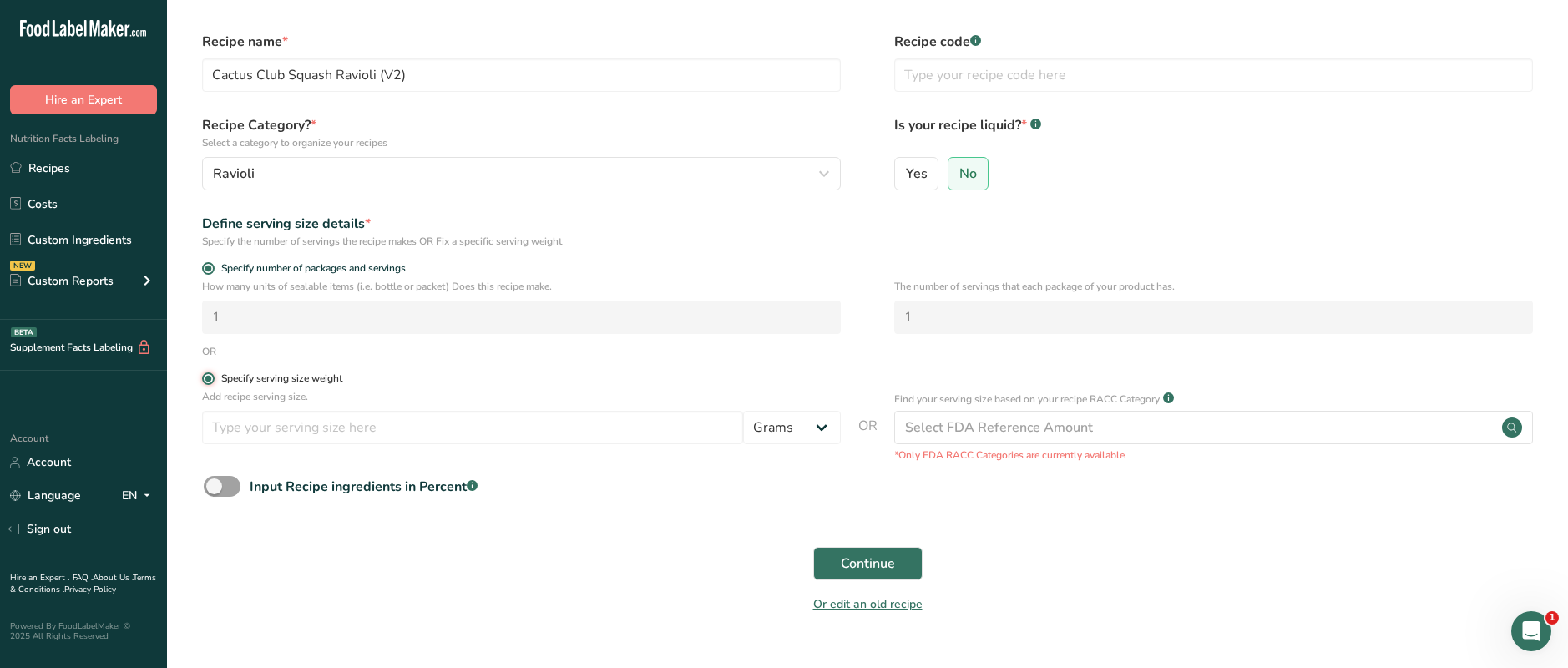
radio input "false"
click at [268, 436] on input "number" at bounding box center [472, 427] width 541 height 33
type input "113"
click at [409, 520] on form "Recipe name * Cactus Club Squash Ravioli (V2) Recipe code .a-a{fill:#347362;}.b…" at bounding box center [867, 328] width 1348 height 592
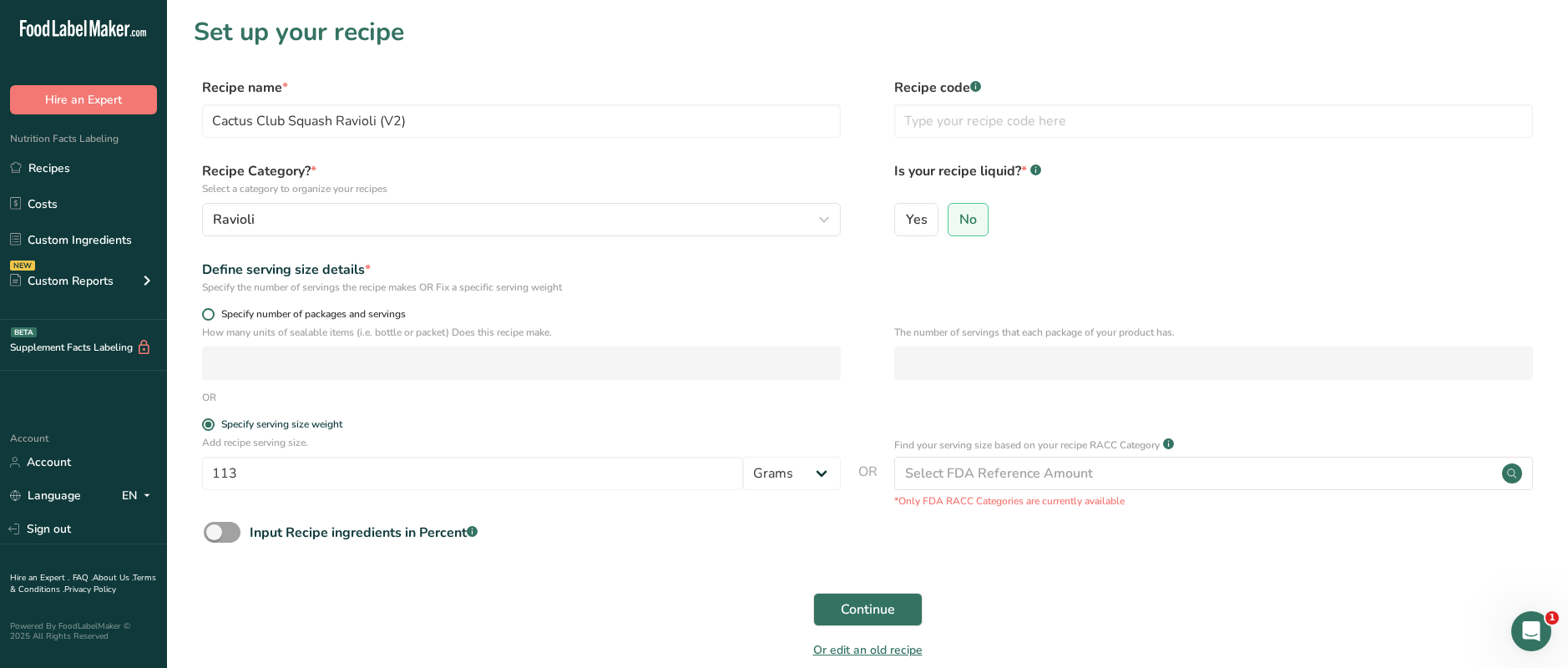
scroll to position [0, 0]
click at [842, 605] on span "Continue" at bounding box center [867, 609] width 54 height 20
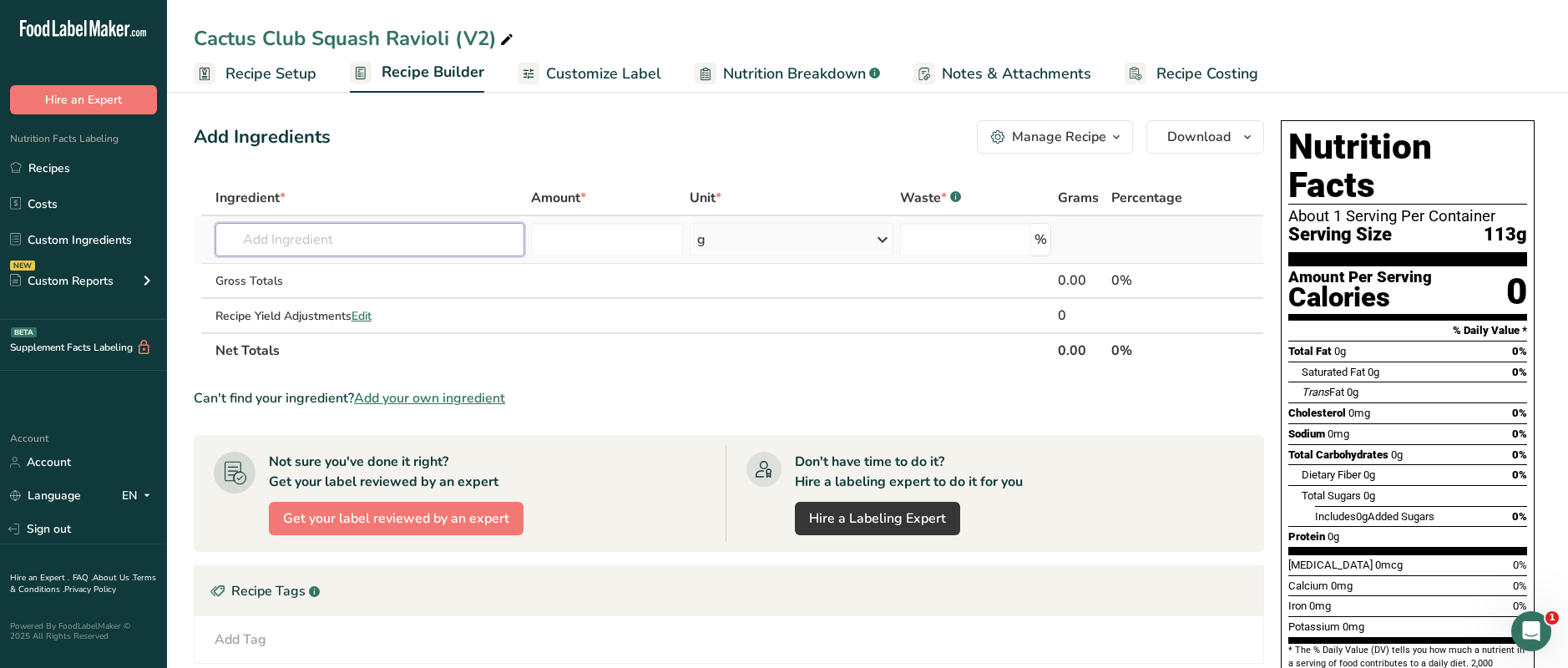
click at [287, 240] on input "text" at bounding box center [370, 239] width 309 height 33
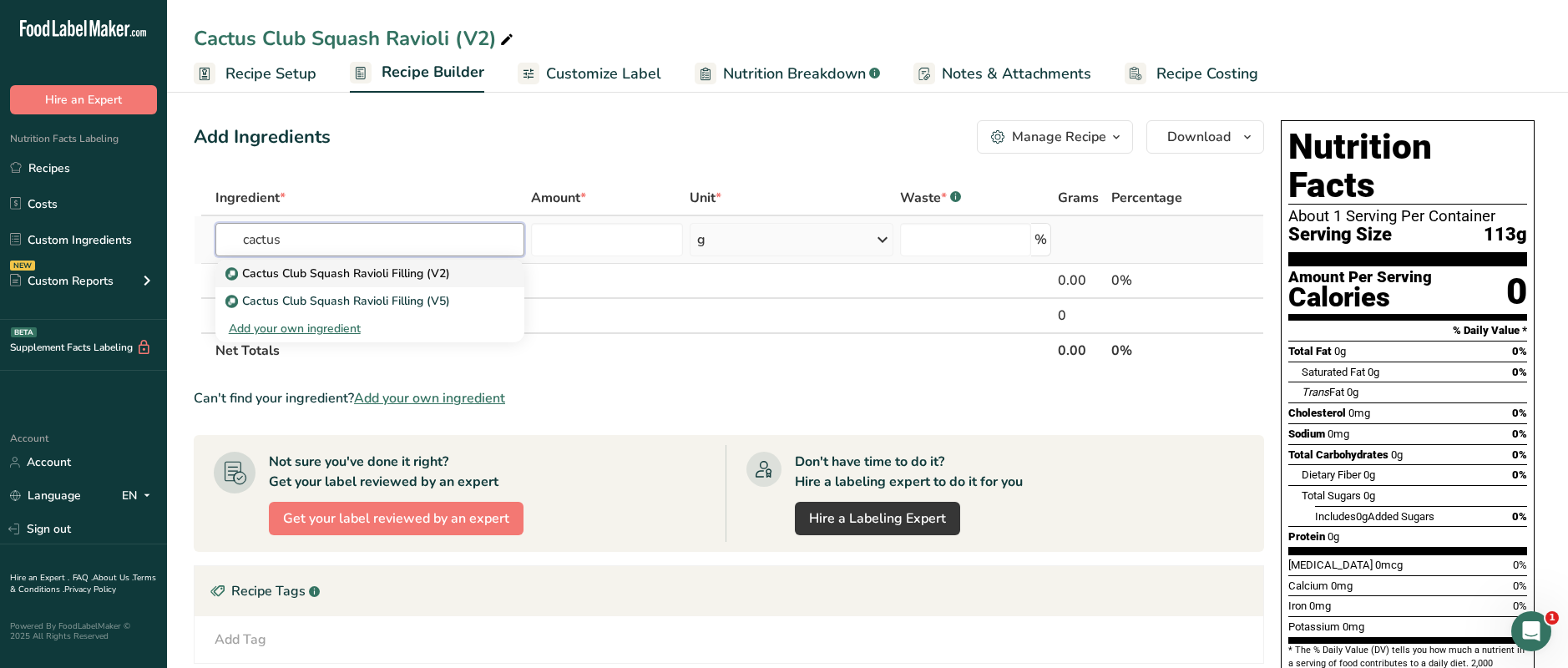
type input "cactus"
click at [307, 275] on p "Cactus Club Squash Ravioli Filling (V2)" at bounding box center [340, 274] width 221 height 18
type input "Cactus Club Squash Ravioli Filling (V2)"
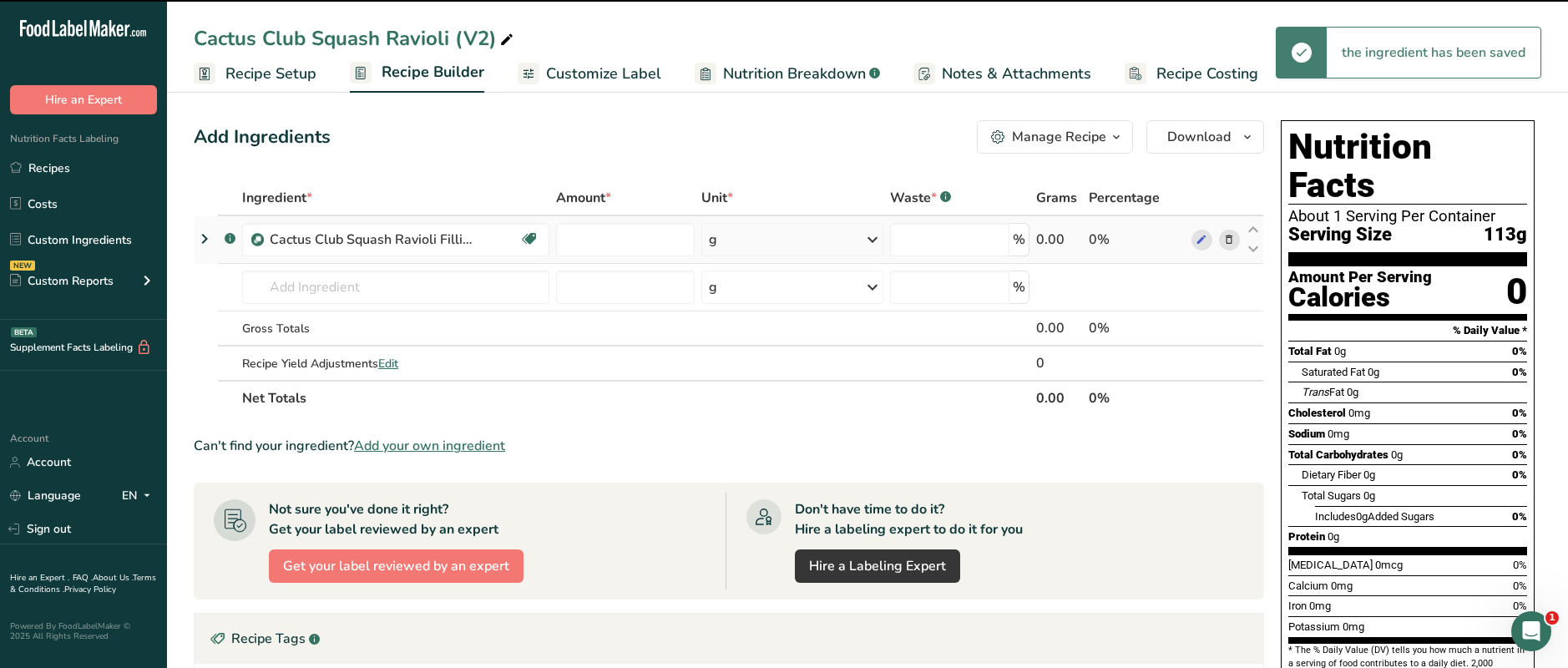
type input "0"
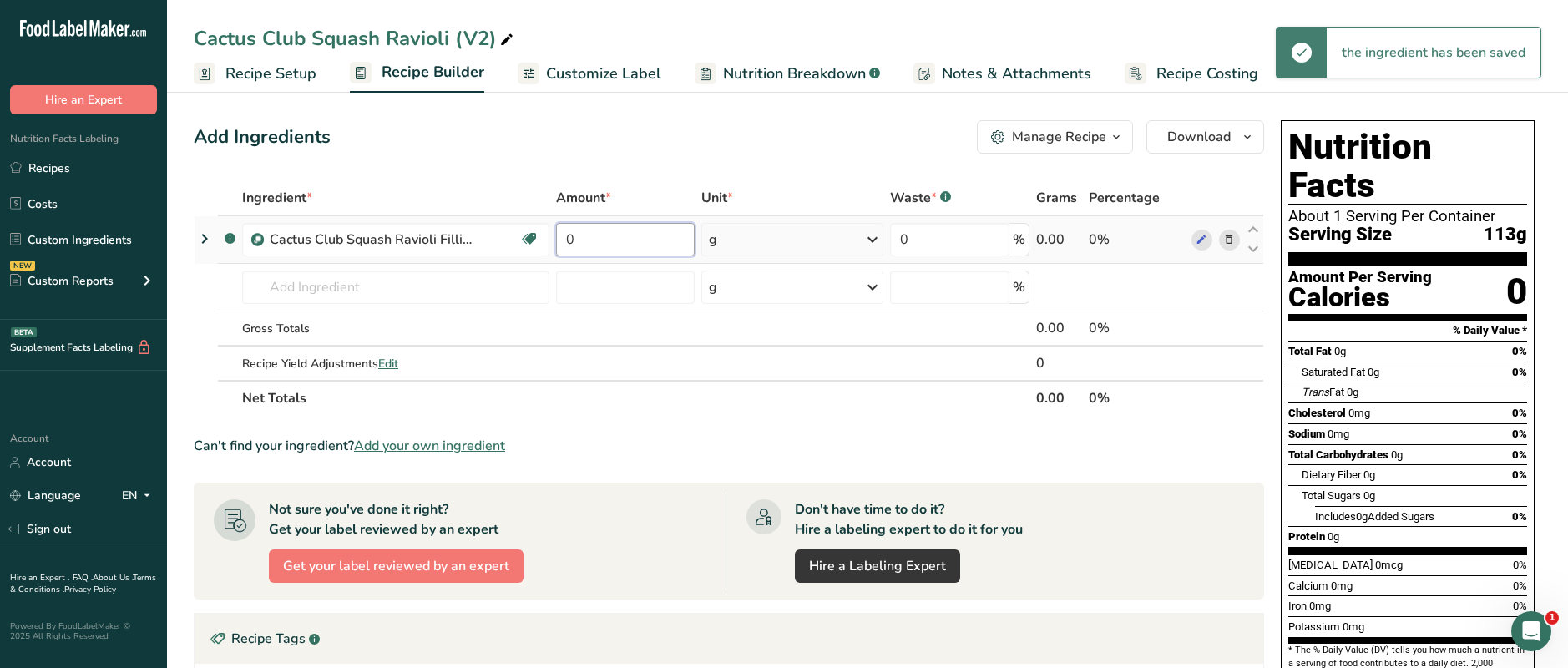
click at [587, 243] on input "0" at bounding box center [625, 239] width 138 height 33
type input "61"
click at [768, 243] on div "Ingredient * Amount * Unit * Waste * .a-a{fill:#347362;}.b-a{fill:#fff;} Grams …" at bounding box center [728, 298] width 1071 height 235
click at [753, 243] on div "g" at bounding box center [792, 239] width 182 height 33
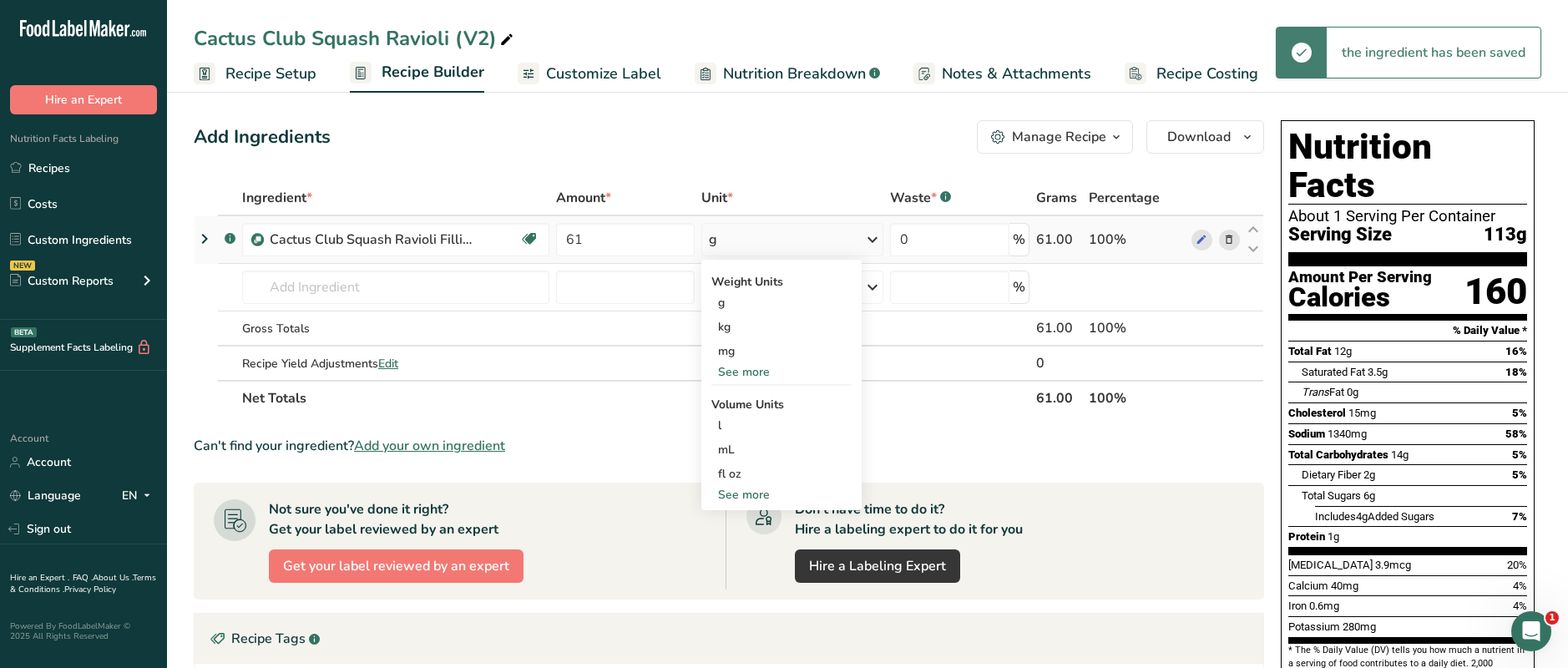
click at [739, 373] on div "See more" at bounding box center [781, 372] width 140 height 18
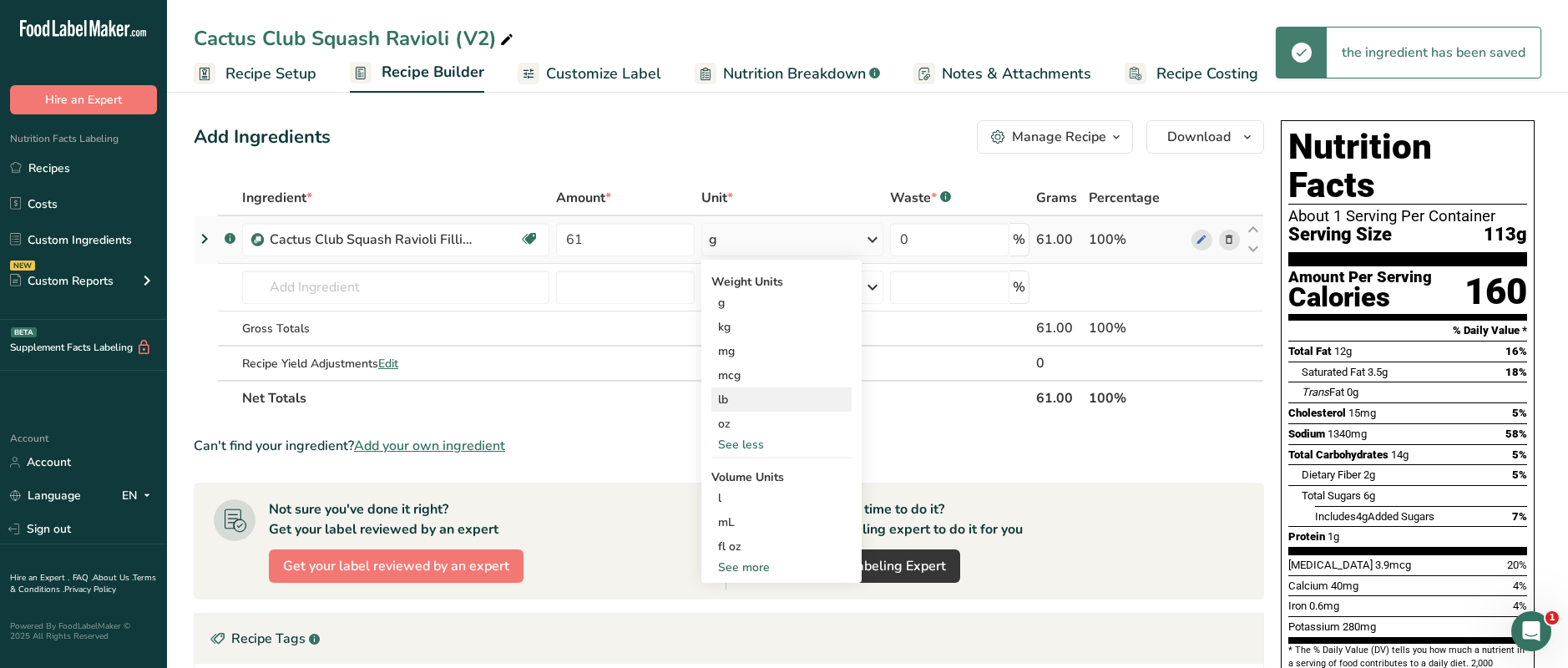
click at [735, 400] on div "lb" at bounding box center [781, 400] width 140 height 24
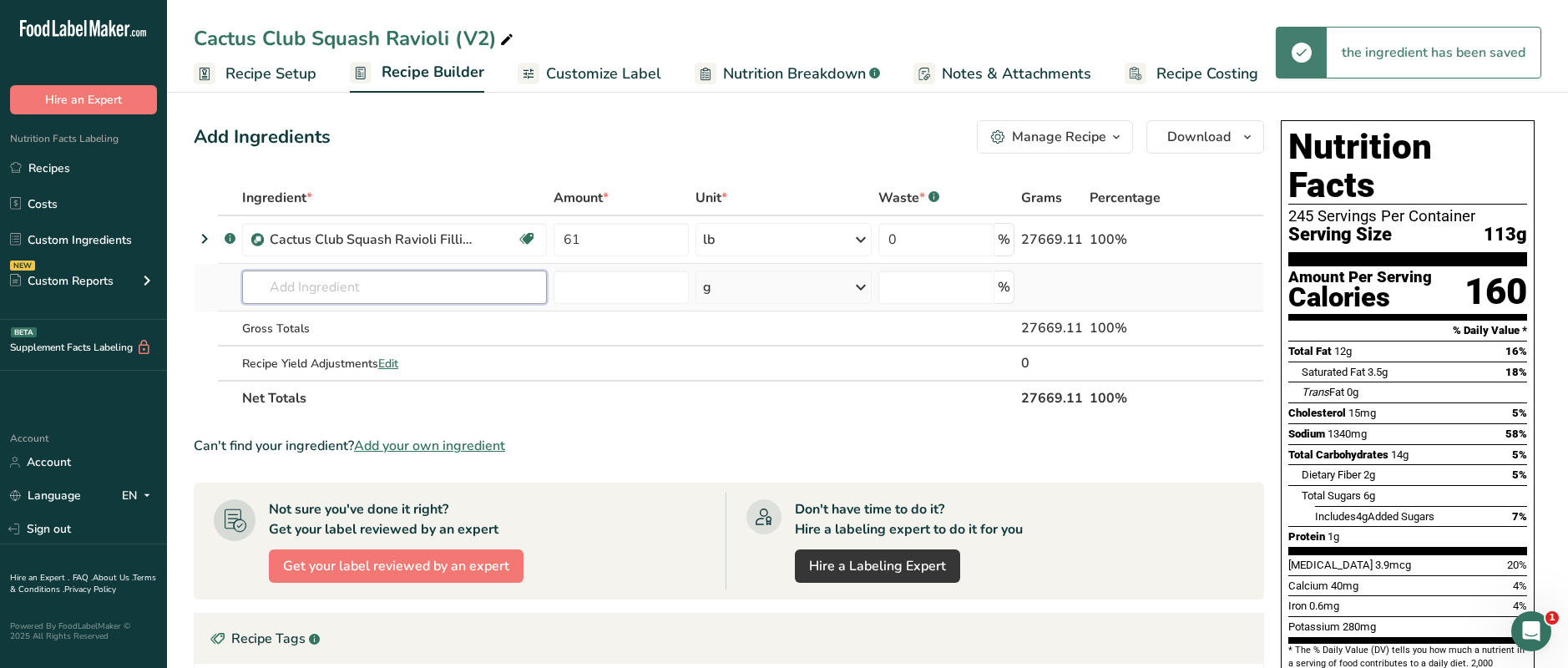
click at [291, 290] on input "text" at bounding box center [395, 286] width 305 height 33
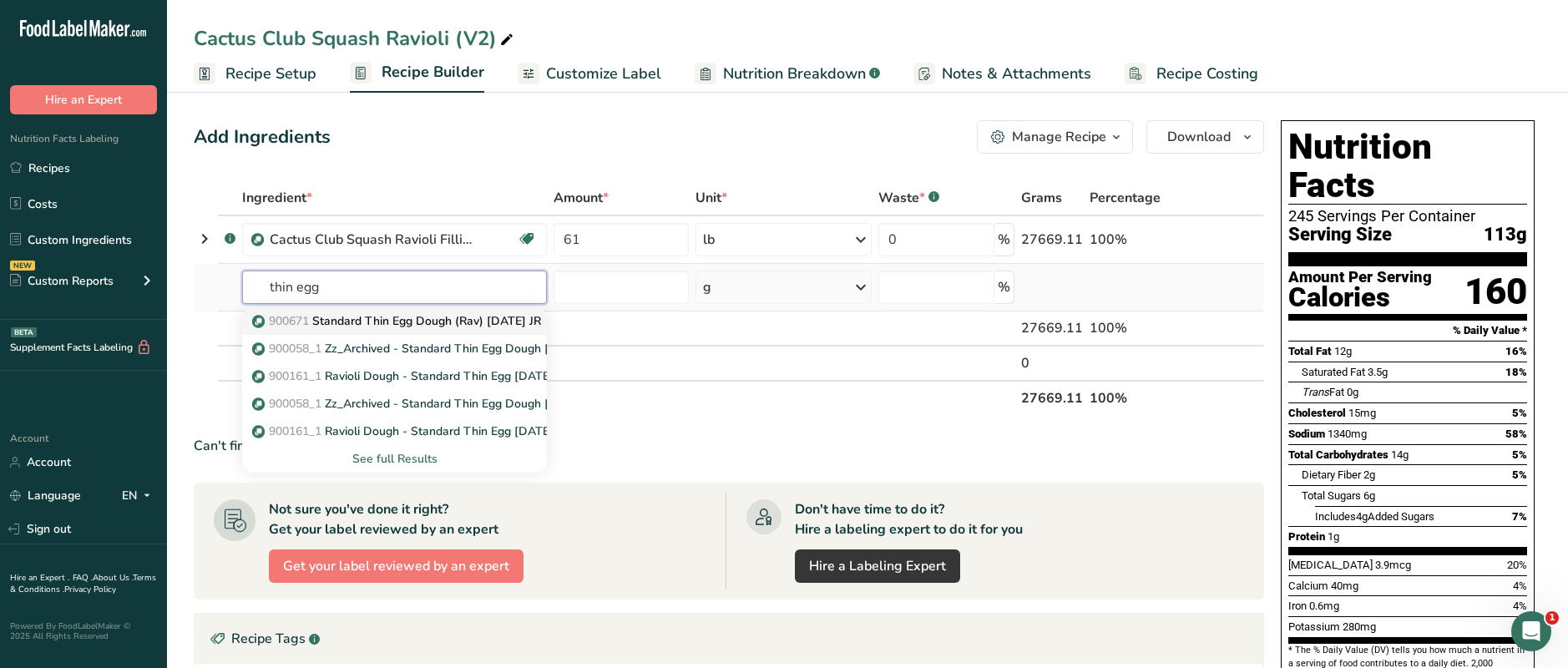
type input "thin egg"
click at [330, 326] on p "900671 Standard Thin Egg Dough (Rav) [DATE] JR" at bounding box center [398, 321] width 285 height 18
type input "Standard Thin Egg Dough (Rav) [DATE] JR"
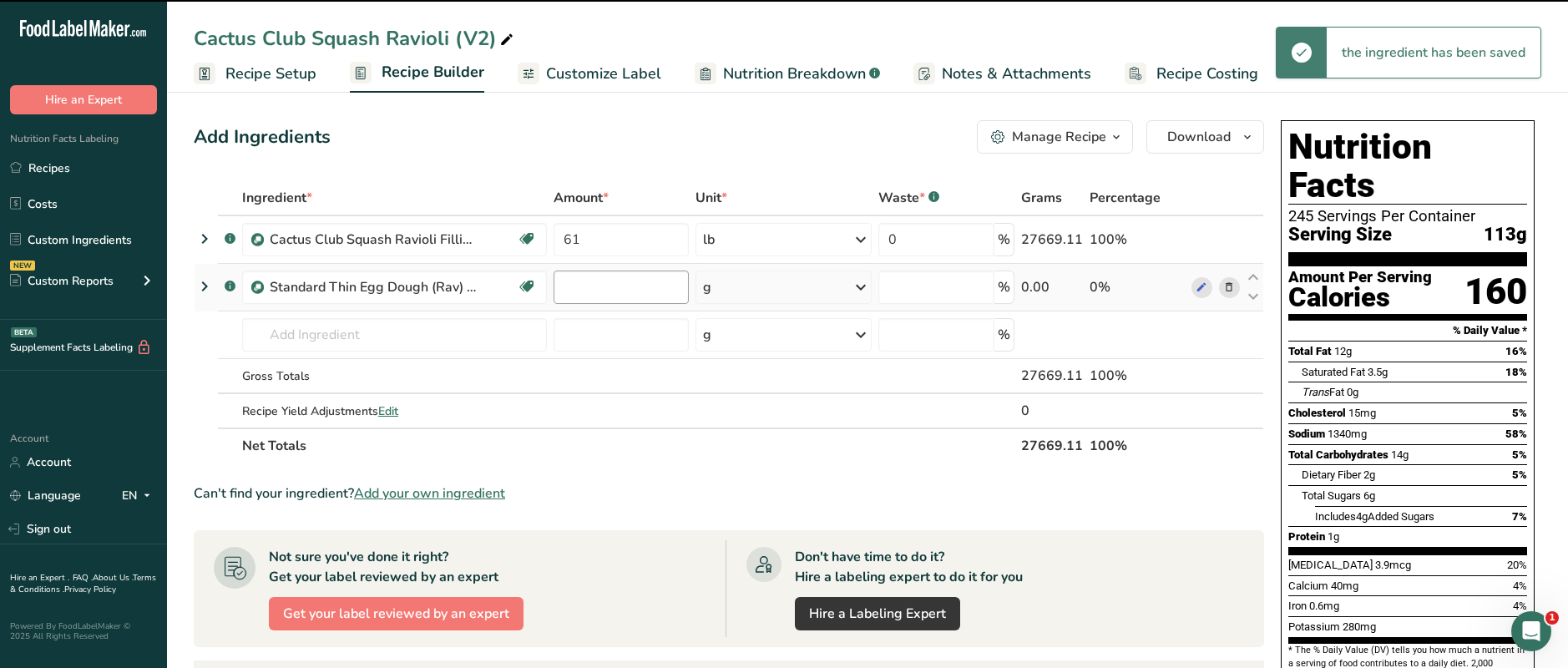
type input "0"
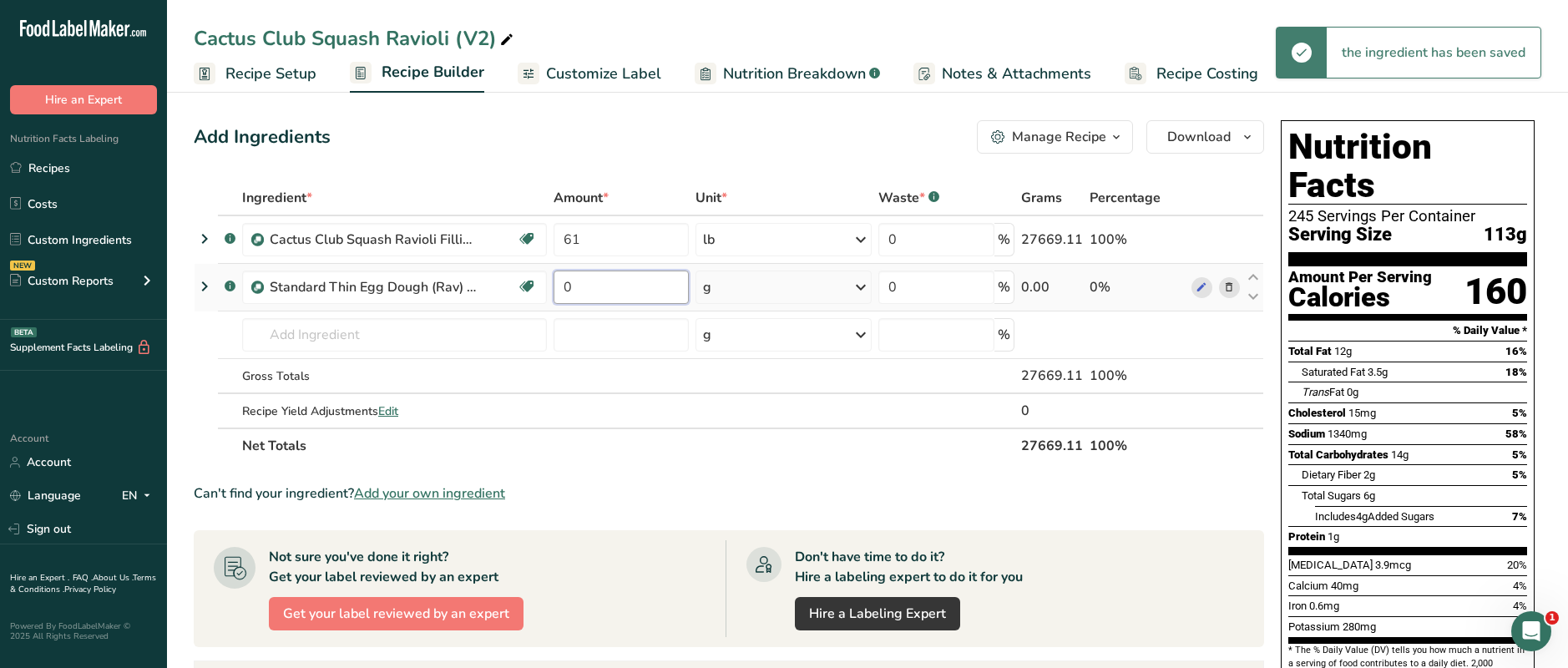
click at [587, 287] on input "0" at bounding box center [621, 286] width 135 height 33
type input "39"
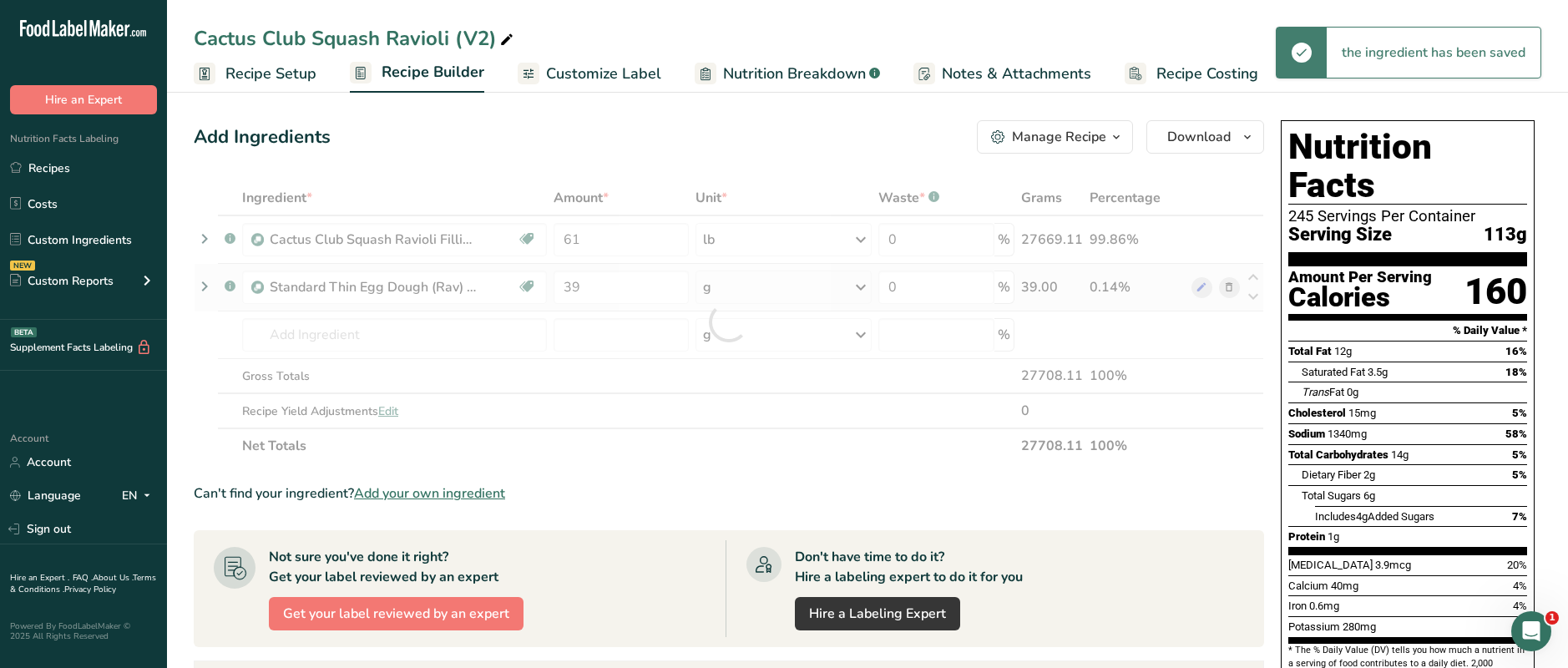
click at [744, 295] on div "Ingredient * Amount * Unit * Waste * .a-a{fill:#347362;}.b-a{fill:#fff;} Grams …" at bounding box center [728, 321] width 1071 height 283
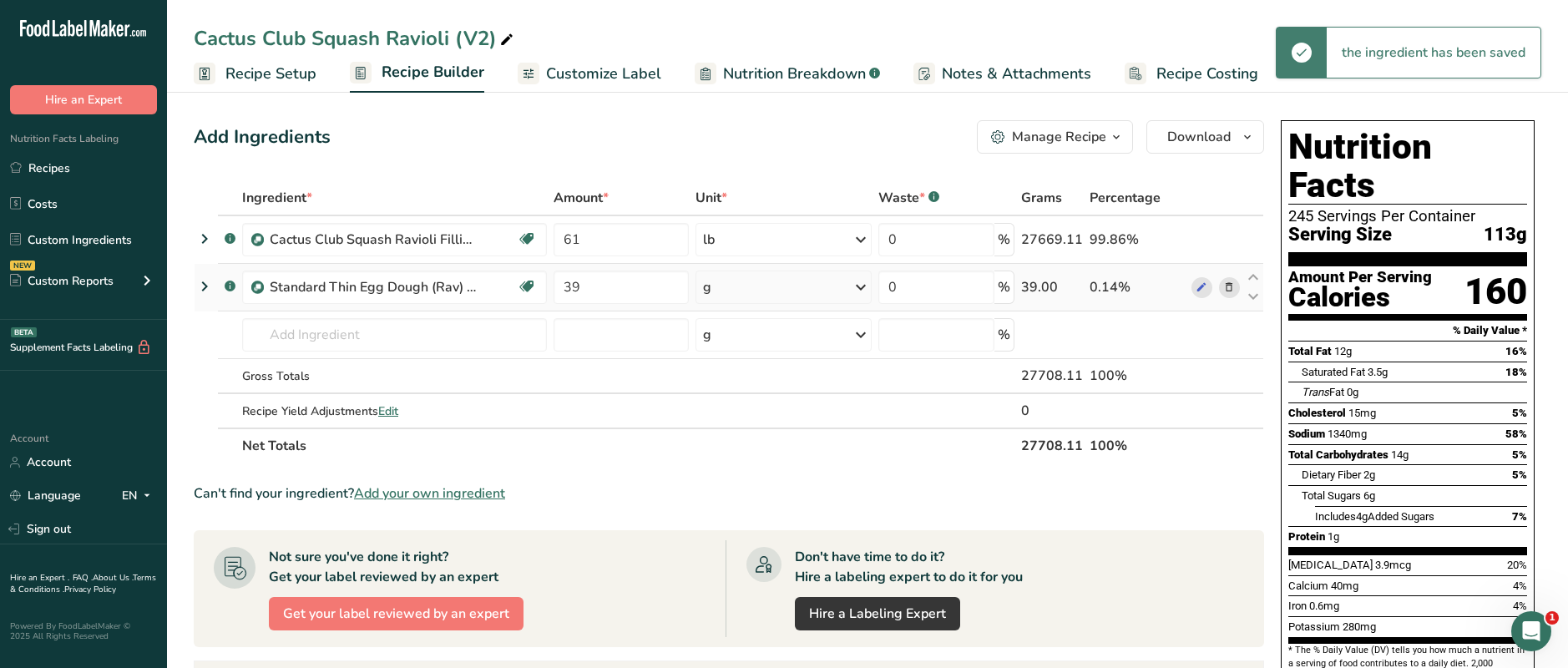
click at [809, 295] on div "g" at bounding box center [784, 286] width 177 height 33
click at [743, 423] on div "See more" at bounding box center [775, 420] width 140 height 18
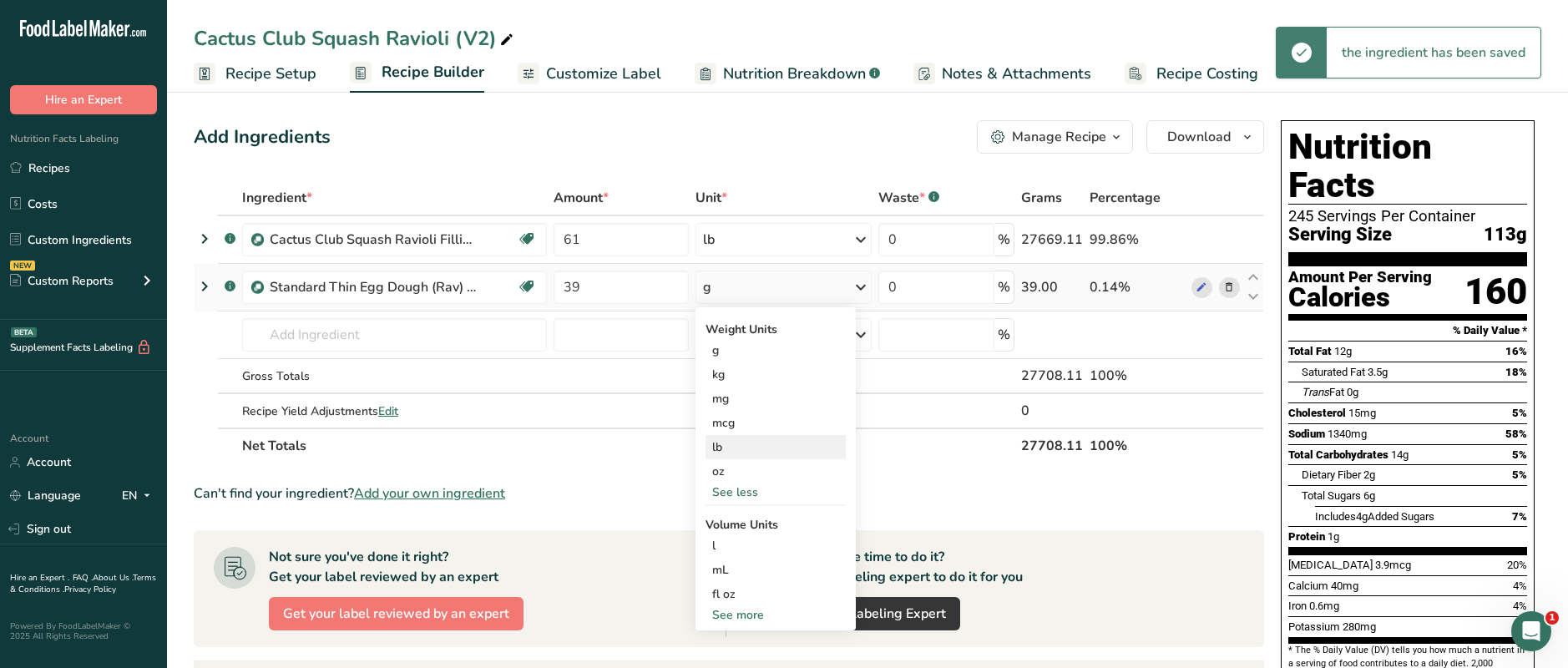
click at [728, 449] on div "lb" at bounding box center [775, 447] width 140 height 24
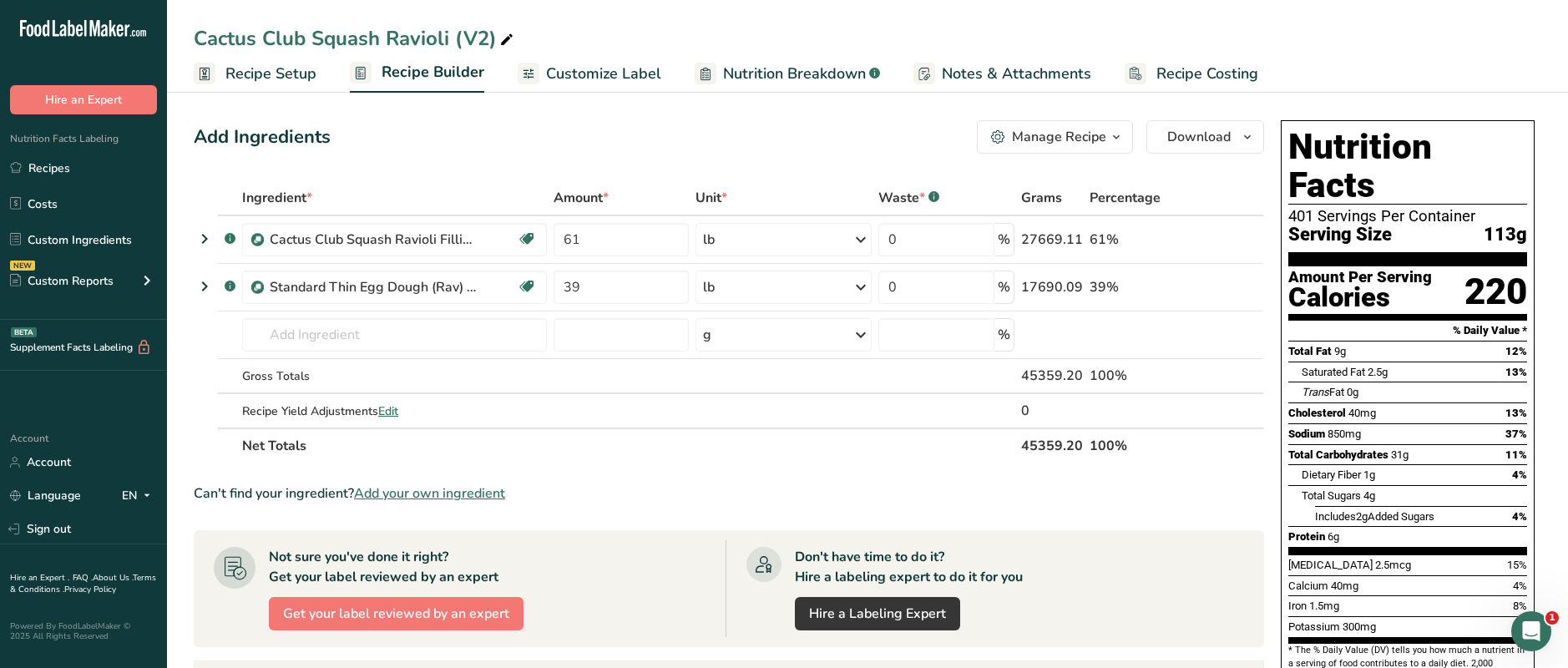
click at [598, 74] on span "Customize Label" at bounding box center [603, 73] width 115 height 22
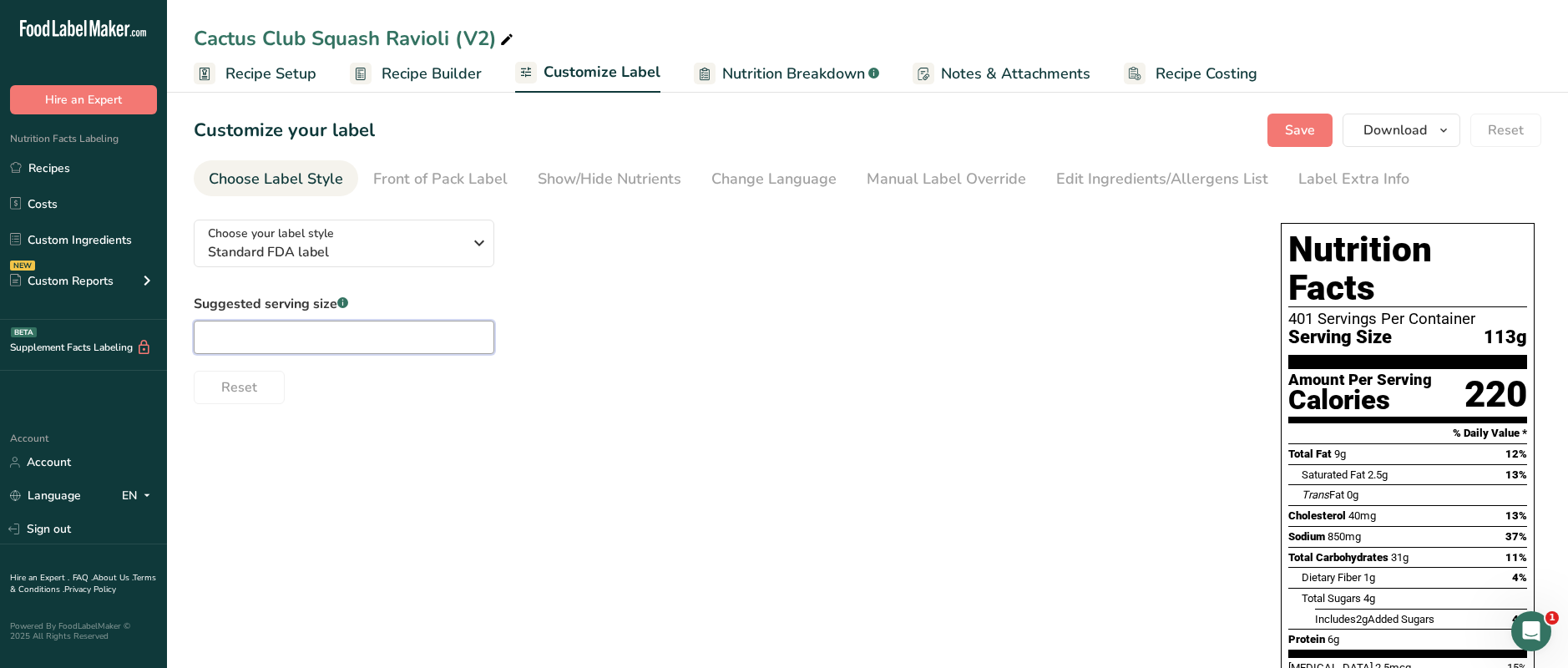
click at [306, 334] on input "text" at bounding box center [343, 337] width 300 height 33
type input "4 oz"
click at [1153, 138] on span "Save" at bounding box center [1300, 130] width 30 height 20
click at [285, 79] on span "Recipe Setup" at bounding box center [271, 73] width 91 height 22
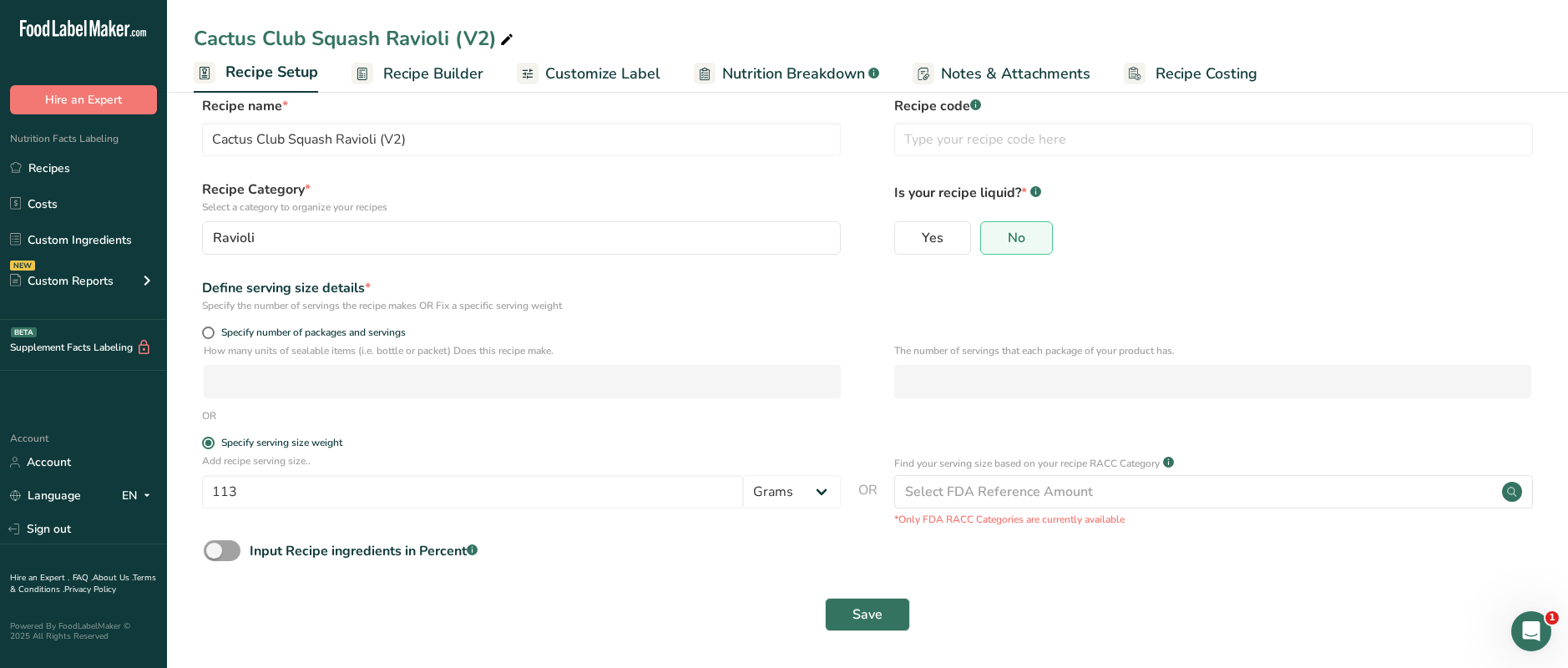
scroll to position [23, 0]
click at [571, 77] on span "Customize Label" at bounding box center [603, 73] width 115 height 22
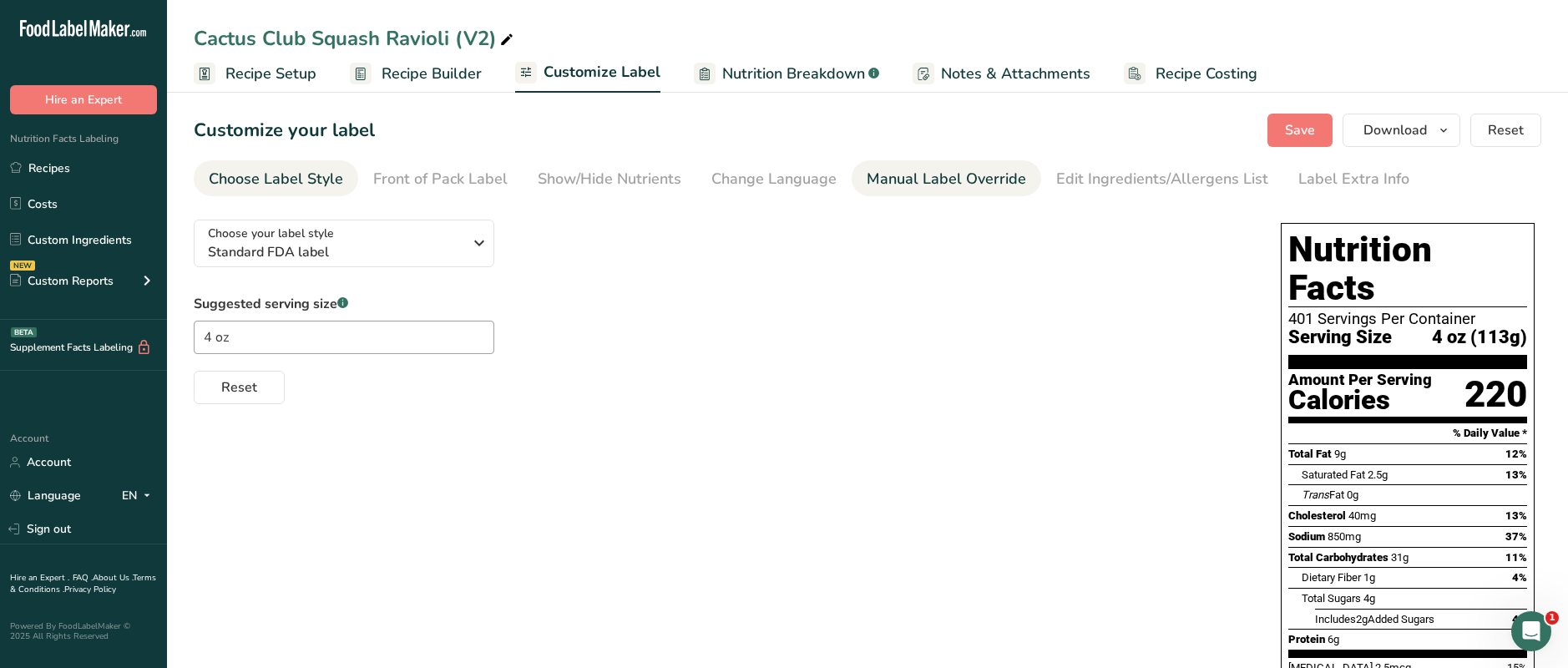
click at [852, 178] on li "Manual Label Override" at bounding box center [946, 178] width 190 height 36
click at [895, 179] on div "Manual Label Override" at bounding box center [946, 178] width 160 height 22
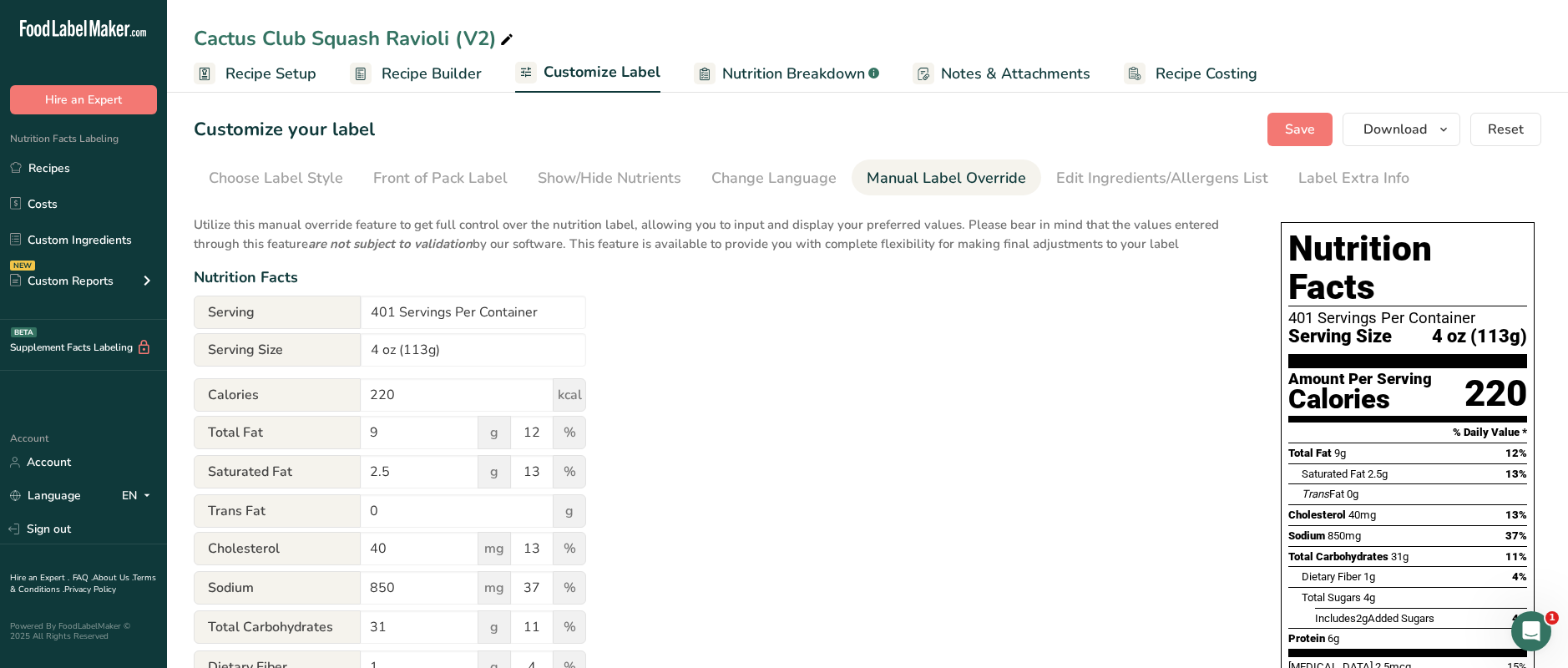
scroll to position [33, 0]
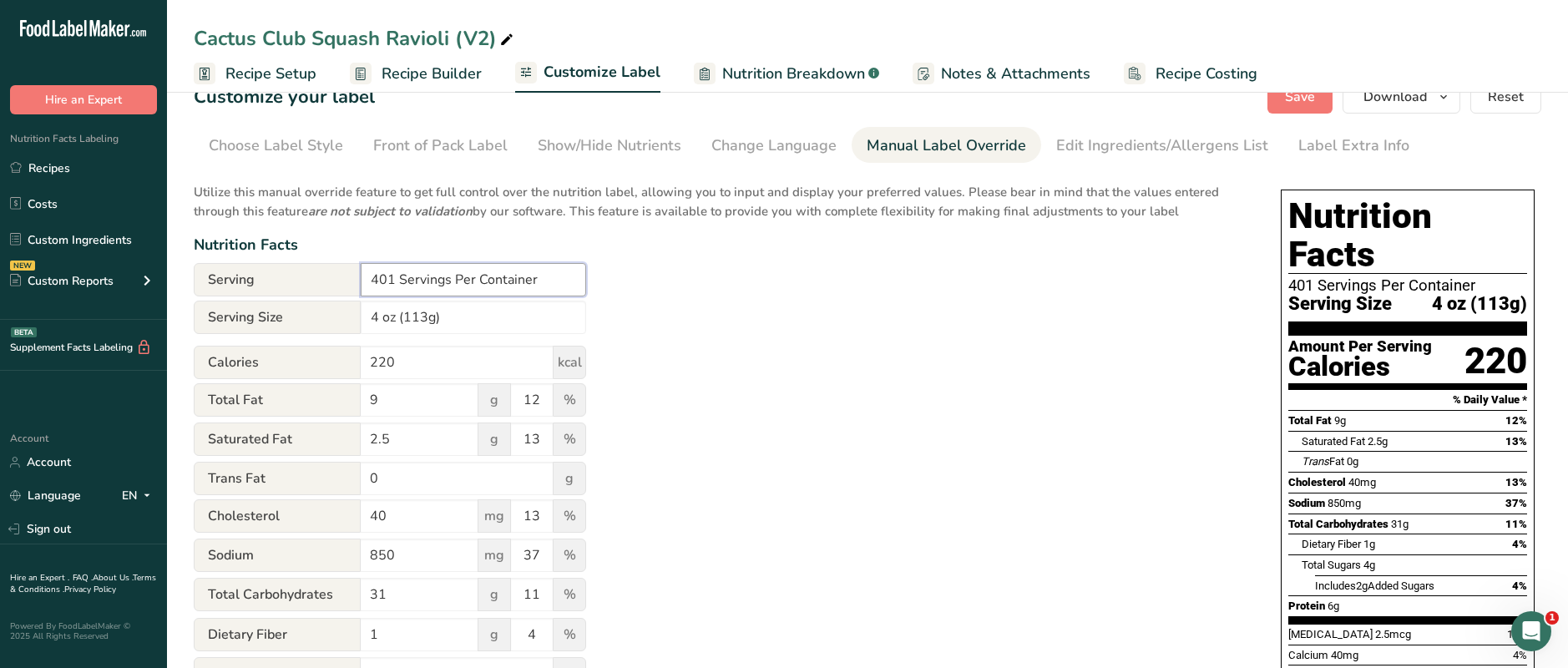
drag, startPoint x: 393, startPoint y: 281, endPoint x: 334, endPoint y: 281, distance: 59.0
click at [334, 281] on div "Serving 401 Servings Per Container" at bounding box center [390, 279] width 392 height 33
type input "40 Servings Per Container"
click at [641, 347] on div "Utilize this manual override feature to get full control over the nutrition lab…" at bounding box center [720, 573] width 1054 height 799
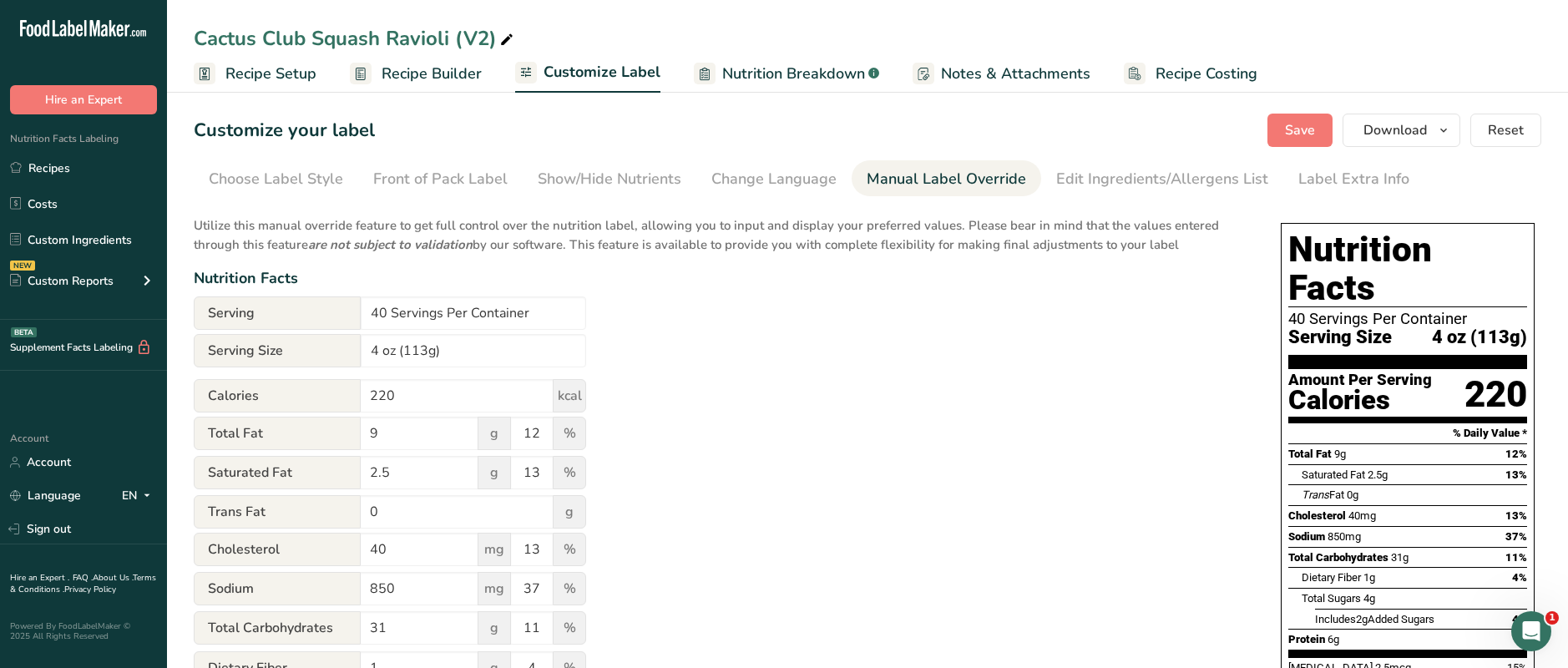
scroll to position [0, 0]
click at [1153, 135] on span "Save" at bounding box center [1300, 130] width 30 height 20
click at [276, 183] on div "Choose Label Style" at bounding box center [275, 178] width 135 height 22
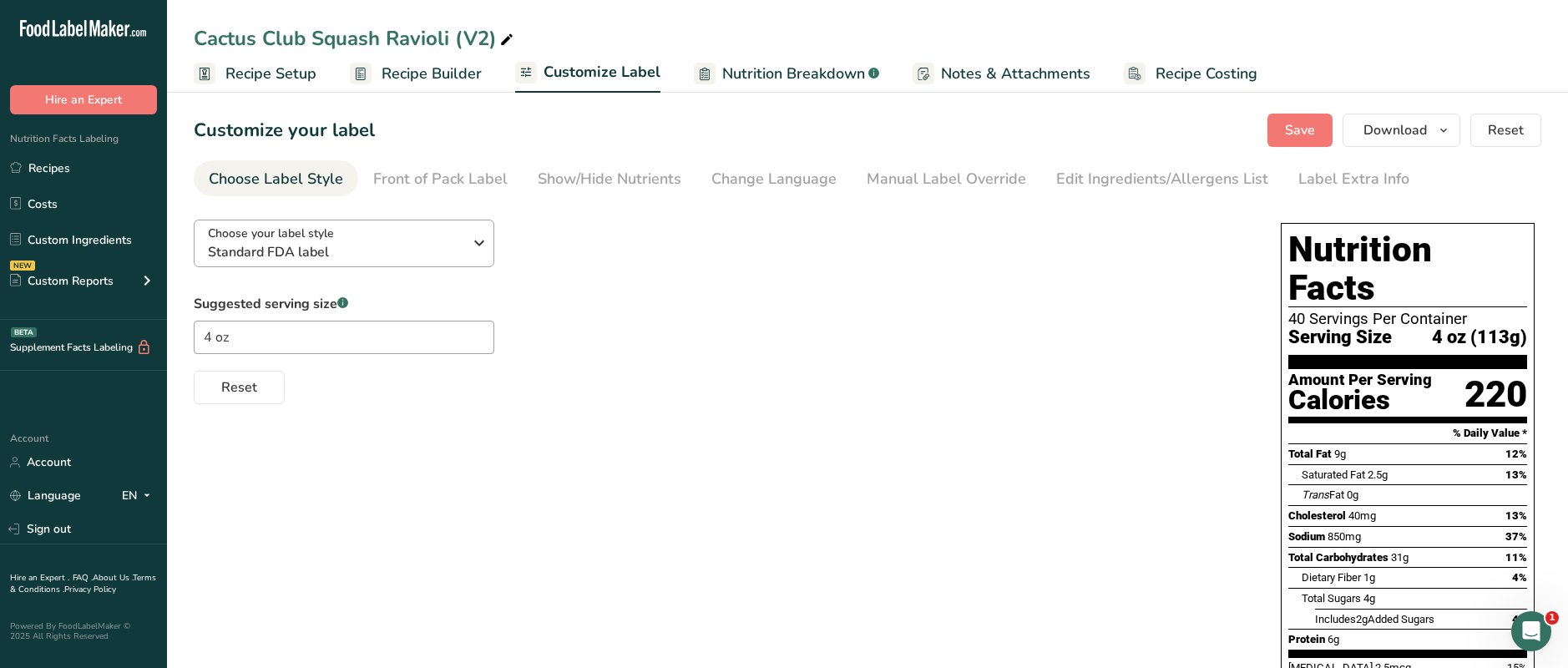
click at [402, 253] on span "Standard FDA label" at bounding box center [335, 252] width 255 height 20
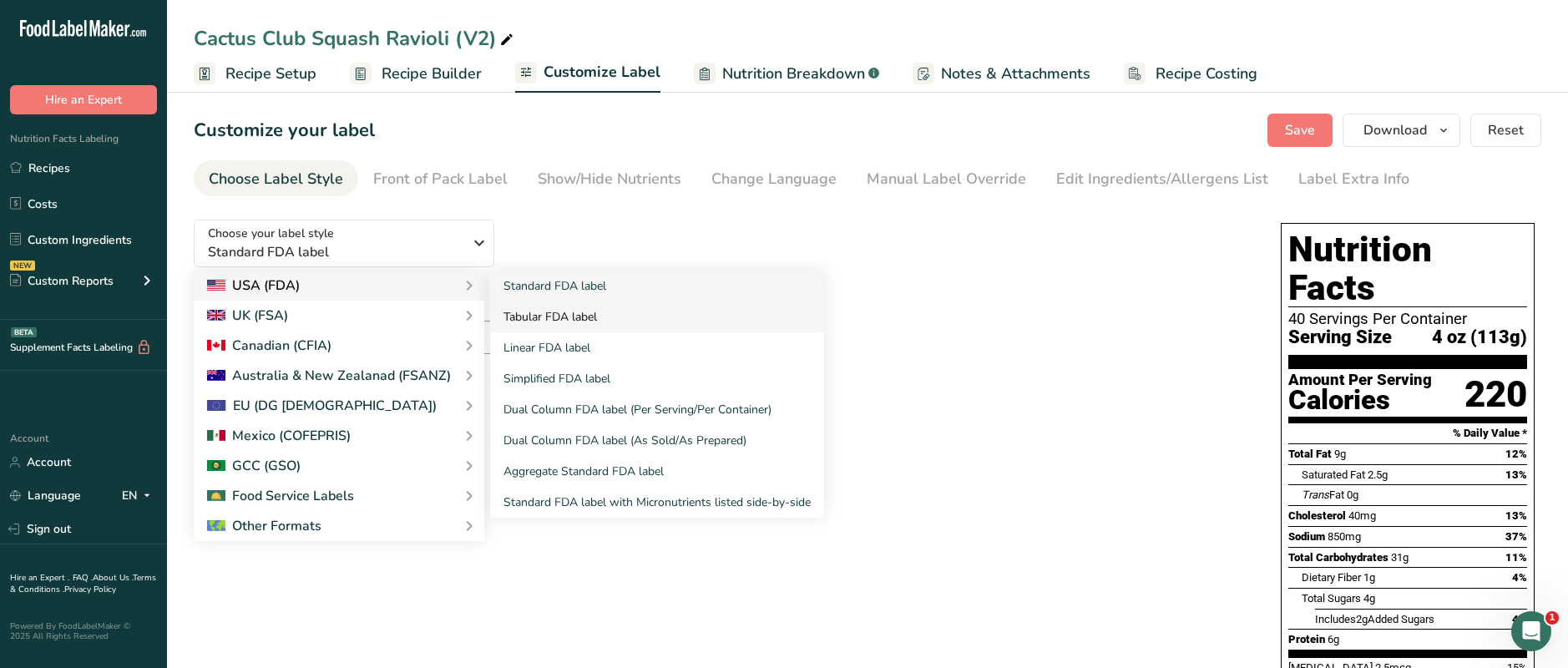
click at [543, 313] on link "Tabular FDA label" at bounding box center [657, 317] width 334 height 31
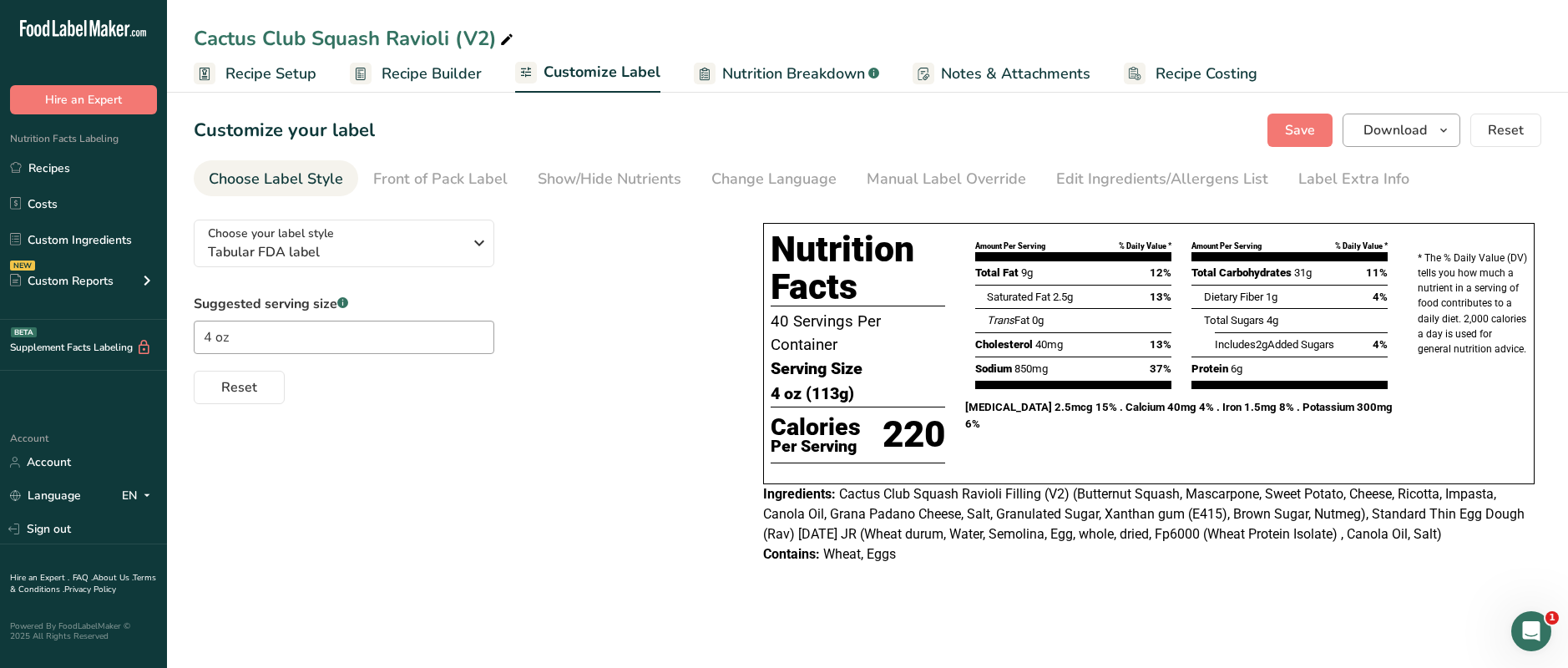
click at [1153, 127] on icon "button" at bounding box center [1443, 130] width 13 height 21
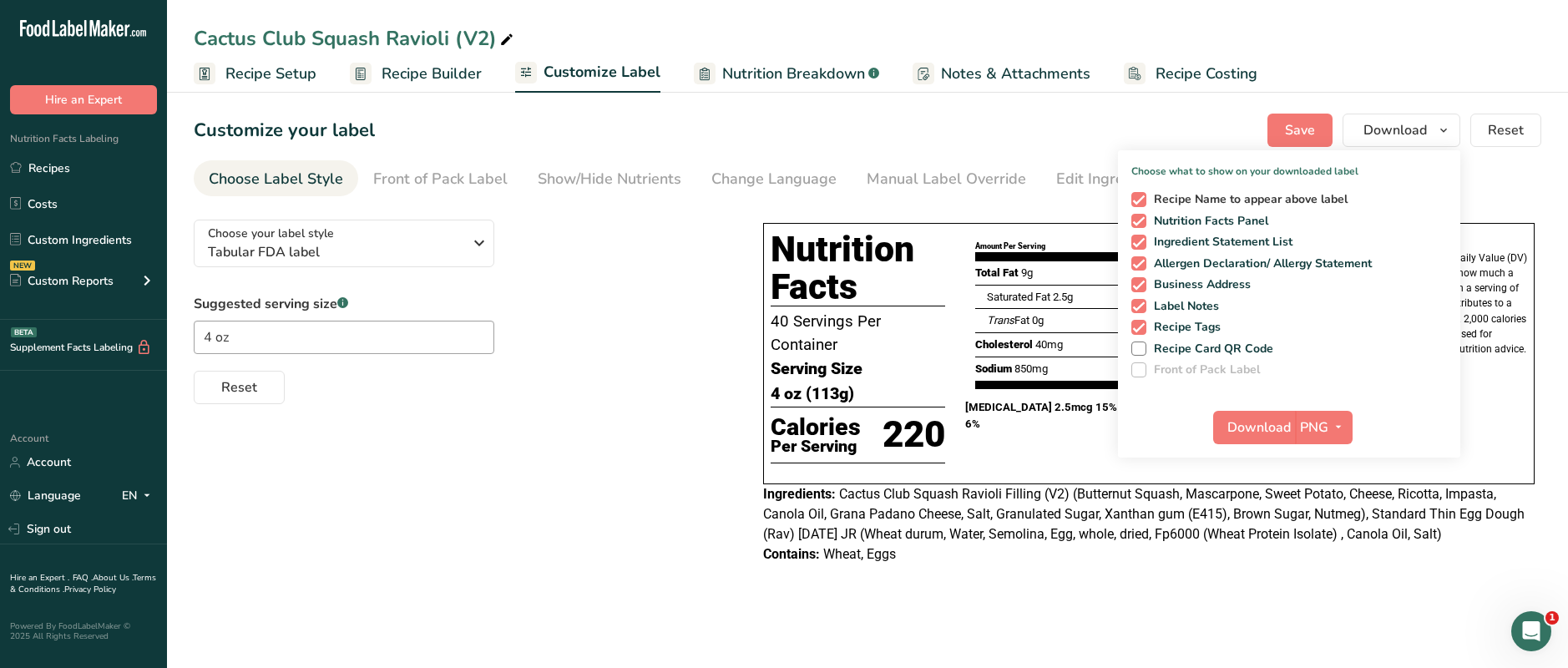
click at [1138, 201] on span at bounding box center [1138, 199] width 15 height 15
click at [1138, 201] on input "Recipe Name to appear above label" at bounding box center [1137, 199] width 11 height 11
checkbox input "false"
click at [1143, 243] on span at bounding box center [1138, 242] width 15 height 15
click at [1142, 243] on input "Ingredient Statement List" at bounding box center [1137, 242] width 11 height 11
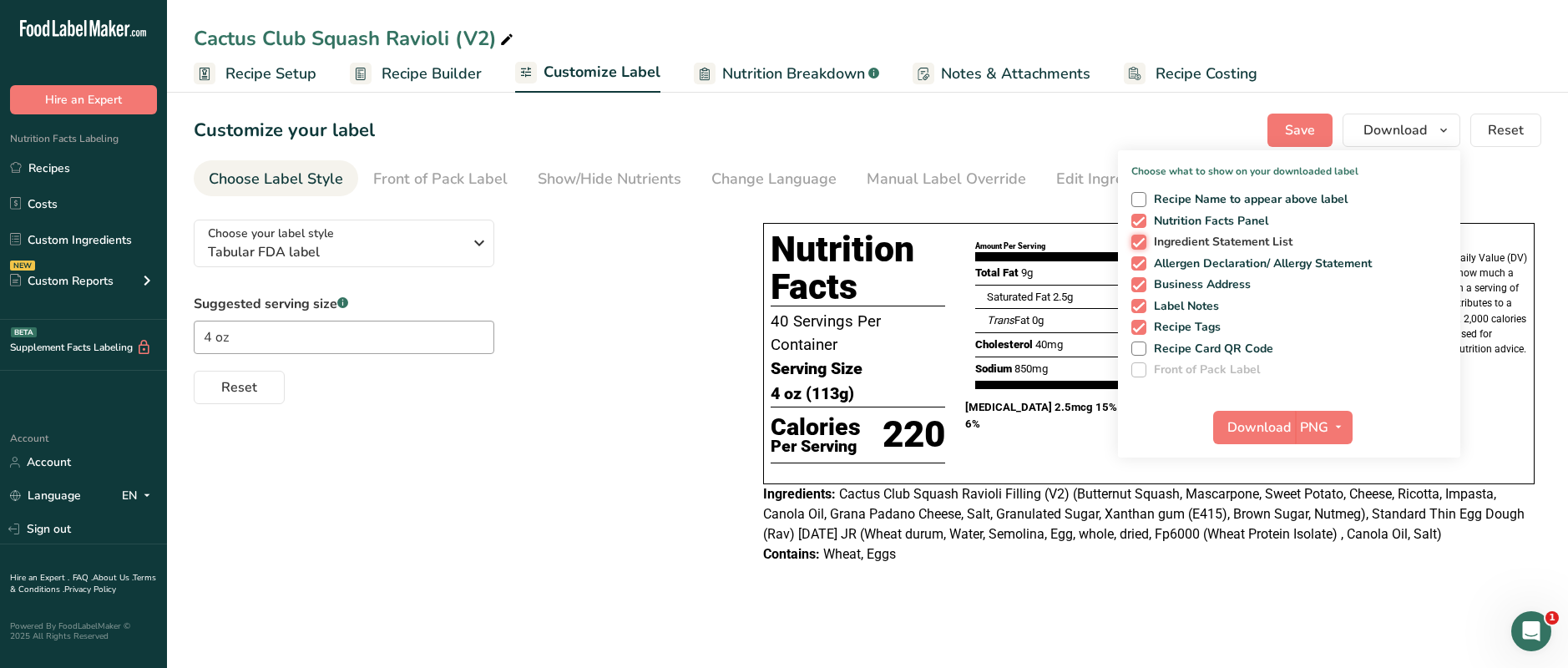
checkbox input "false"
click at [1143, 267] on span at bounding box center [1138, 264] width 15 height 15
click at [1142, 267] on input "Allergen Declaration/ Allergy Statement" at bounding box center [1137, 263] width 11 height 11
checkbox input "false"
click at [1141, 283] on span at bounding box center [1138, 285] width 15 height 15
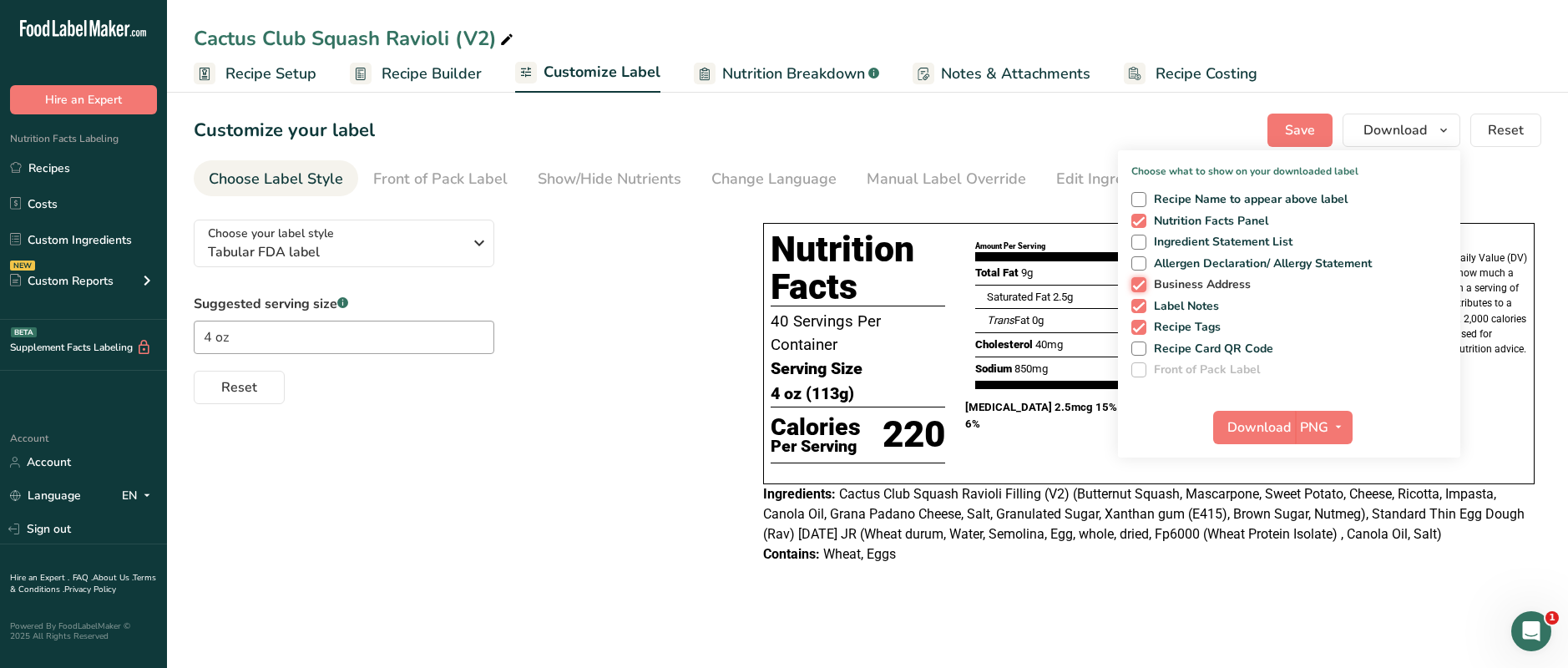
click at [1141, 283] on input "Business Address" at bounding box center [1137, 285] width 11 height 11
checkbox input "false"
click at [1141, 309] on span at bounding box center [1138, 306] width 15 height 15
click at [1141, 309] on input "Label Notes" at bounding box center [1137, 306] width 11 height 11
checkbox input "false"
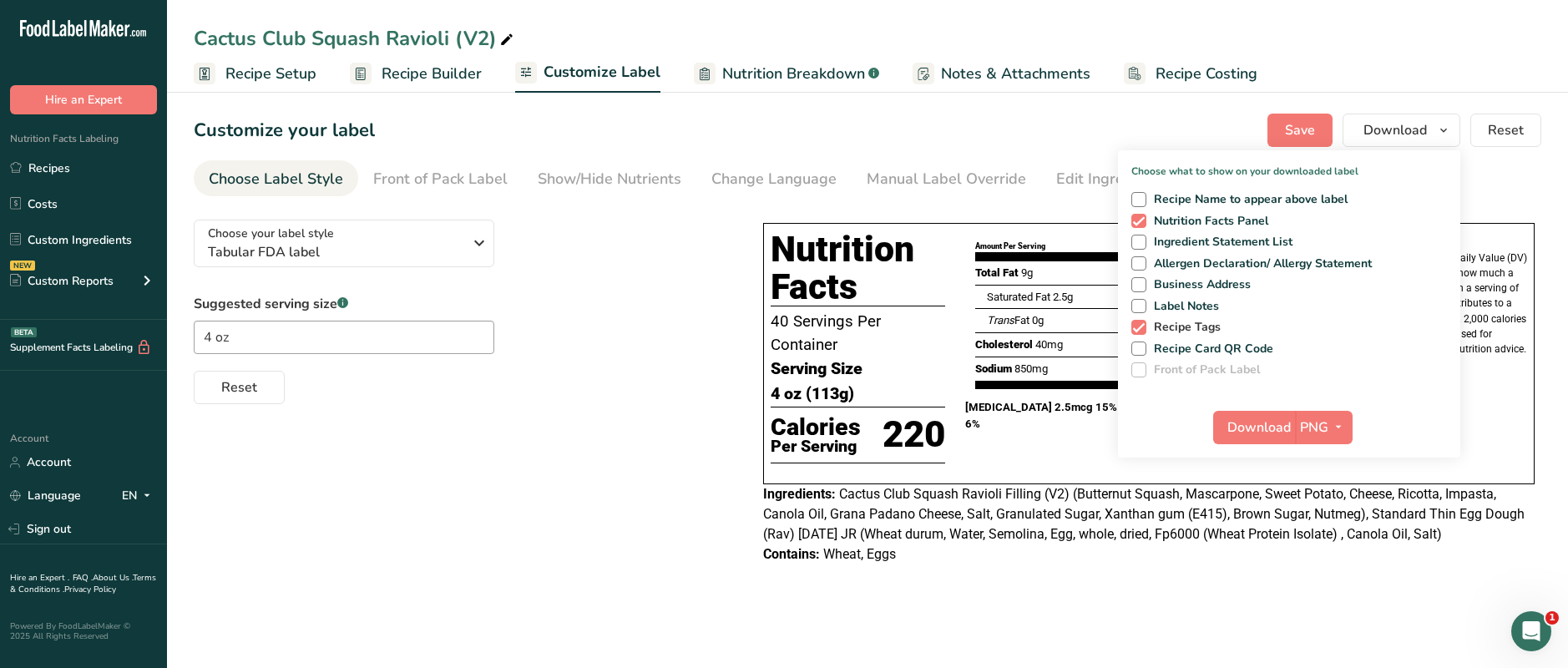
click at [1140, 326] on span at bounding box center [1138, 327] width 15 height 15
click at [1140, 326] on input "Recipe Tags" at bounding box center [1137, 327] width 11 height 11
checkbox input "false"
click at [1153, 428] on span "Download" at bounding box center [1259, 427] width 63 height 20
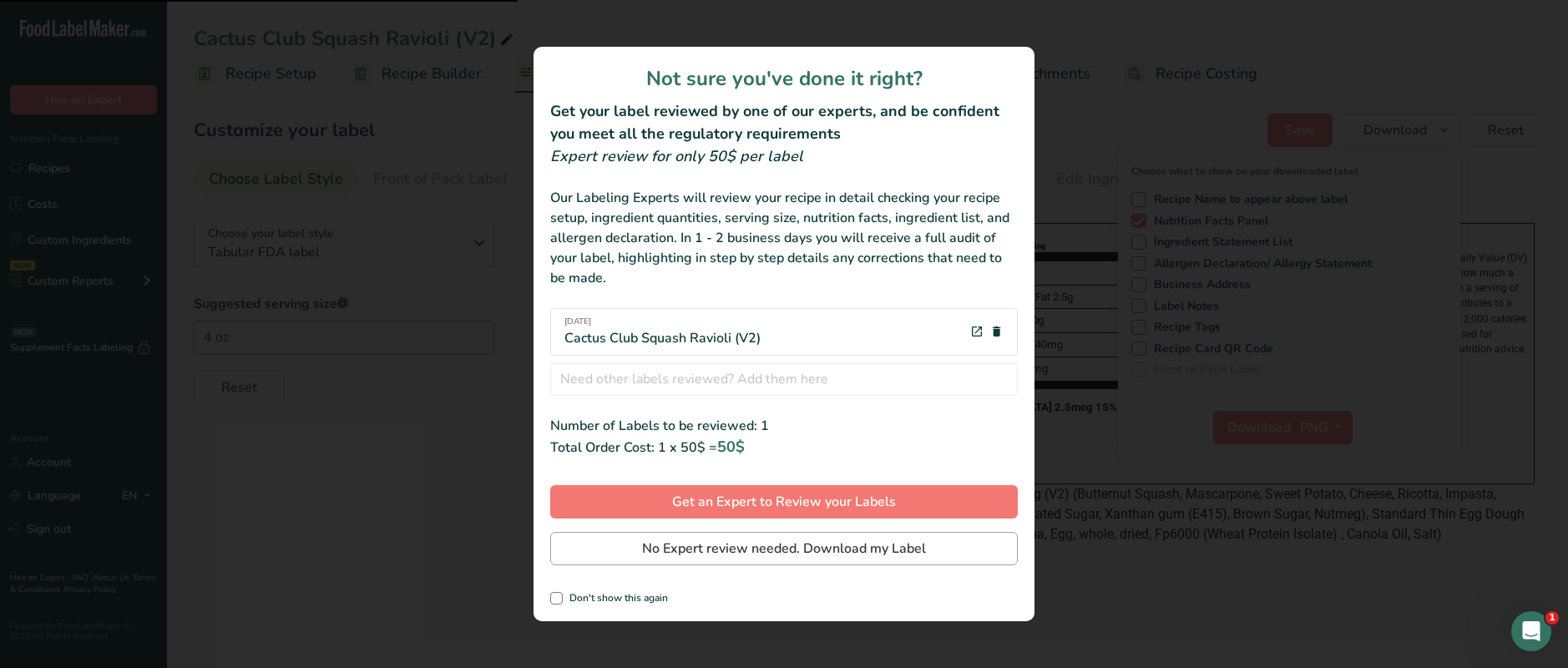
click at [734, 547] on span "No Expert review needed. Download my Label" at bounding box center [784, 548] width 283 height 20
